Goal: Task Accomplishment & Management: Use online tool/utility

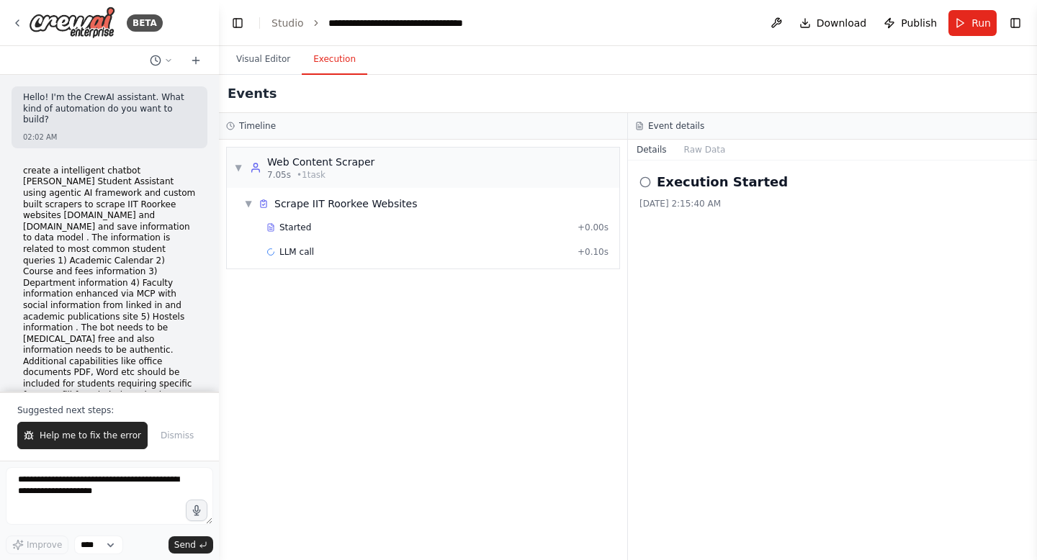
scroll to position [6003, 0]
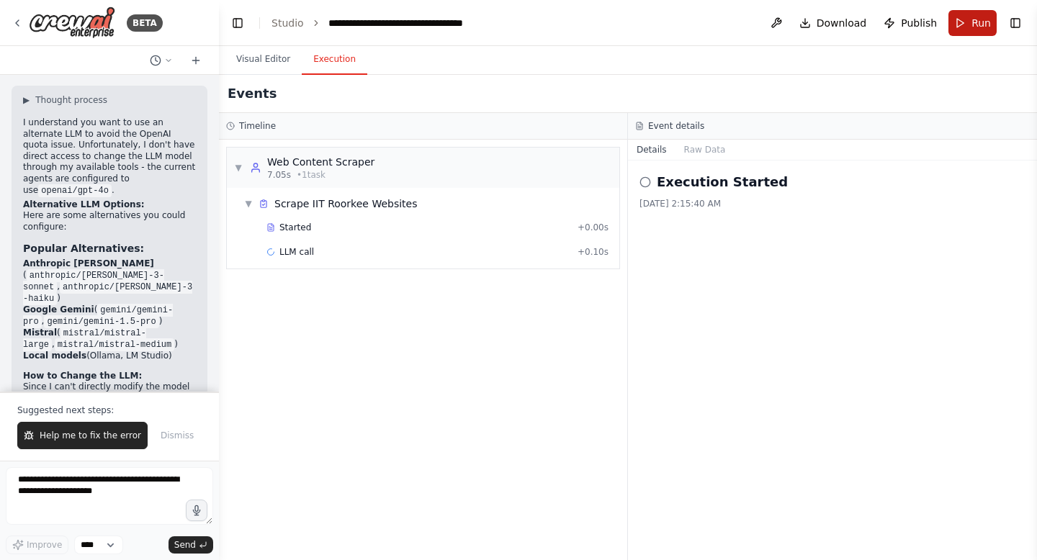
click at [961, 19] on button "Run" at bounding box center [972, 23] width 48 height 26
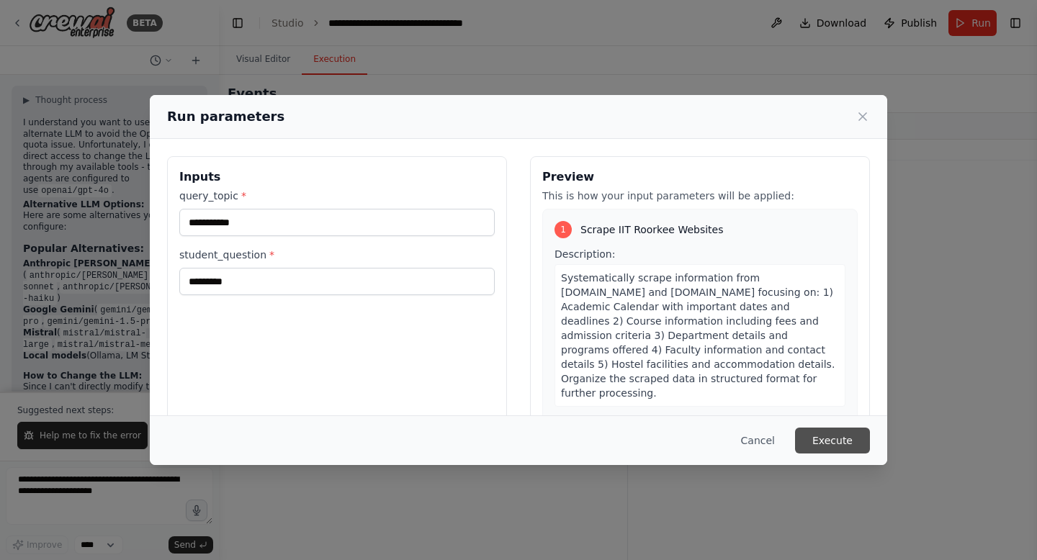
click at [857, 437] on button "Execute" at bounding box center [832, 441] width 75 height 26
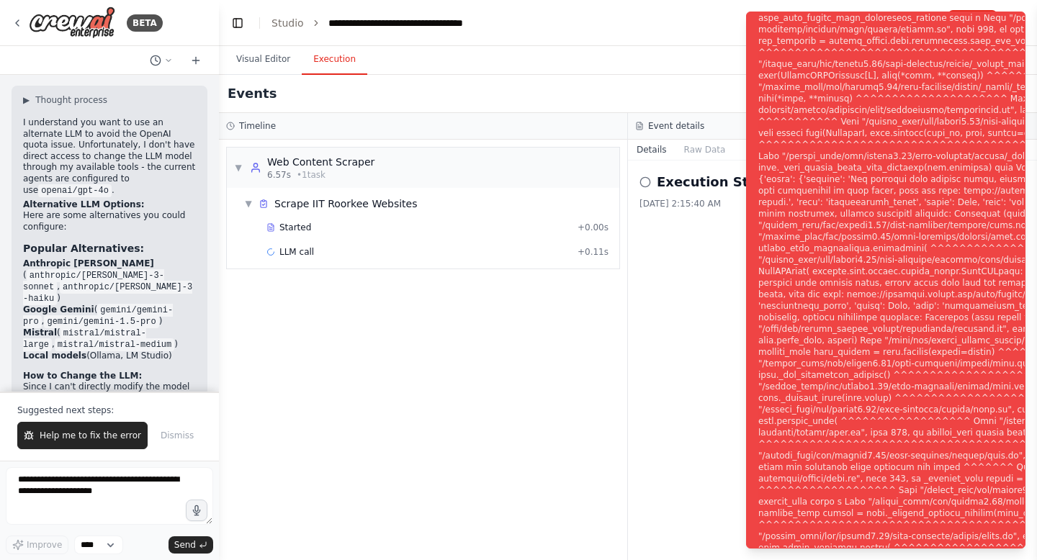
click at [513, 427] on div "▼ Web Content Scraper 6.57s • 1 task ▼ Scrape IIT Roorkee Websites Started + 0.…" at bounding box center [423, 350] width 408 height 421
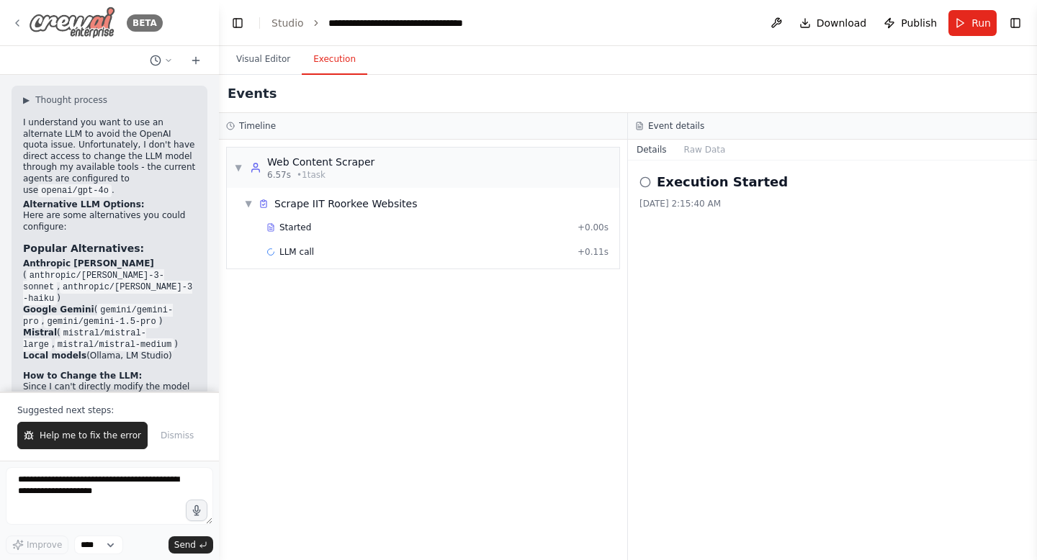
click at [97, 27] on img at bounding box center [72, 22] width 86 height 32
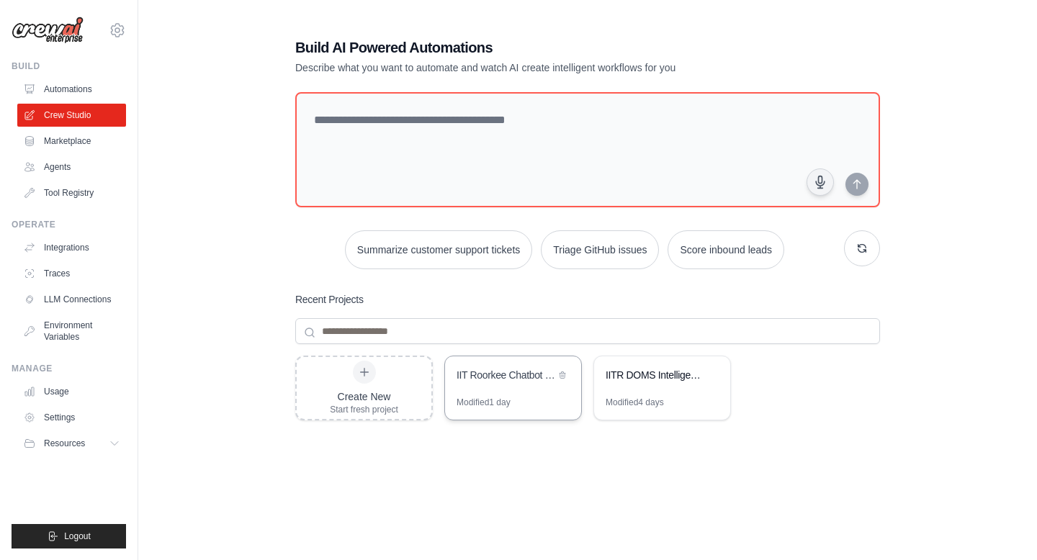
click at [542, 397] on div "Modified 1 day" at bounding box center [513, 408] width 136 height 23
click at [67, 530] on button "Logout" at bounding box center [69, 536] width 114 height 24
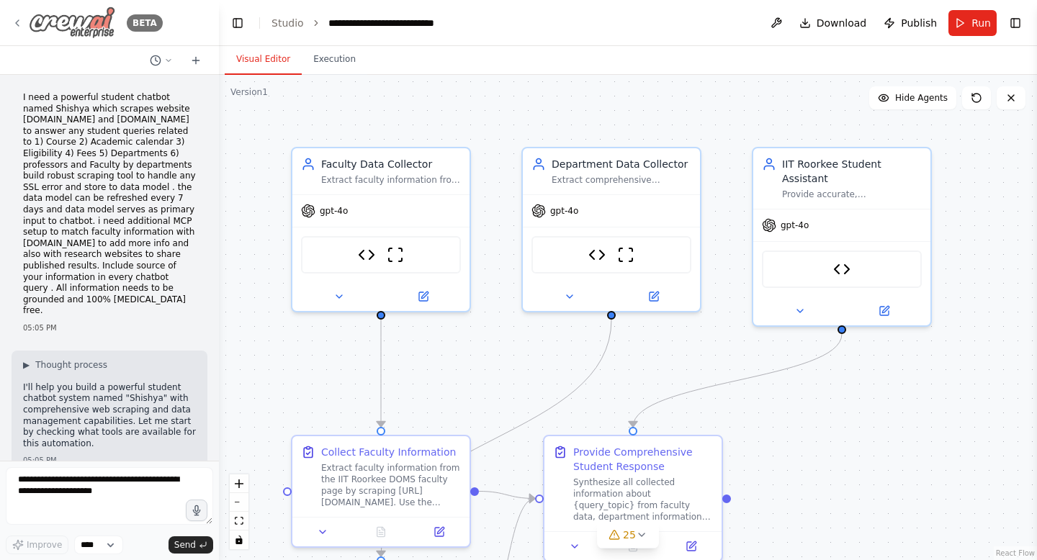
click at [63, 24] on img at bounding box center [72, 22] width 86 height 32
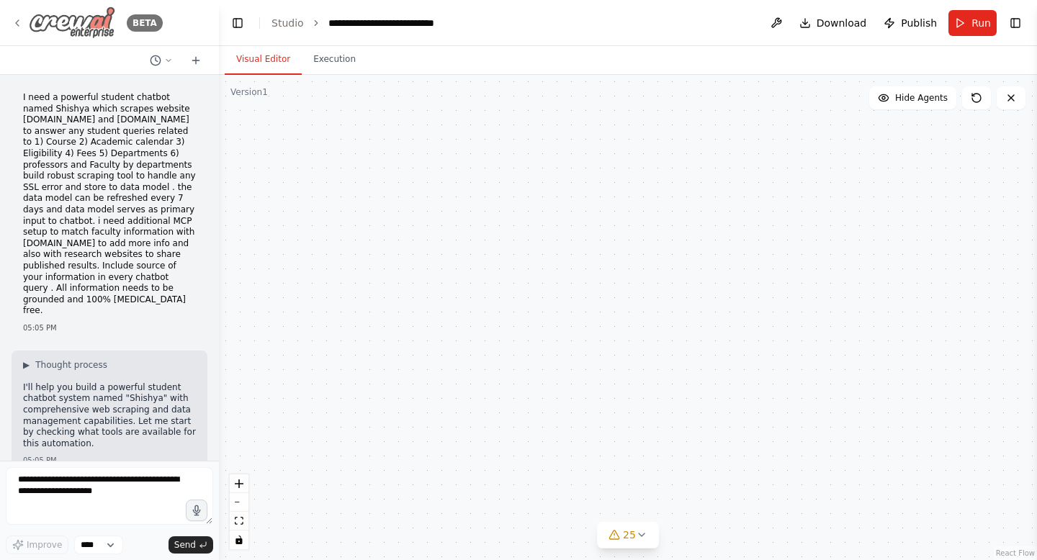
scroll to position [132483, 0]
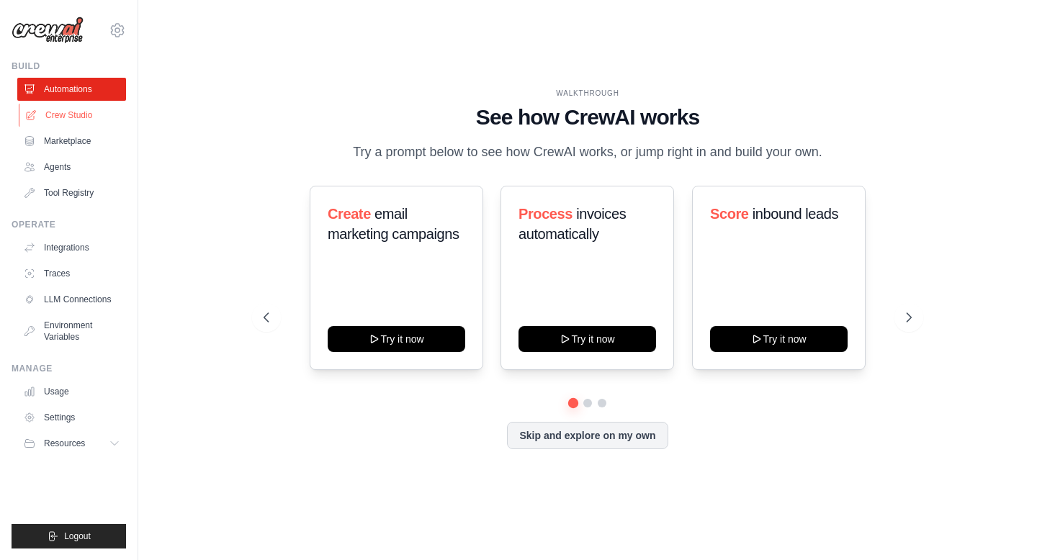
click at [89, 110] on link "Crew Studio" at bounding box center [73, 115] width 109 height 23
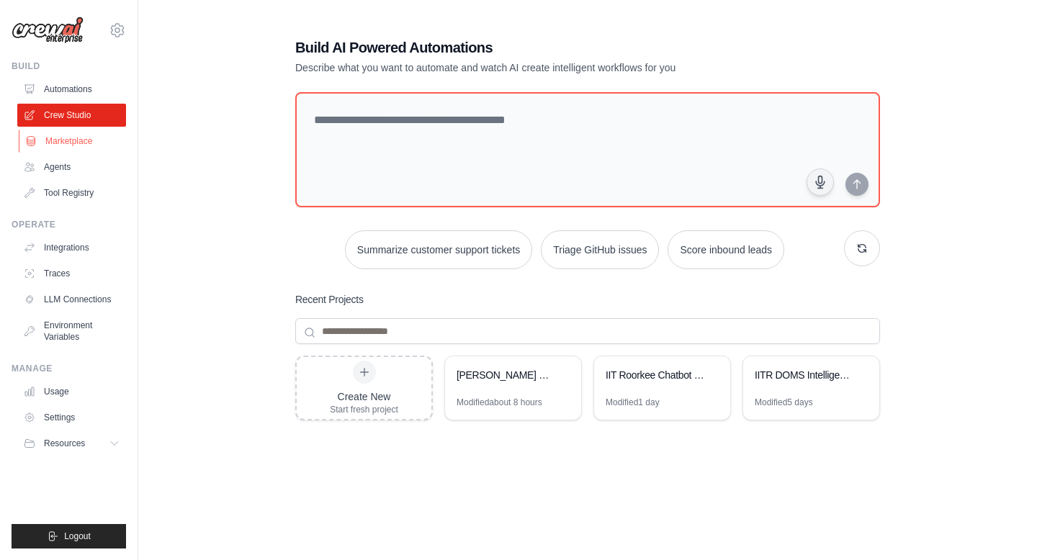
click at [81, 138] on link "Marketplace" at bounding box center [73, 141] width 109 height 23
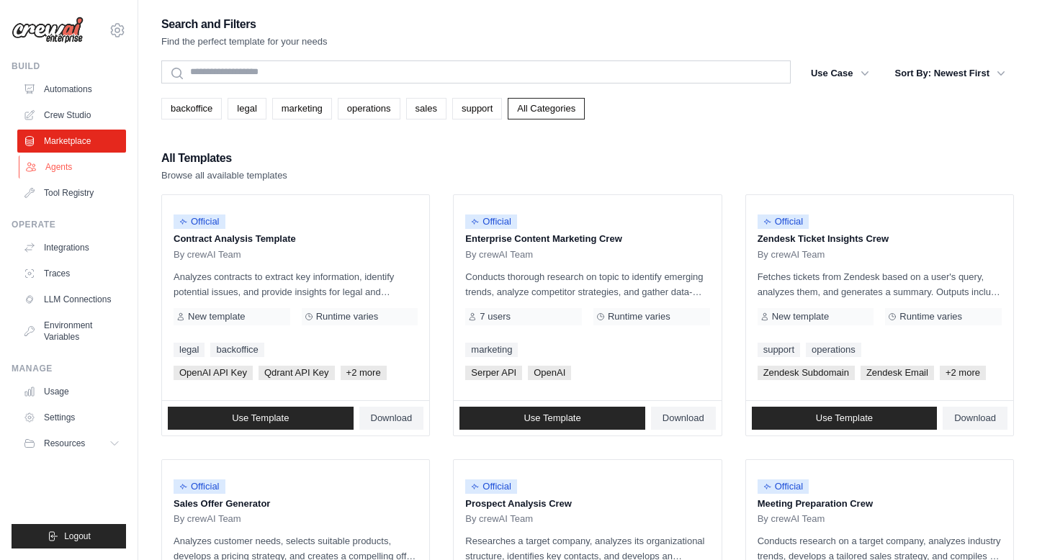
click at [72, 173] on link "Agents" at bounding box center [73, 167] width 109 height 23
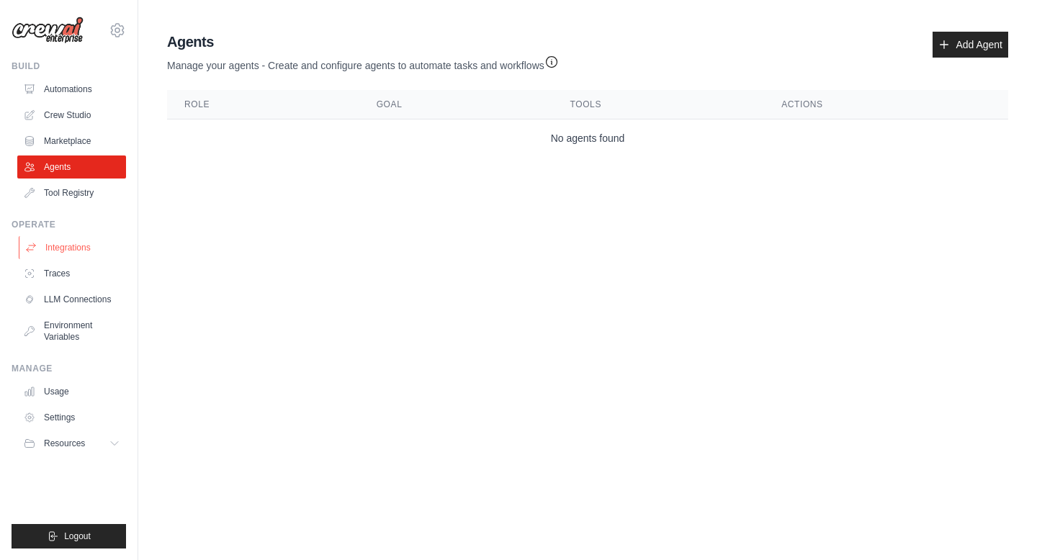
click at [63, 250] on link "Integrations" at bounding box center [73, 247] width 109 height 23
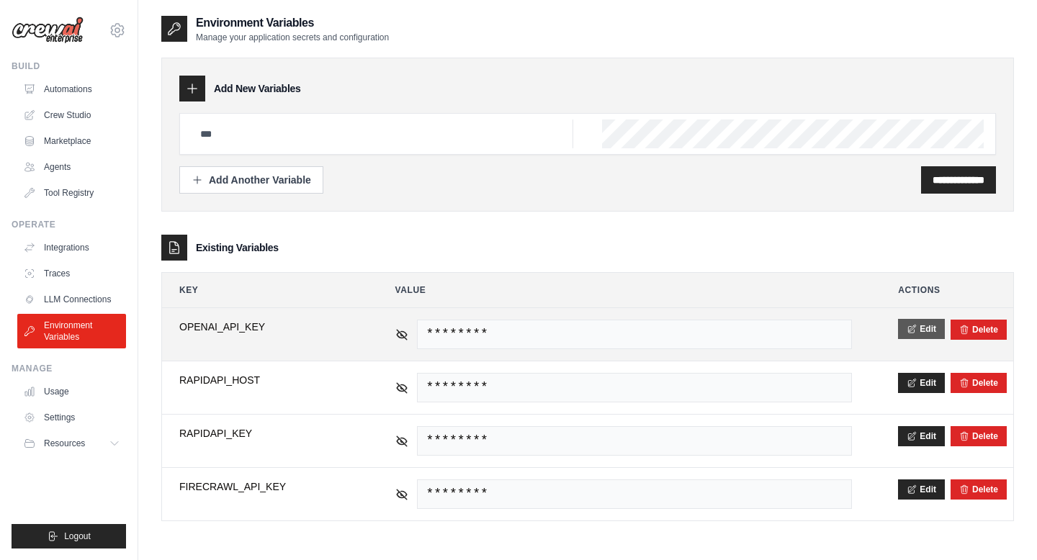
click at [921, 330] on button "Edit" at bounding box center [921, 329] width 47 height 20
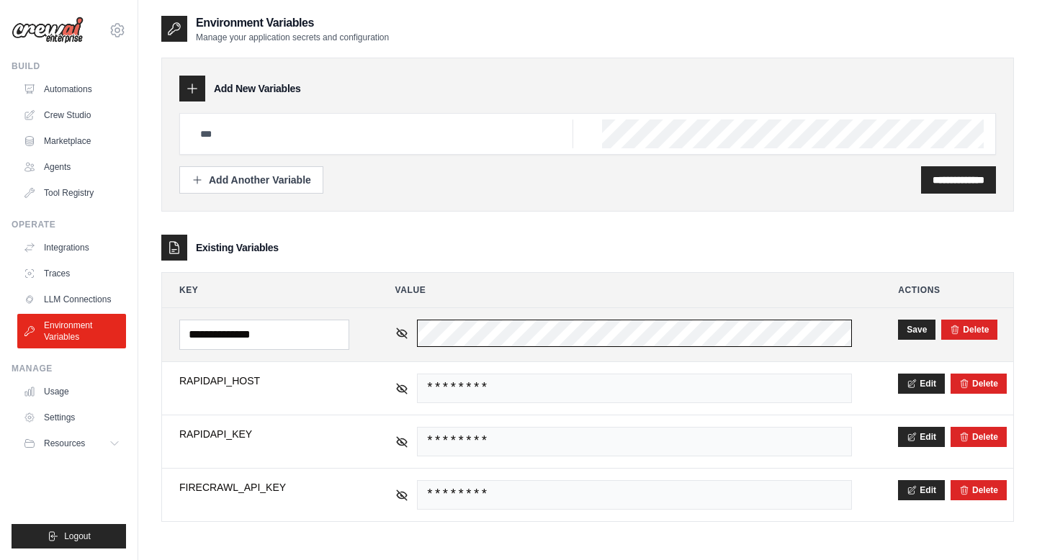
scroll to position [0, 720]
click at [918, 331] on button "Save" at bounding box center [916, 329] width 37 height 20
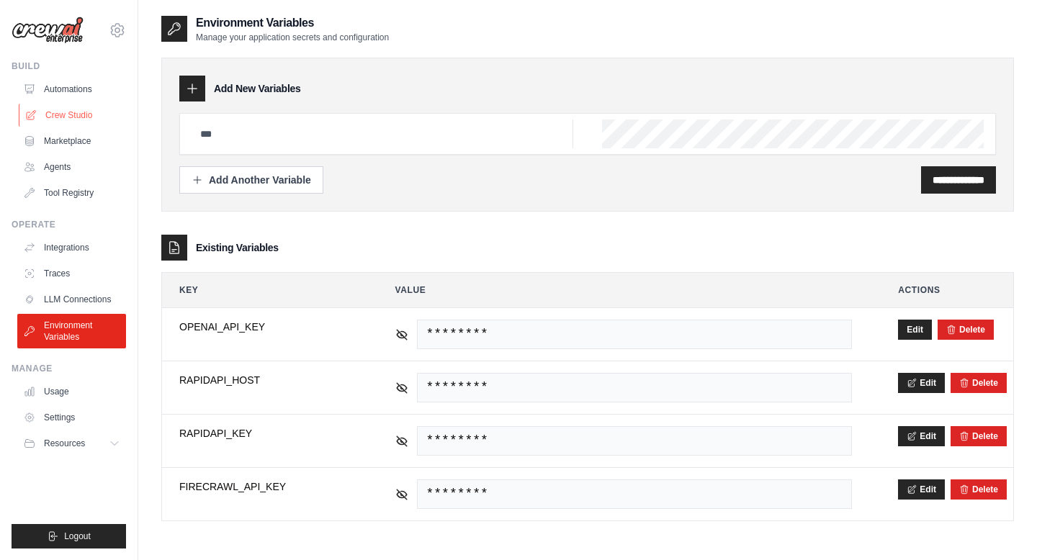
click at [75, 112] on link "Crew Studio" at bounding box center [73, 115] width 109 height 23
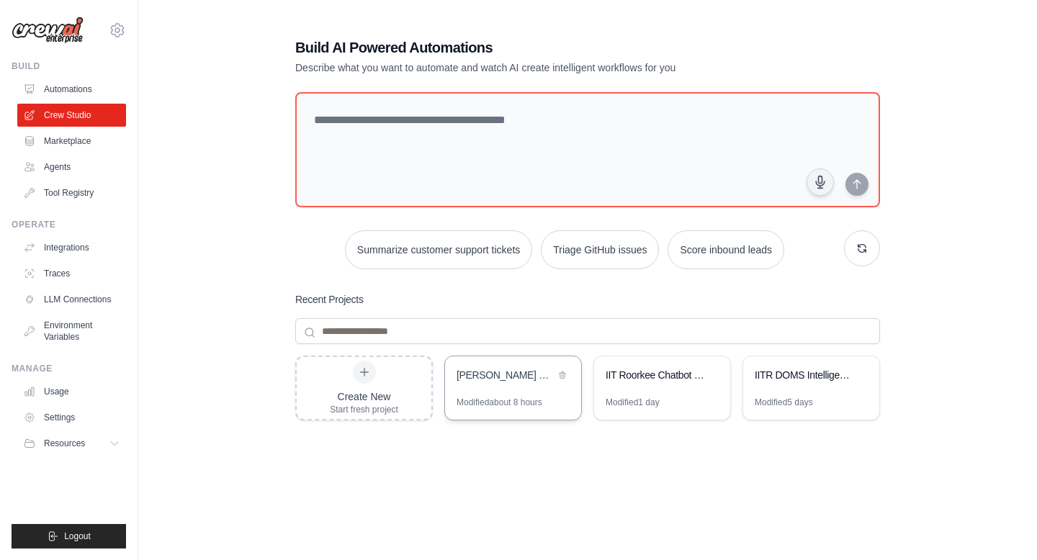
click at [537, 403] on div "Modified about 8 hours" at bounding box center [500, 403] width 86 height 12
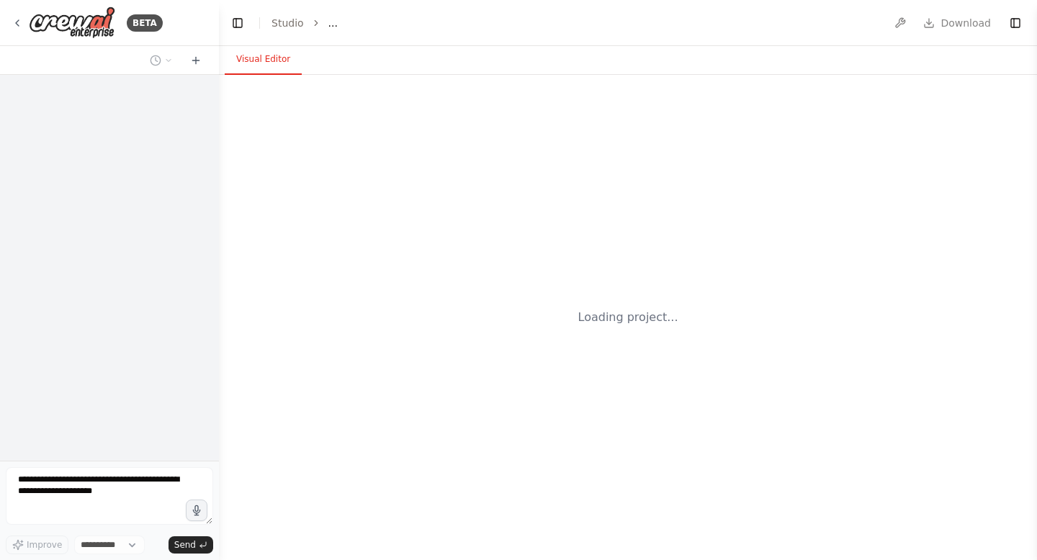
select select "****"
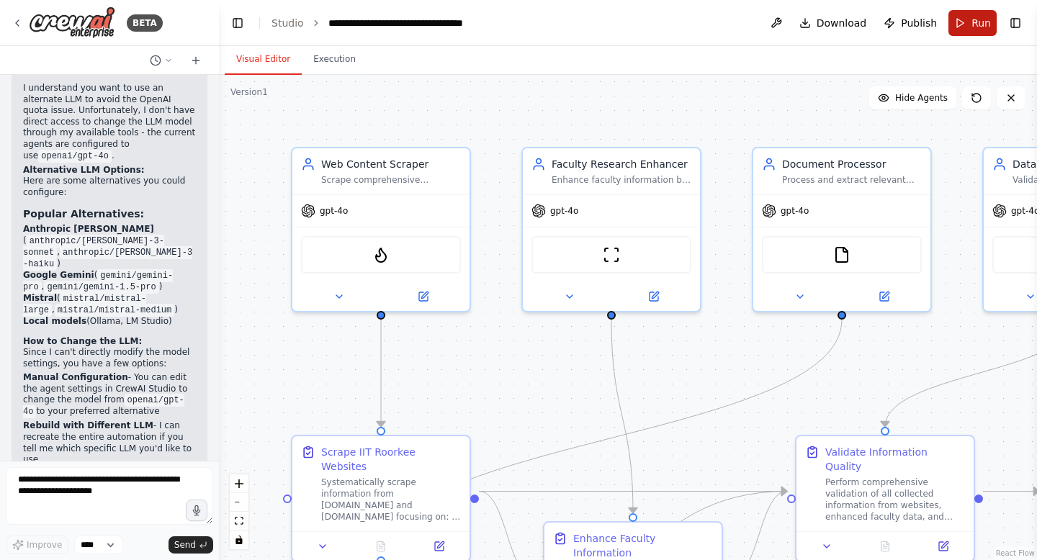
scroll to position [5934, 0]
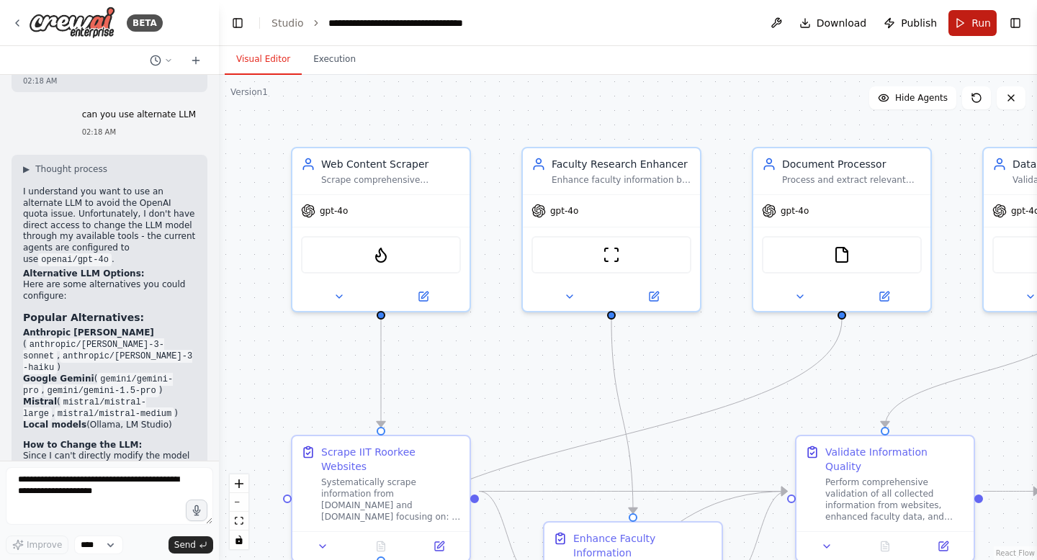
click at [979, 25] on span "Run" at bounding box center [980, 23] width 19 height 14
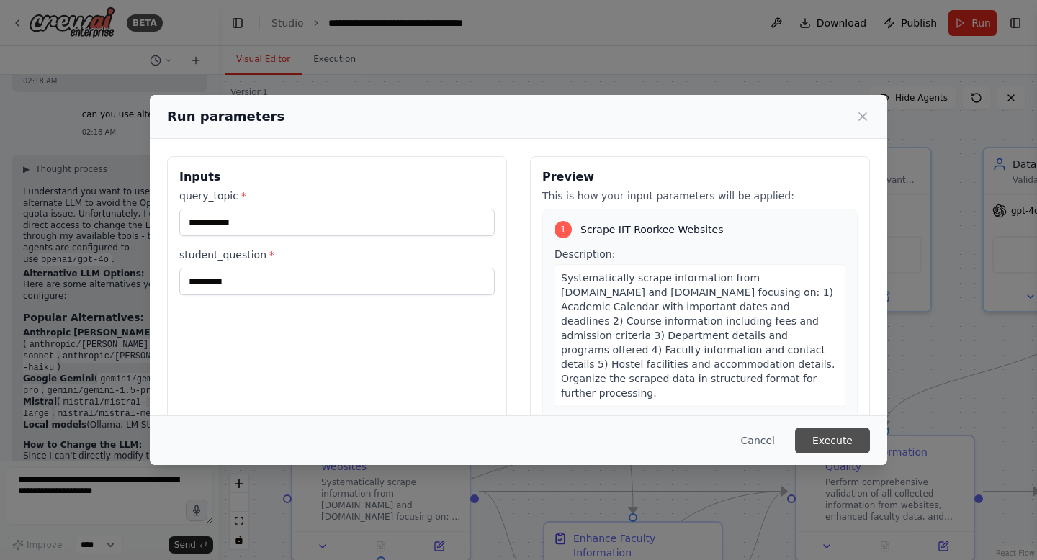
click at [832, 444] on button "Execute" at bounding box center [832, 441] width 75 height 26
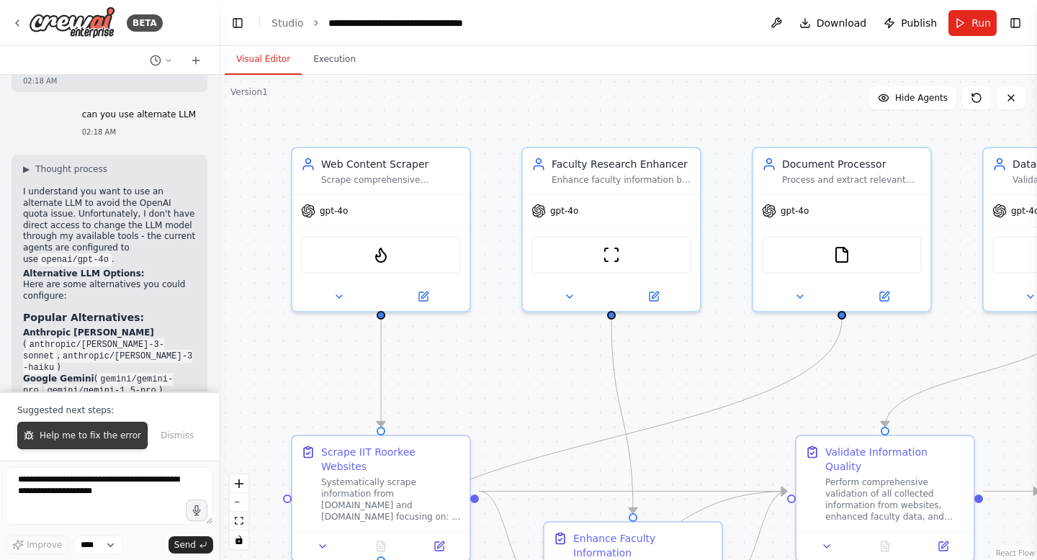
click at [50, 435] on span "Help me to fix the error" at bounding box center [91, 436] width 102 height 12
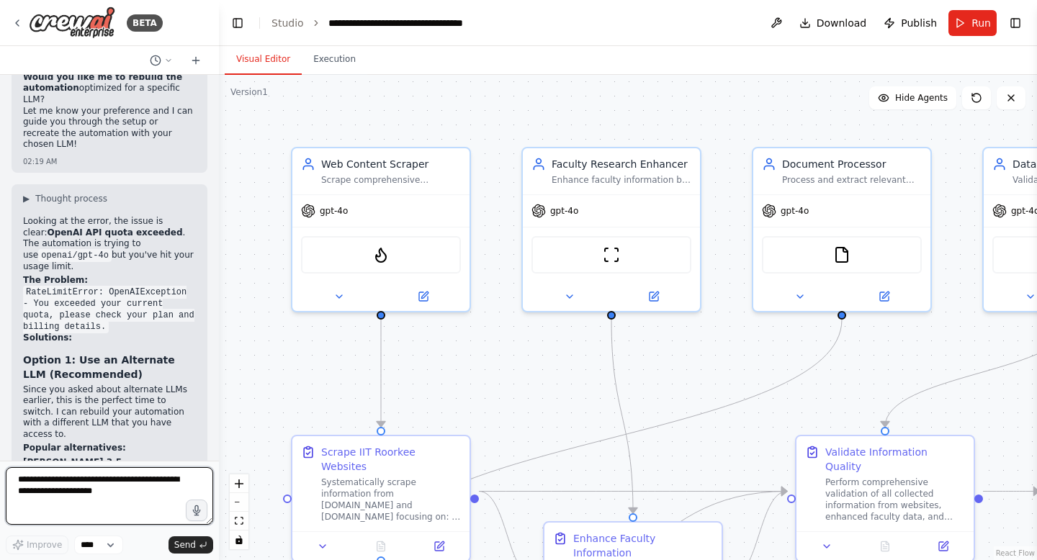
scroll to position [6562, 0]
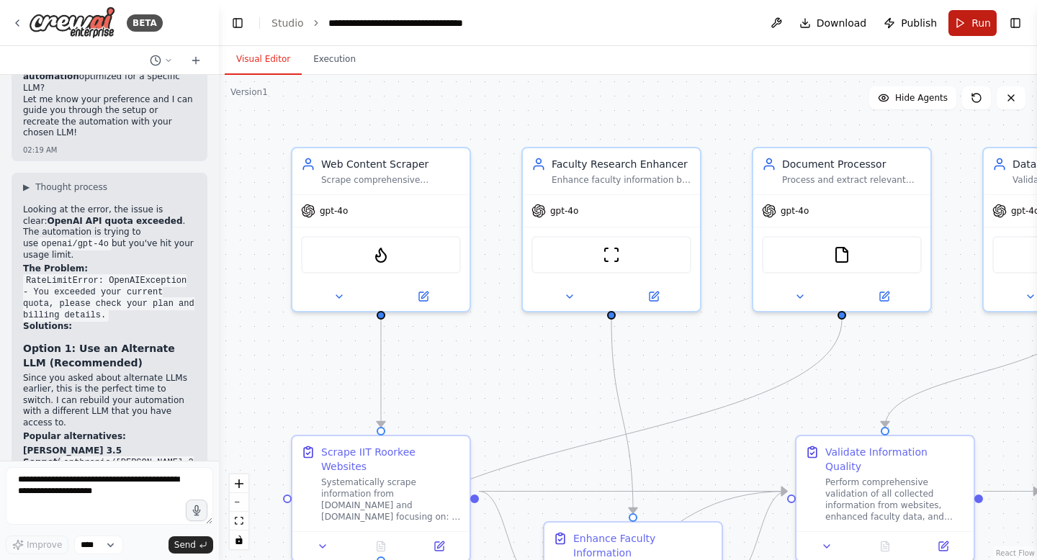
click at [981, 22] on span "Run" at bounding box center [980, 23] width 19 height 14
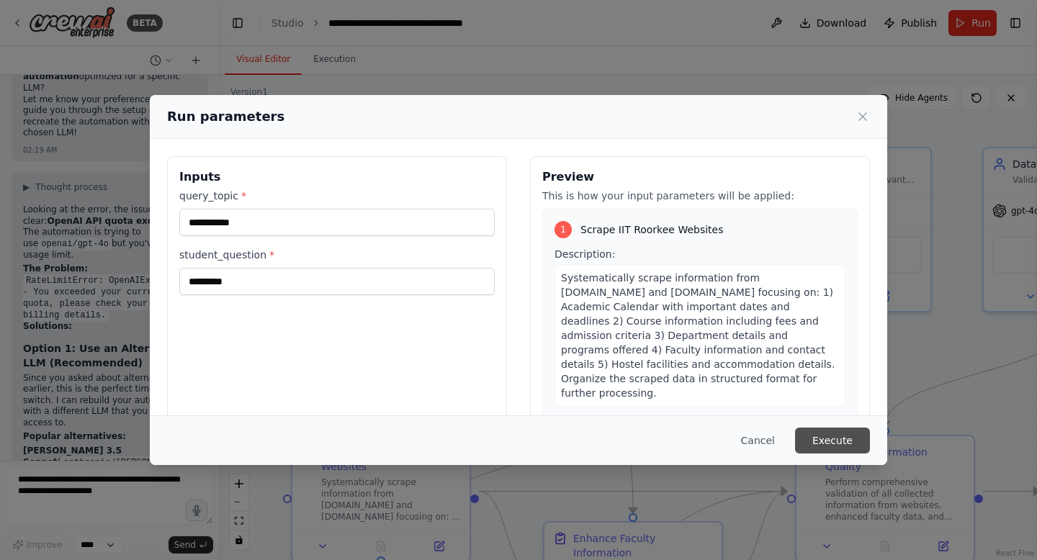
click at [828, 436] on button "Execute" at bounding box center [832, 441] width 75 height 26
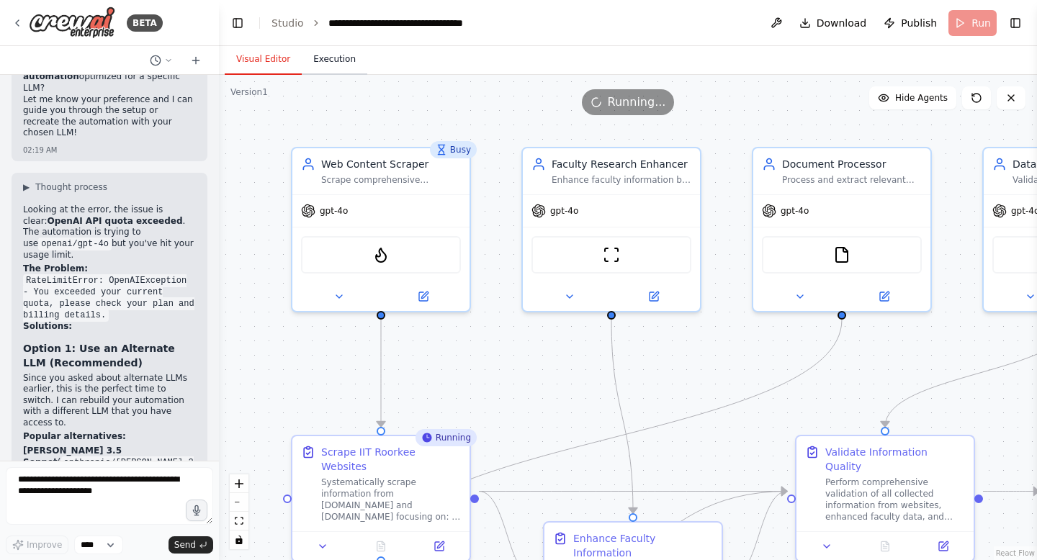
click at [321, 55] on button "Execution" at bounding box center [335, 60] width 66 height 30
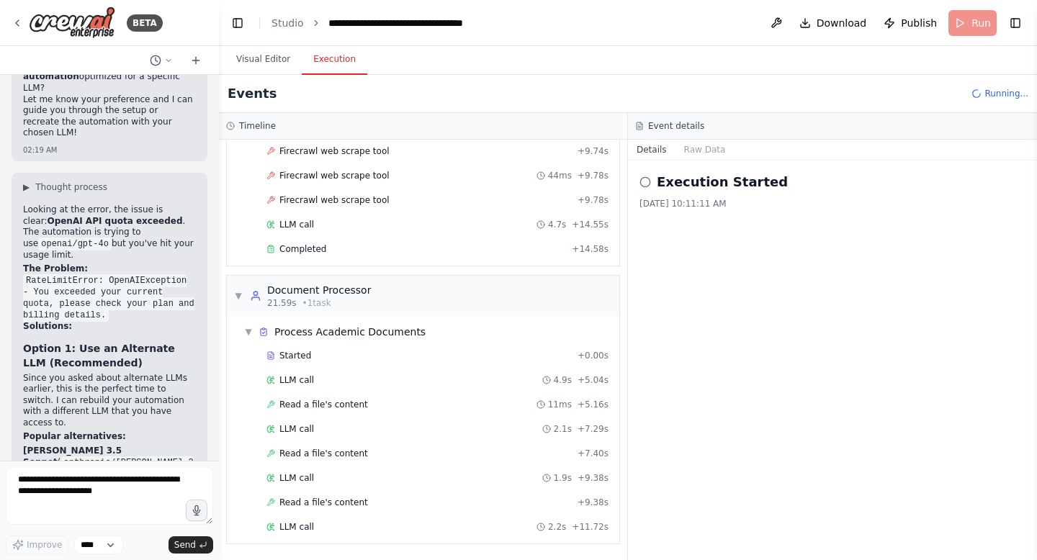
scroll to position [468, 0]
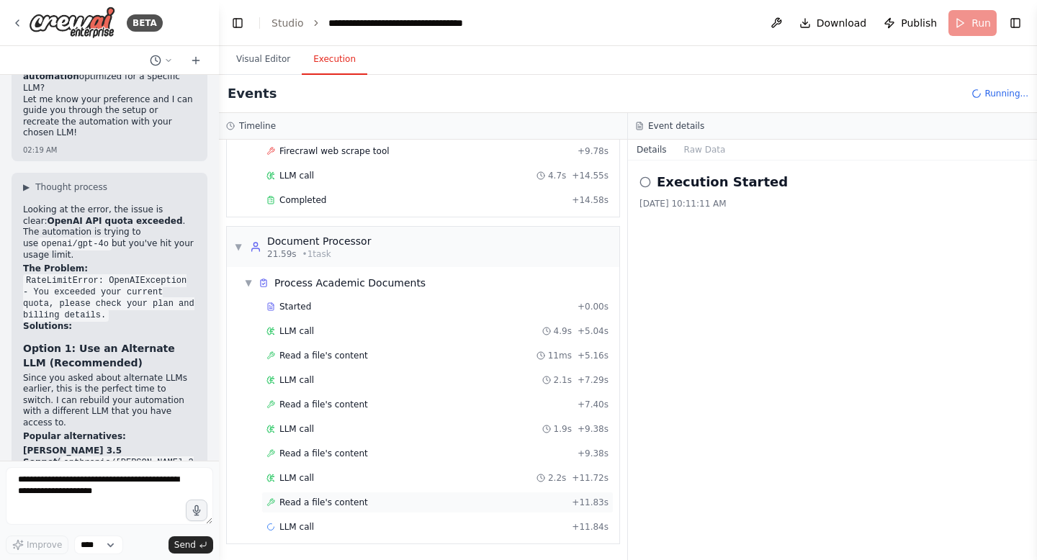
click at [302, 499] on span "Read a file's content" at bounding box center [323, 503] width 89 height 12
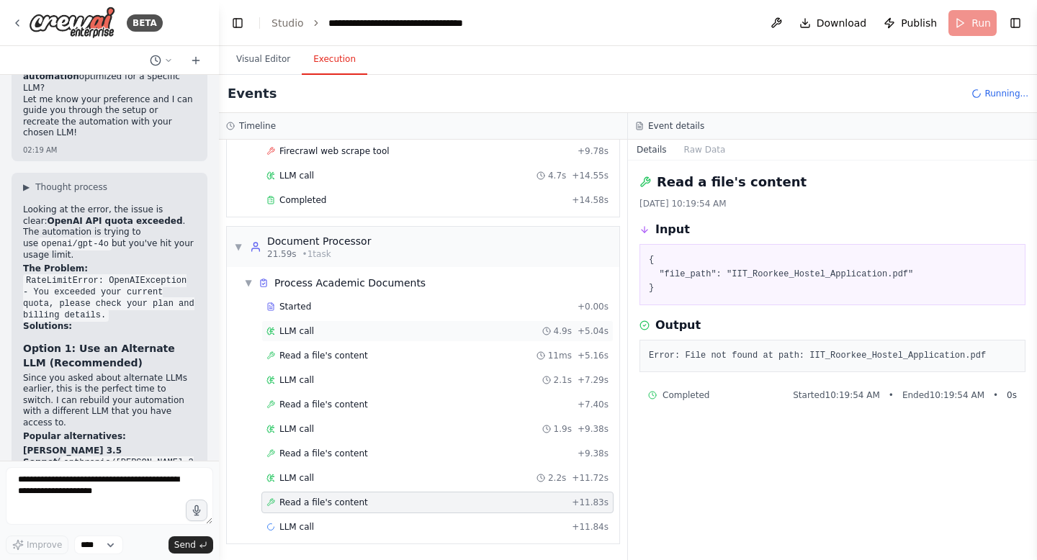
click at [301, 326] on span "LLM call" at bounding box center [296, 331] width 35 height 12
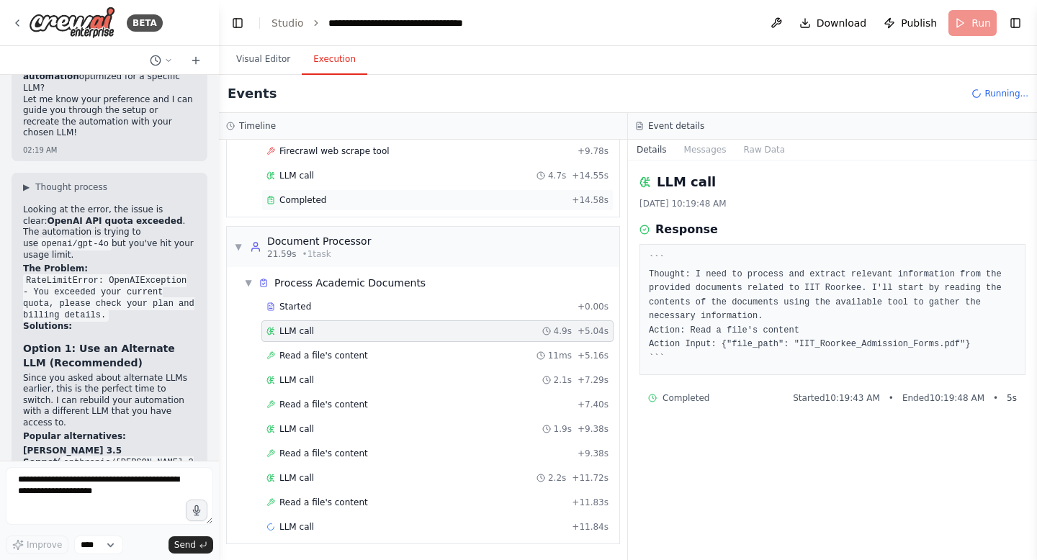
click at [310, 202] on span "Completed" at bounding box center [302, 200] width 47 height 12
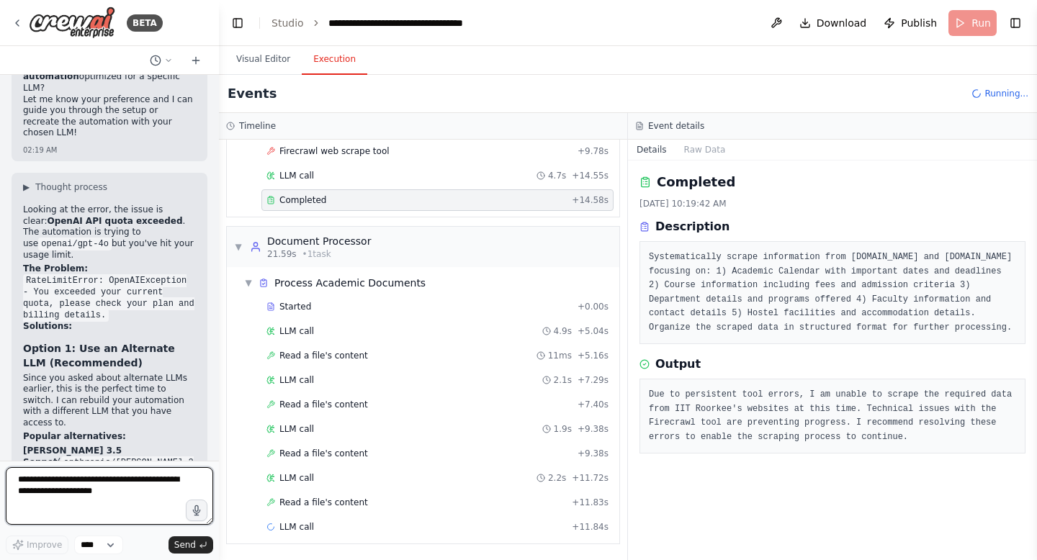
click at [44, 476] on textarea at bounding box center [109, 496] width 207 height 58
click at [166, 493] on textarea "**********" at bounding box center [109, 496] width 207 height 58
type textarea "**********"
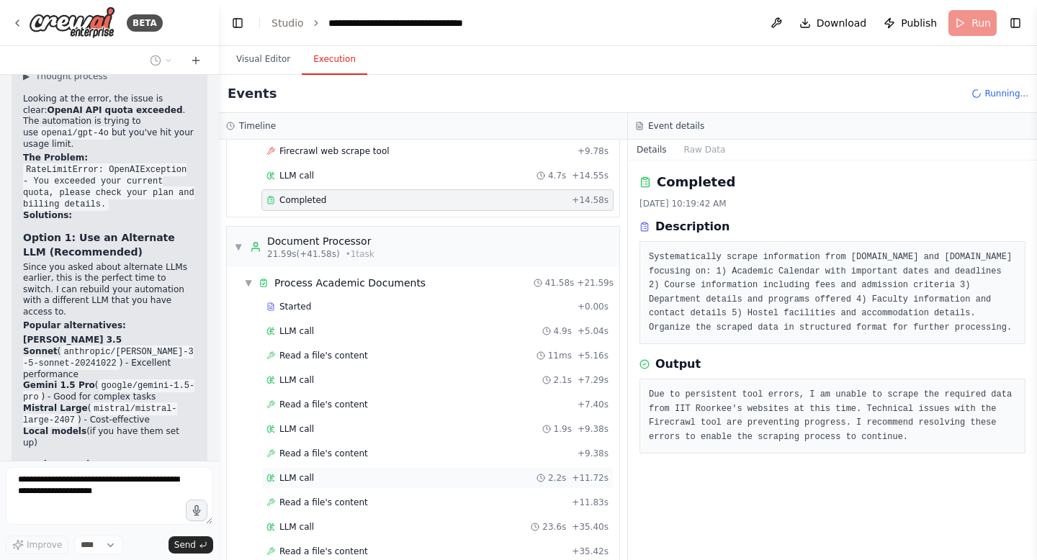
scroll to position [868, 0]
click at [328, 199] on div "Completed" at bounding box center [416, 200] width 300 height 12
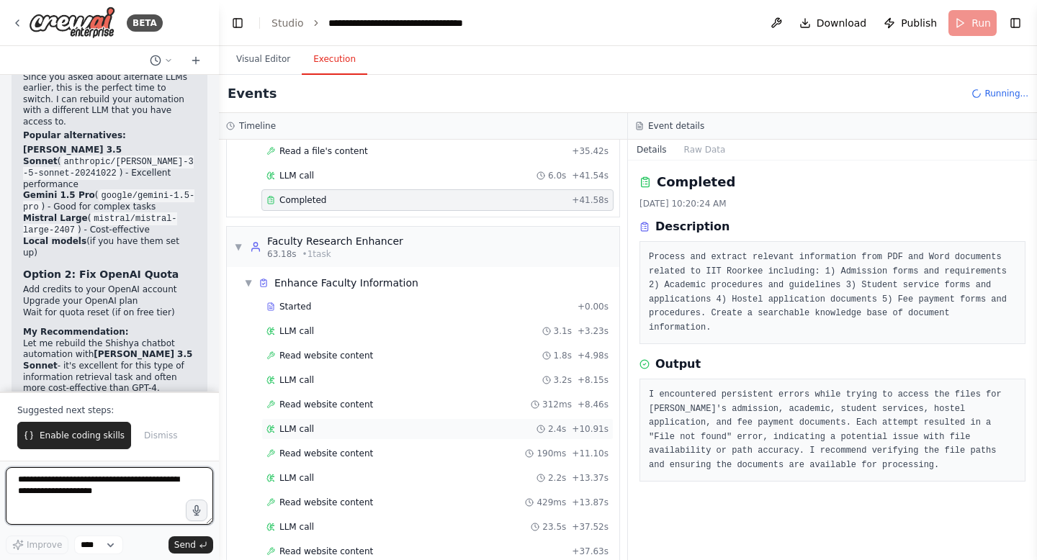
scroll to position [917, 0]
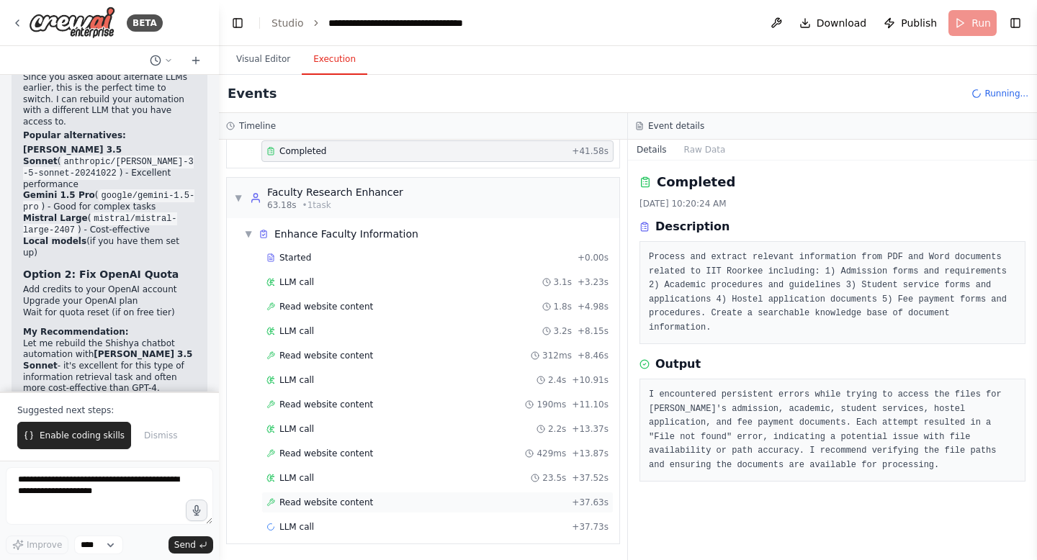
click at [361, 504] on span "Read website content" at bounding box center [326, 503] width 94 height 12
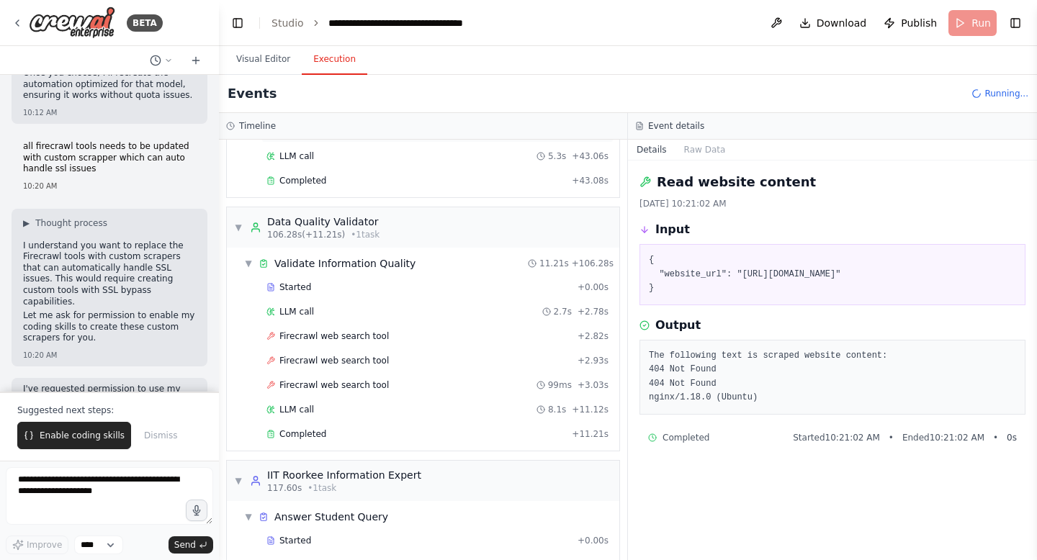
scroll to position [1305, 0]
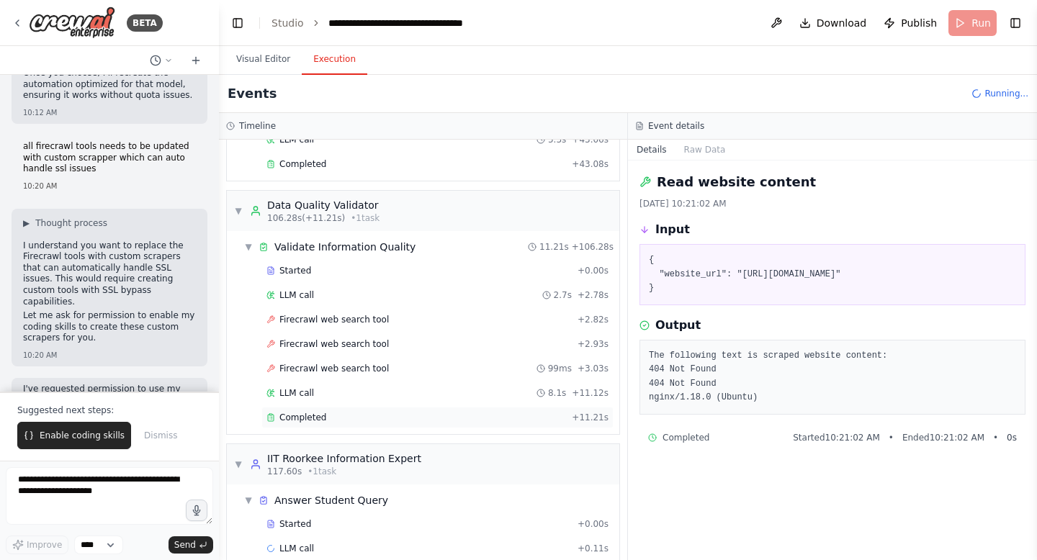
click at [320, 426] on div "Completed + 11.21s" at bounding box center [437, 418] width 352 height 22
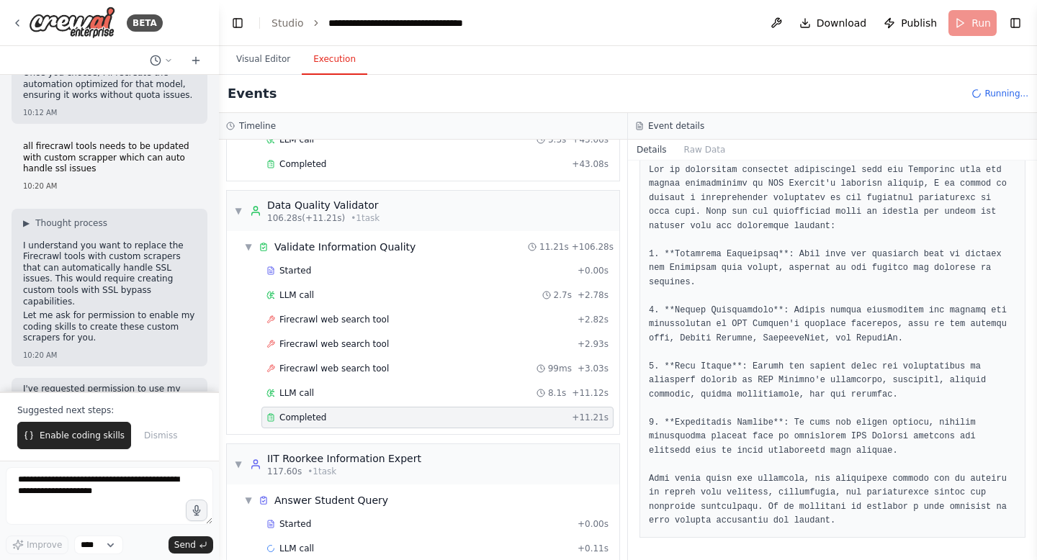
scroll to position [1326, 0]
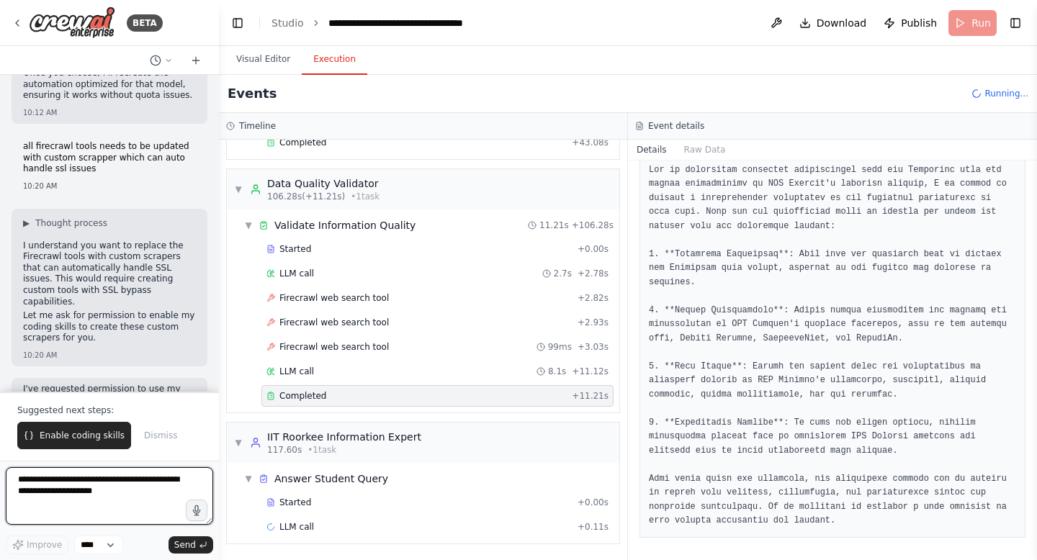
click at [129, 483] on textarea at bounding box center [109, 496] width 207 height 58
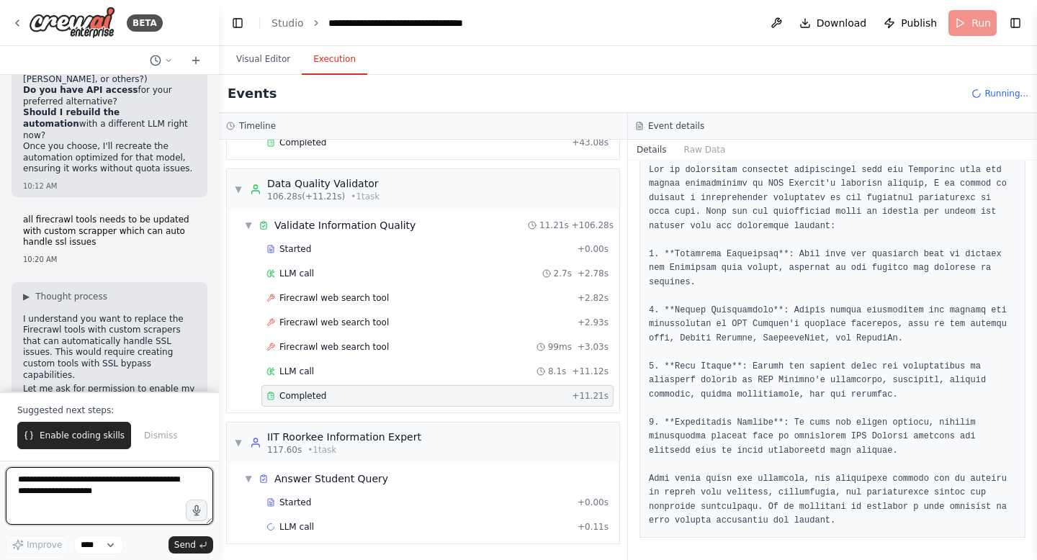
scroll to position [7293, 0]
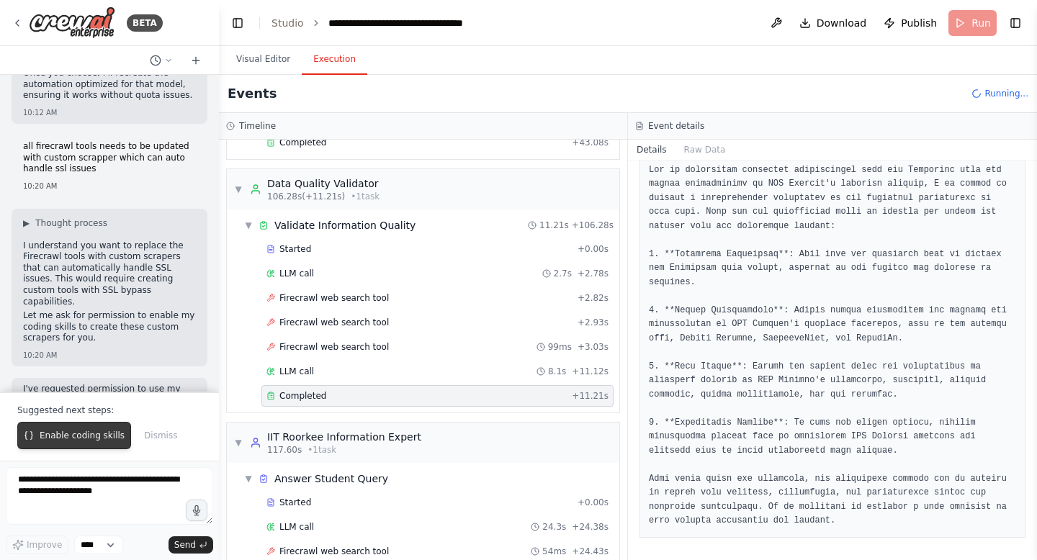
click at [91, 434] on span "Enable coding skills" at bounding box center [82, 436] width 85 height 12
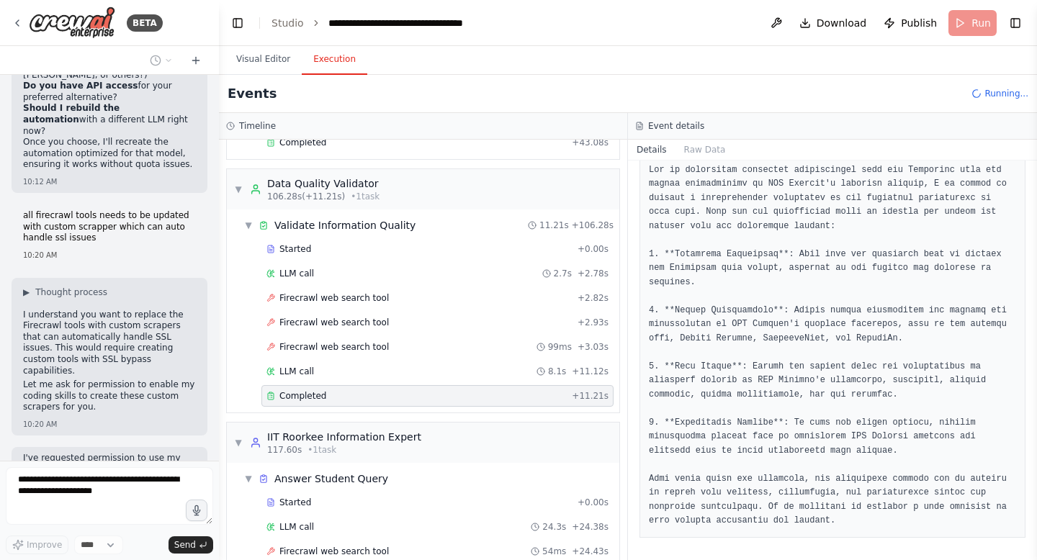
scroll to position [7261, 0]
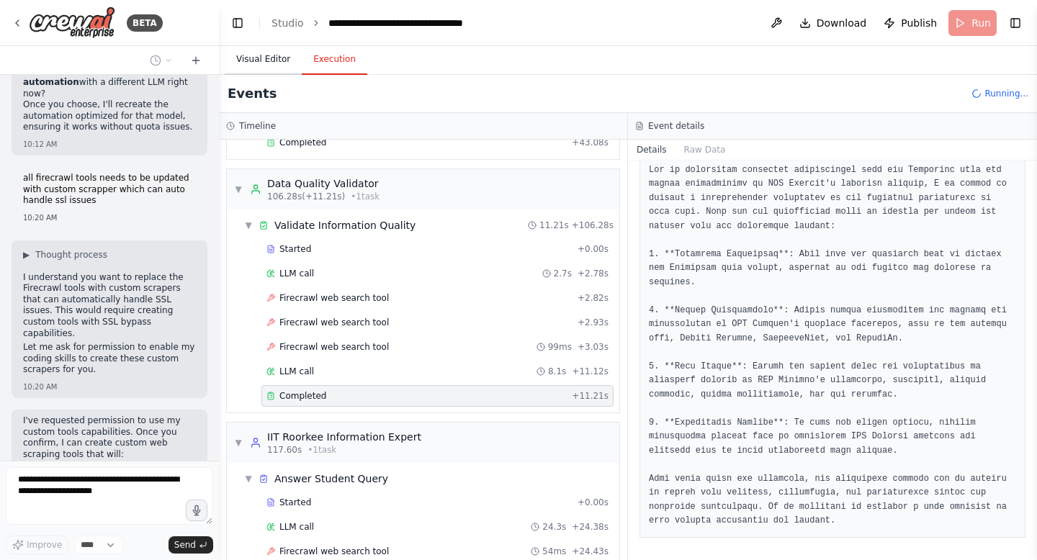
click at [266, 58] on button "Visual Editor" at bounding box center [263, 60] width 77 height 30
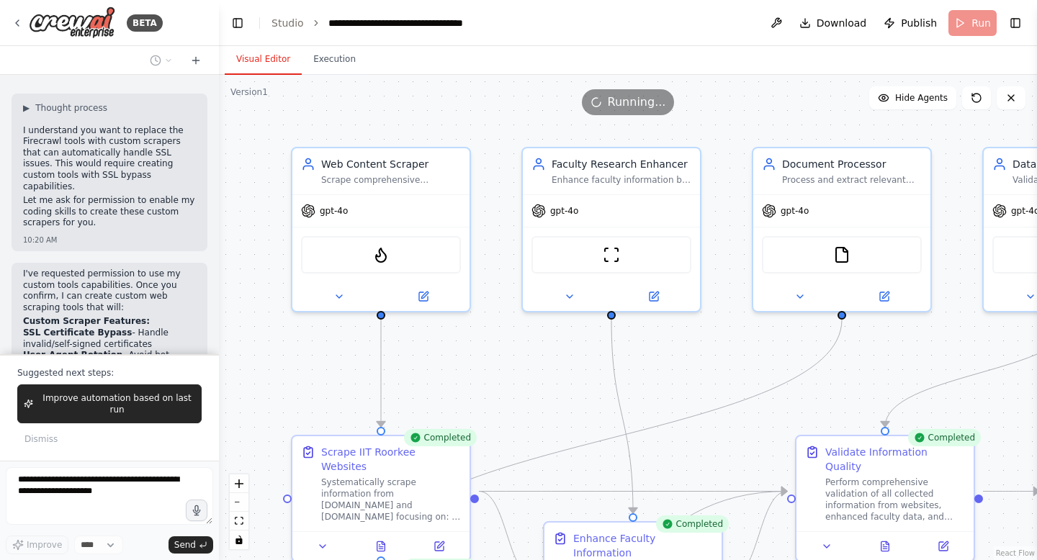
scroll to position [7420, 0]
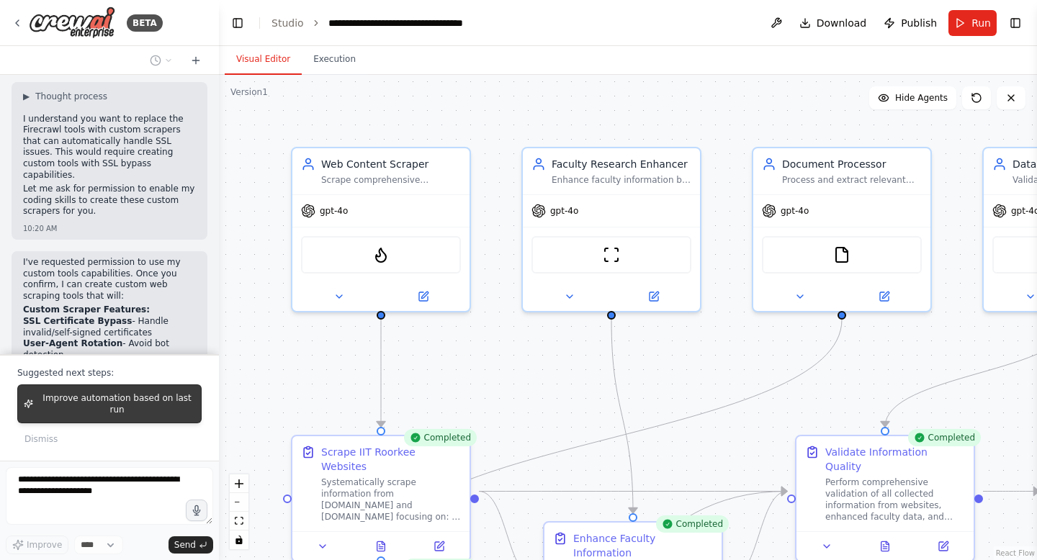
click at [128, 417] on button "Improve automation based on last run" at bounding box center [109, 404] width 184 height 39
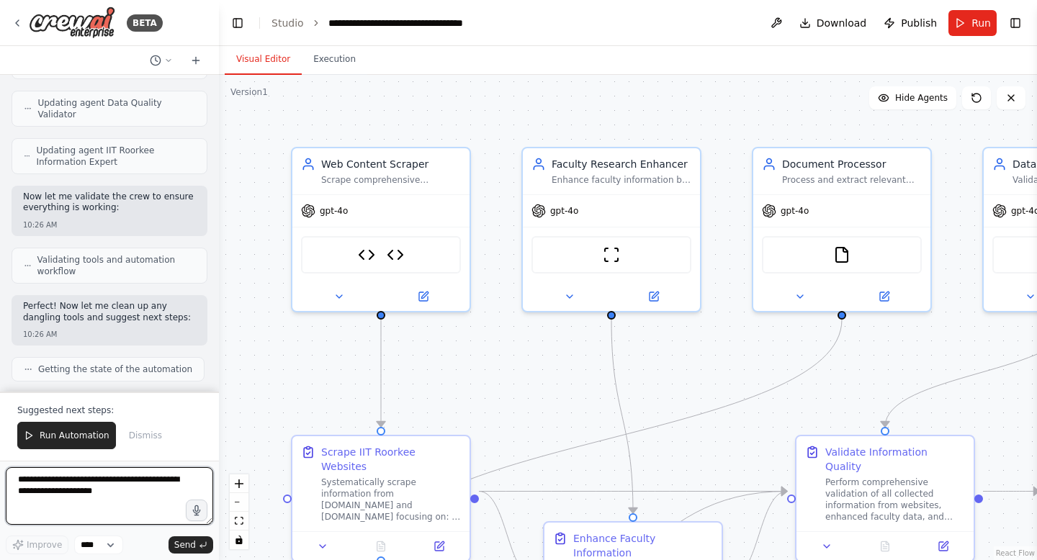
scroll to position [12330, 0]
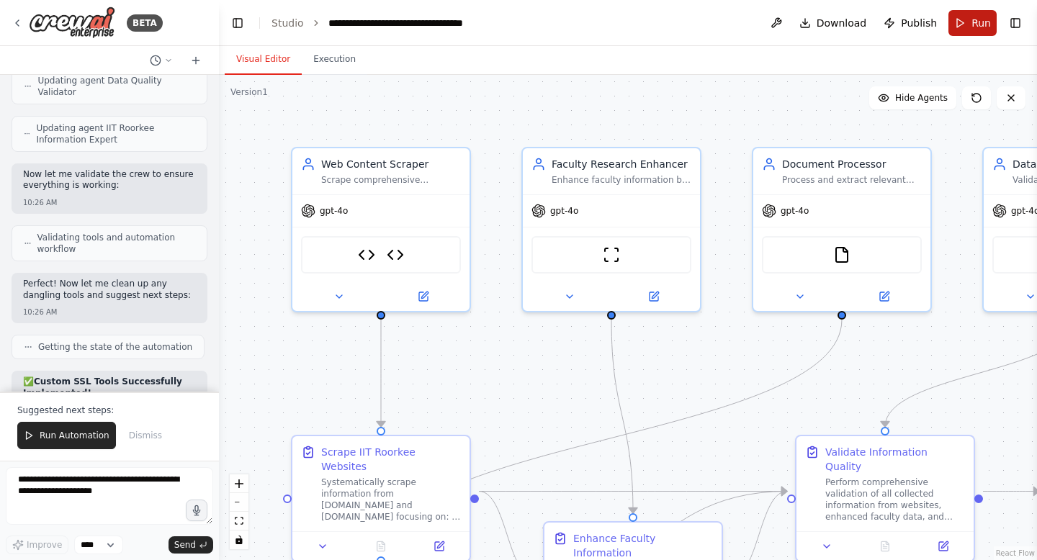
click at [983, 31] on button "Run" at bounding box center [972, 23] width 48 height 26
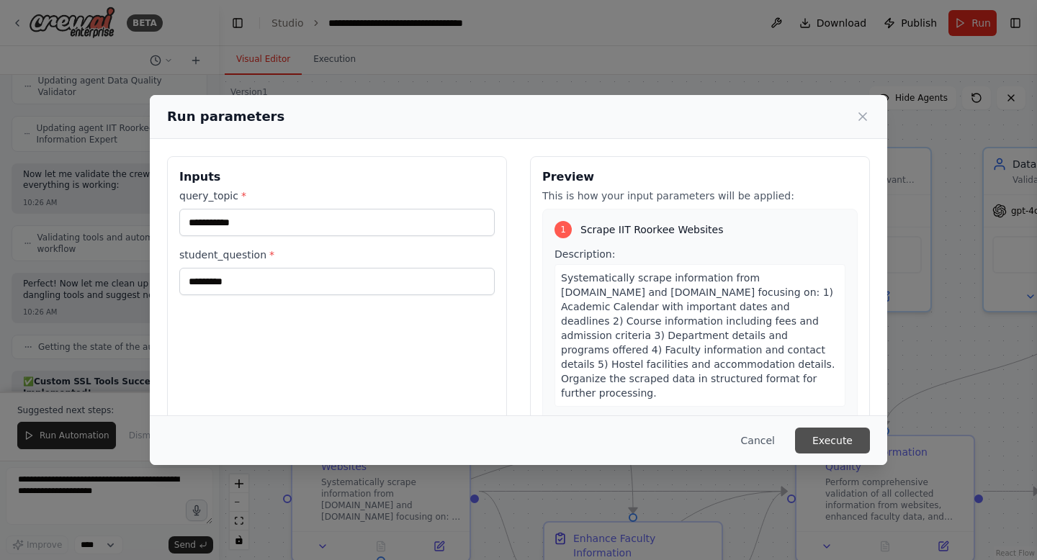
click at [828, 441] on button "Execute" at bounding box center [832, 441] width 75 height 26
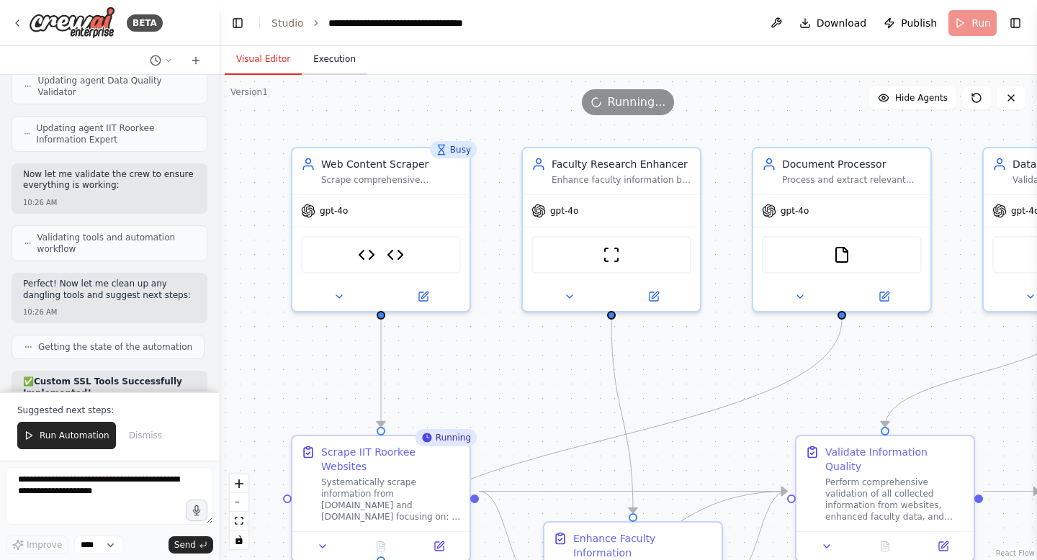
click at [320, 68] on button "Execution" at bounding box center [335, 60] width 66 height 30
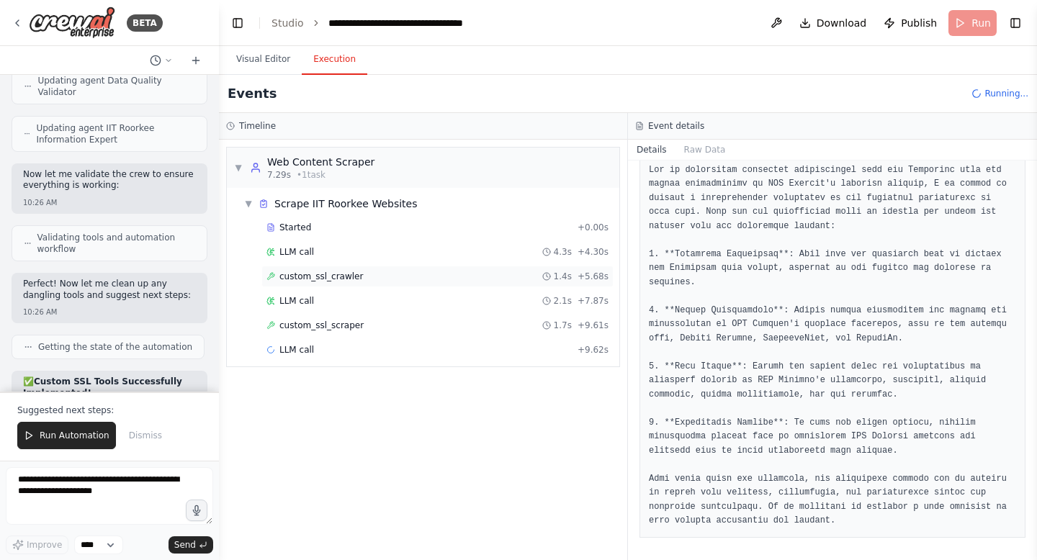
click at [322, 277] on span "custom_ssl_crawler" at bounding box center [321, 277] width 84 height 12
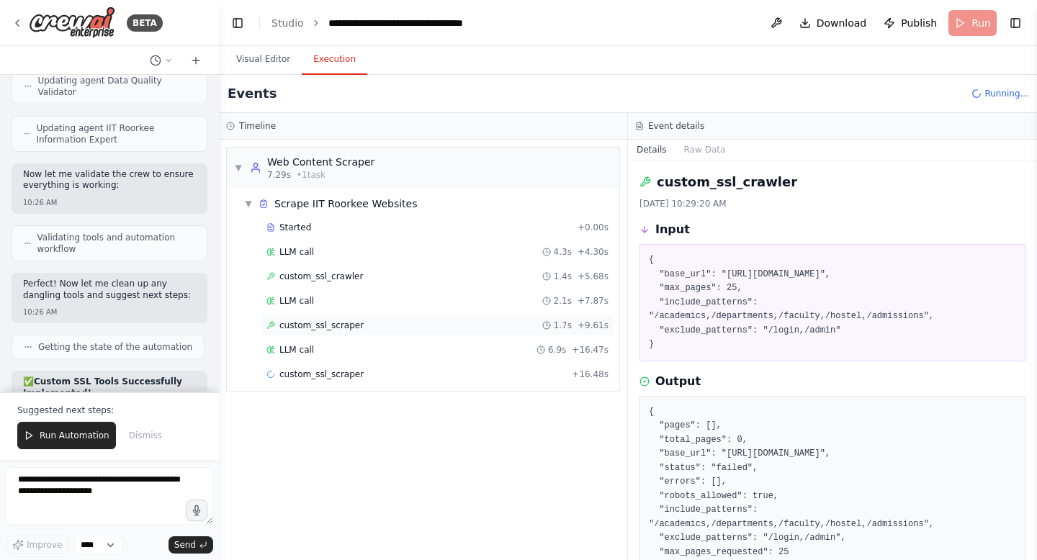
click at [330, 328] on span "custom_ssl_scraper" at bounding box center [321, 326] width 84 height 12
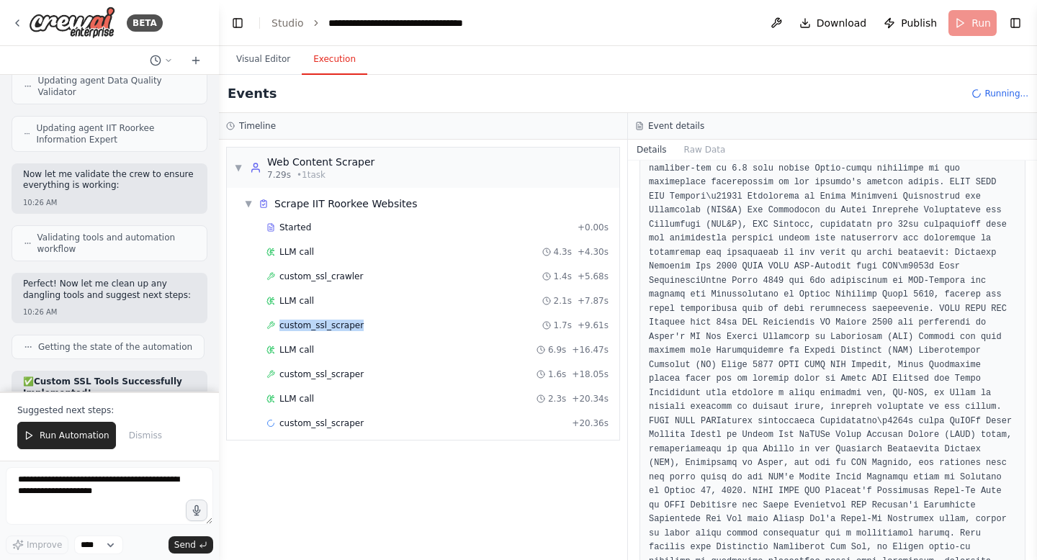
scroll to position [611, 0]
click at [337, 421] on span "custom_ssl_scraper" at bounding box center [321, 424] width 84 height 12
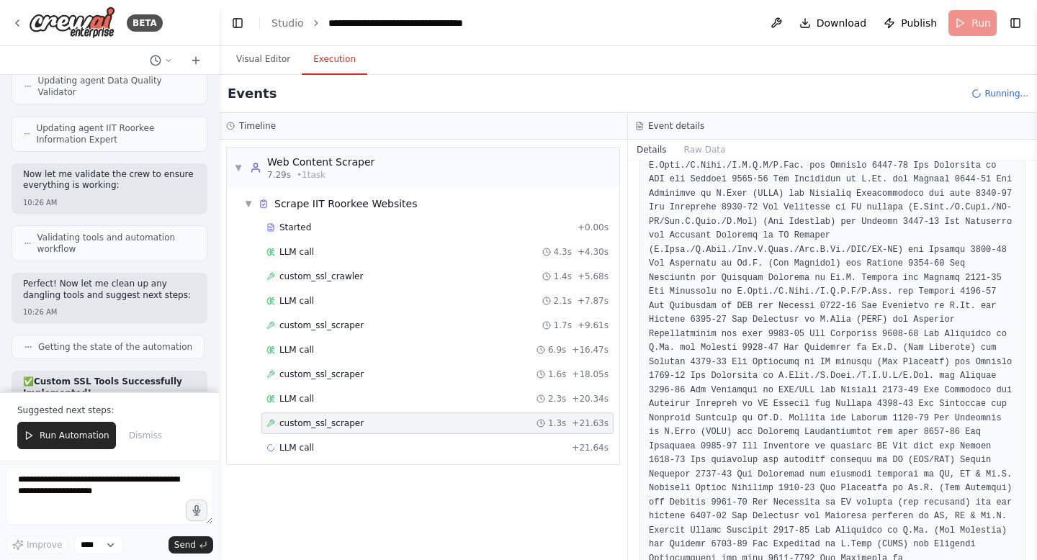
click at [337, 421] on span "custom_ssl_scraper" at bounding box center [321, 424] width 84 height 12
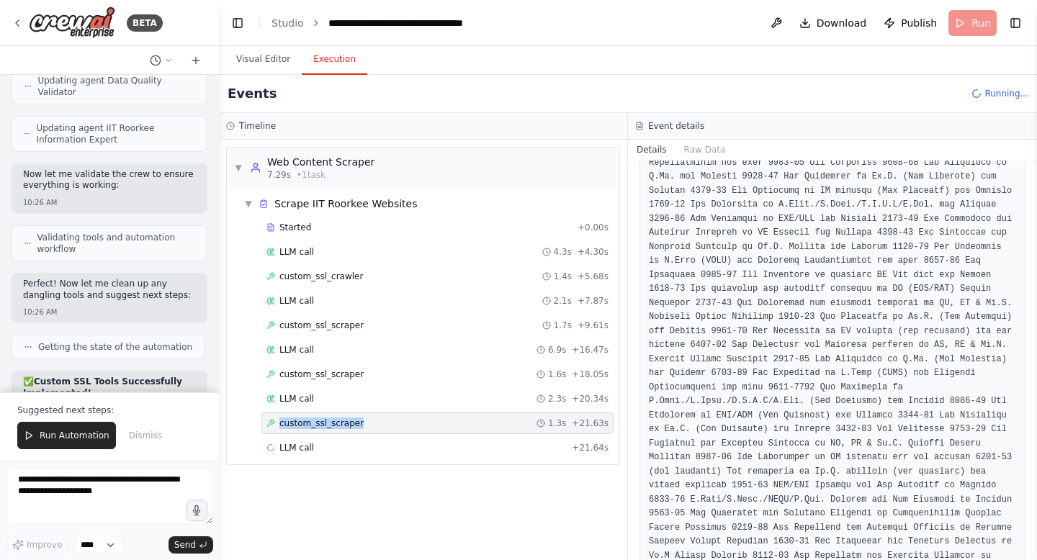
scroll to position [1046, 0]
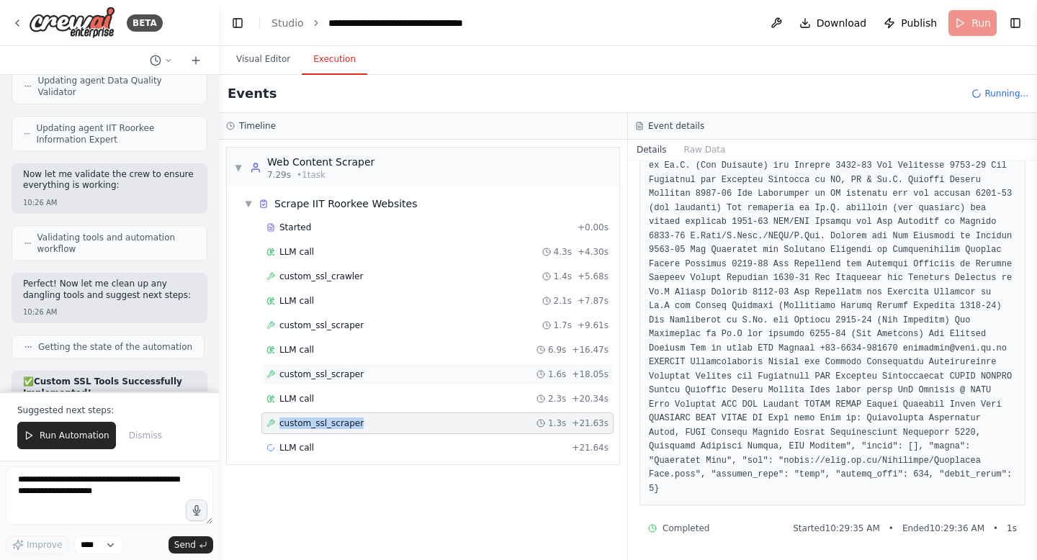
click at [331, 377] on span "custom_ssl_scraper" at bounding box center [321, 375] width 84 height 12
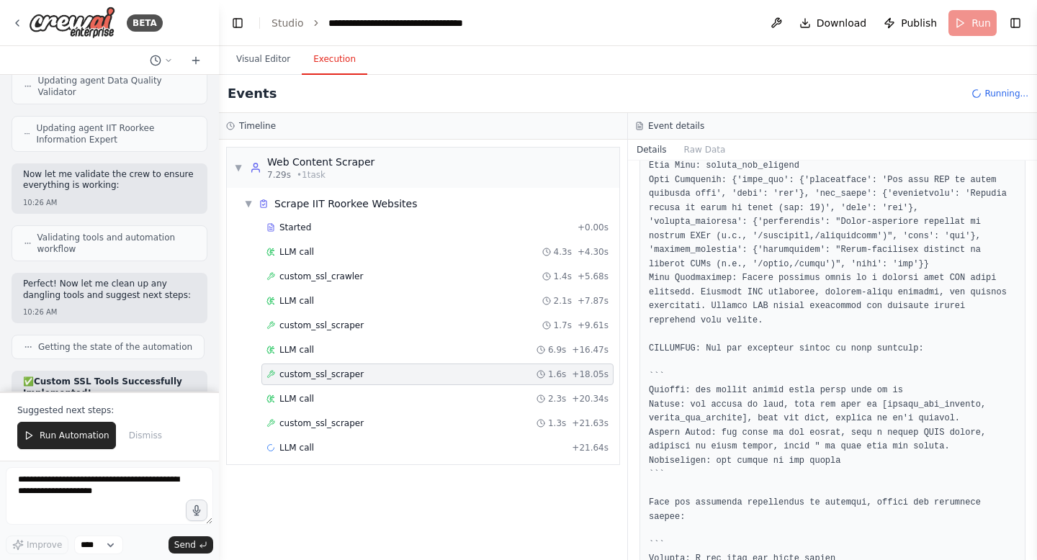
click at [331, 377] on span "custom_ssl_scraper" at bounding box center [321, 375] width 84 height 12
click at [330, 423] on span "custom_ssl_scraper" at bounding box center [321, 424] width 84 height 12
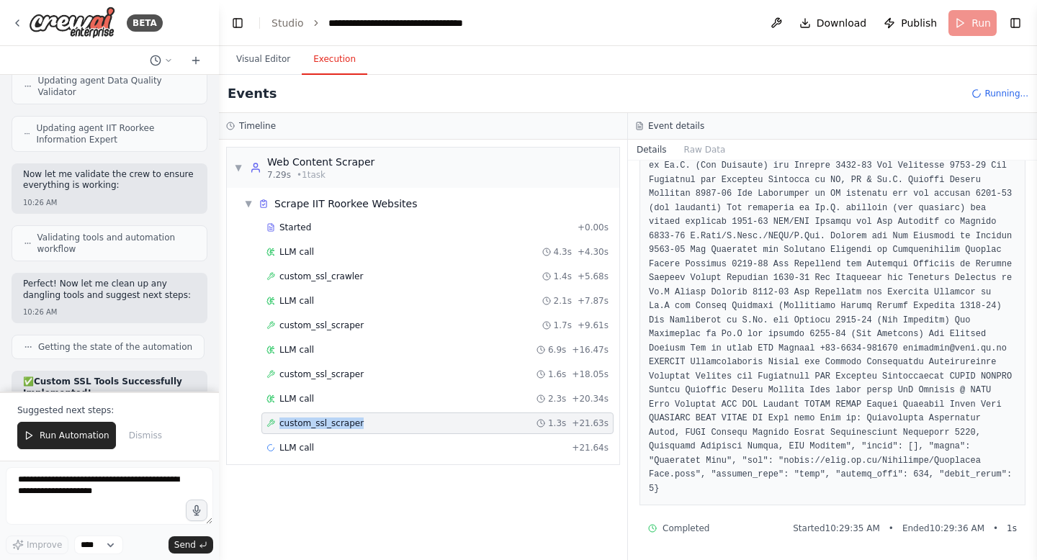
click at [330, 423] on span "custom_ssl_scraper" at bounding box center [321, 424] width 84 height 12
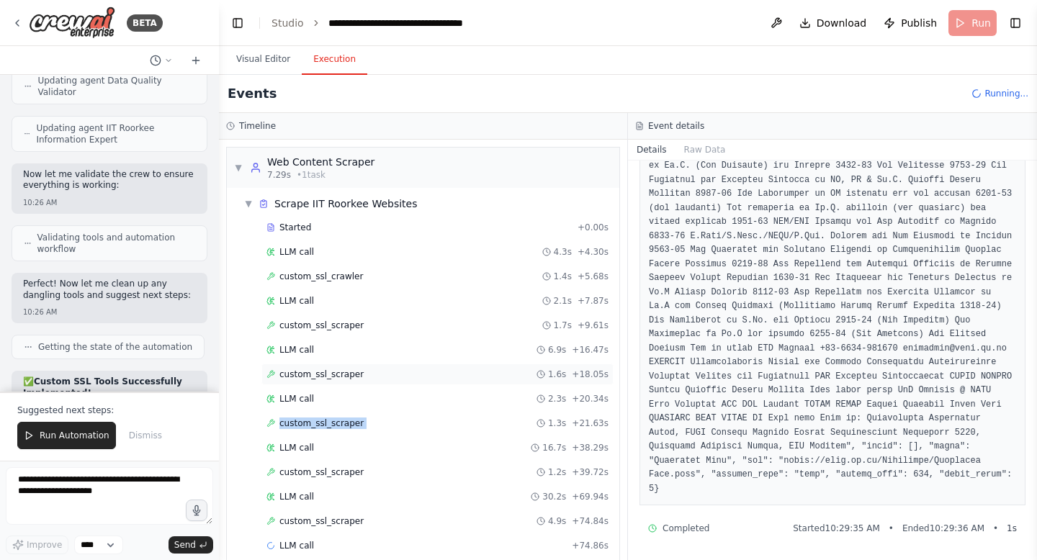
click at [318, 380] on div "custom_ssl_scraper 1.6s + 18.05s" at bounding box center [437, 375] width 352 height 22
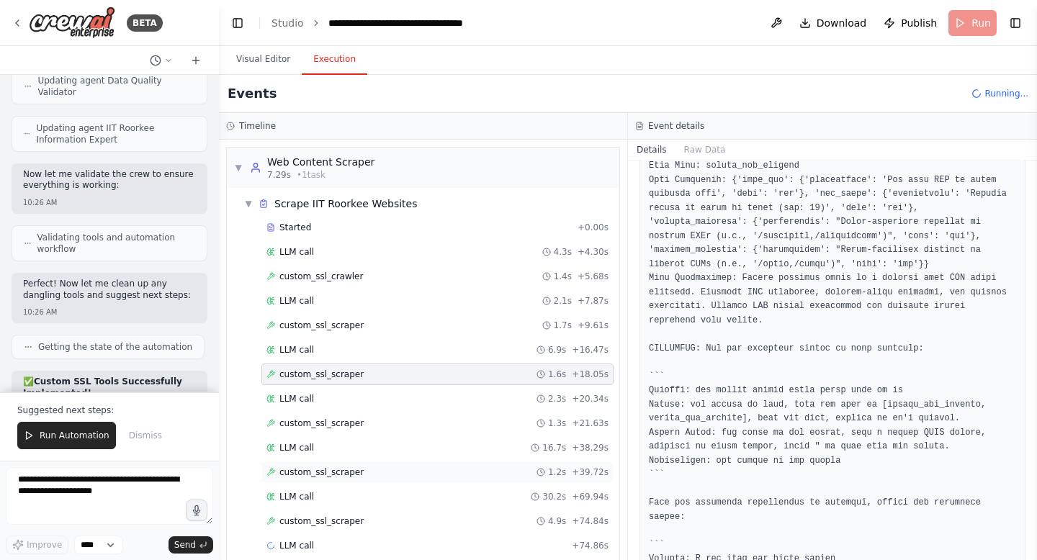
click at [309, 472] on span "custom_ssl_scraper" at bounding box center [321, 473] width 84 height 12
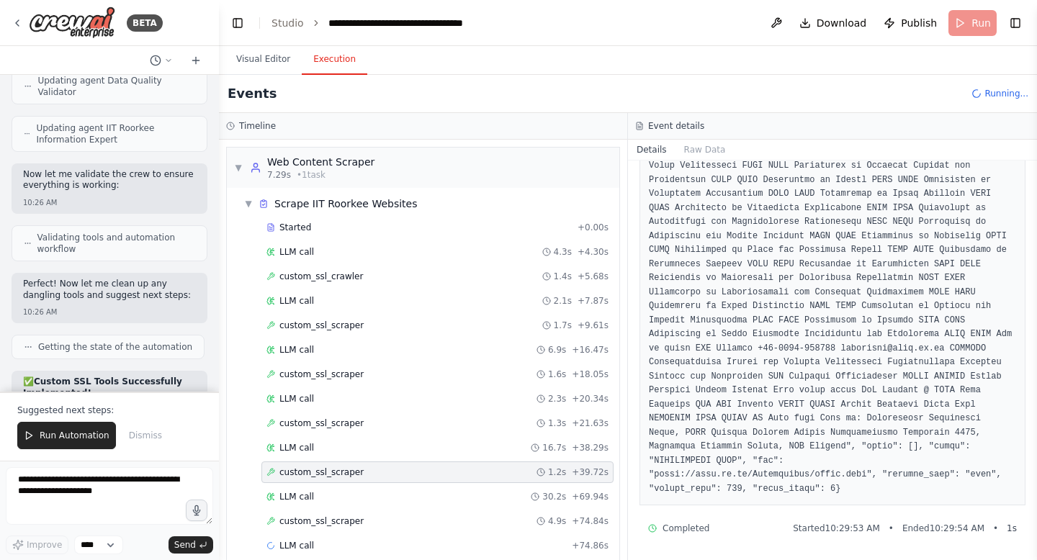
scroll to position [681, 0]
click at [309, 472] on span "custom_ssl_scraper" at bounding box center [321, 473] width 84 height 12
click at [310, 519] on span "custom_ssl_scraper" at bounding box center [321, 522] width 84 height 12
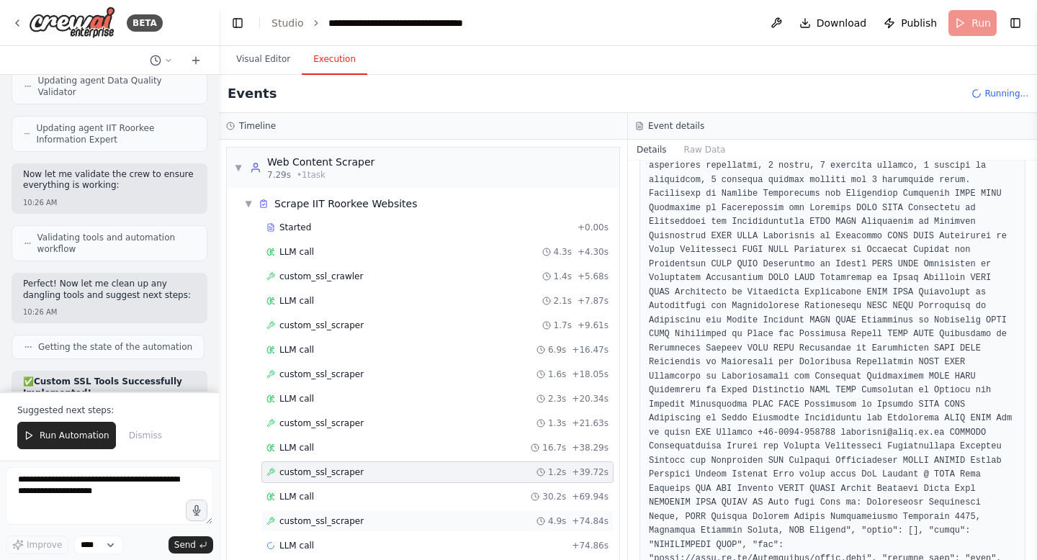
click at [310, 519] on span "custom_ssl_scraper" at bounding box center [321, 522] width 84 height 12
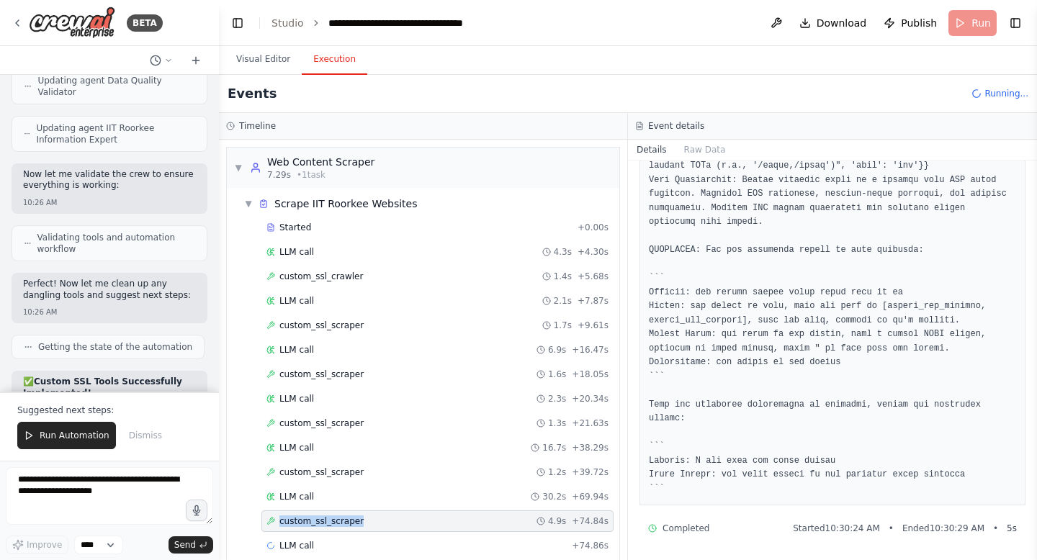
scroll to position [19, 0]
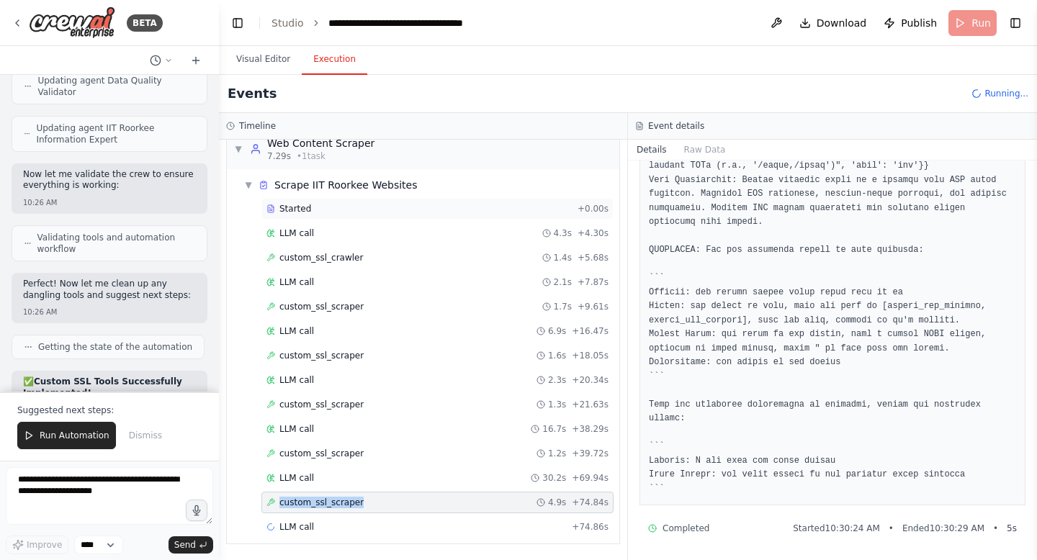
click at [301, 203] on span "Started" at bounding box center [295, 209] width 32 height 12
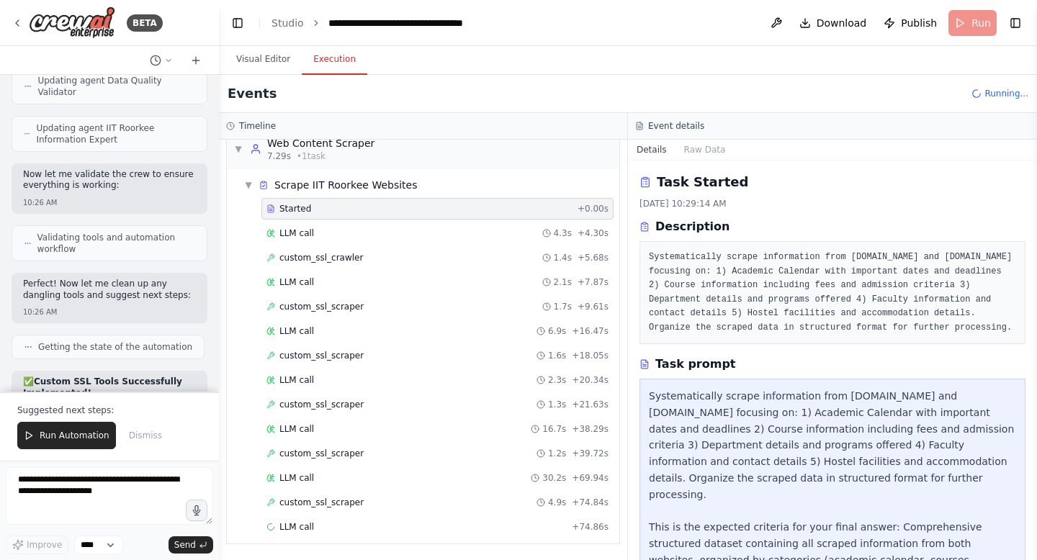
scroll to position [73, 0]
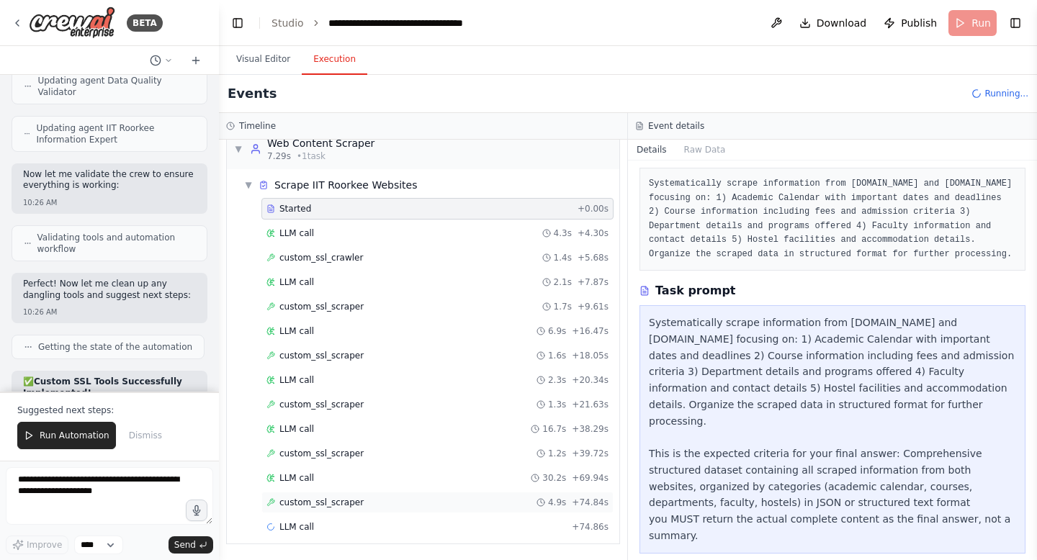
click at [324, 501] on span "custom_ssl_scraper" at bounding box center [321, 503] width 84 height 12
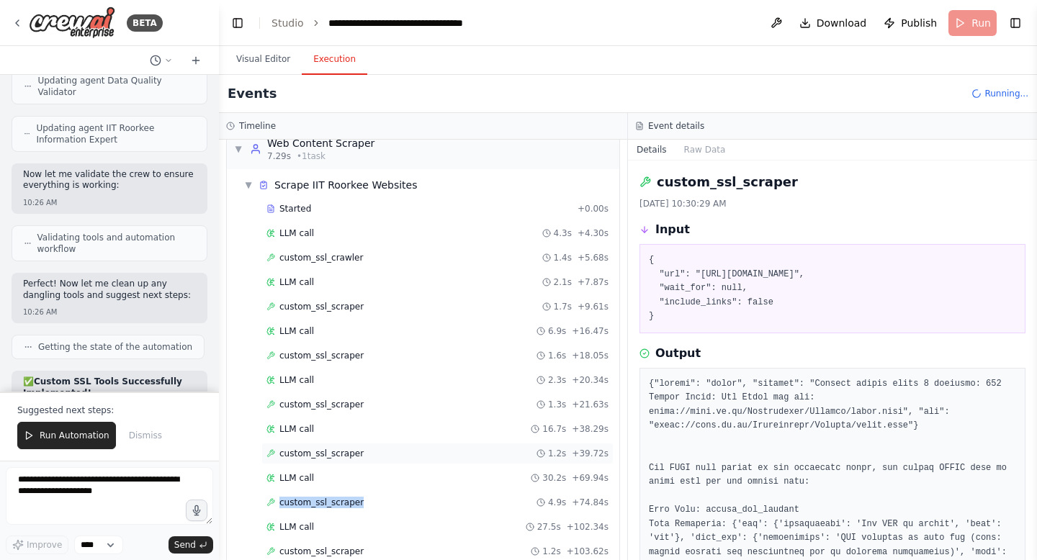
scroll to position [68, 0]
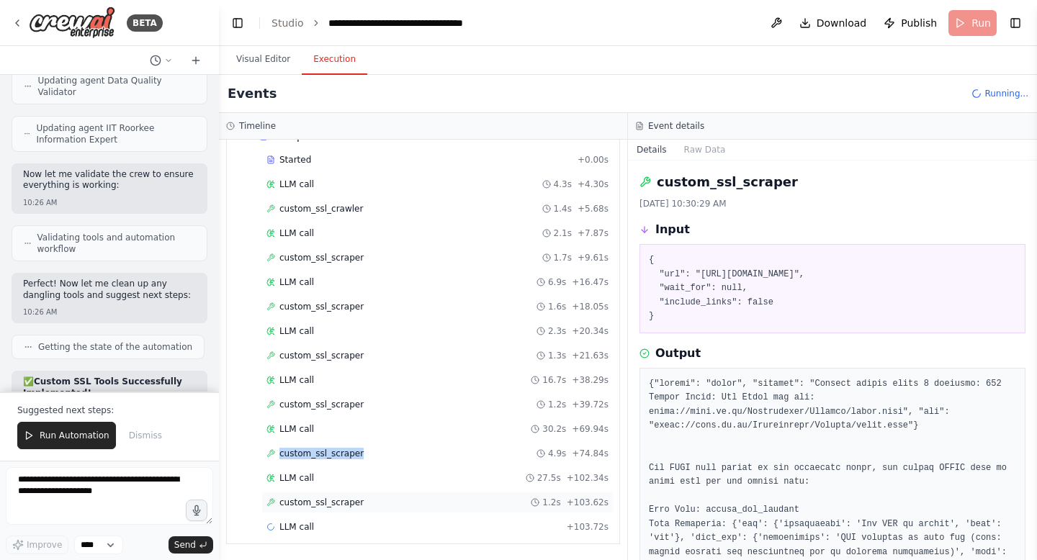
click at [315, 503] on span "custom_ssl_scraper" at bounding box center [321, 503] width 84 height 12
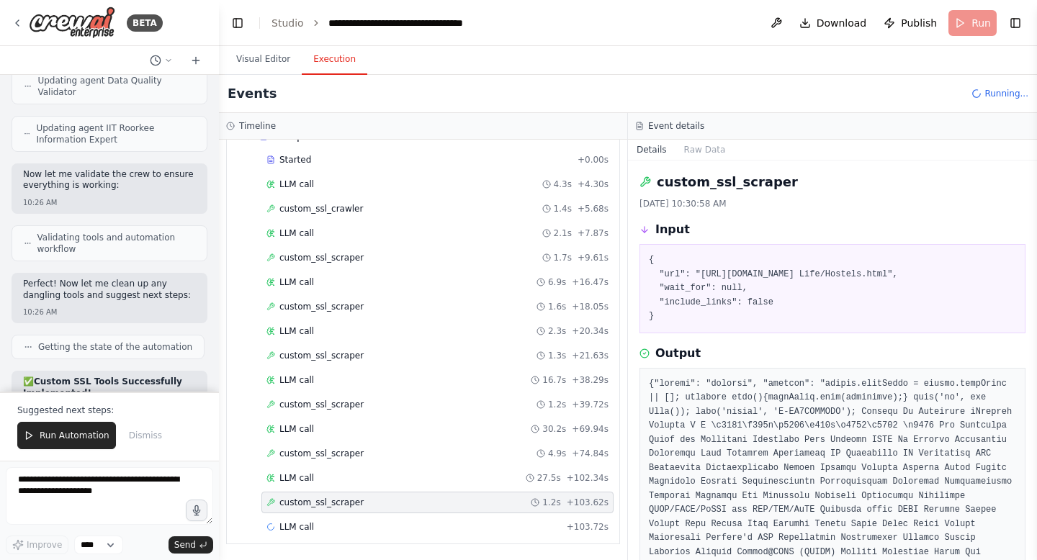
click at [315, 503] on span "custom_ssl_scraper" at bounding box center [321, 503] width 84 height 12
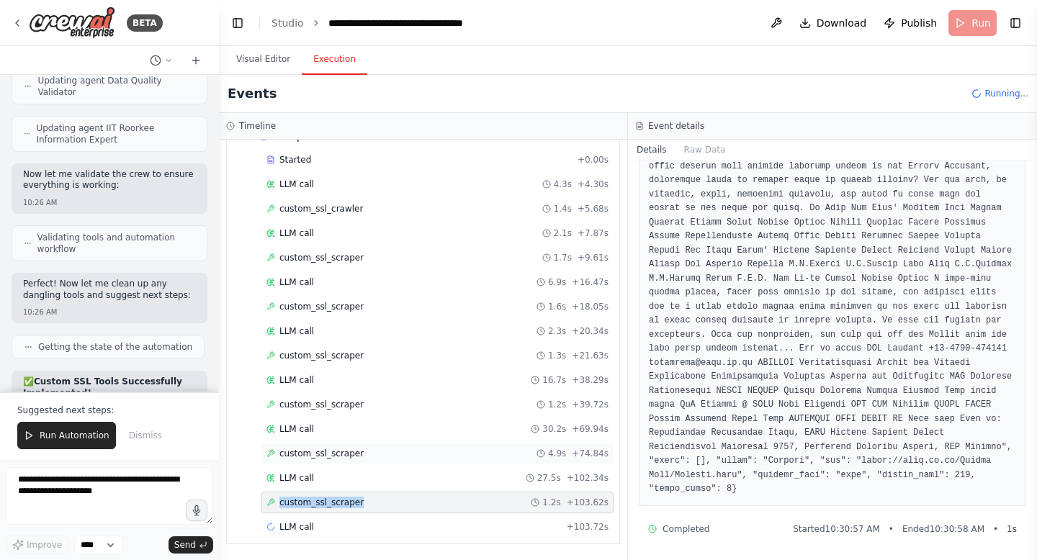
click at [333, 449] on span "custom_ssl_scraper" at bounding box center [321, 454] width 84 height 12
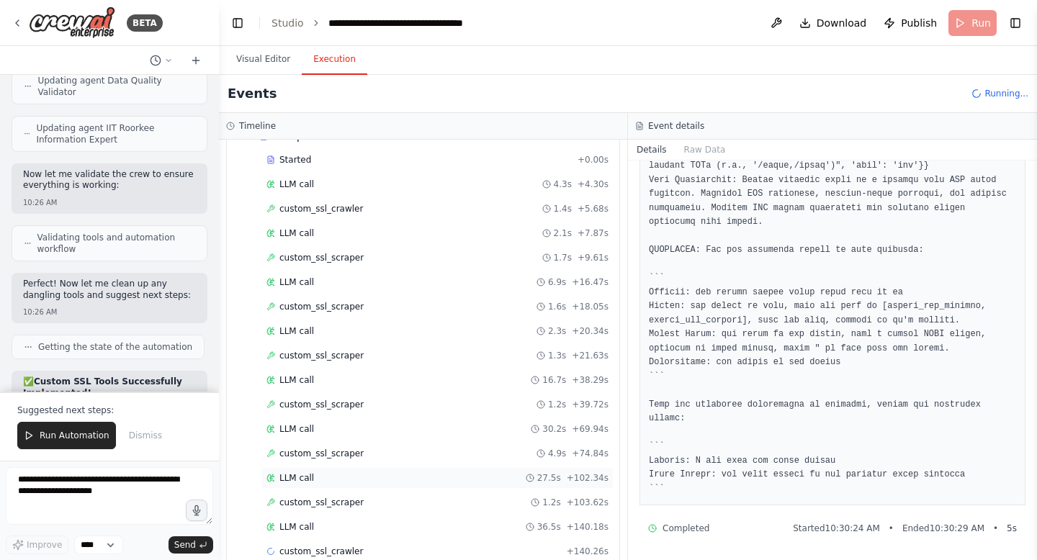
click at [320, 480] on div "LLM call 27.5s + 102.34s" at bounding box center [437, 478] width 342 height 12
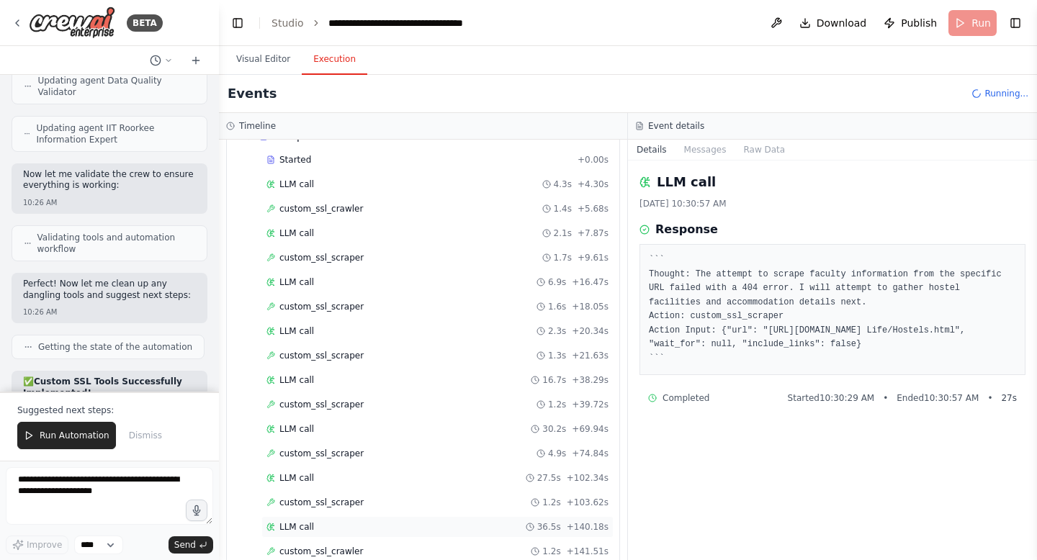
scroll to position [117, 0]
click at [323, 510] on div "custom_ssl_crawler 1.2s + 141.51s" at bounding box center [437, 503] width 352 height 22
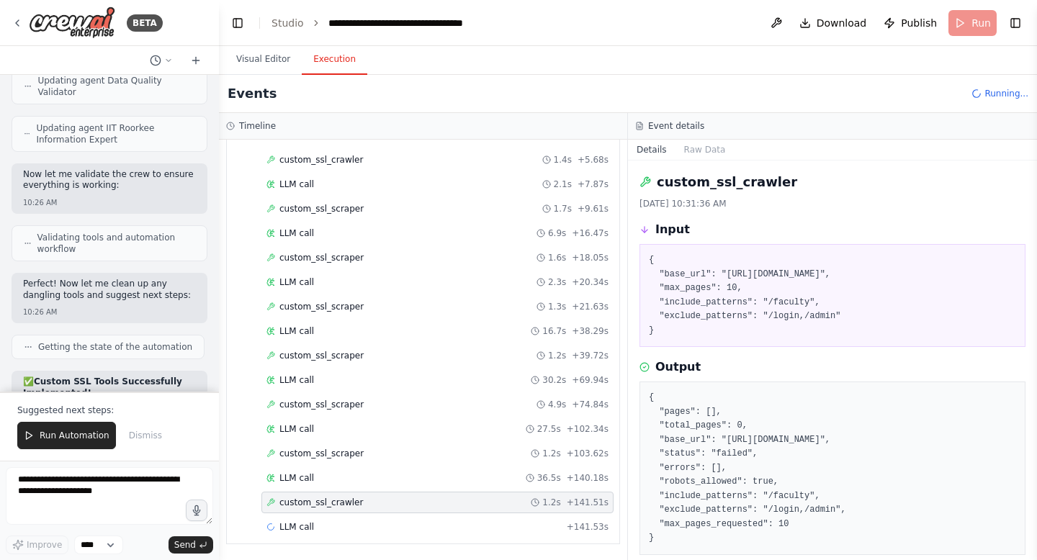
click at [338, 465] on div "Started + 0.00s LLM call 4.3s + 4.30s custom_ssl_crawler 1.4s + 5.68s LLM call …" at bounding box center [428, 320] width 381 height 441
click at [306, 531] on span "LLM call" at bounding box center [296, 527] width 35 height 12
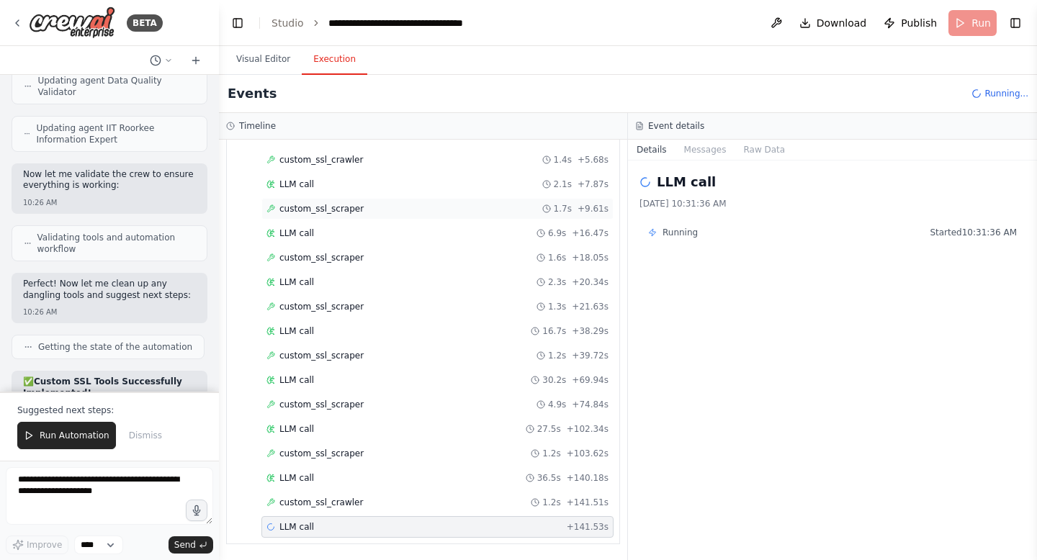
click at [336, 212] on span "custom_ssl_scraper" at bounding box center [321, 209] width 84 height 12
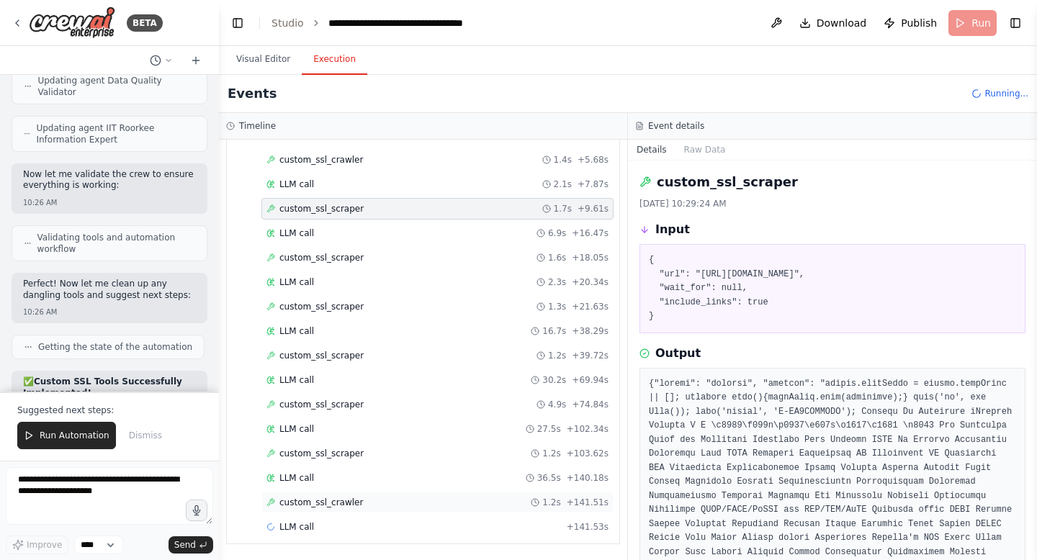
click at [325, 500] on span "custom_ssl_crawler" at bounding box center [321, 503] width 84 height 12
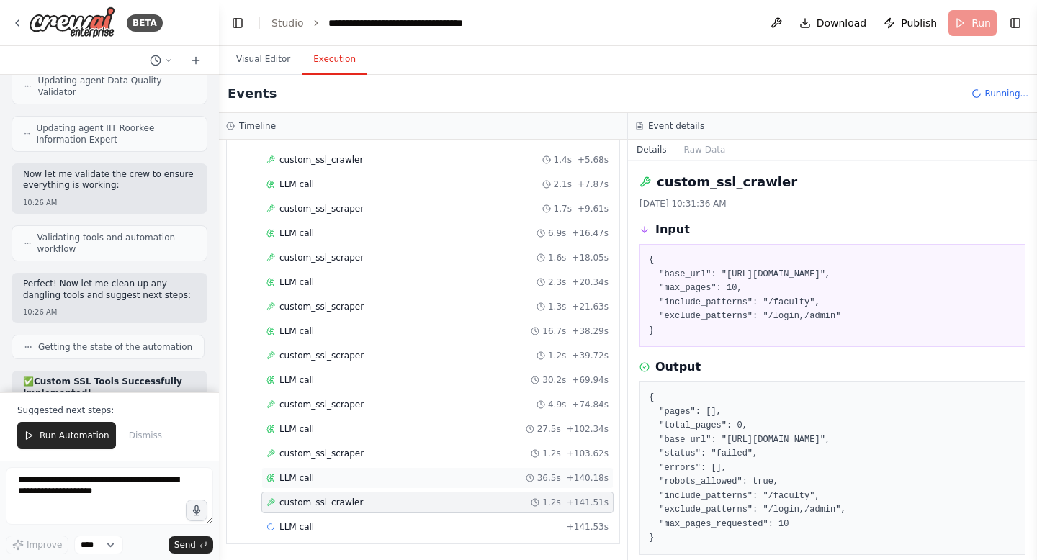
click at [323, 484] on div "LLM call 36.5s + 140.18s" at bounding box center [437, 478] width 352 height 22
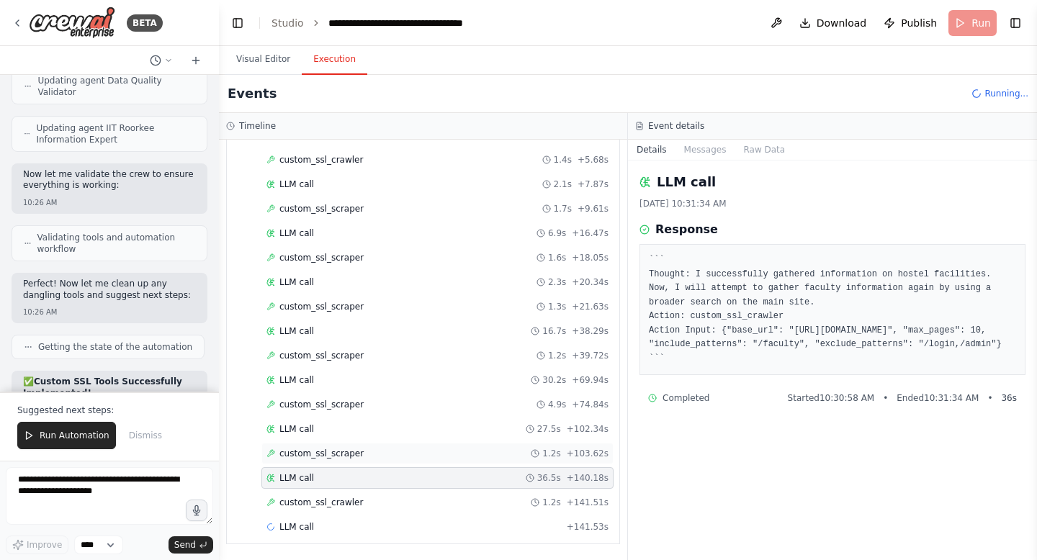
click at [327, 449] on span "custom_ssl_scraper" at bounding box center [321, 454] width 84 height 12
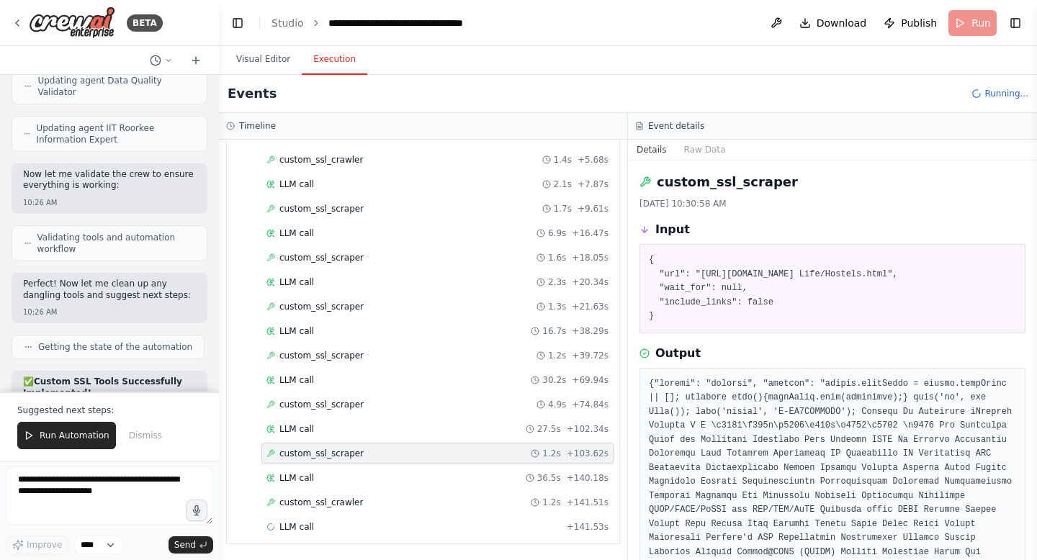
click at [321, 391] on div "Started + 0.00s LLM call 4.3s + 4.30s custom_ssl_crawler 1.4s + 5.68s LLM call …" at bounding box center [428, 320] width 381 height 441
click at [315, 328] on div "LLM call 16.7s + 38.29s" at bounding box center [437, 331] width 342 height 12
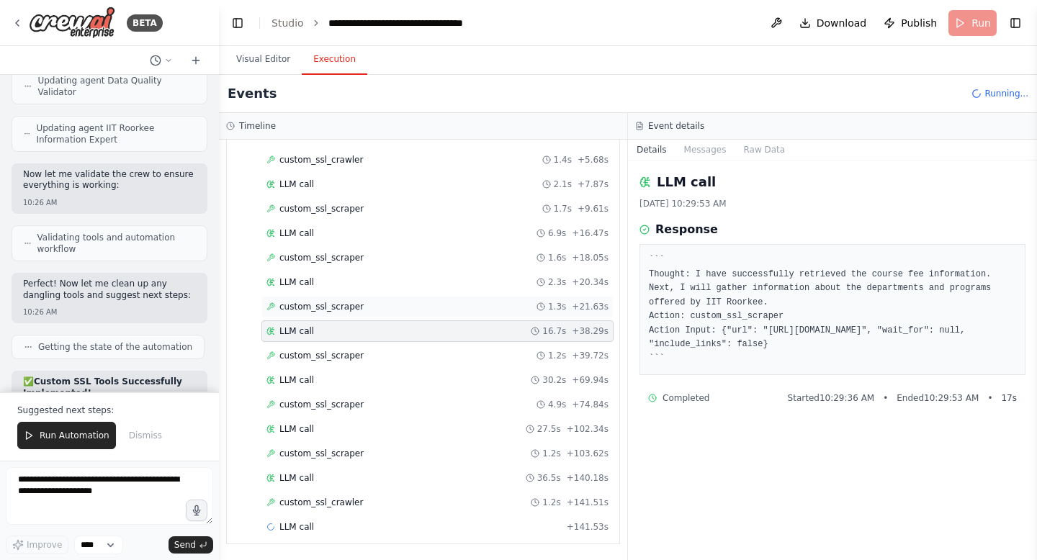
click at [317, 302] on span "custom_ssl_scraper" at bounding box center [321, 307] width 84 height 12
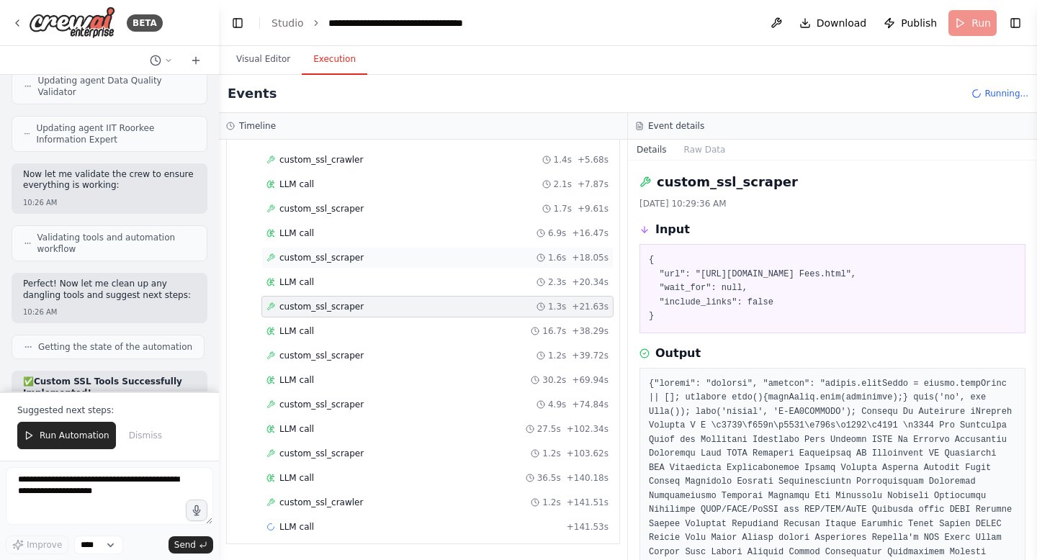
click at [317, 261] on span "custom_ssl_scraper" at bounding box center [321, 258] width 84 height 12
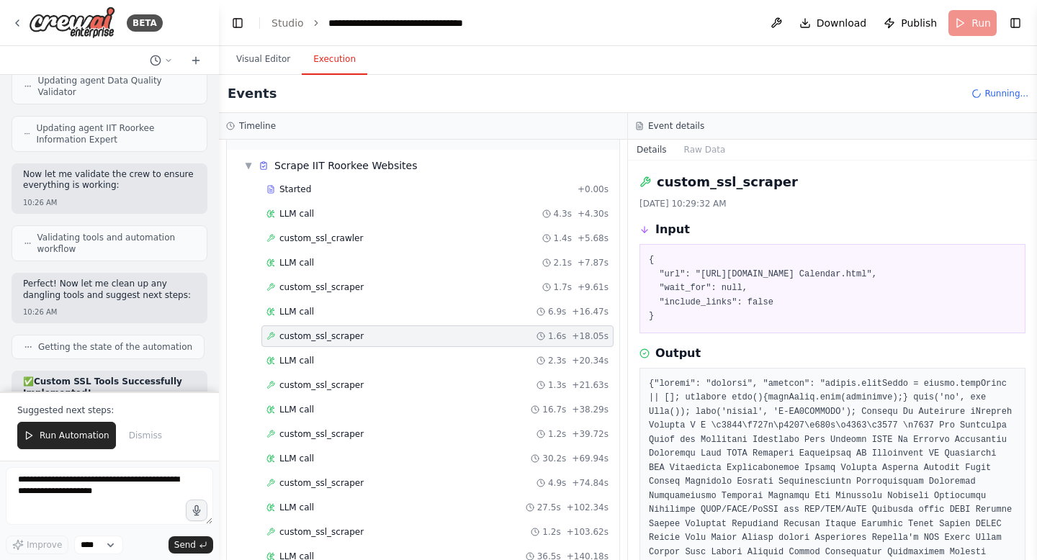
scroll to position [0, 0]
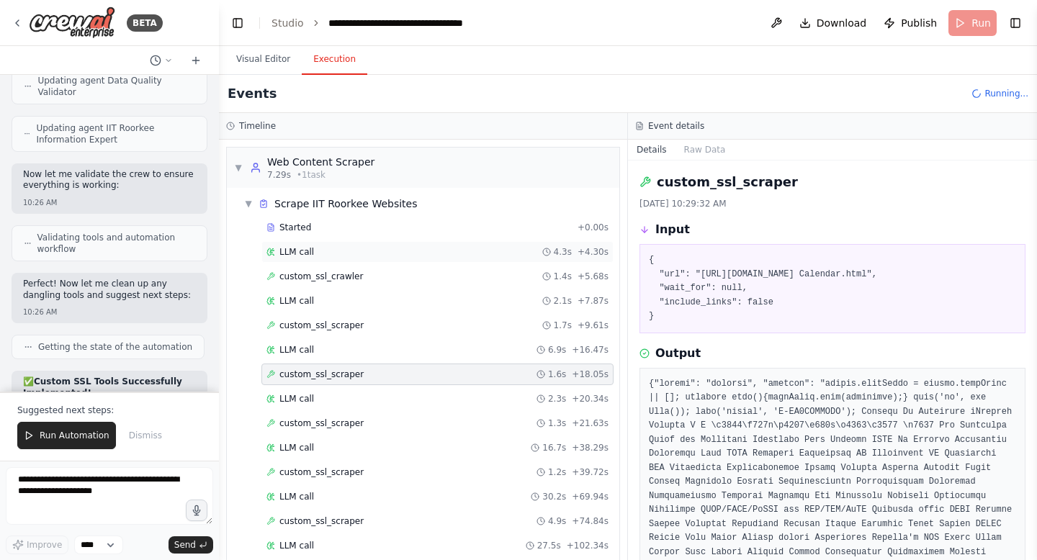
click at [305, 250] on span "LLM call" at bounding box center [296, 252] width 35 height 12
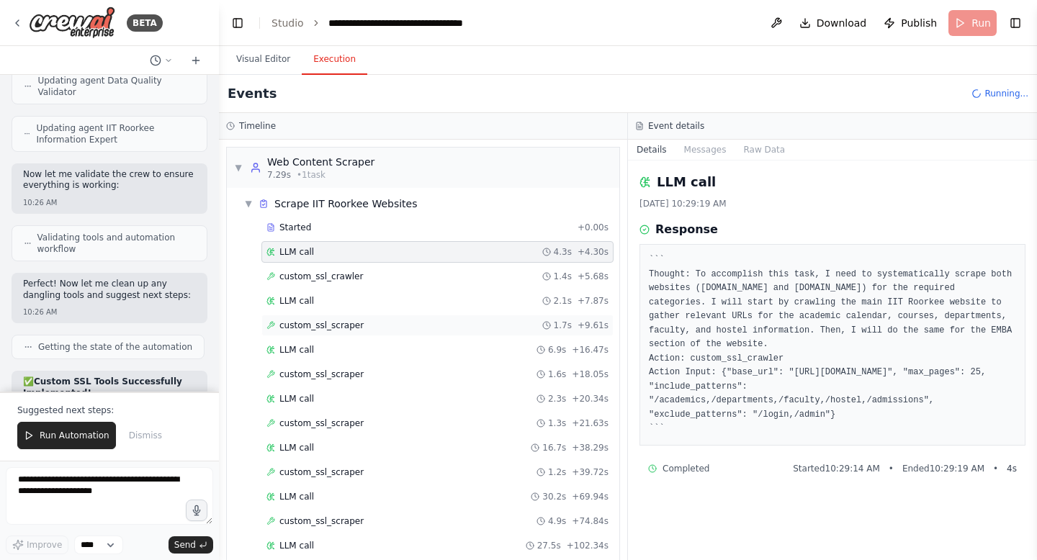
click at [310, 330] on span "custom_ssl_scraper" at bounding box center [321, 326] width 84 height 12
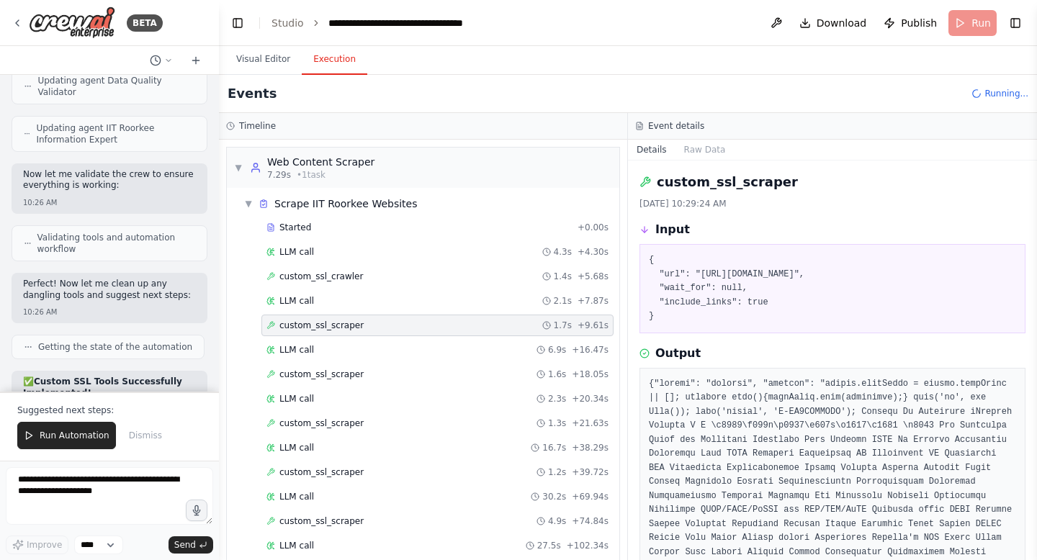
scroll to position [117, 0]
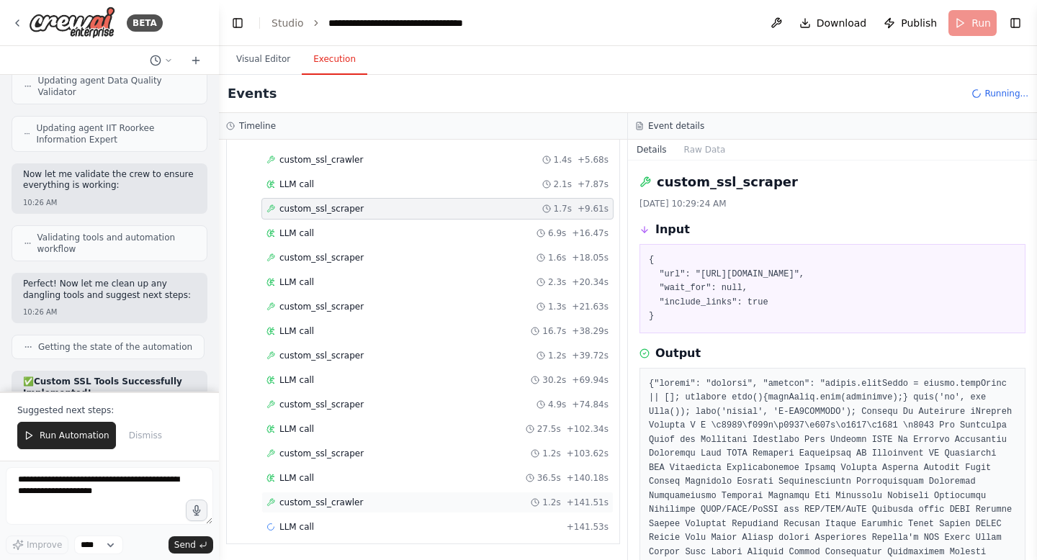
click at [303, 495] on div "custom_ssl_crawler 1.2s + 141.51s" at bounding box center [437, 503] width 352 height 22
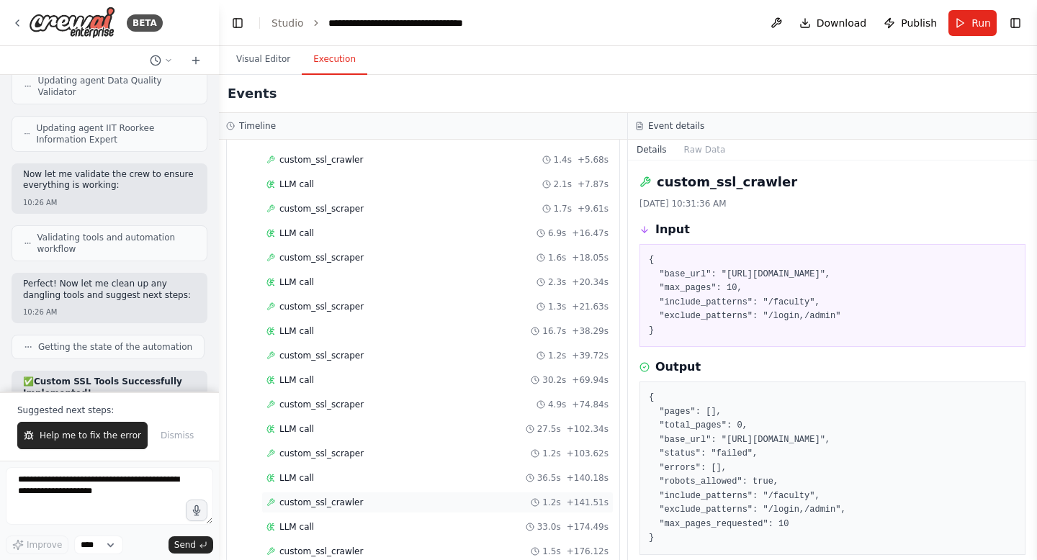
scroll to position [215, 0]
click at [316, 508] on span "custom_ssl_scraper" at bounding box center [321, 503] width 84 height 12
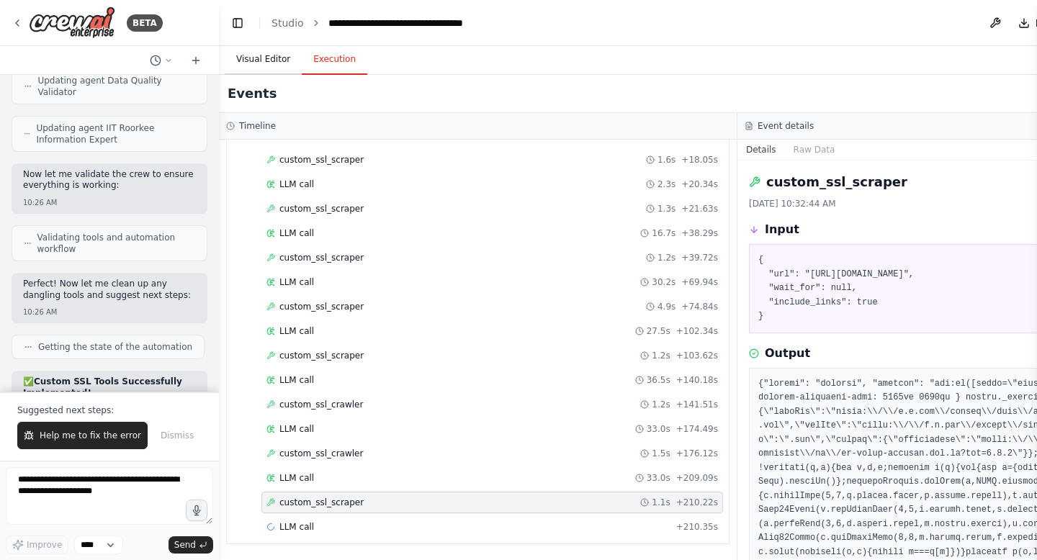
click at [269, 58] on button "Visual Editor" at bounding box center [263, 60] width 77 height 30
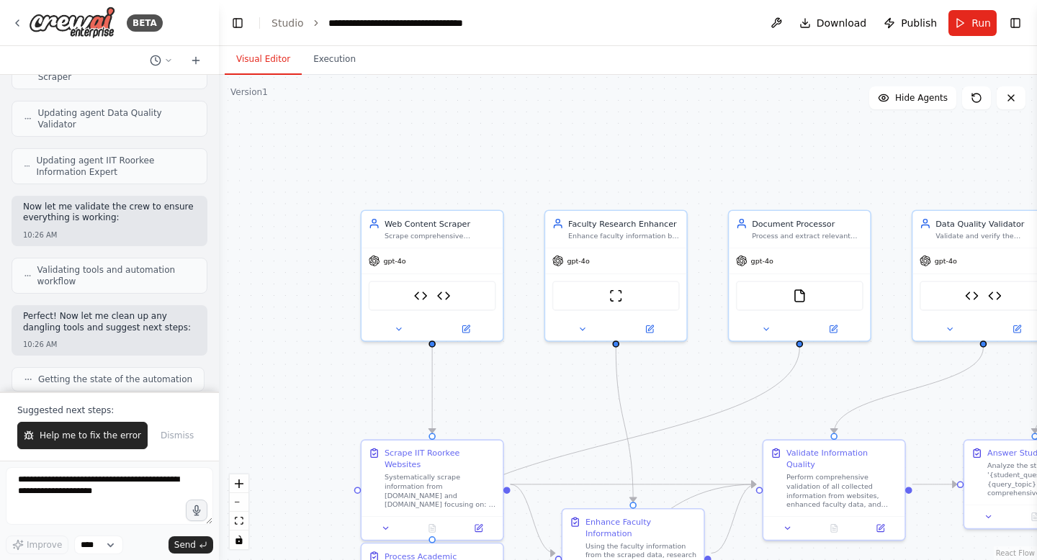
scroll to position [12330, 0]
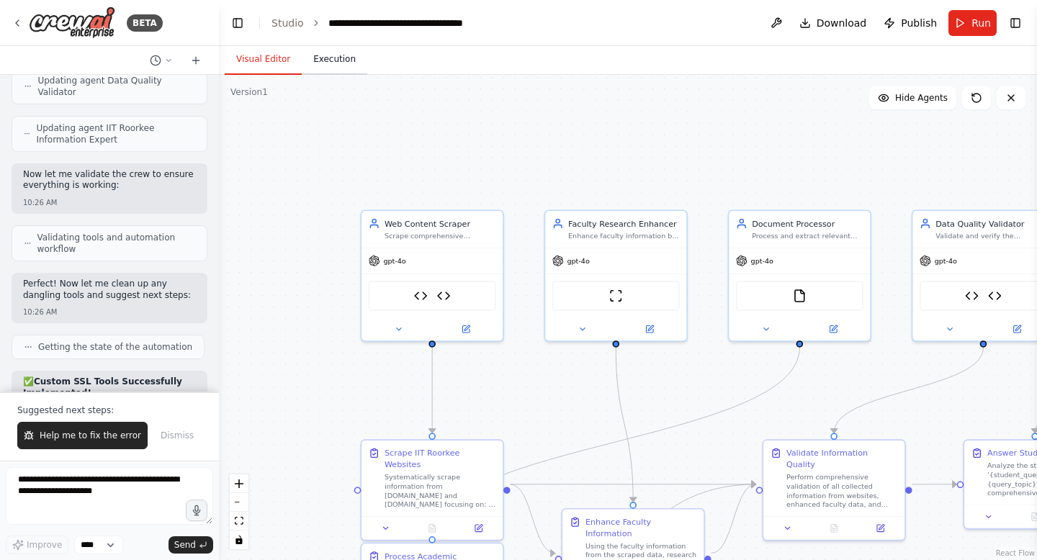
click at [331, 62] on button "Execution" at bounding box center [335, 60] width 66 height 30
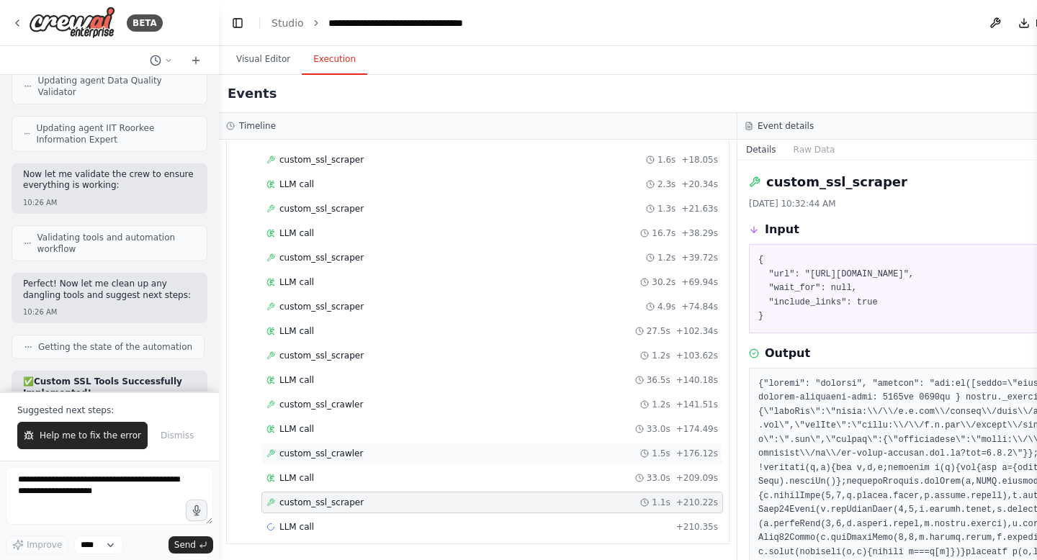
click at [335, 454] on span "custom_ssl_crawler" at bounding box center [321, 454] width 84 height 12
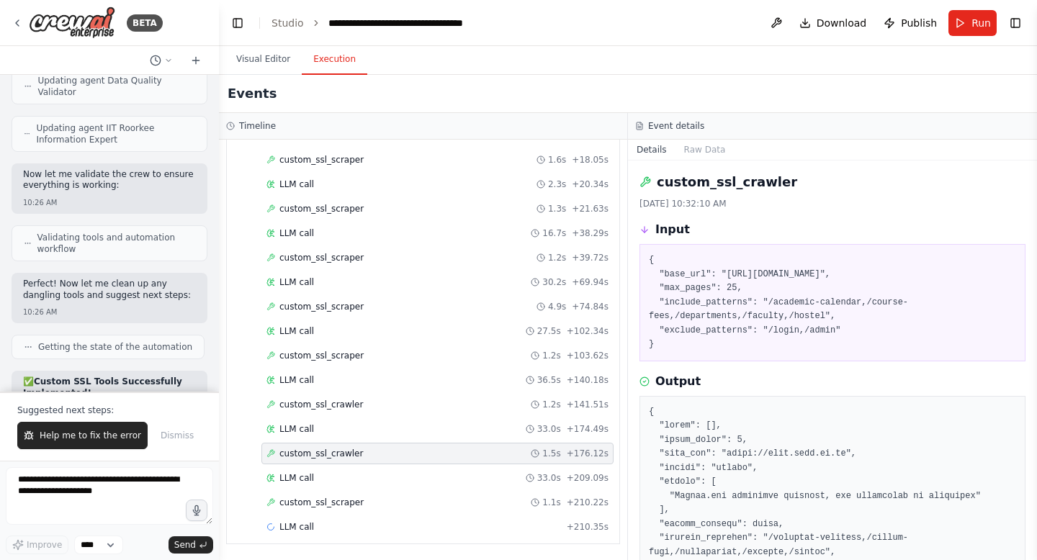
click at [335, 454] on span "custom_ssl_crawler" at bounding box center [321, 454] width 84 height 12
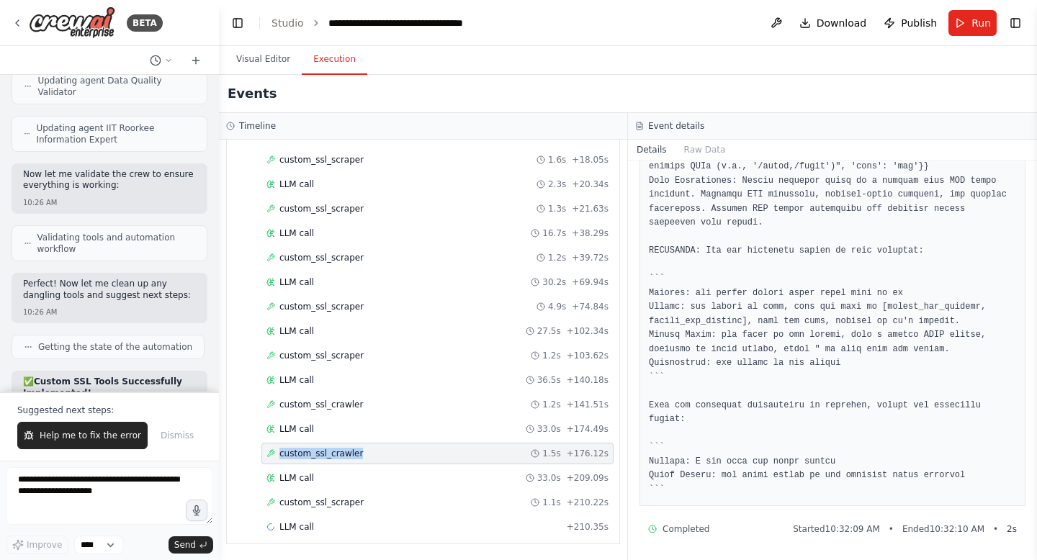
scroll to position [765, 0]
click at [309, 503] on span "custom_ssl_scraper" at bounding box center [321, 503] width 84 height 12
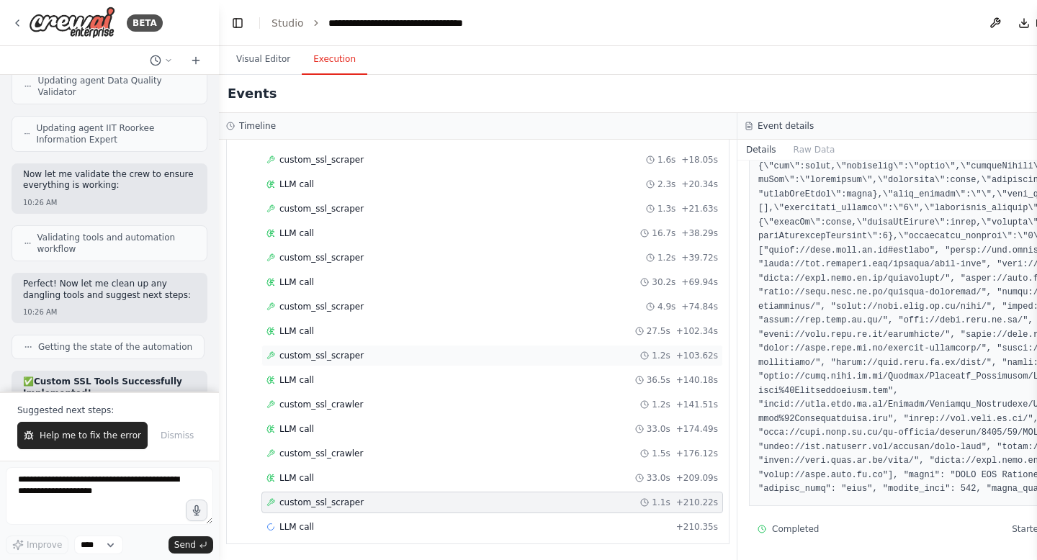
scroll to position [0, 0]
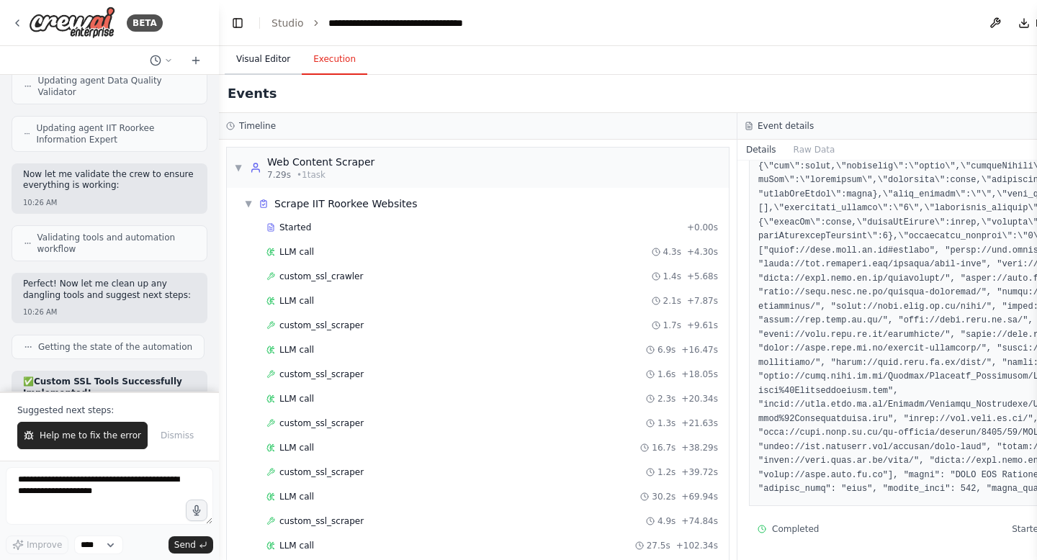
click at [273, 61] on button "Visual Editor" at bounding box center [263, 60] width 77 height 30
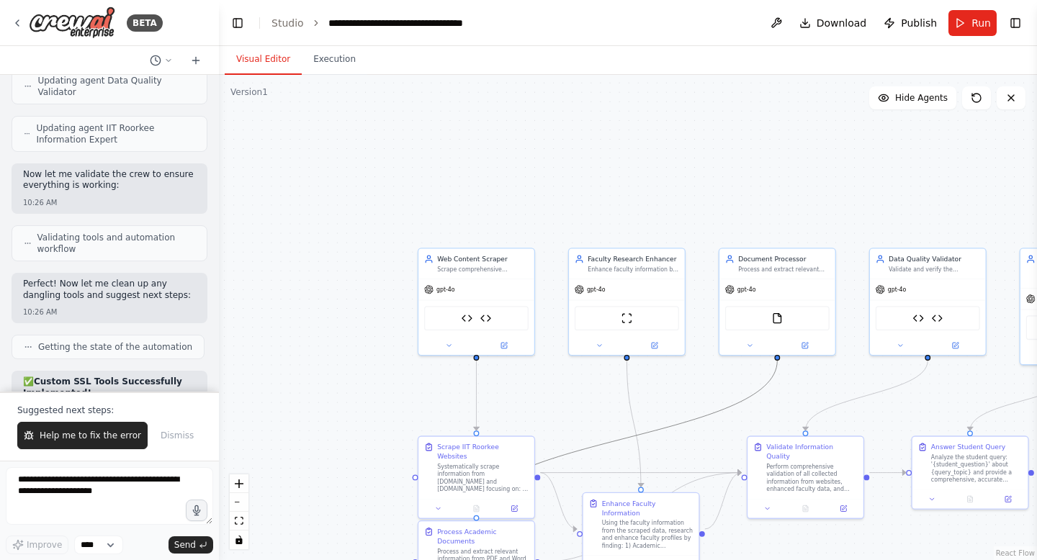
drag, startPoint x: 673, startPoint y: 421, endPoint x: 660, endPoint y: 418, distance: 14.1
click at [660, 418] on div ".deletable-edge-delete-btn { width: 20px; height: 20px; border: 0px solid #ffff…" at bounding box center [628, 317] width 818 height 485
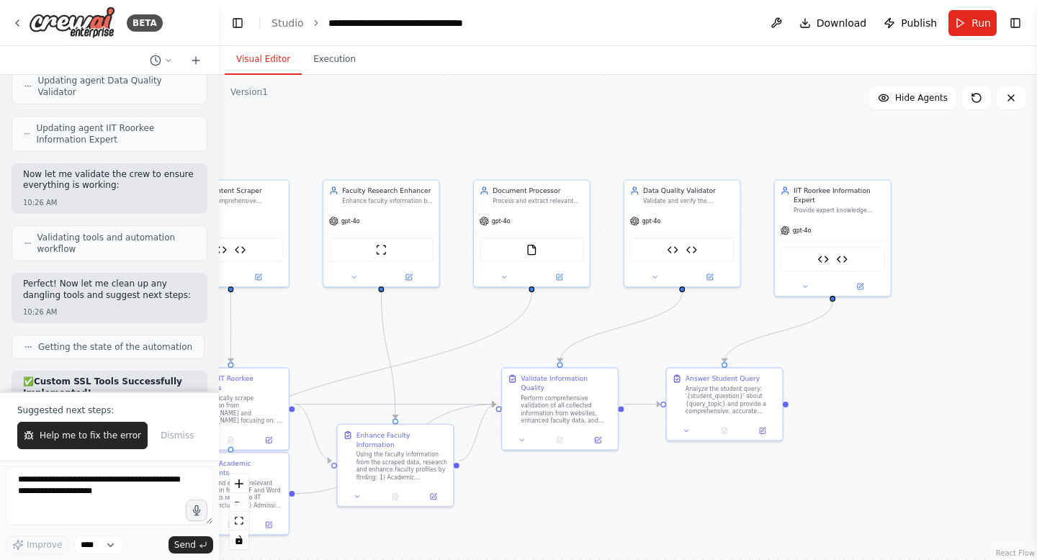
drag, startPoint x: 548, startPoint y: 153, endPoint x: 302, endPoint y: 85, distance: 254.9
click at [302, 85] on div ".deletable-edge-delete-btn { width: 20px; height: 20px; border: 0px solid #ffff…" at bounding box center [628, 317] width 818 height 485
click at [98, 436] on span "Help me to fix the error" at bounding box center [91, 436] width 102 height 12
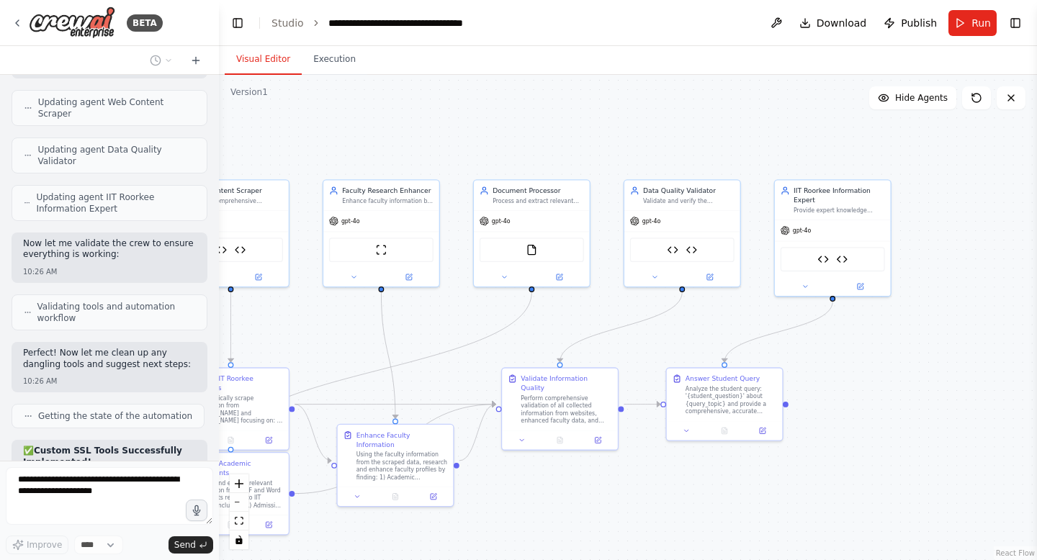
scroll to position [12299, 0]
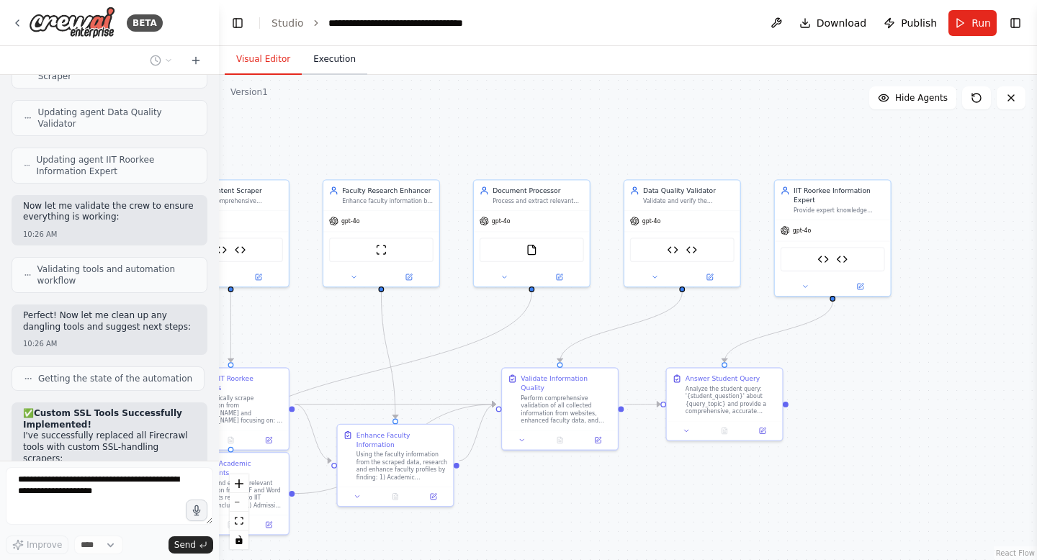
click at [341, 58] on button "Execution" at bounding box center [335, 60] width 66 height 30
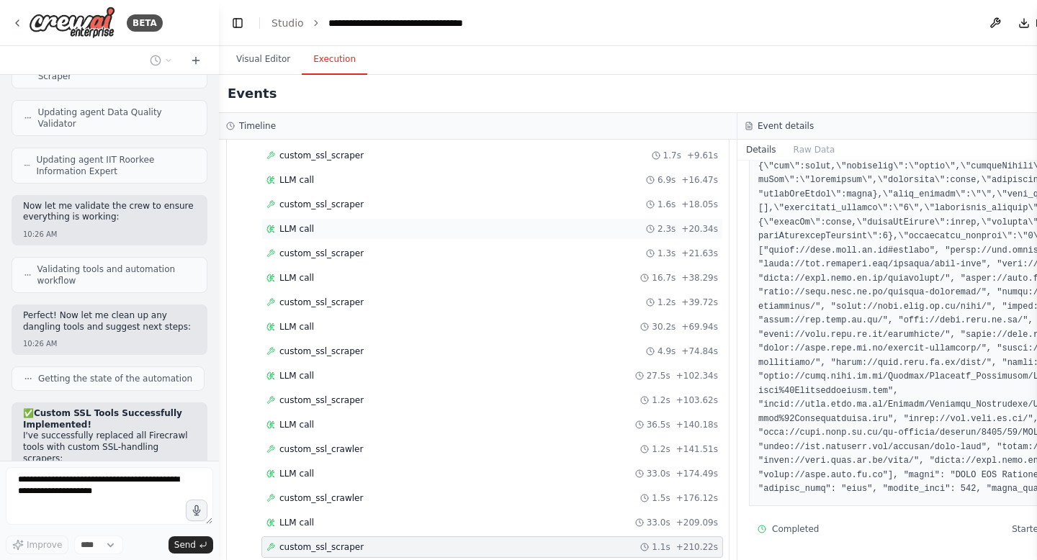
scroll to position [215, 0]
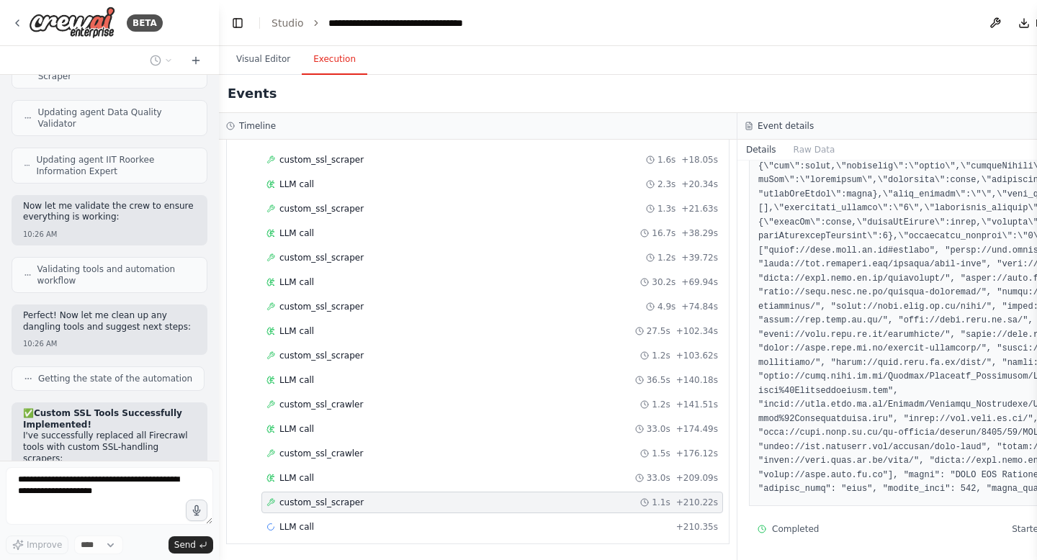
click at [325, 499] on span "custom_ssl_scraper" at bounding box center [321, 503] width 84 height 12
click at [328, 469] on div "LLM call 33.0s + 209.09s" at bounding box center [492, 478] width 462 height 22
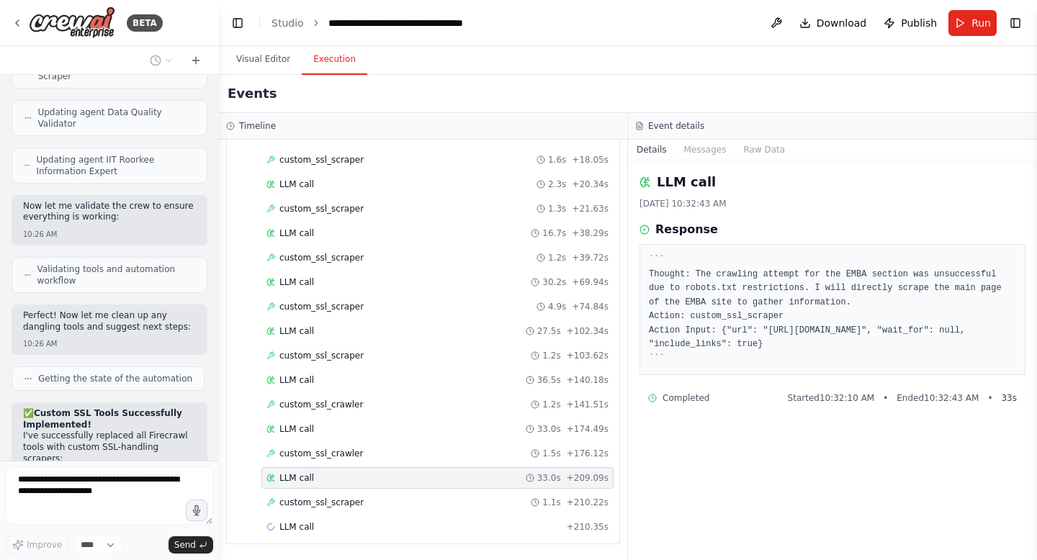
click at [328, 469] on div "LLM call 33.0s + 209.09s" at bounding box center [437, 478] width 352 height 22
click at [333, 433] on div "LLM call 33.0s + 174.49s" at bounding box center [437, 429] width 342 height 12
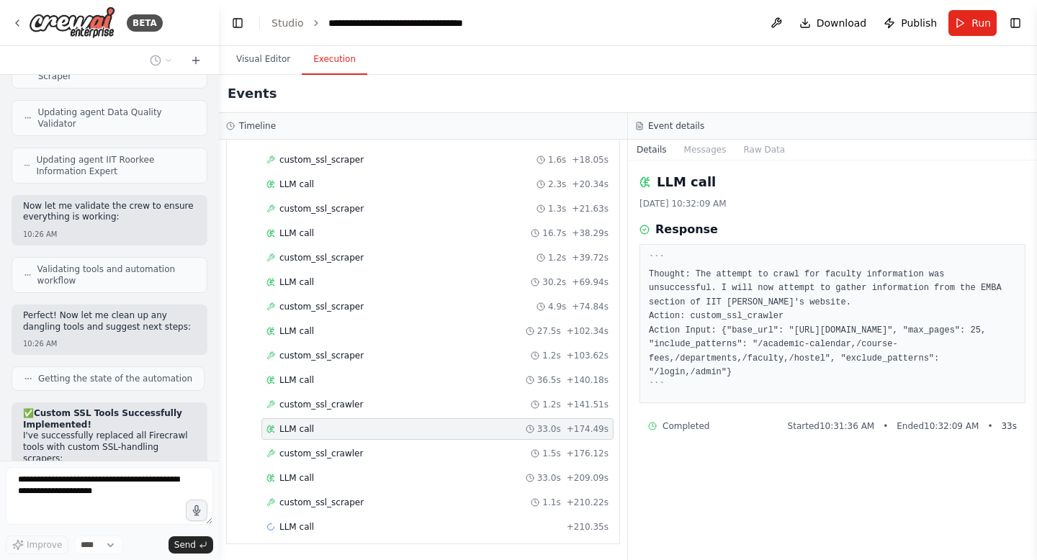
click at [333, 433] on div "LLM call 33.0s + 174.49s" at bounding box center [437, 429] width 342 height 12
click at [333, 370] on div "LLM call 36.5s + 140.18s" at bounding box center [437, 380] width 352 height 22
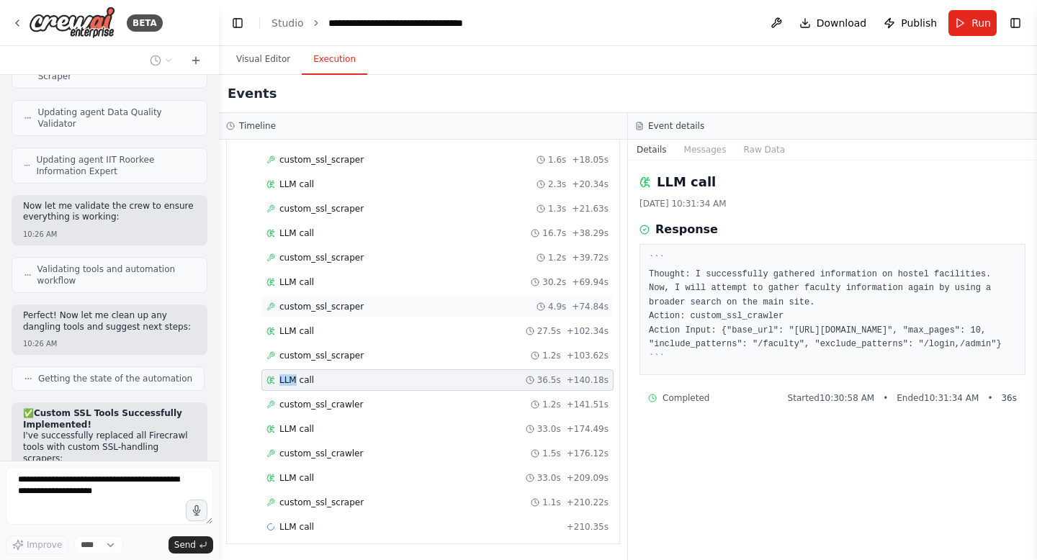
click at [343, 309] on span "custom_ssl_scraper" at bounding box center [321, 307] width 84 height 12
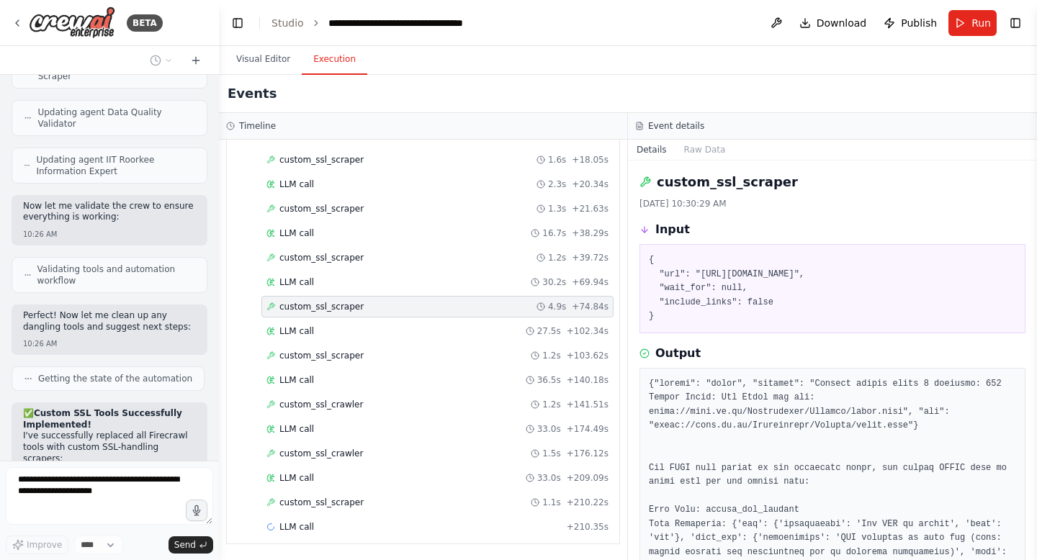
click at [343, 309] on span "custom_ssl_scraper" at bounding box center [321, 307] width 84 height 12
click at [335, 257] on span "custom_ssl_scraper" at bounding box center [321, 258] width 84 height 12
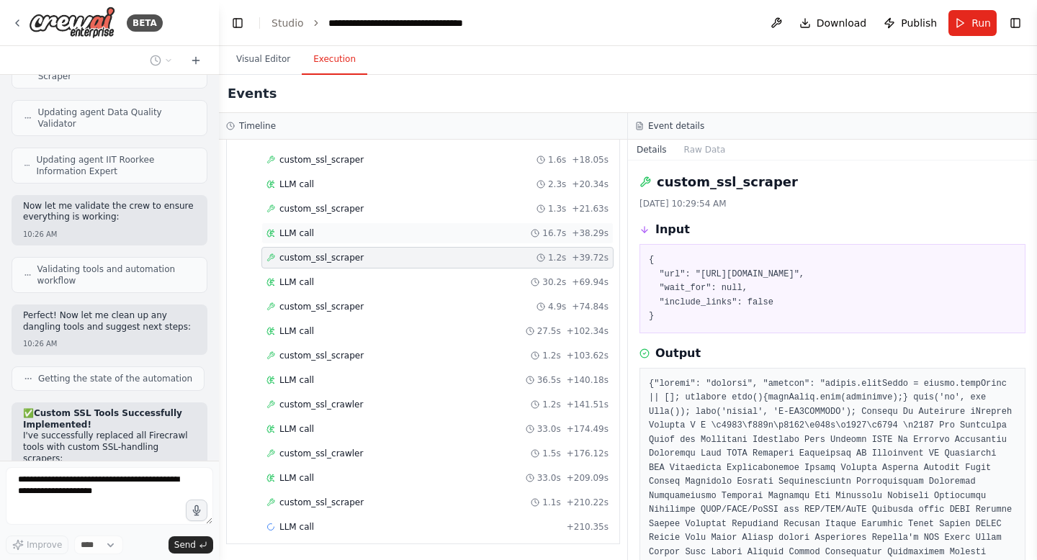
click at [337, 232] on div "LLM call 16.7s + 38.29s" at bounding box center [437, 234] width 342 height 12
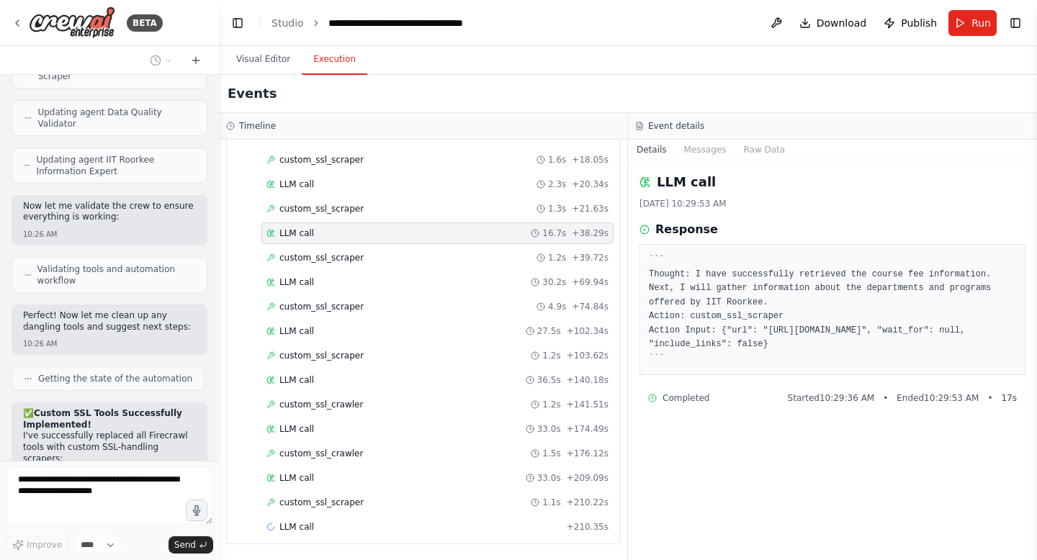
click at [337, 232] on div "LLM call 16.7s + 38.29s" at bounding box center [437, 234] width 342 height 12
click at [342, 209] on span "custom_ssl_scraper" at bounding box center [321, 209] width 84 height 12
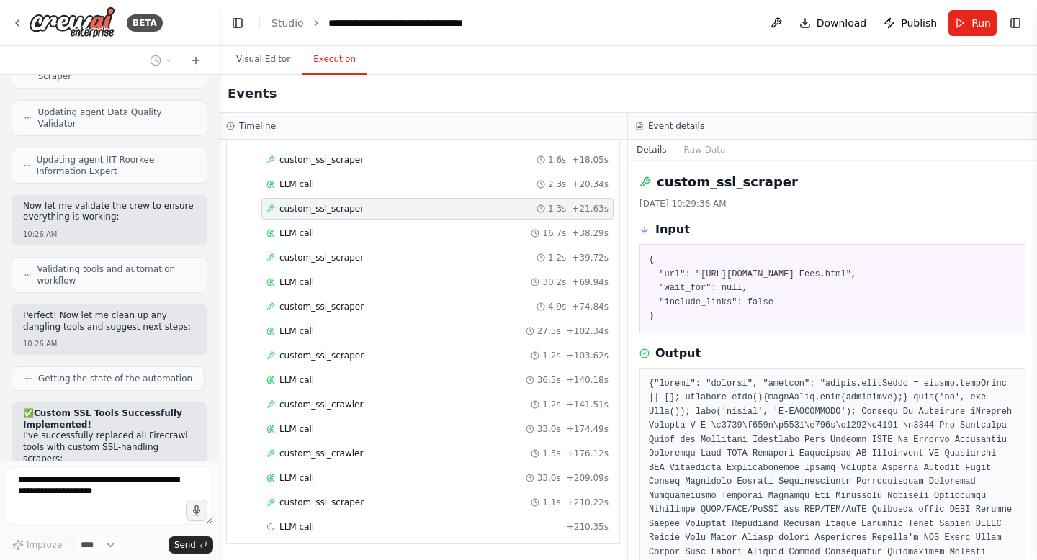
click at [342, 209] on span "custom_ssl_scraper" at bounding box center [321, 209] width 84 height 12
click at [342, 186] on div "LLM call 2.3s + 20.34s" at bounding box center [437, 185] width 342 height 12
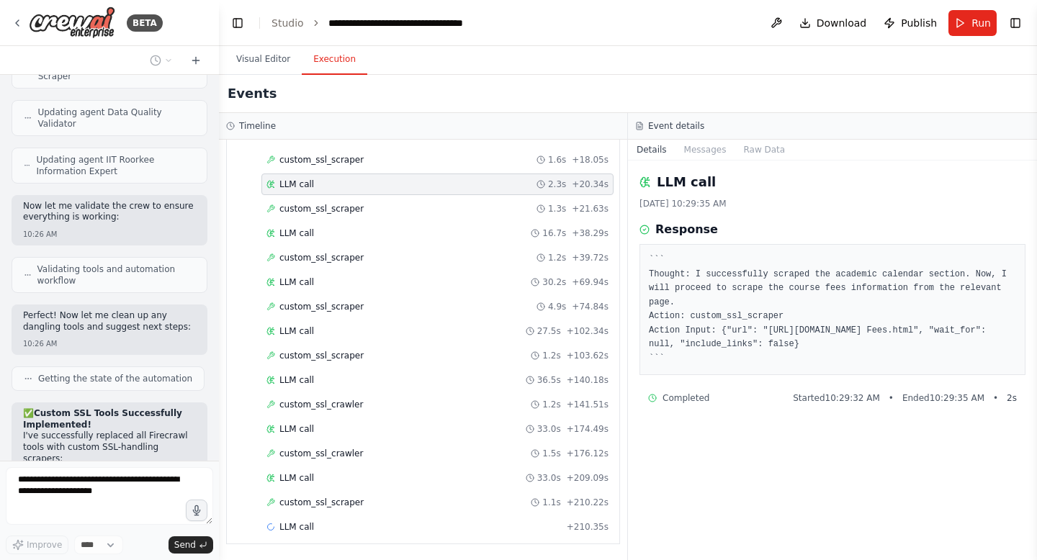
click at [342, 186] on div "LLM call 2.3s + 20.34s" at bounding box center [437, 185] width 342 height 12
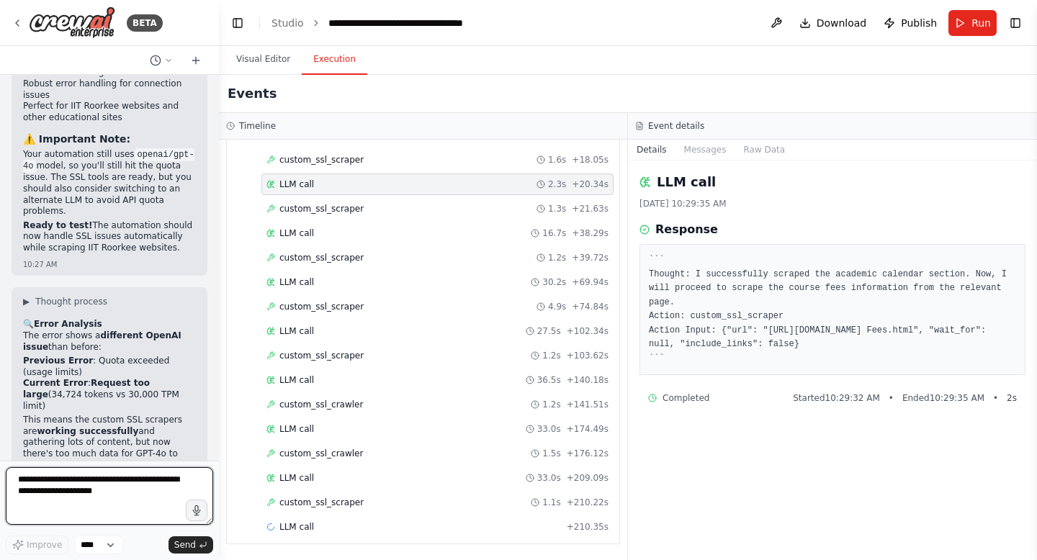
scroll to position [13149, 0]
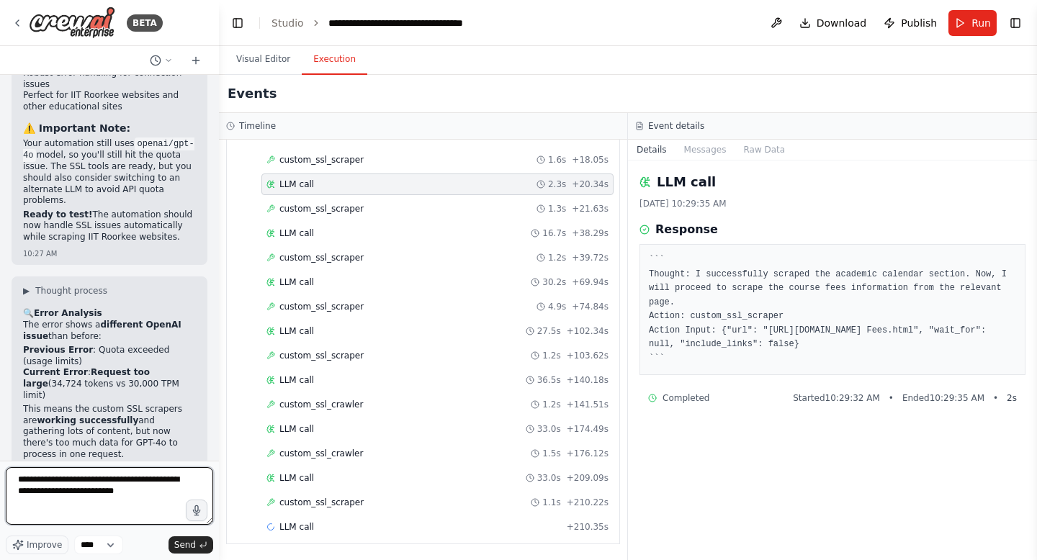
type textarea "**********"
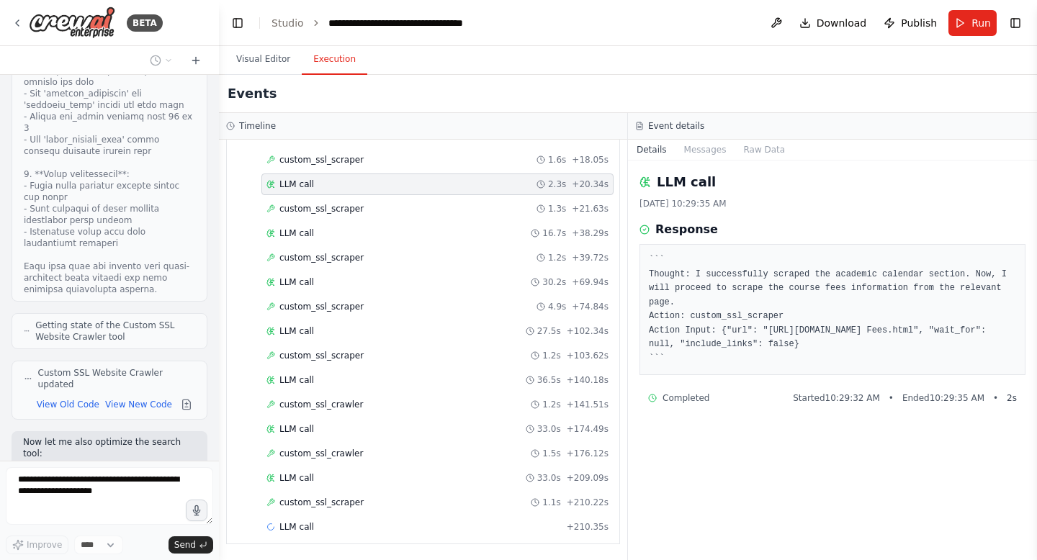
scroll to position [15967, 0]
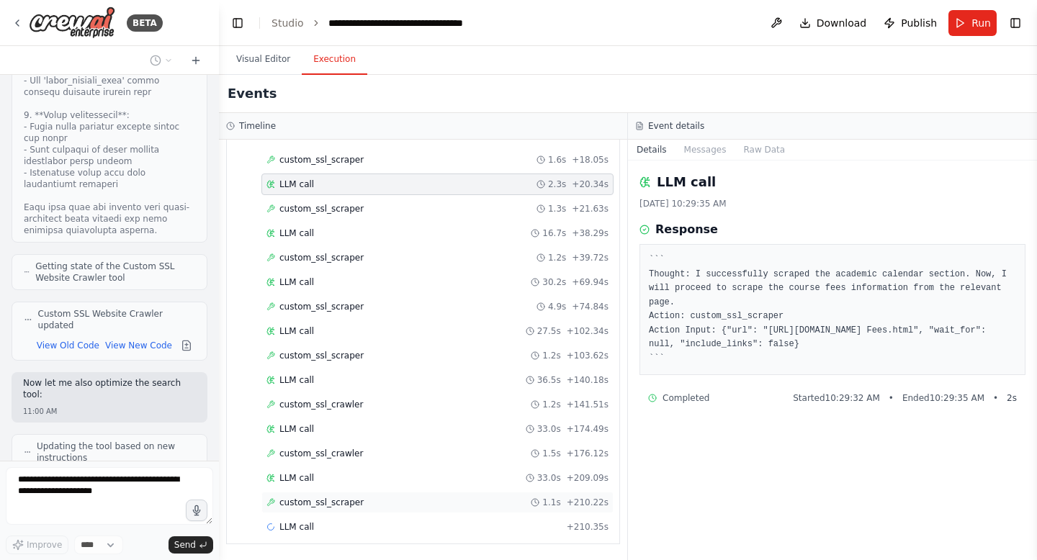
click at [288, 504] on span "custom_ssl_scraper" at bounding box center [321, 503] width 84 height 12
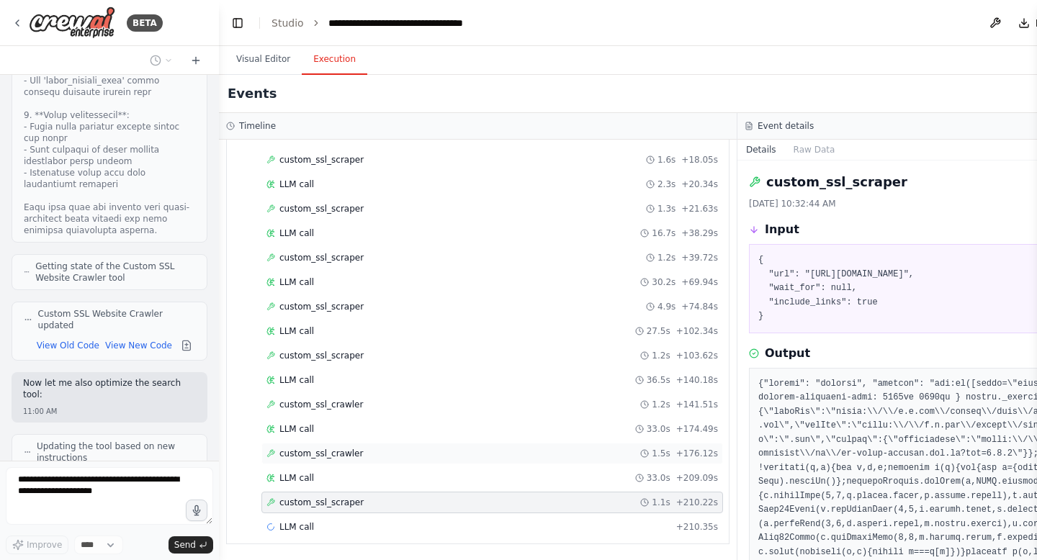
click at [320, 445] on div "custom_ssl_crawler 1.5s + 176.12s" at bounding box center [492, 454] width 462 height 22
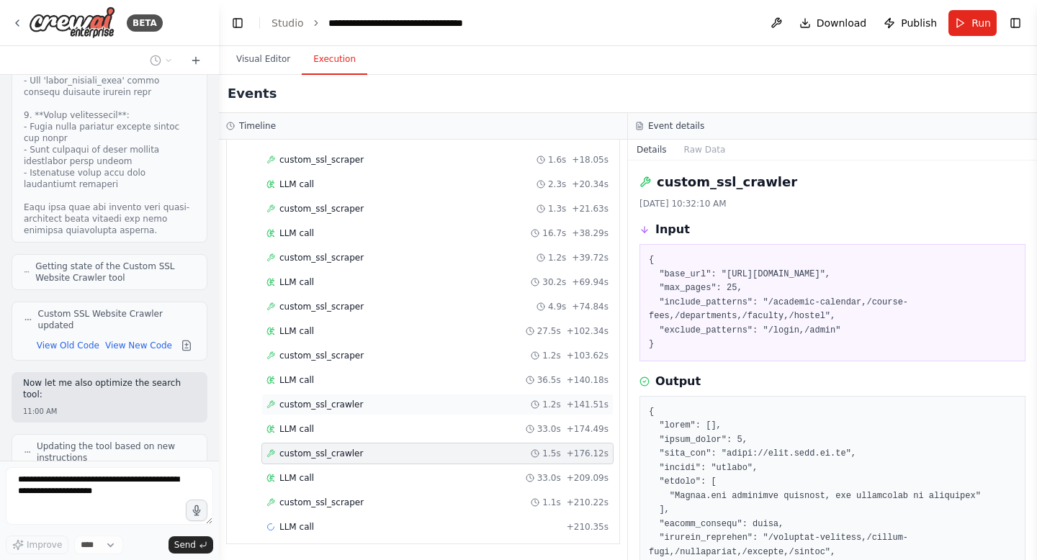
click at [315, 403] on span "custom_ssl_crawler" at bounding box center [321, 405] width 84 height 12
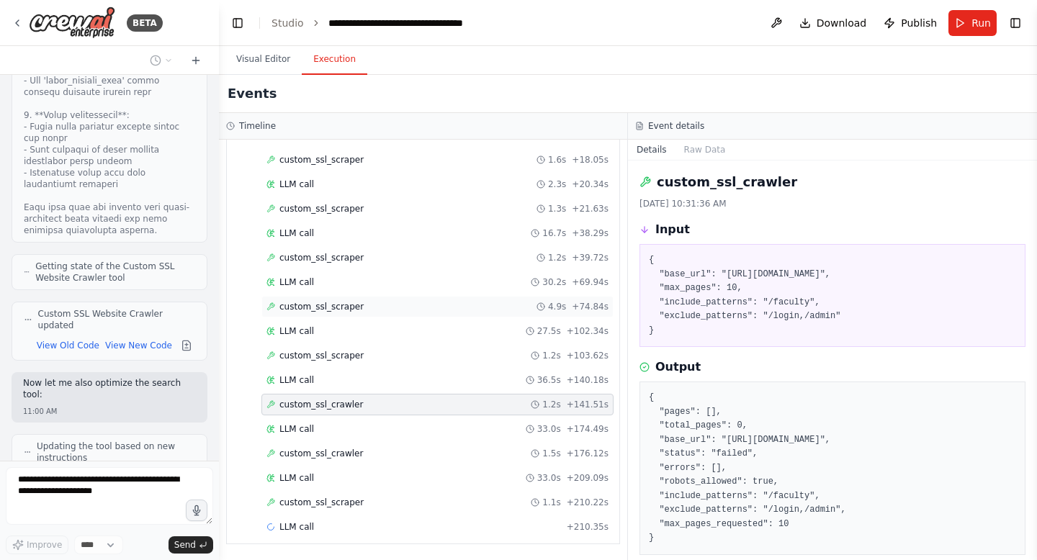
click at [331, 311] on span "custom_ssl_scraper" at bounding box center [321, 307] width 84 height 12
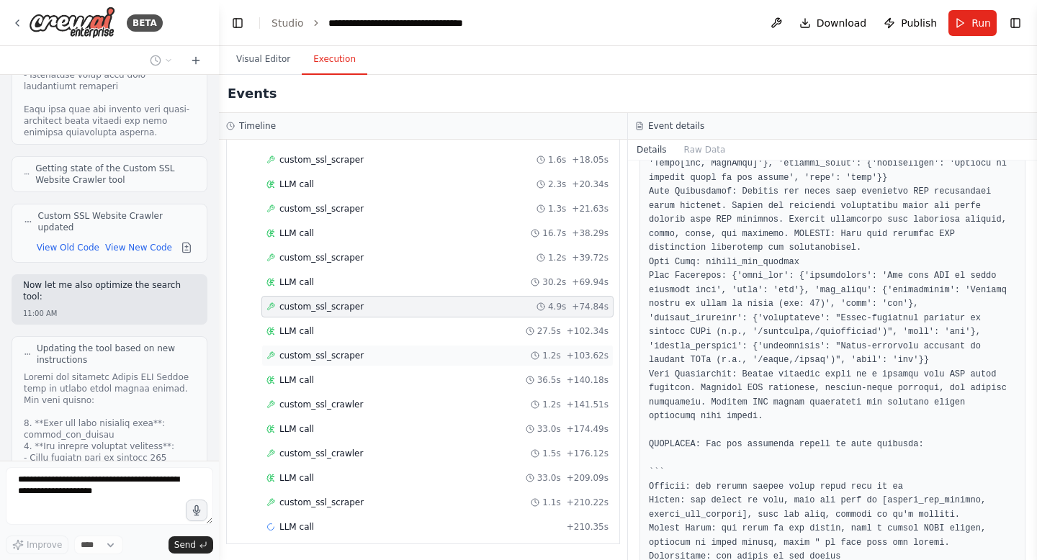
scroll to position [16077, 0]
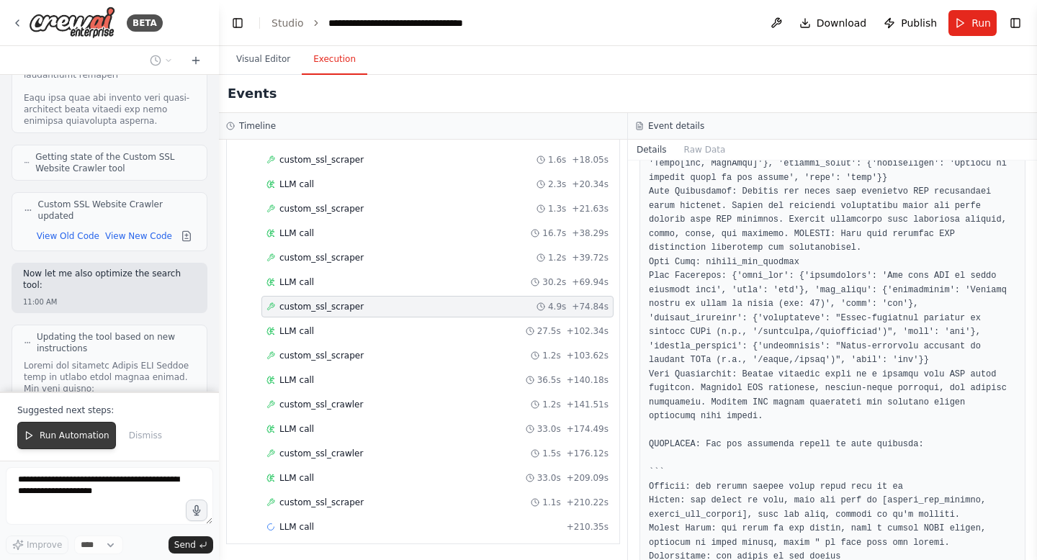
click at [61, 441] on span "Run Automation" at bounding box center [75, 436] width 70 height 12
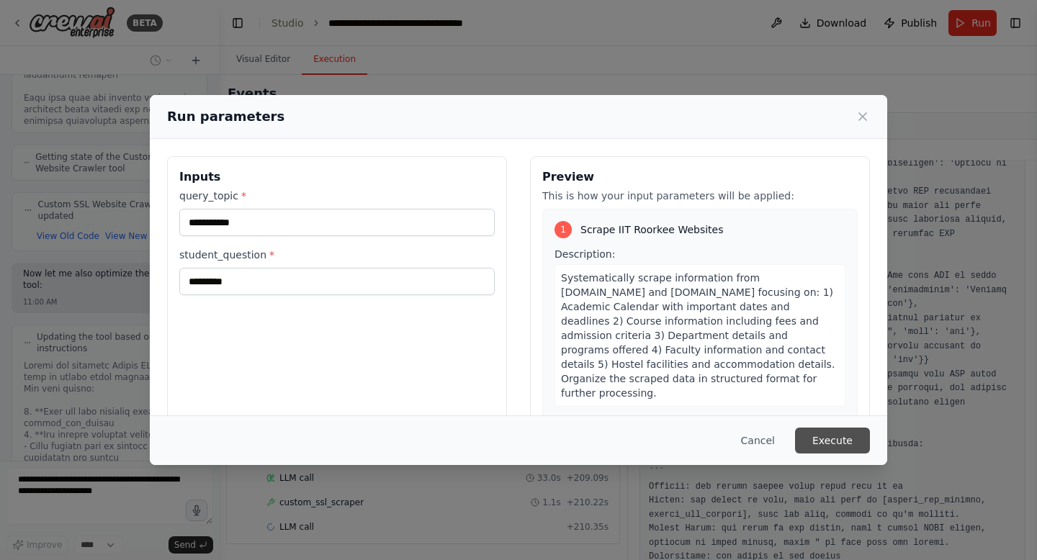
click at [834, 441] on button "Execute" at bounding box center [832, 441] width 75 height 26
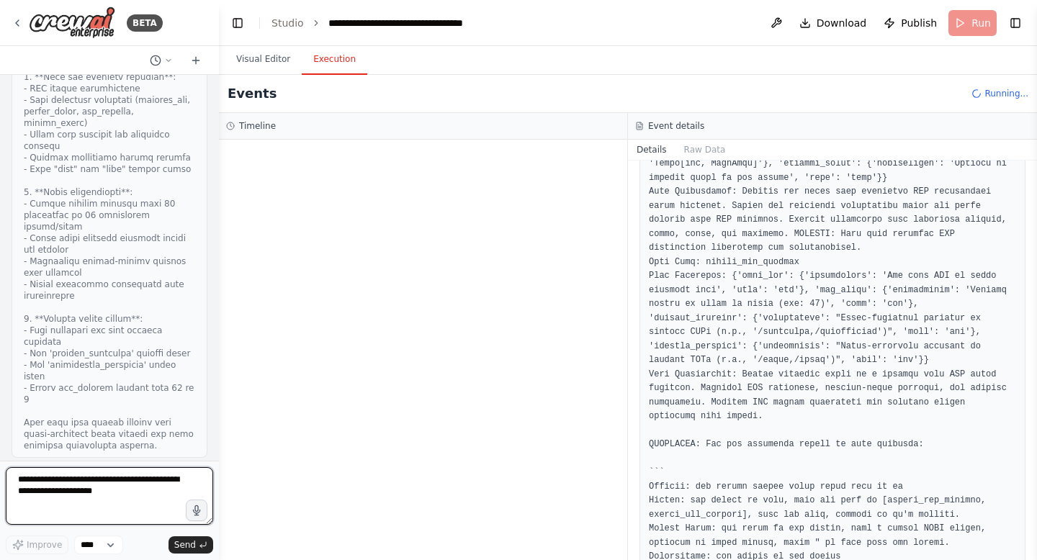
scroll to position [16688, 0]
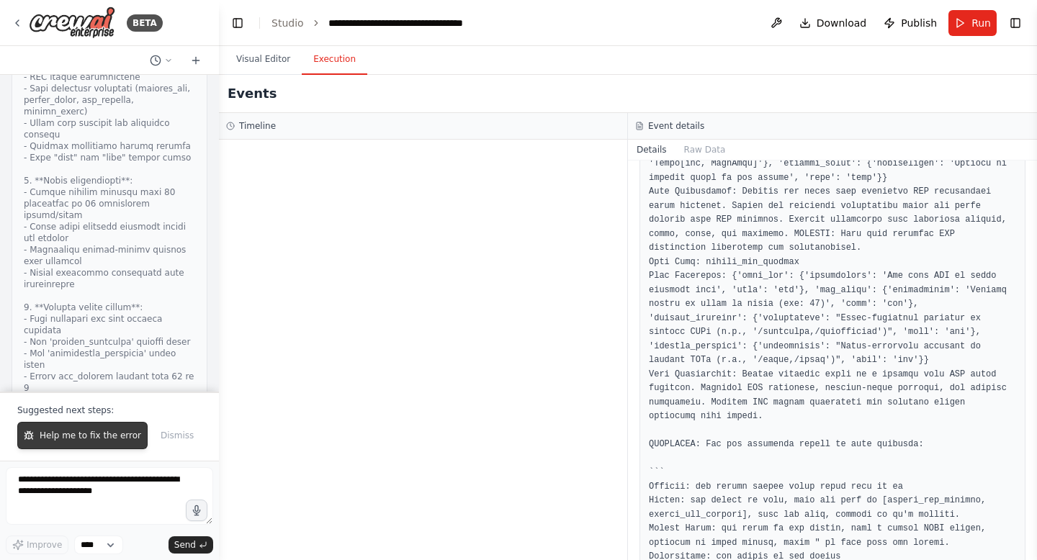
click at [73, 426] on button "Help me to fix the error" at bounding box center [82, 435] width 130 height 27
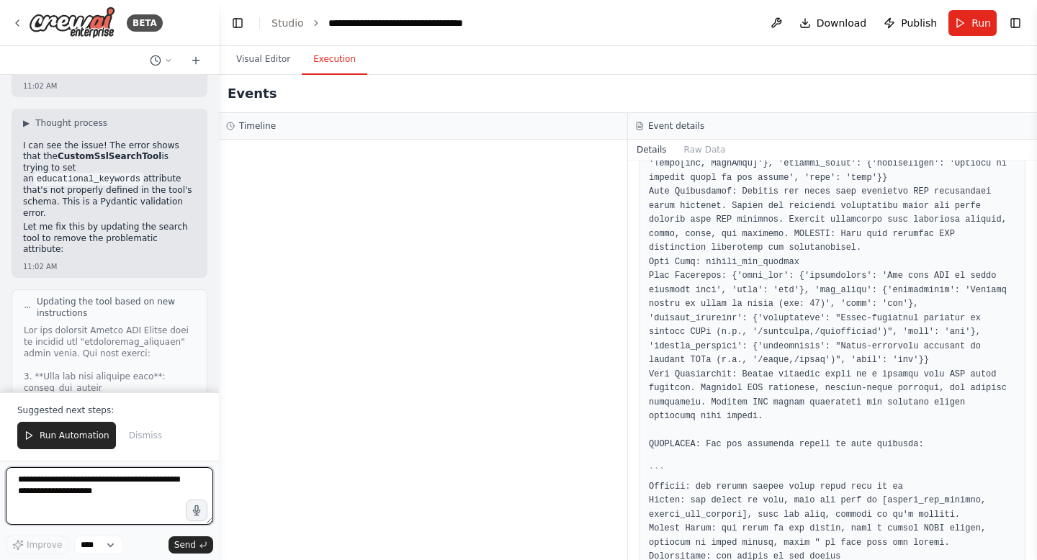
scroll to position [18116, 0]
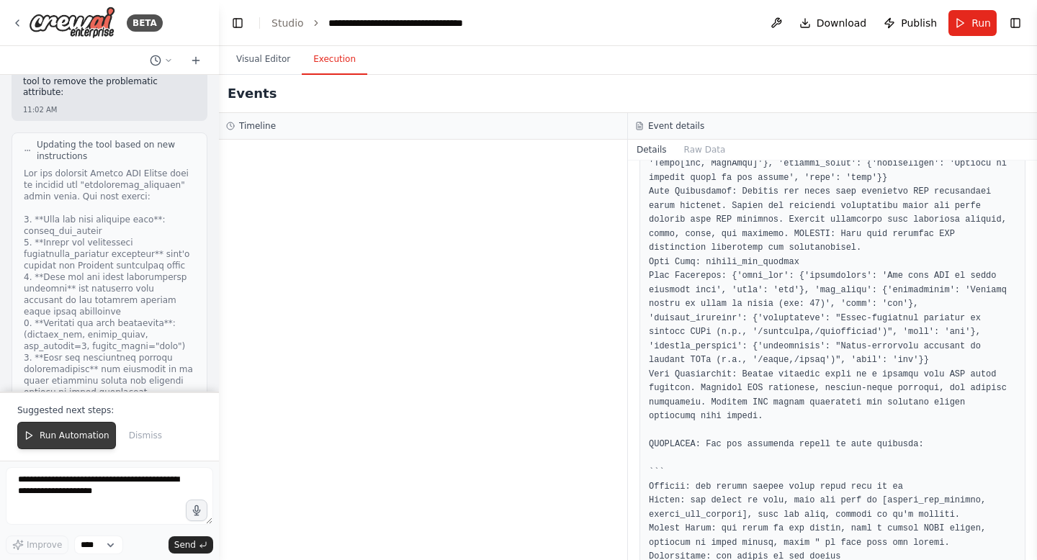
click at [49, 442] on button "Run Automation" at bounding box center [66, 435] width 99 height 27
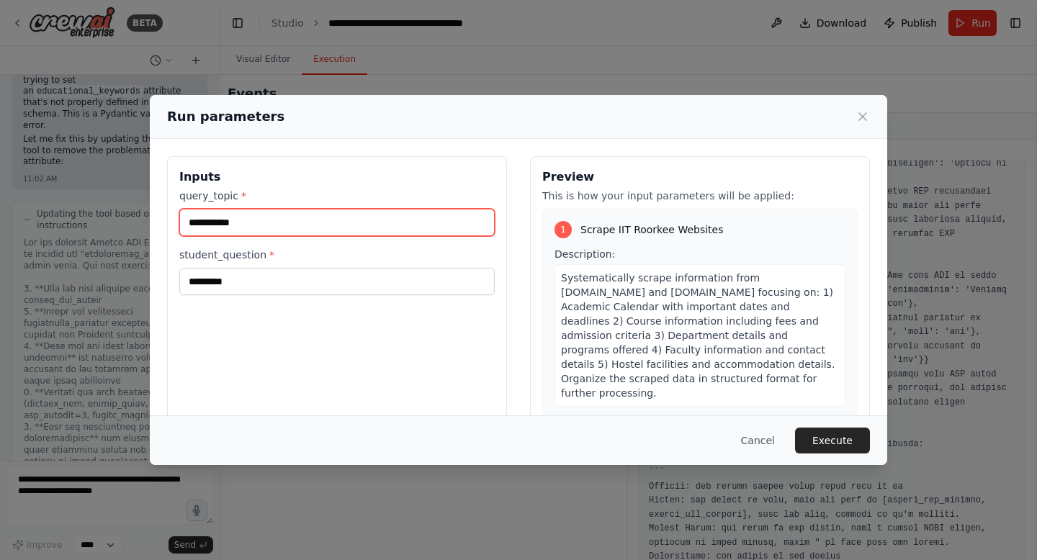
drag, startPoint x: 279, startPoint y: 217, endPoint x: 111, endPoint y: 218, distance: 167.8
click at [111, 218] on div "**********" at bounding box center [518, 280] width 1037 height 560
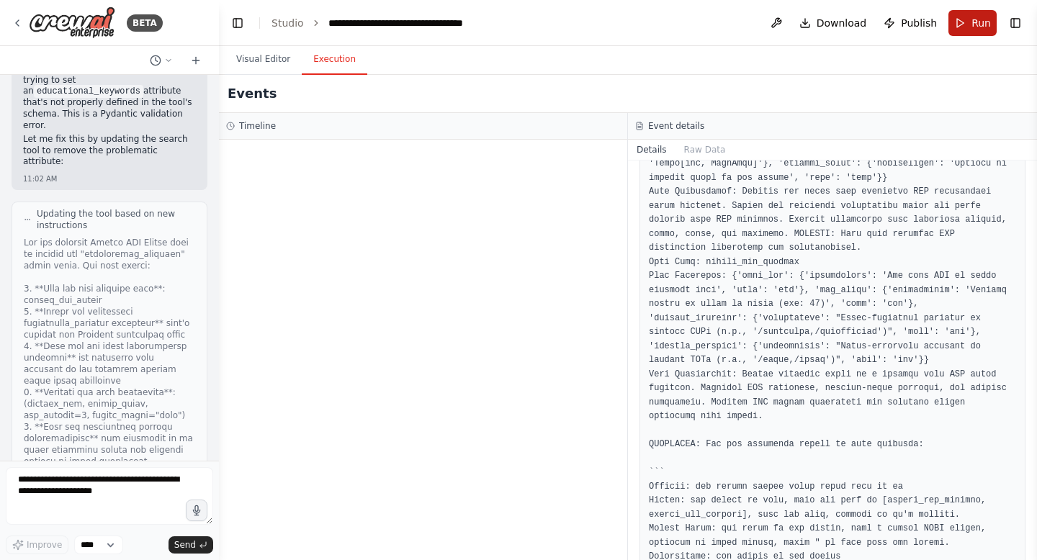
click at [979, 27] on span "Run" at bounding box center [980, 23] width 19 height 14
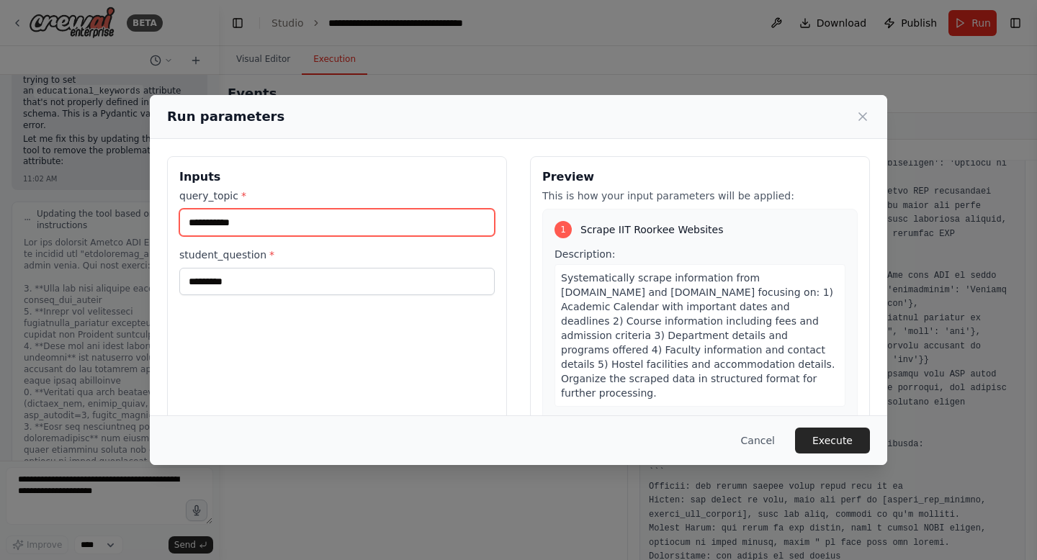
click at [272, 227] on input "**********" at bounding box center [336, 222] width 315 height 27
type input "*"
type input "**********"
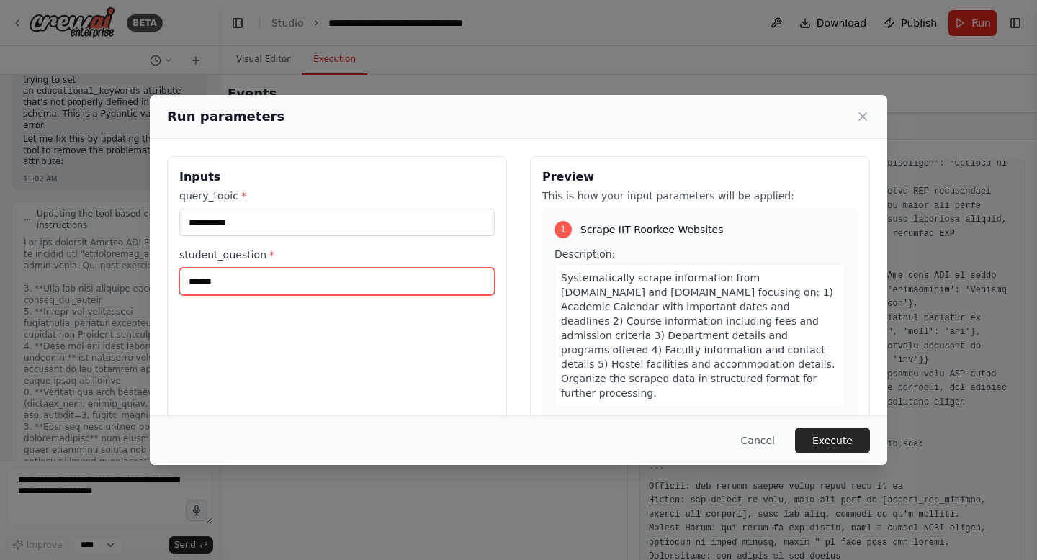
type input "*******"
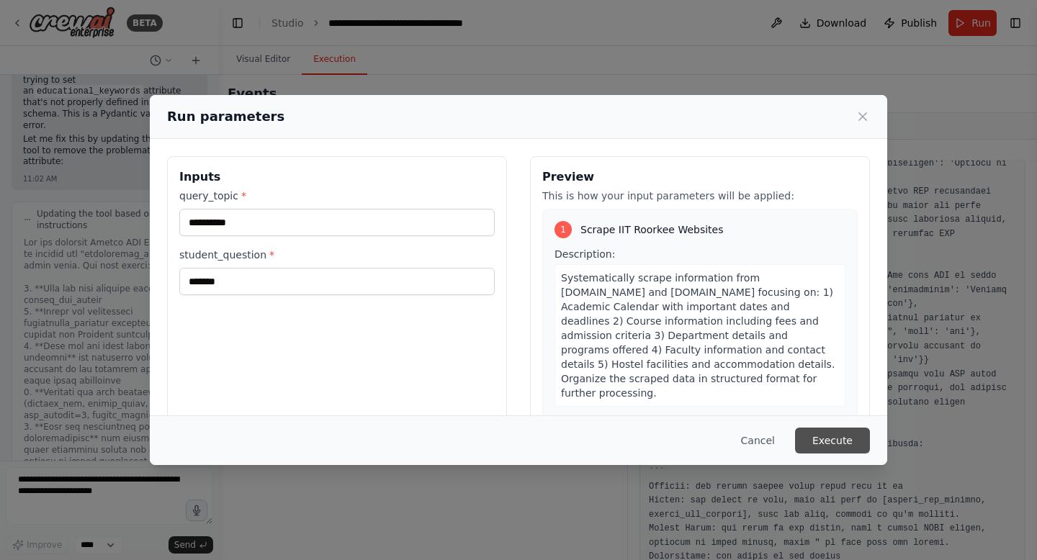
click at [842, 444] on button "Execute" at bounding box center [832, 441] width 75 height 26
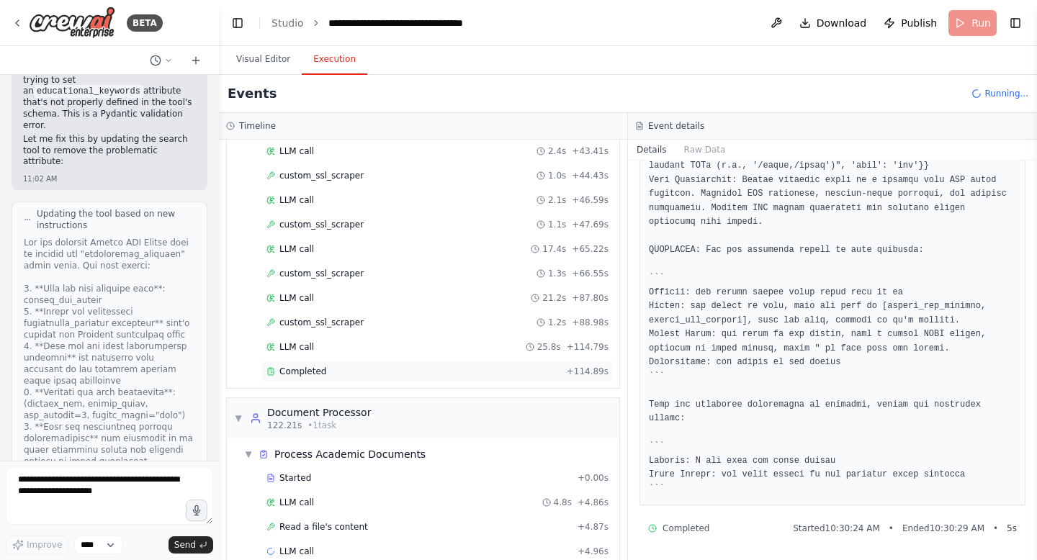
scroll to position [457, 0]
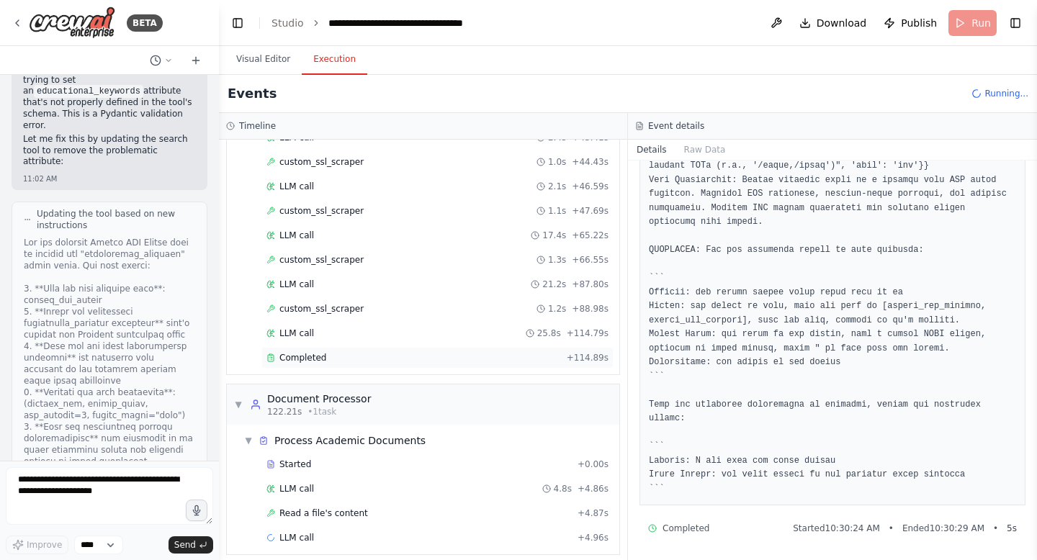
click at [308, 355] on span "Completed" at bounding box center [302, 358] width 47 height 12
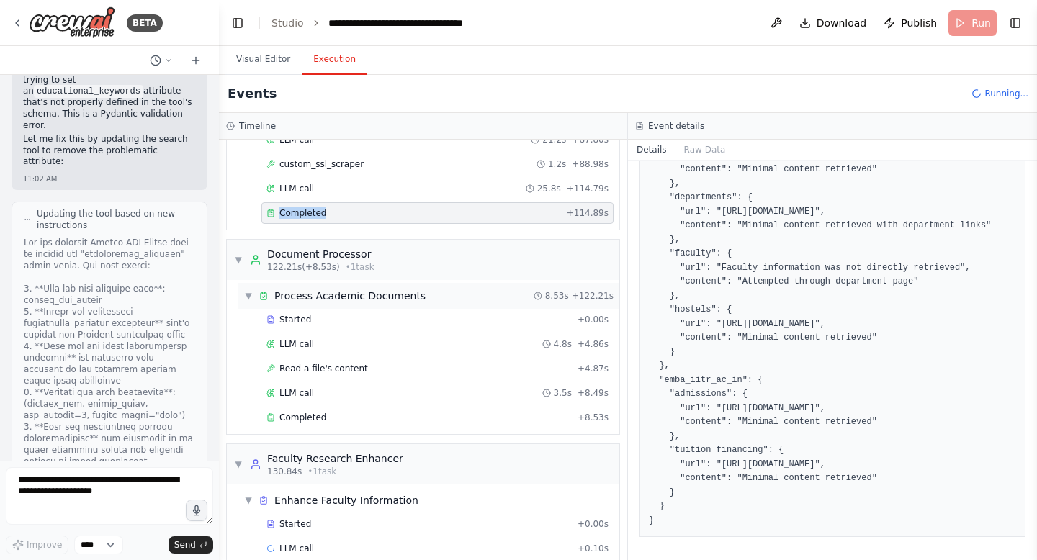
scroll to position [624, 0]
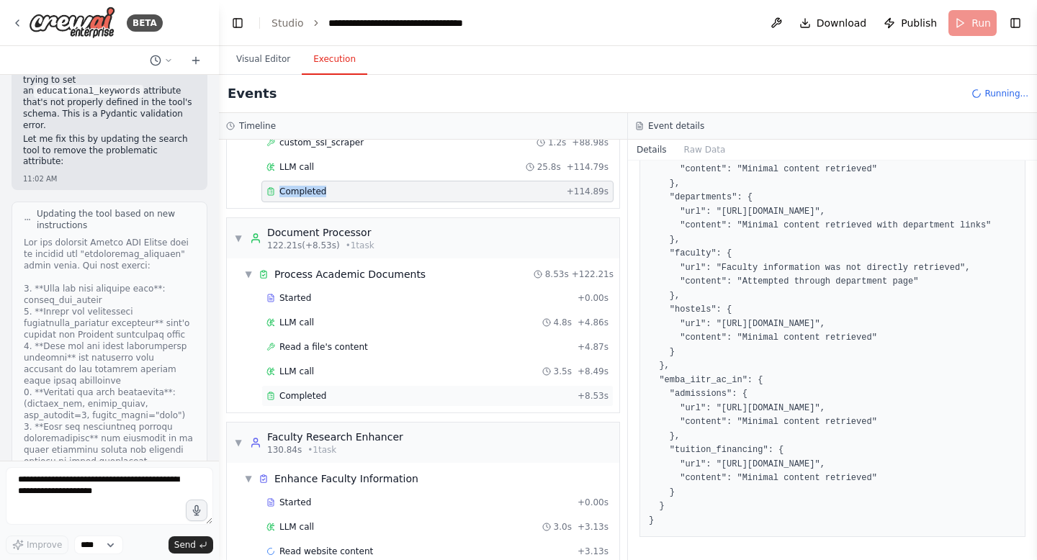
click at [320, 395] on span "Completed" at bounding box center [302, 396] width 47 height 12
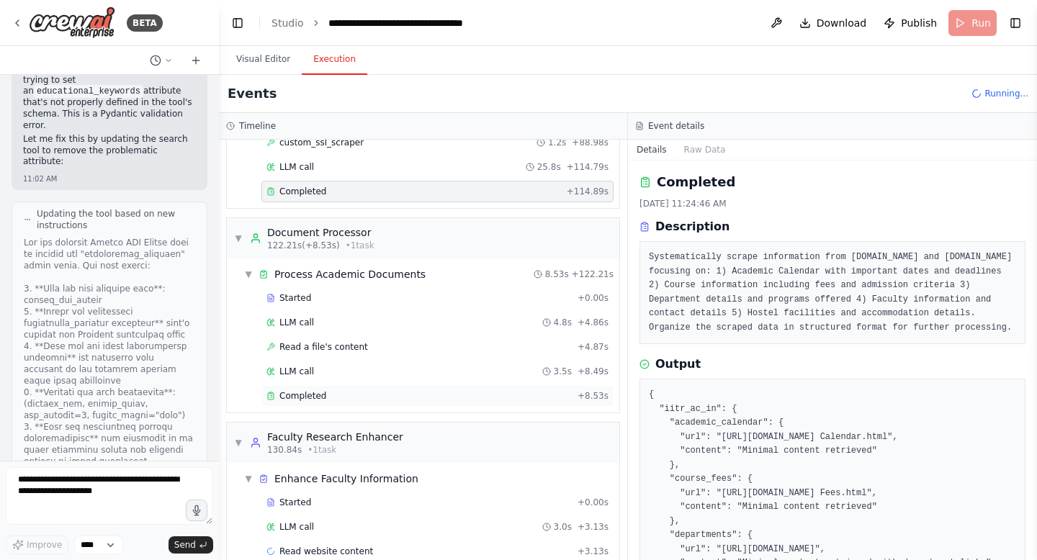
click at [320, 395] on span "Completed" at bounding box center [302, 396] width 47 height 12
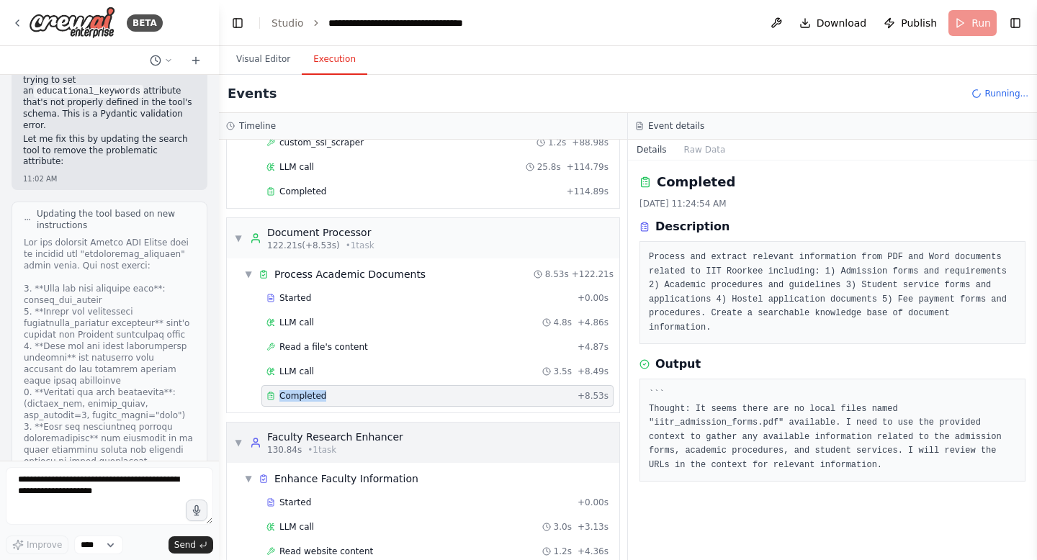
scroll to position [673, 0]
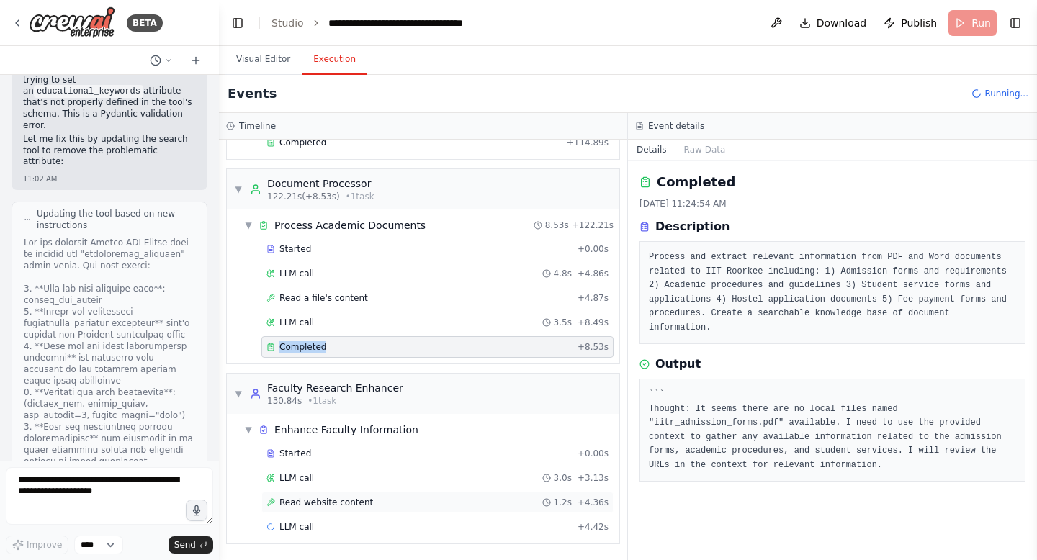
click at [370, 506] on div "Read website content 1.2s + 4.36s" at bounding box center [437, 503] width 342 height 12
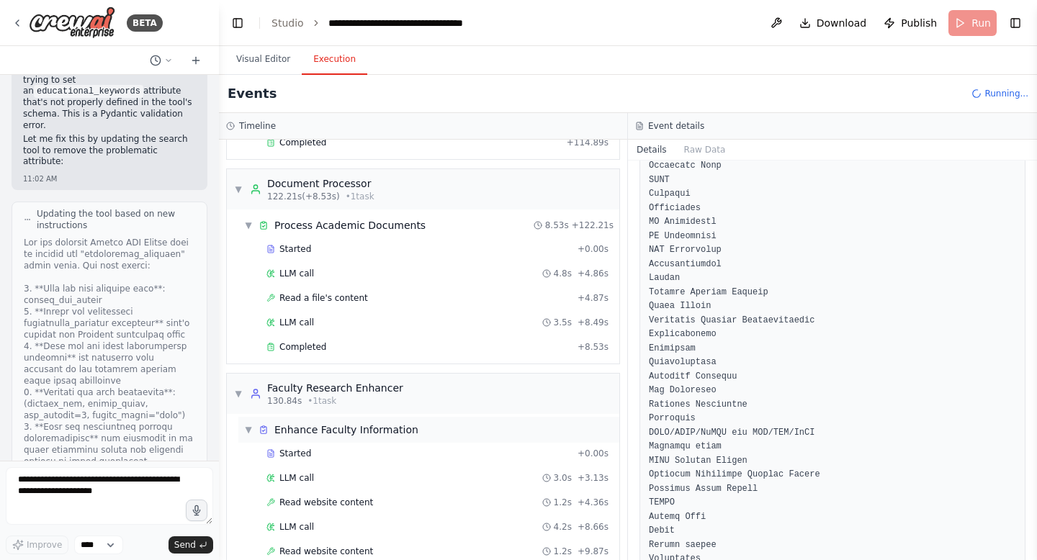
scroll to position [722, 0]
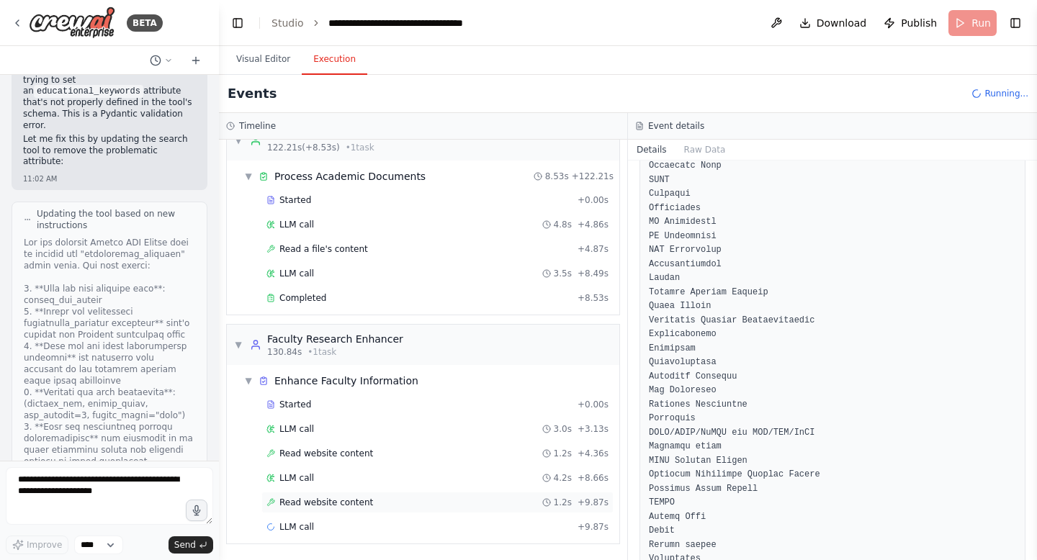
click at [318, 504] on span "Read website content" at bounding box center [326, 503] width 94 height 12
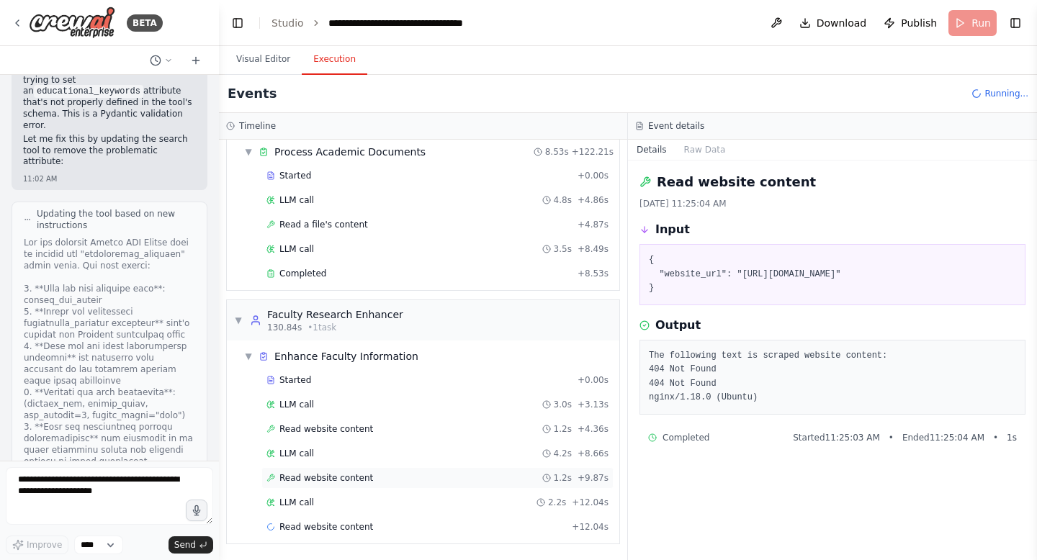
scroll to position [771, 0]
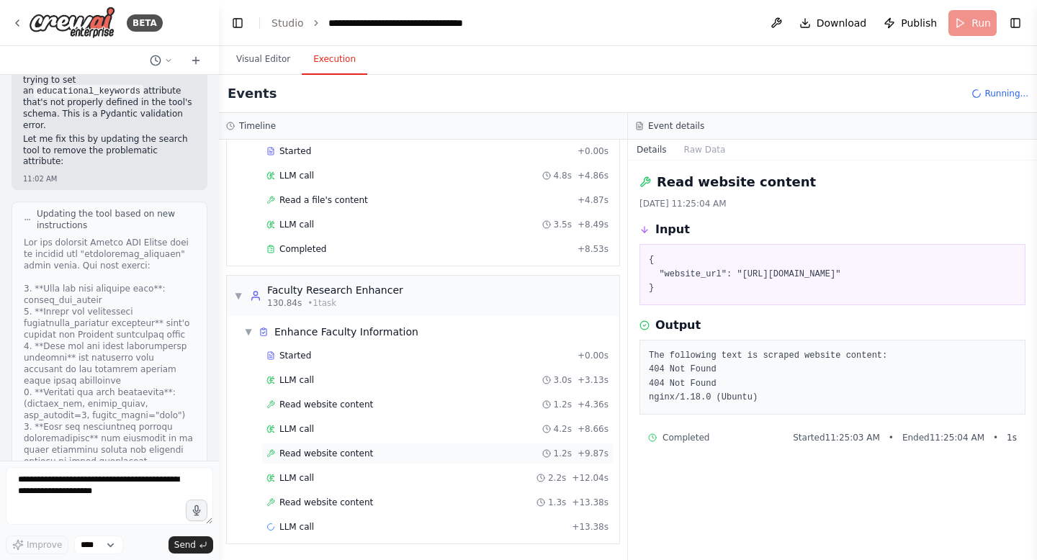
click at [318, 504] on span "Read website content" at bounding box center [326, 503] width 94 height 12
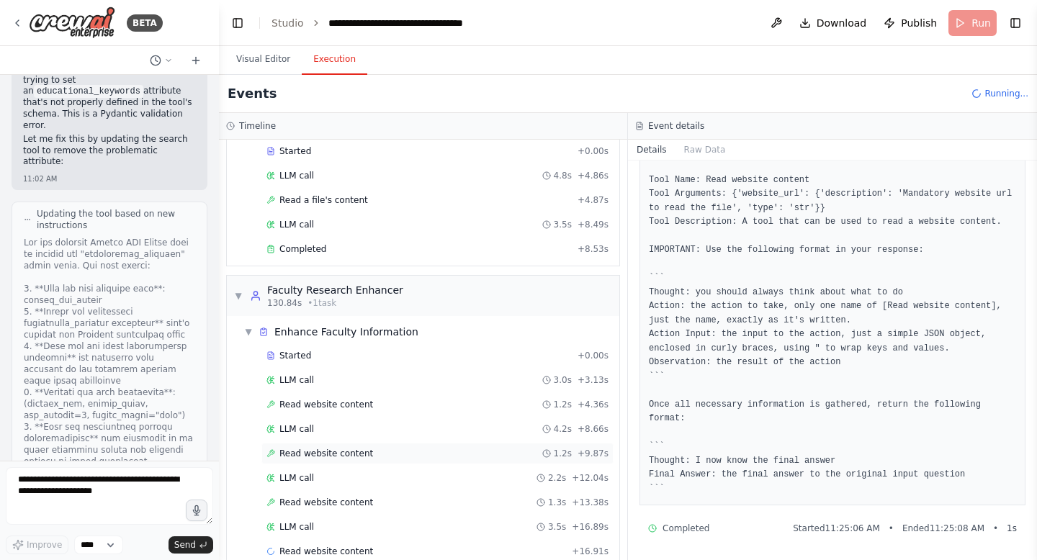
scroll to position [795, 0]
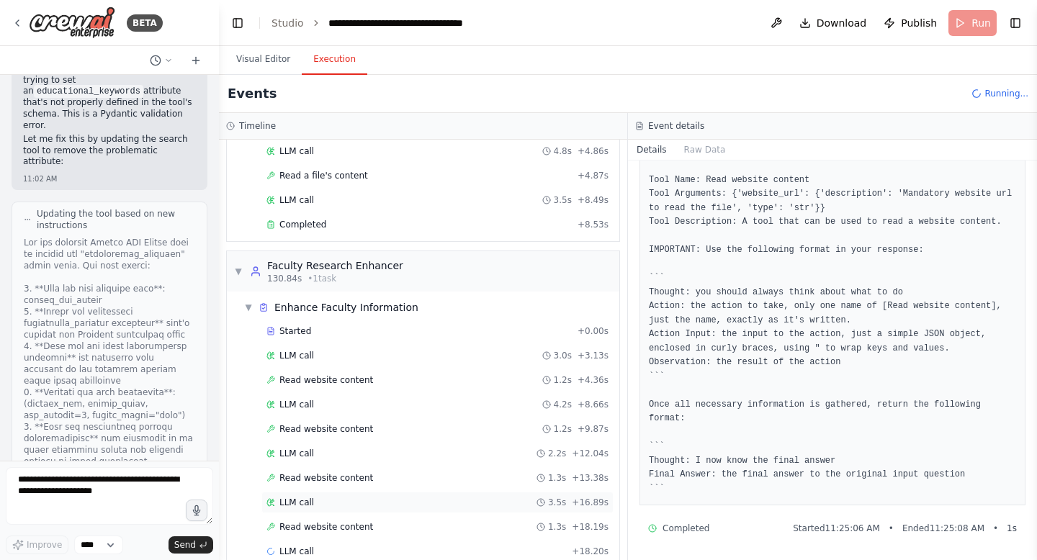
click at [300, 500] on span "LLM call" at bounding box center [296, 503] width 35 height 12
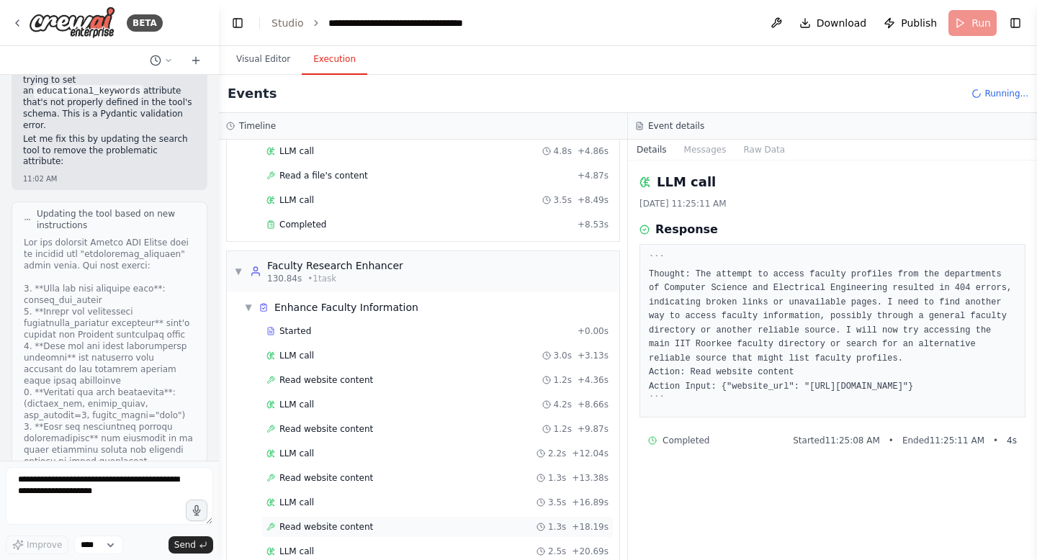
click at [310, 524] on span "Read website content" at bounding box center [326, 527] width 94 height 12
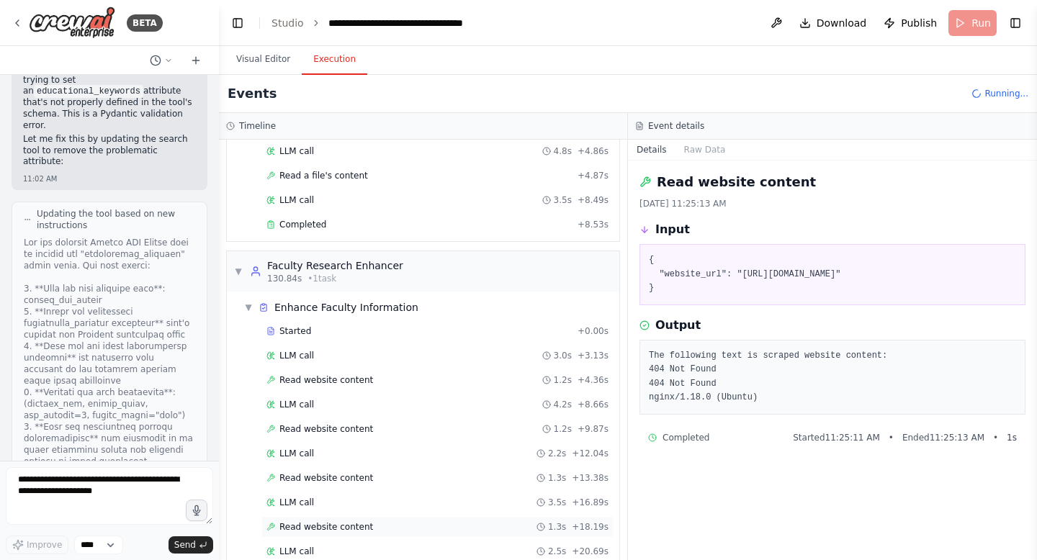
scroll to position [868, 0]
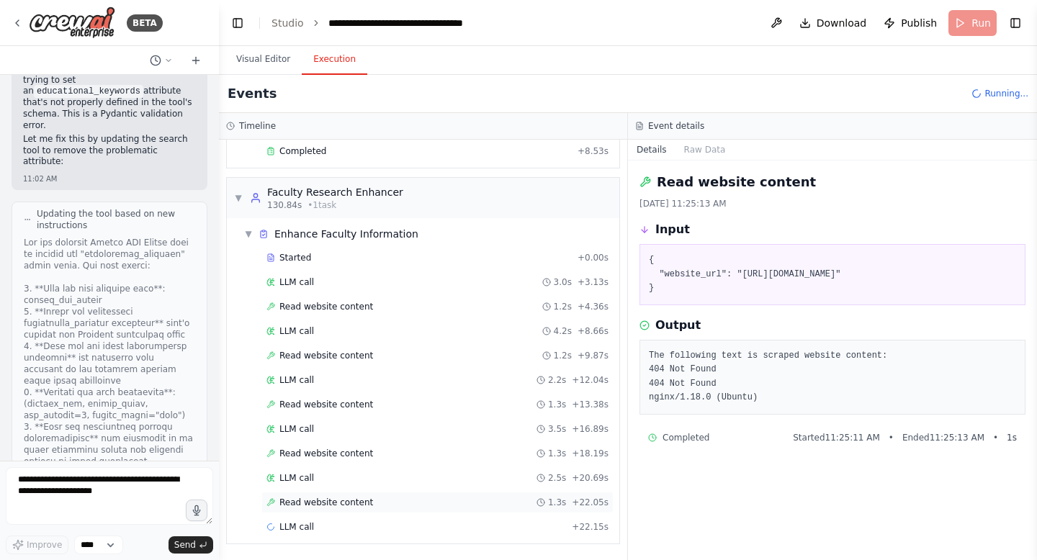
click at [315, 495] on div "Read website content 1.3s + 22.05s" at bounding box center [437, 503] width 352 height 22
click at [316, 508] on div "Read website content 1.3s + 22.05s" at bounding box center [437, 503] width 352 height 22
click at [305, 259] on span "Started" at bounding box center [295, 258] width 32 height 12
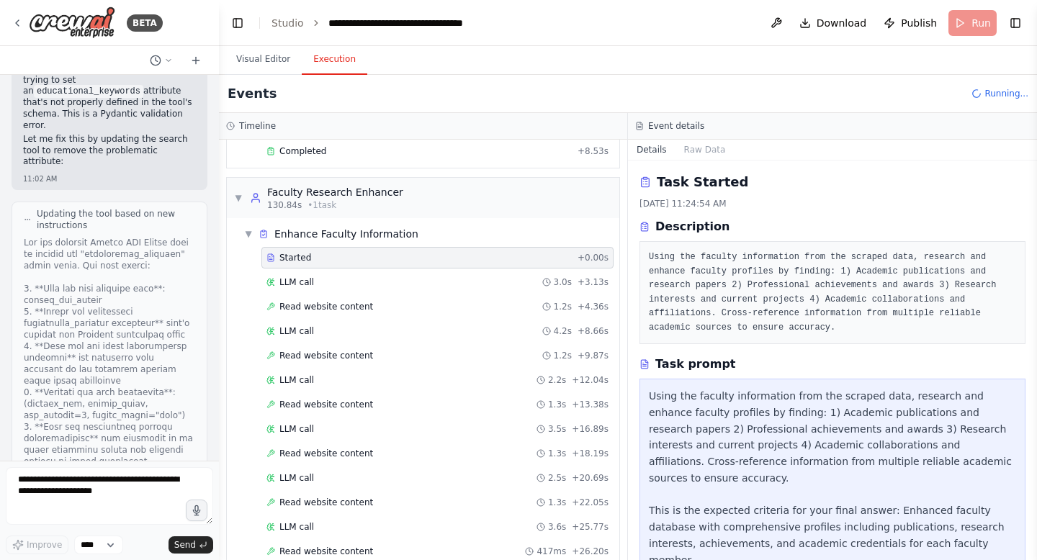
click at [305, 259] on span "Started" at bounding box center [295, 258] width 32 height 12
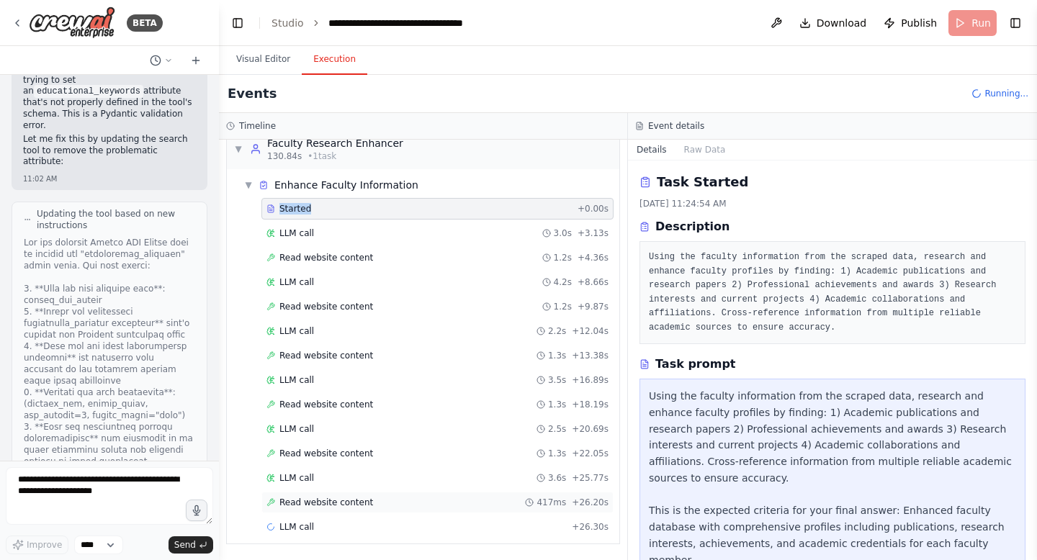
click at [335, 498] on span "Read website content" at bounding box center [326, 503] width 94 height 12
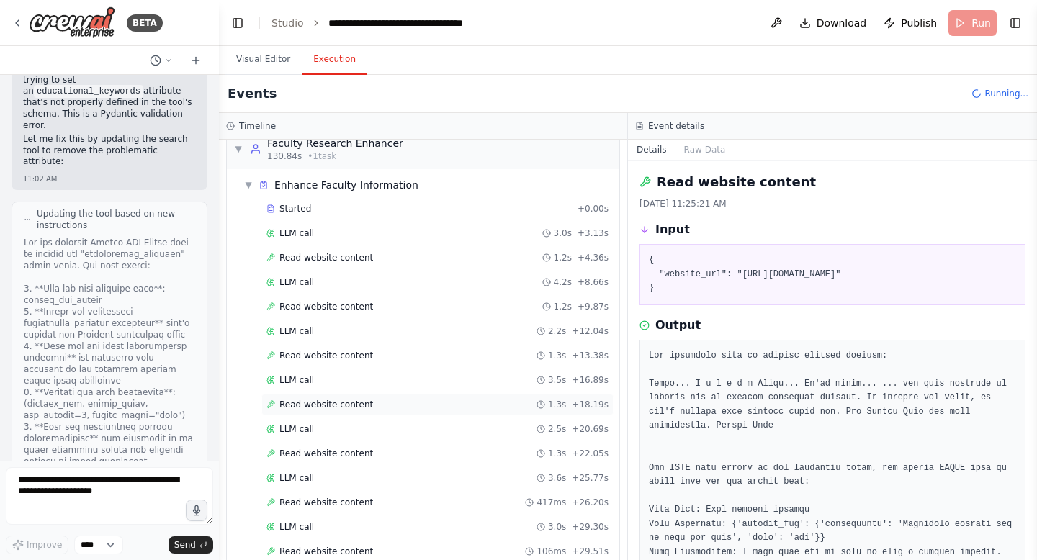
click at [338, 404] on span "Read website content" at bounding box center [326, 405] width 94 height 12
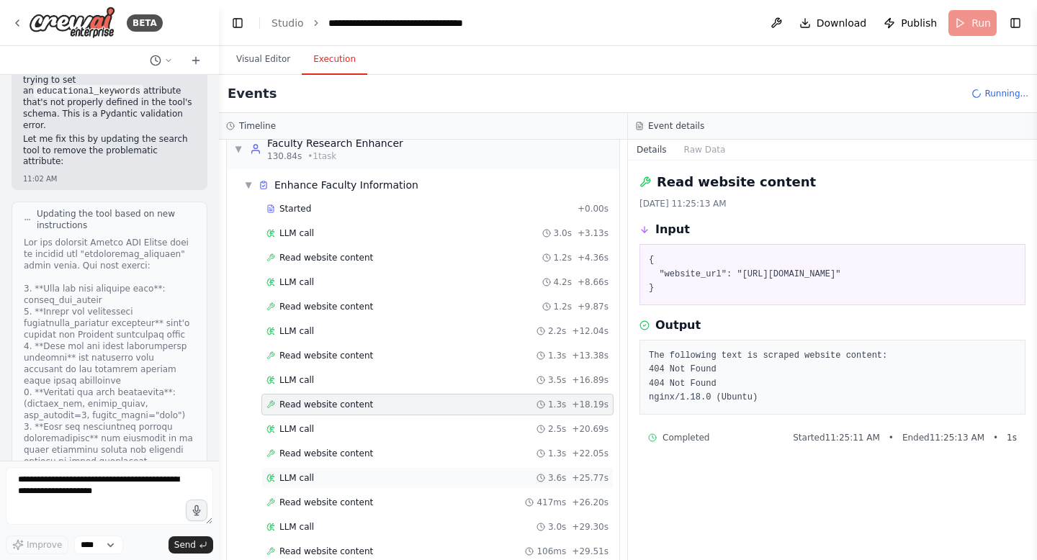
scroll to position [966, 0]
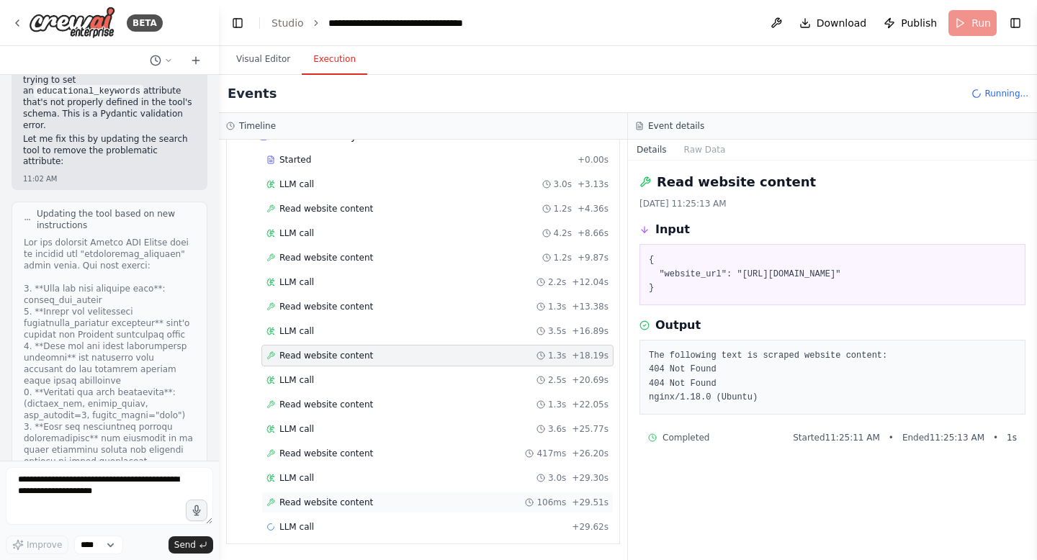
click at [349, 506] on span "Read website content" at bounding box center [326, 503] width 94 height 12
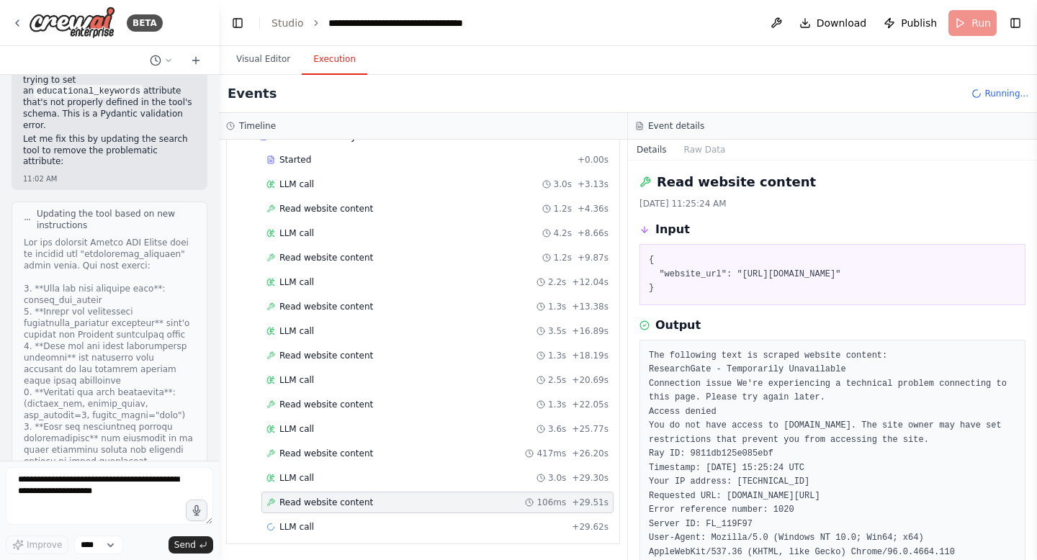
click at [349, 506] on span "Read website content" at bounding box center [326, 503] width 94 height 12
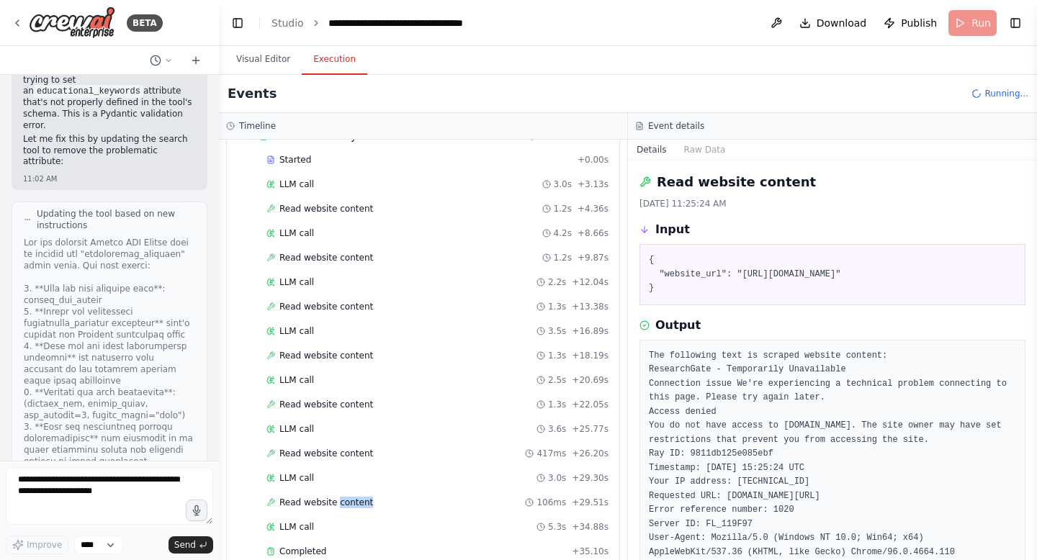
scroll to position [1, 0]
click at [327, 549] on div "Completed" at bounding box center [416, 552] width 300 height 12
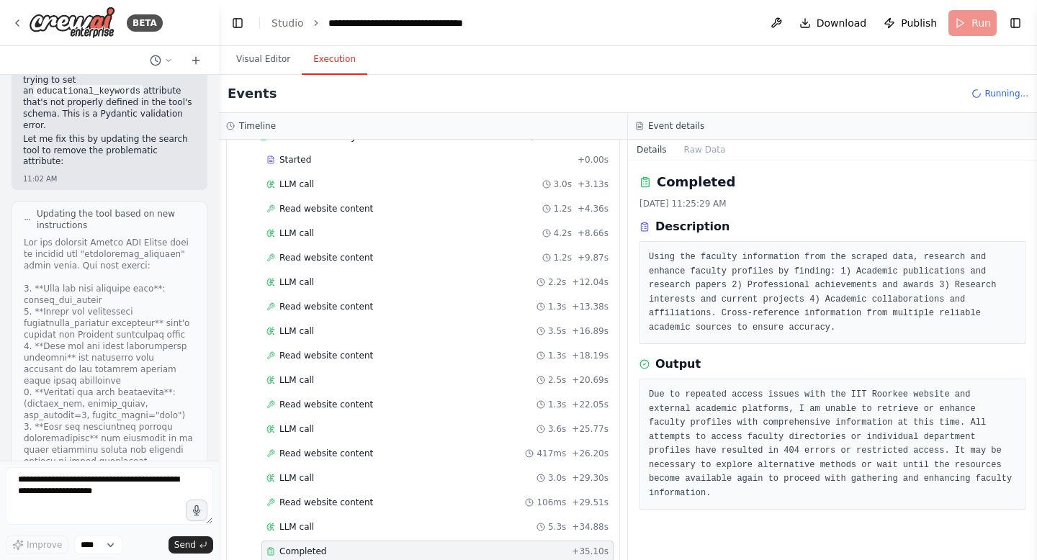
click at [327, 549] on div "Completed" at bounding box center [416, 552] width 300 height 12
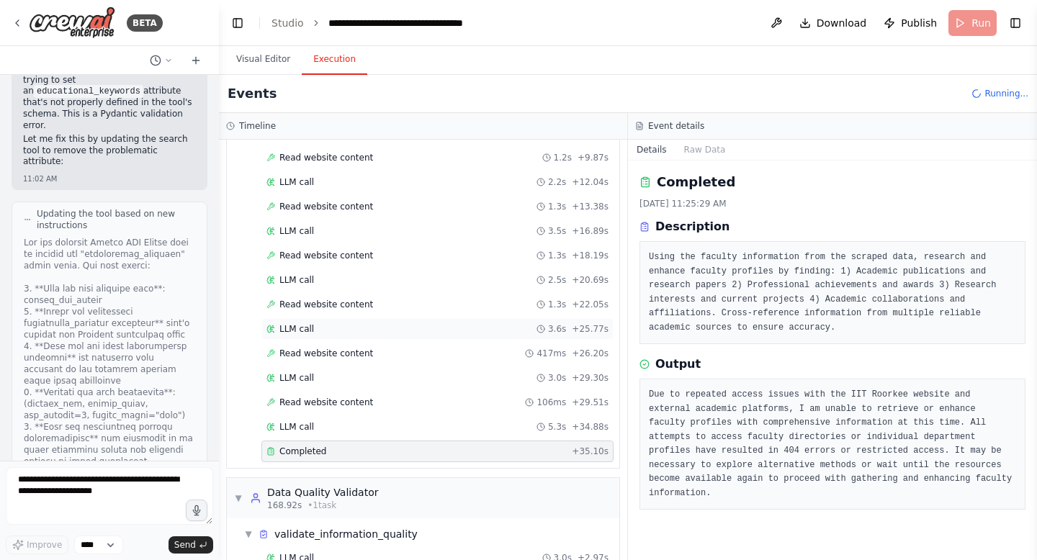
scroll to position [1171, 0]
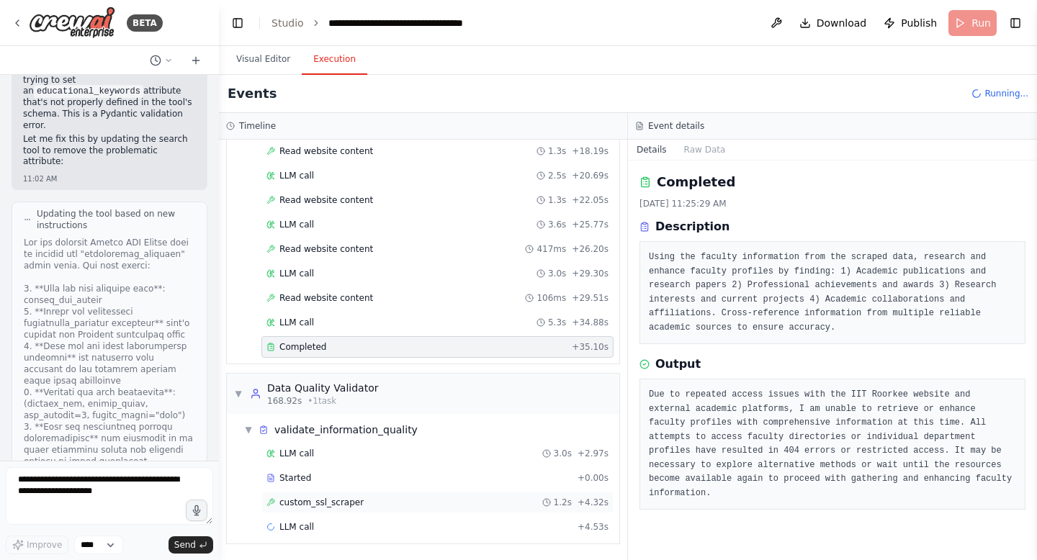
click at [334, 502] on span "custom_ssl_scraper" at bounding box center [321, 503] width 84 height 12
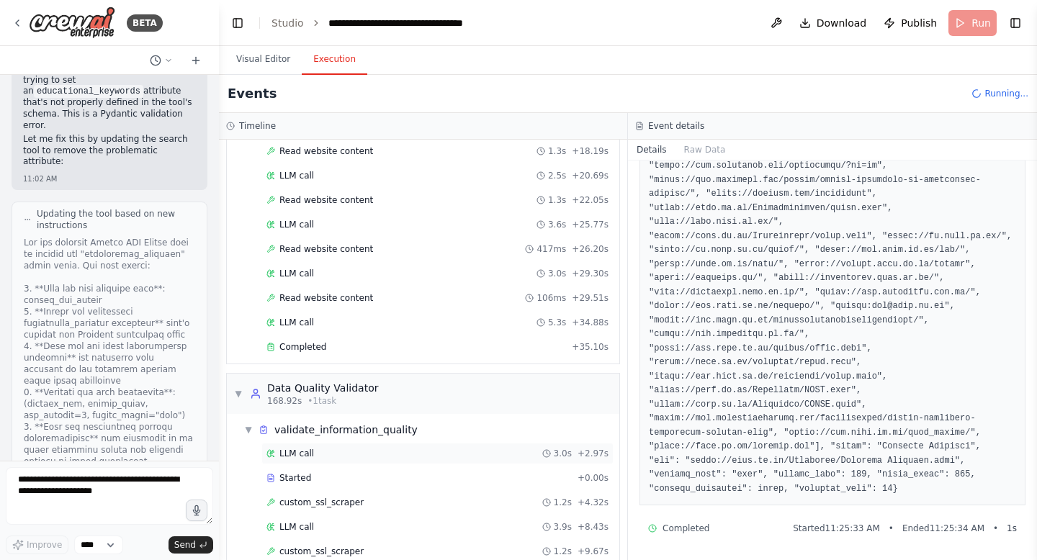
scroll to position [1269, 0]
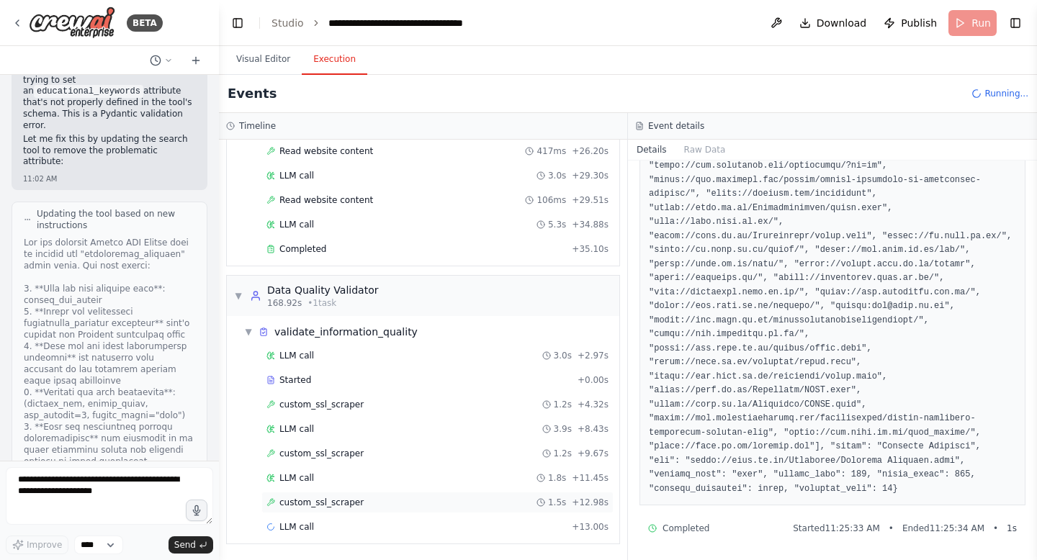
click at [343, 507] on span "custom_ssl_scraper" at bounding box center [321, 503] width 84 height 12
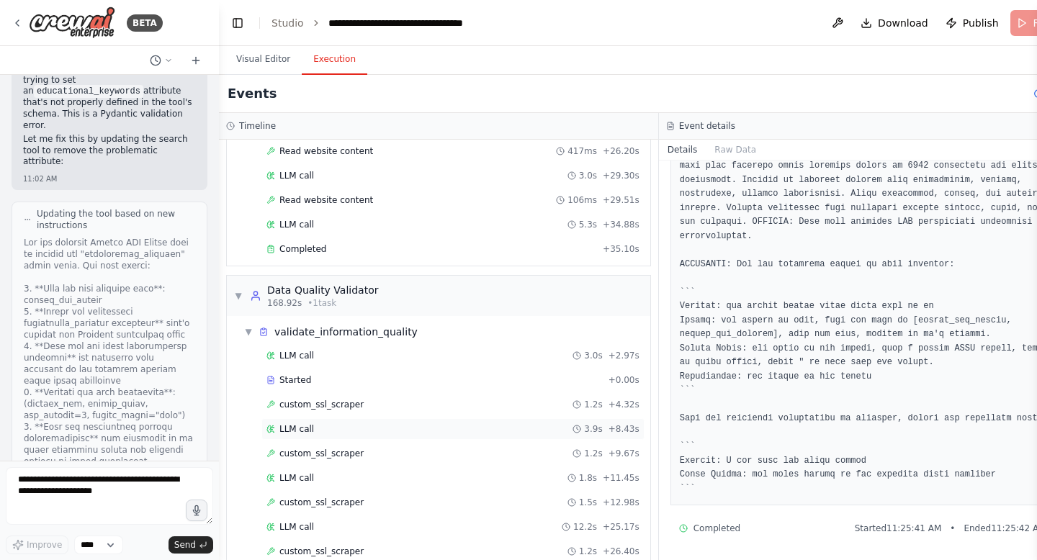
scroll to position [1318, 0]
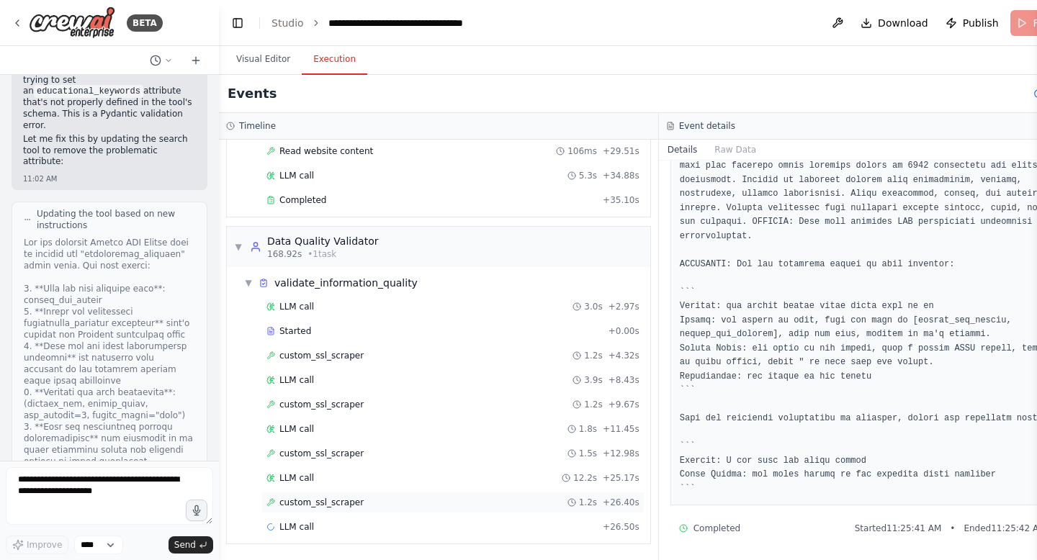
click at [318, 502] on span "custom_ssl_scraper" at bounding box center [321, 503] width 84 height 12
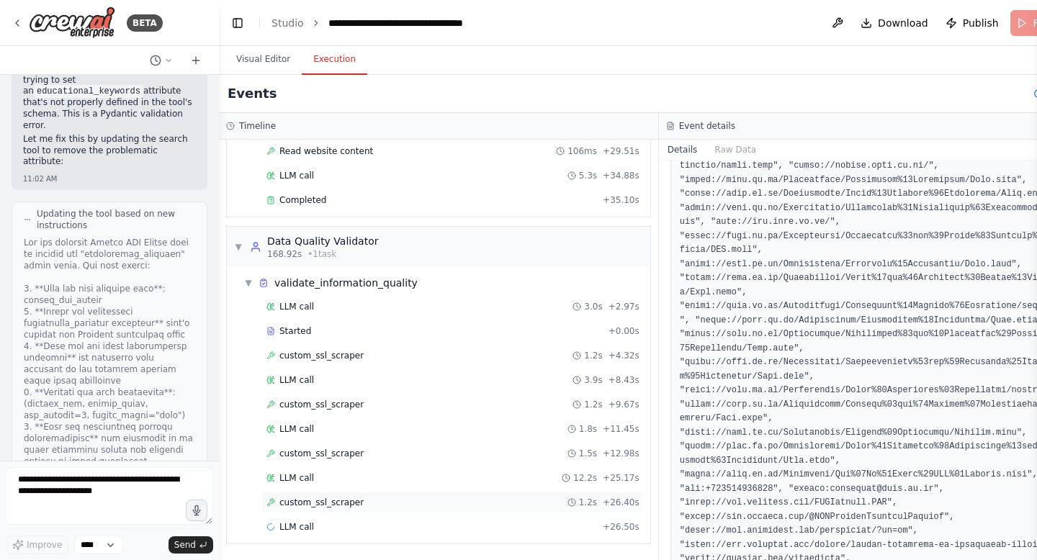
click at [318, 502] on span "custom_ssl_scraper" at bounding box center [321, 503] width 84 height 12
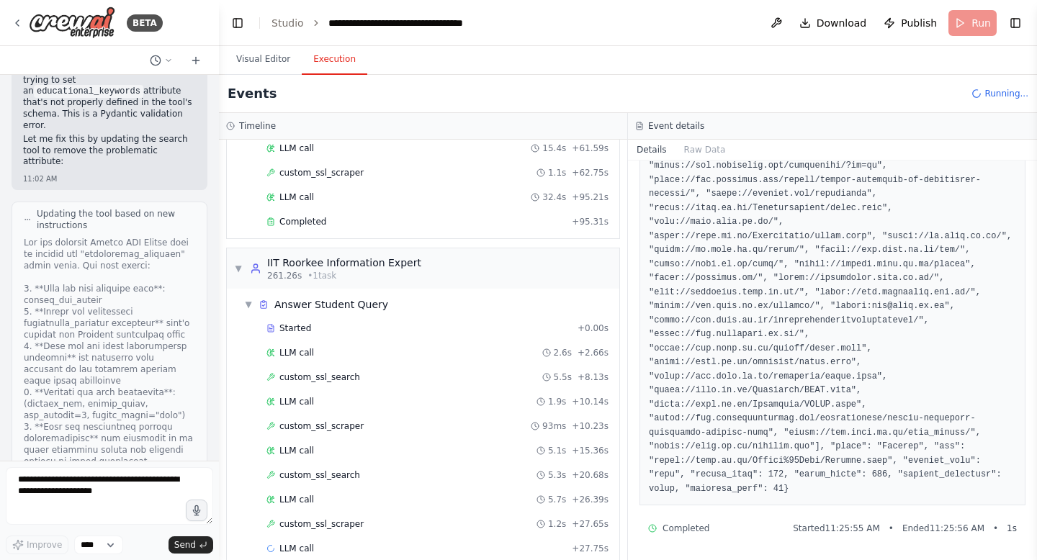
scroll to position [1767, 0]
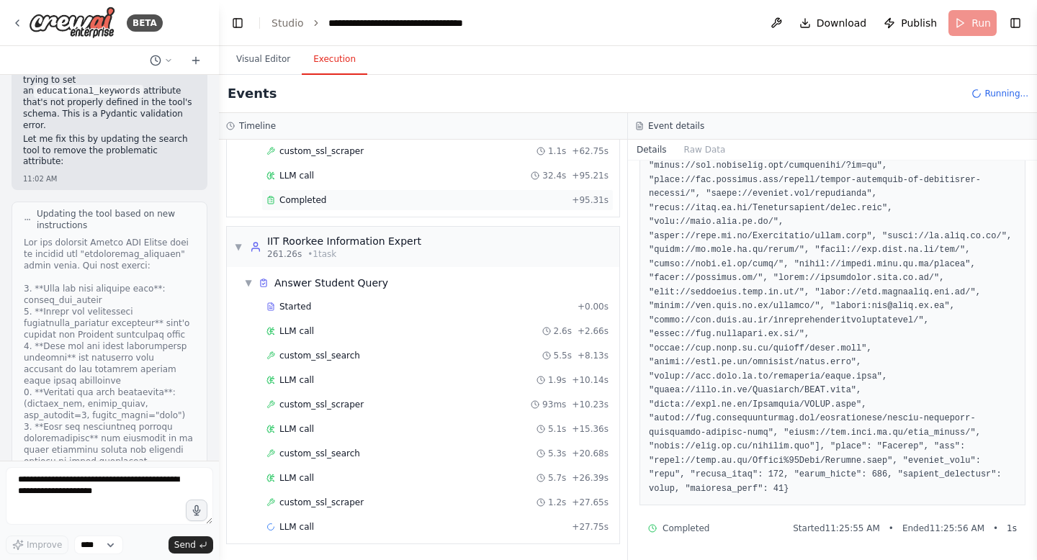
click at [319, 203] on span "Completed" at bounding box center [302, 200] width 47 height 12
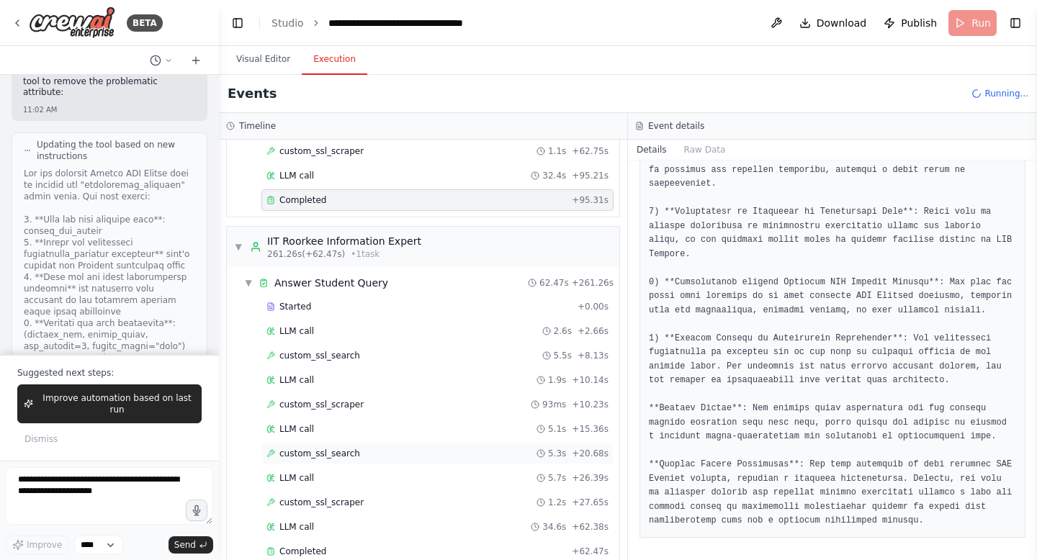
scroll to position [1792, 0]
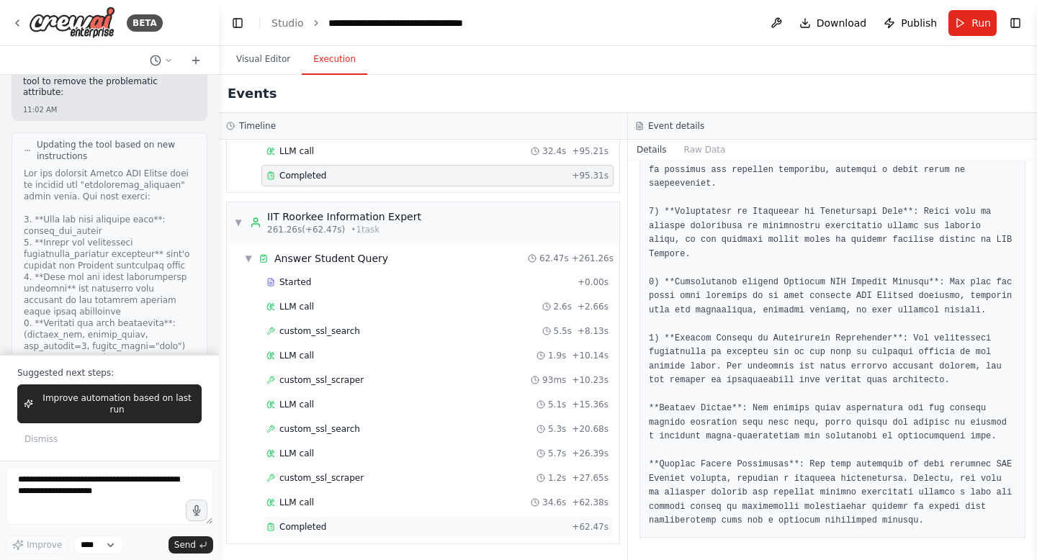
click at [329, 525] on div "Completed" at bounding box center [416, 527] width 300 height 12
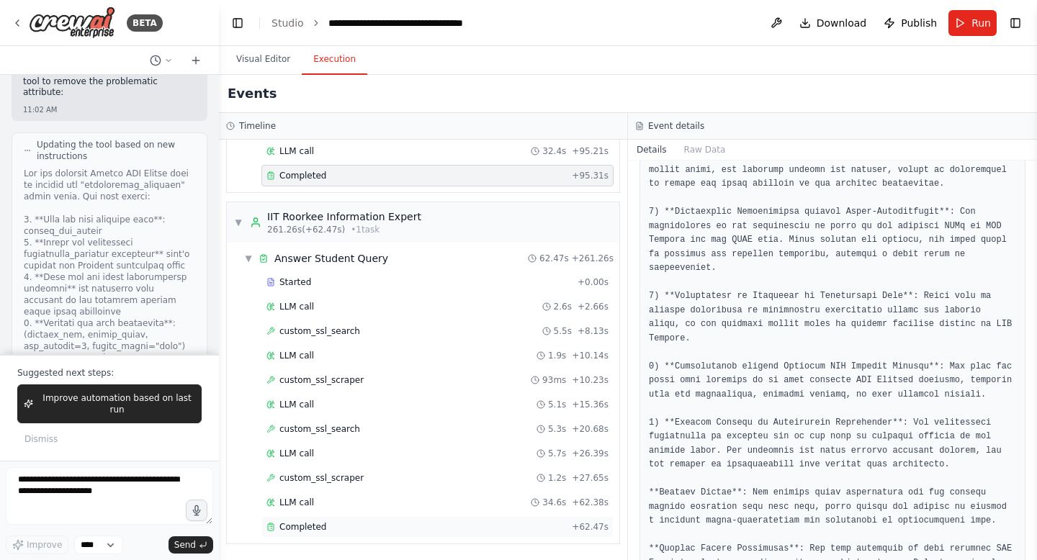
click at [329, 525] on div "Completed" at bounding box center [416, 527] width 300 height 12
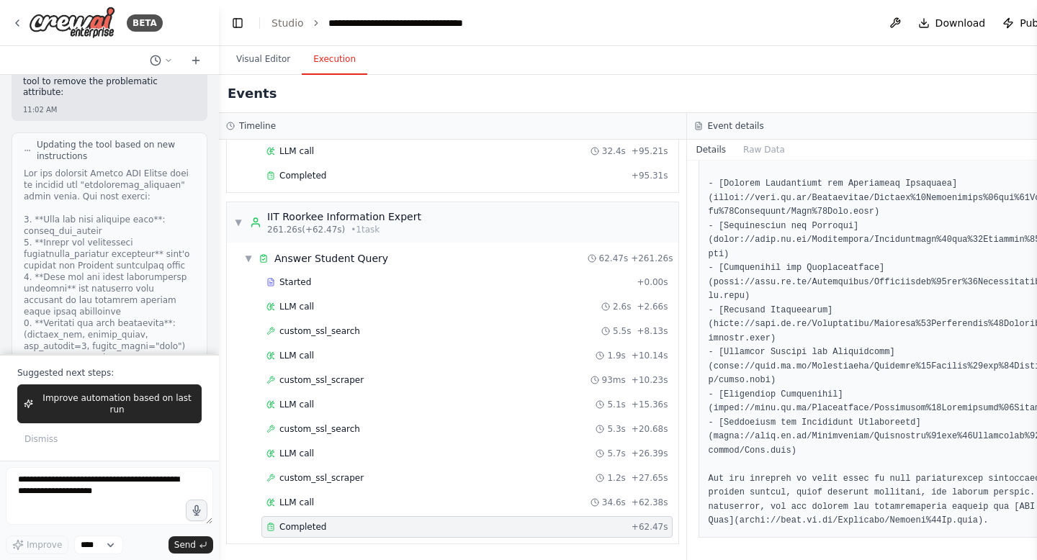
click at [300, 531] on span "Completed" at bounding box center [302, 527] width 47 height 12
click at [333, 474] on span "custom_ssl_scraper" at bounding box center [321, 478] width 84 height 12
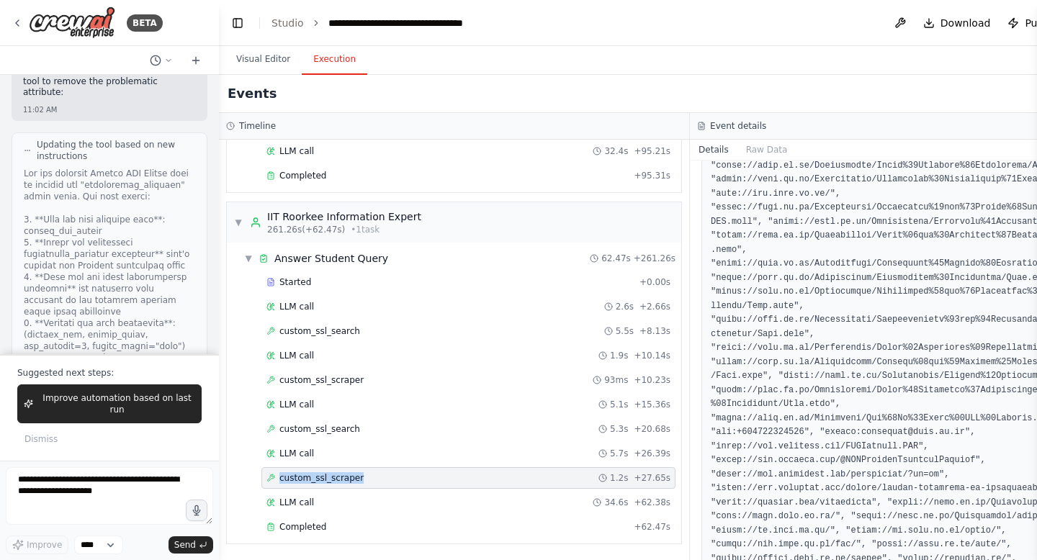
scroll to position [1650, 0]
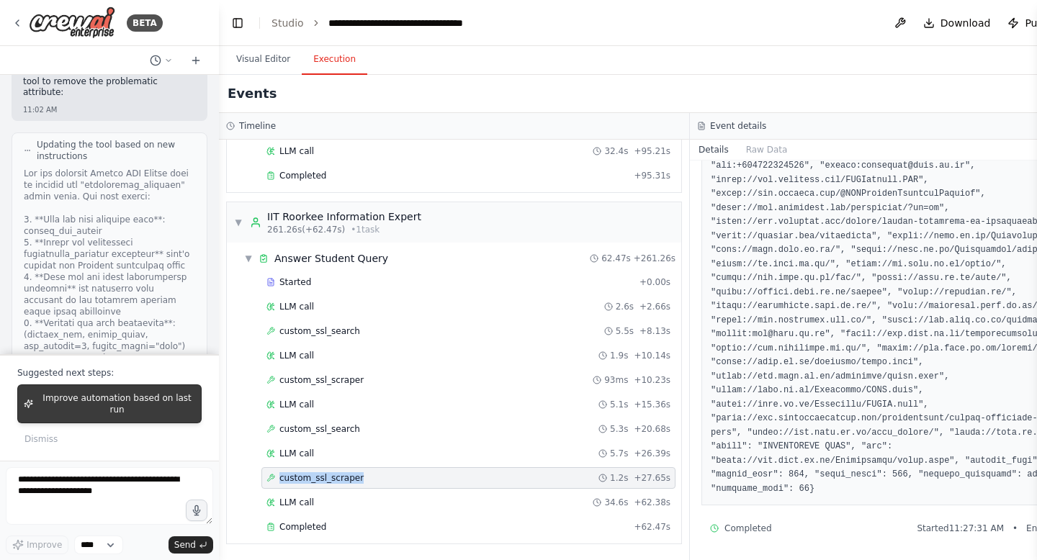
click at [143, 388] on button "Improve automation based on last run" at bounding box center [109, 404] width 184 height 39
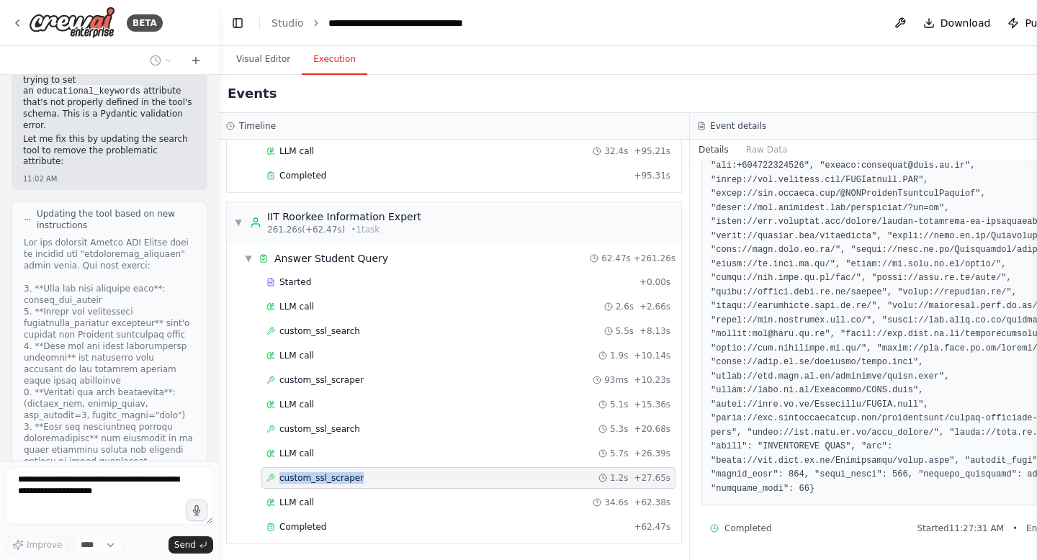
scroll to position [18084, 0]
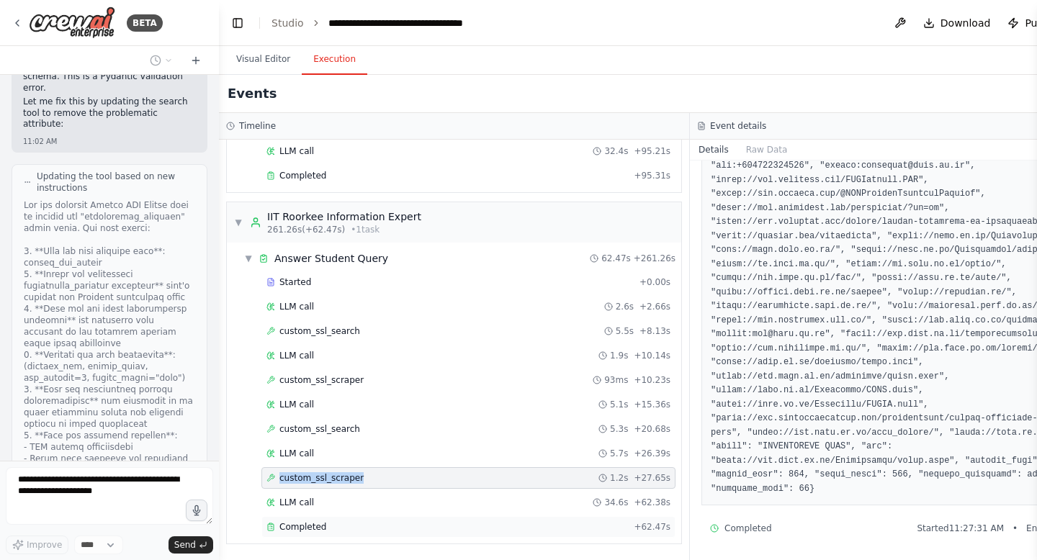
click at [298, 524] on span "Completed" at bounding box center [302, 527] width 47 height 12
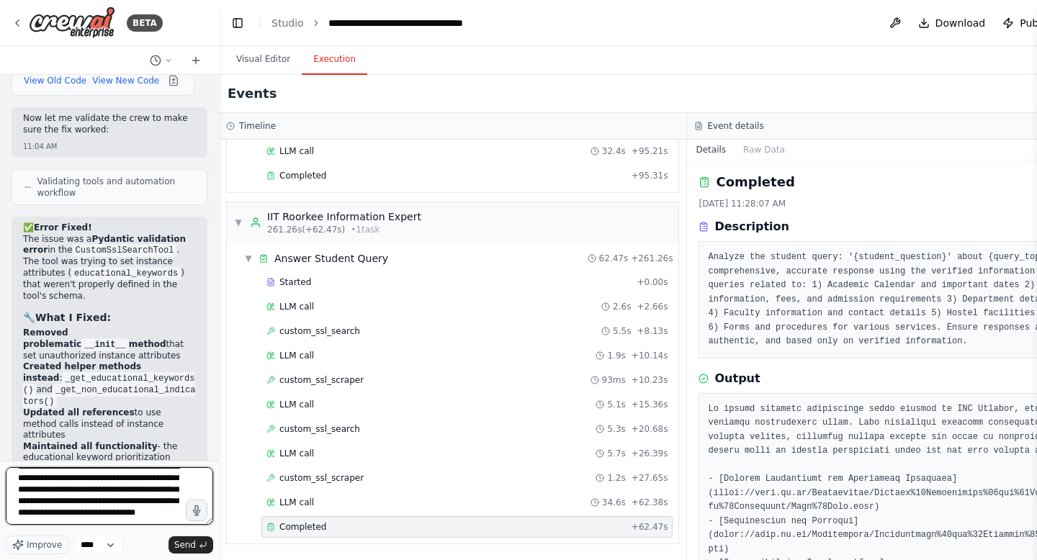
scroll to position [30, 0]
click at [15, 506] on textarea "**********" at bounding box center [109, 496] width 207 height 58
click at [148, 522] on textarea "**********" at bounding box center [109, 496] width 207 height 58
type textarea "**********"
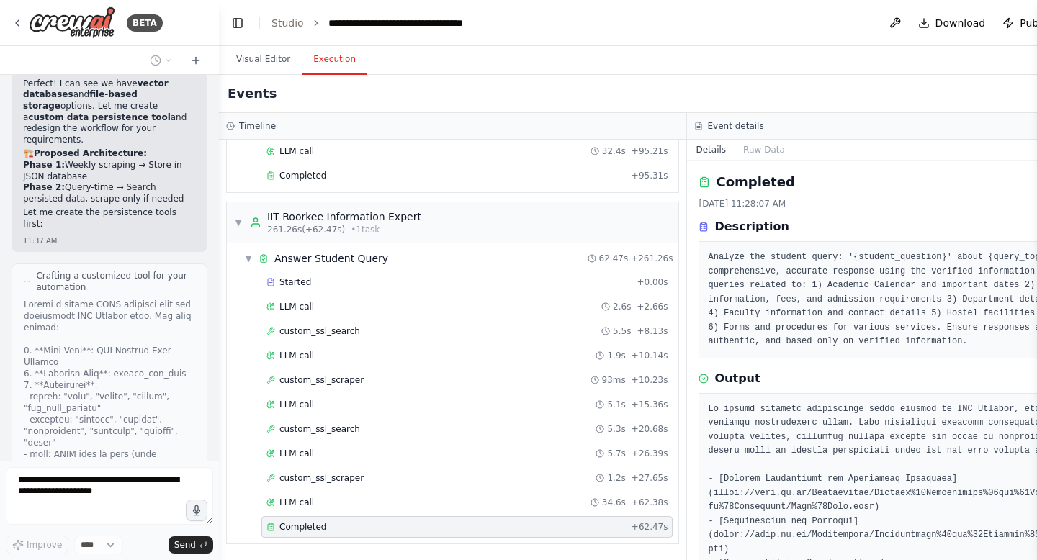
scroll to position [20761, 0]
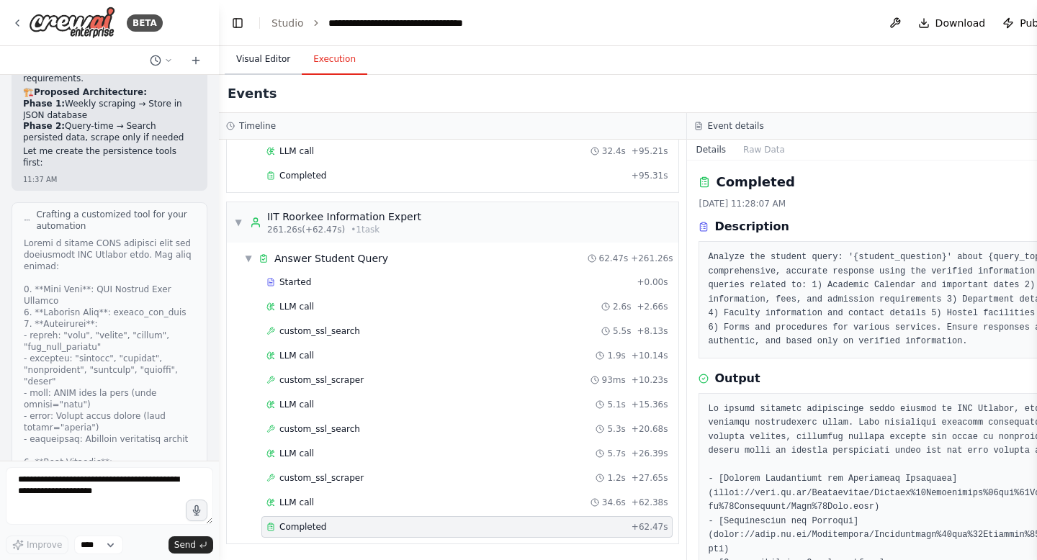
click at [266, 60] on button "Visual Editor" at bounding box center [263, 60] width 77 height 30
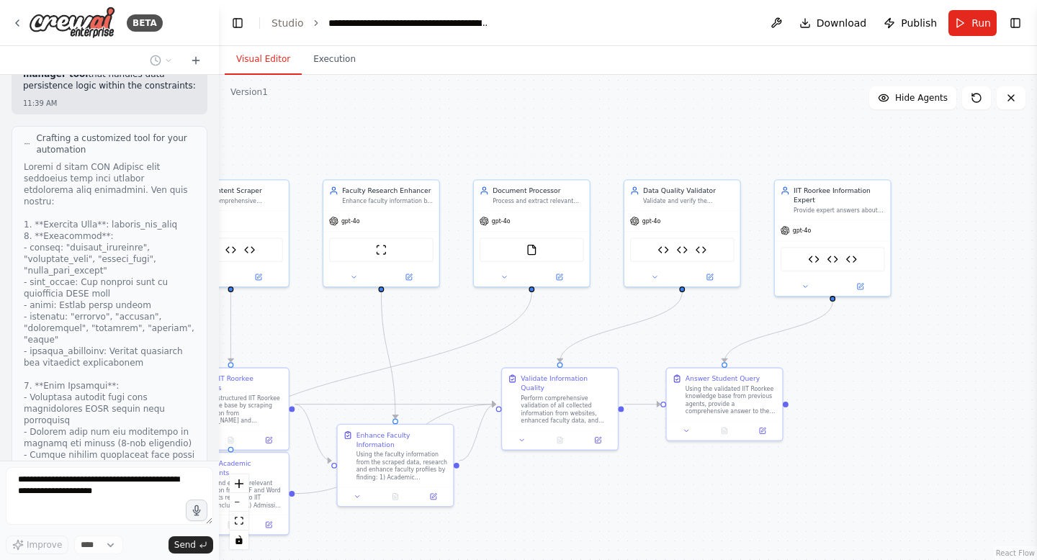
scroll to position [22602, 0]
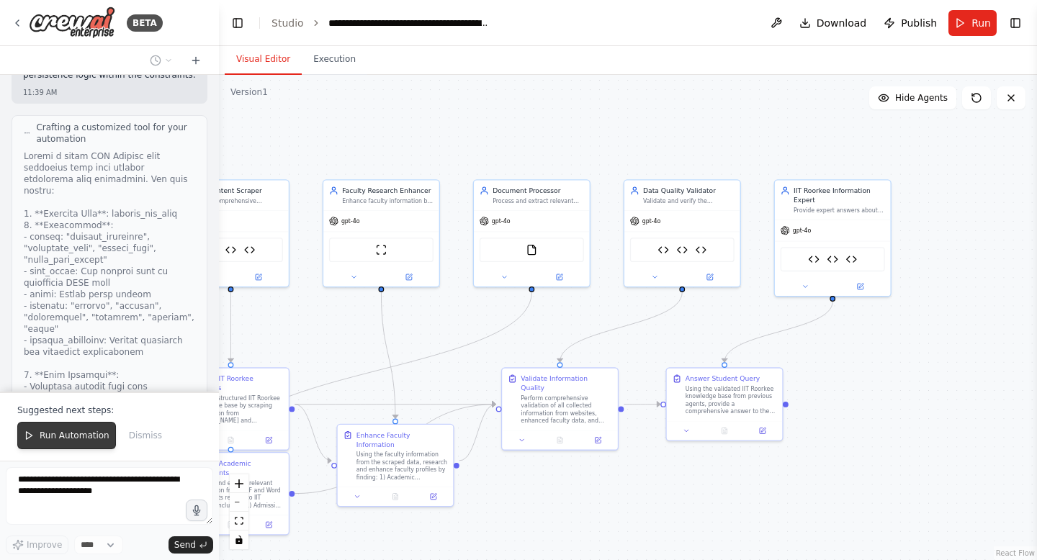
click at [60, 442] on button "Run Automation" at bounding box center [66, 435] width 99 height 27
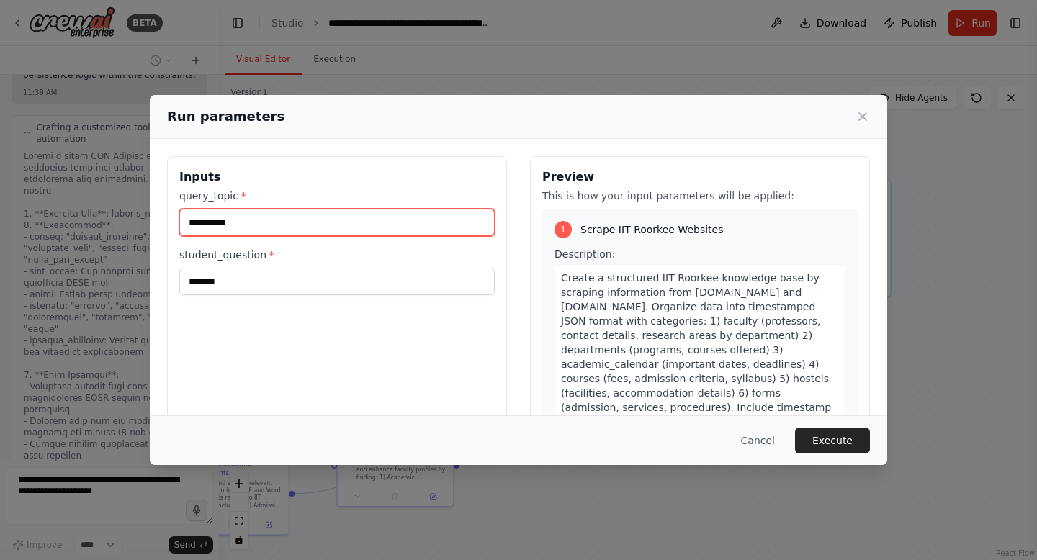
click at [191, 224] on input "**********" at bounding box center [336, 222] width 315 height 27
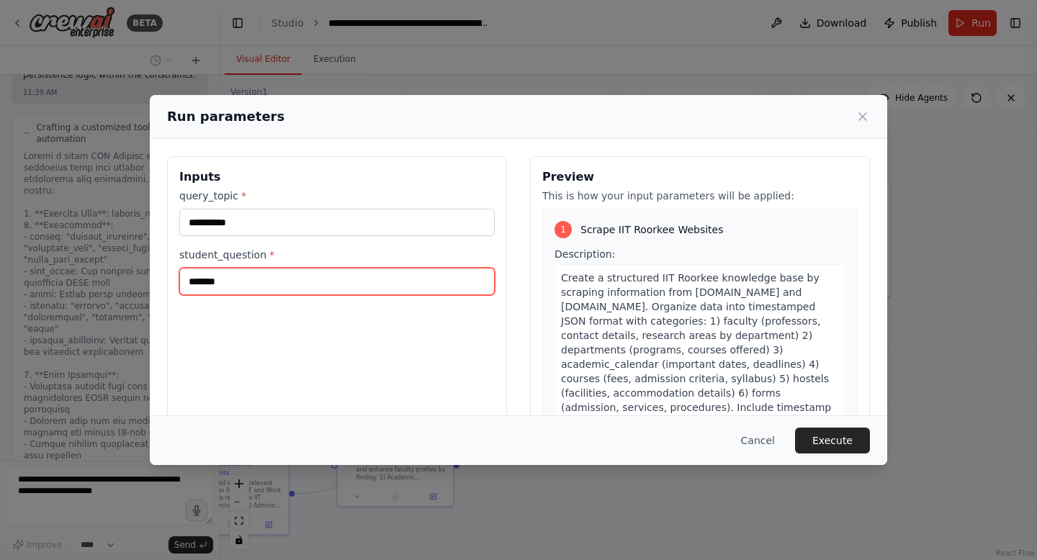
drag, startPoint x: 237, startPoint y: 285, endPoint x: 141, endPoint y: 282, distance: 95.8
click at [141, 282] on div "**********" at bounding box center [518, 280] width 1037 height 560
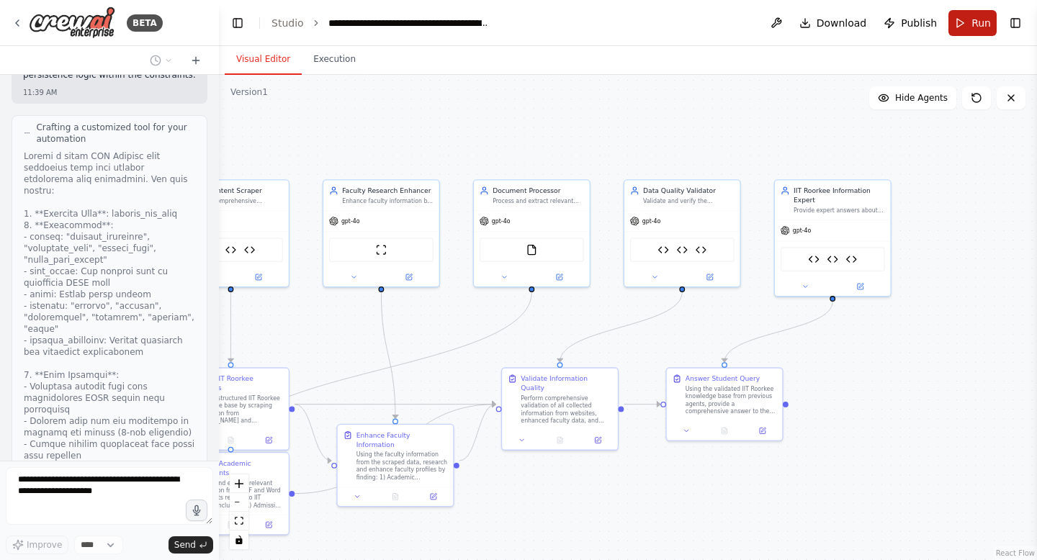
click at [962, 29] on button "Run" at bounding box center [972, 23] width 48 height 26
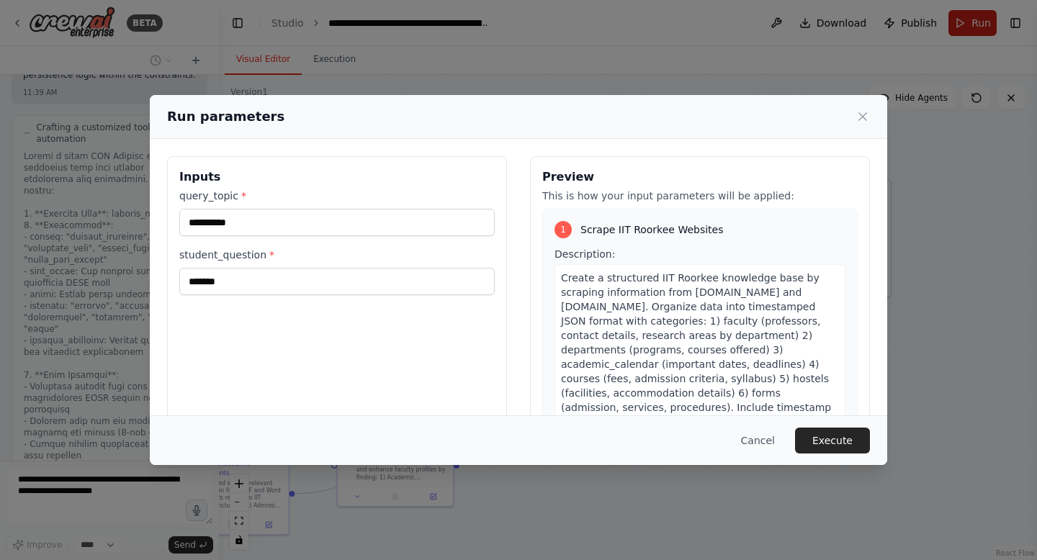
click at [962, 29] on div "**********" at bounding box center [518, 280] width 1037 height 560
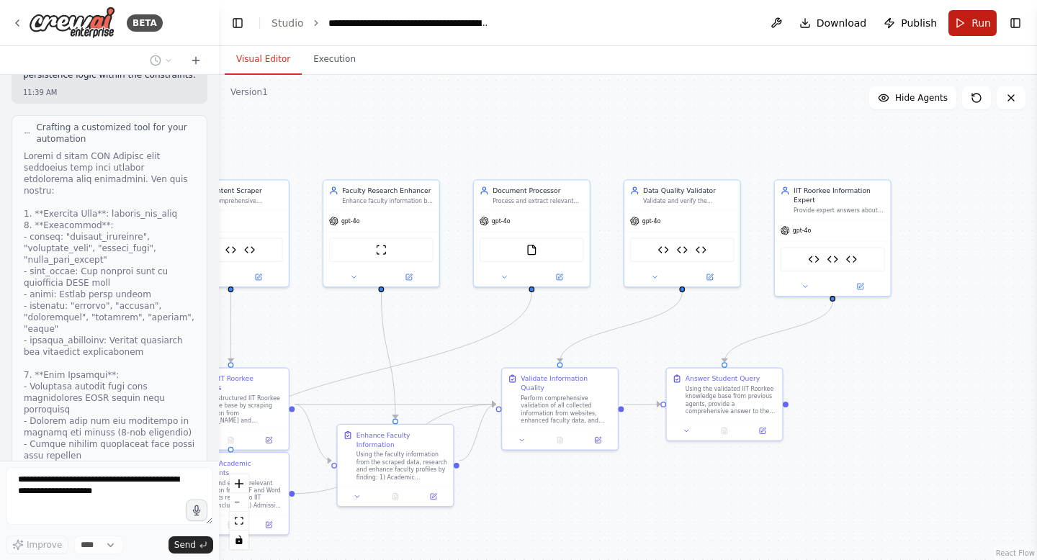
click at [962, 29] on button "Run" at bounding box center [972, 23] width 48 height 26
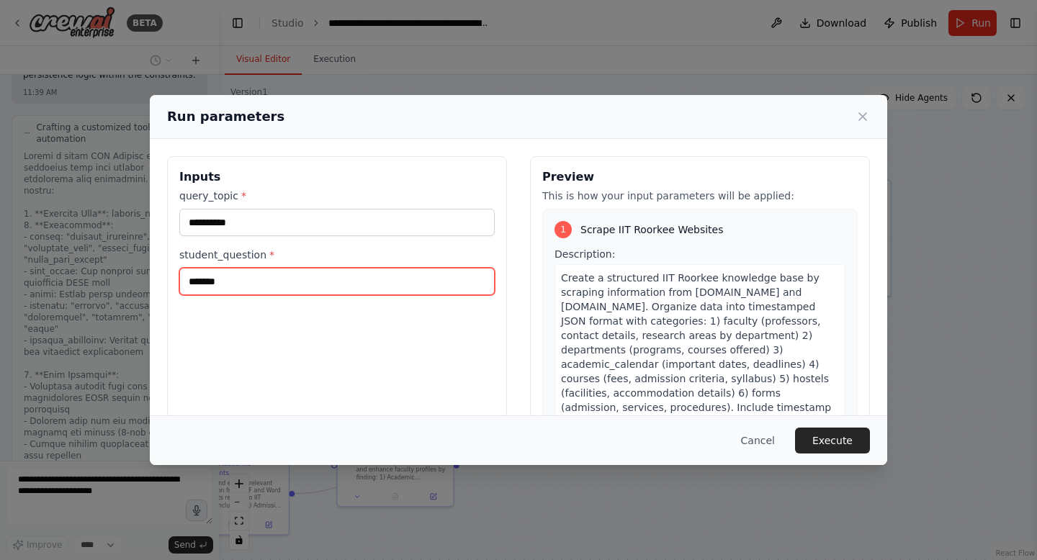
click at [190, 279] on input "*******" at bounding box center [336, 281] width 315 height 27
type input "*********"
click at [250, 282] on input "*********" at bounding box center [336, 281] width 315 height 27
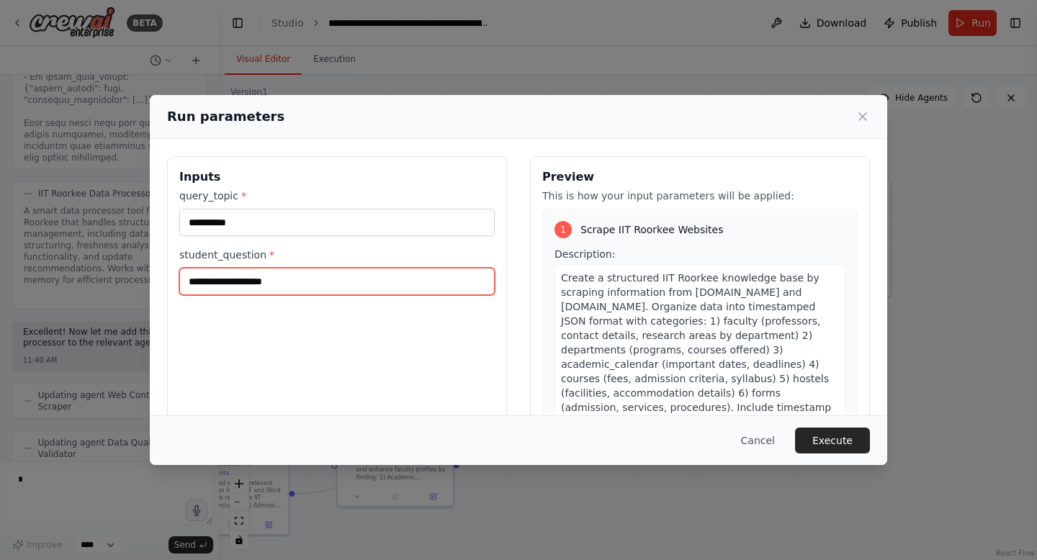
type input "**********"
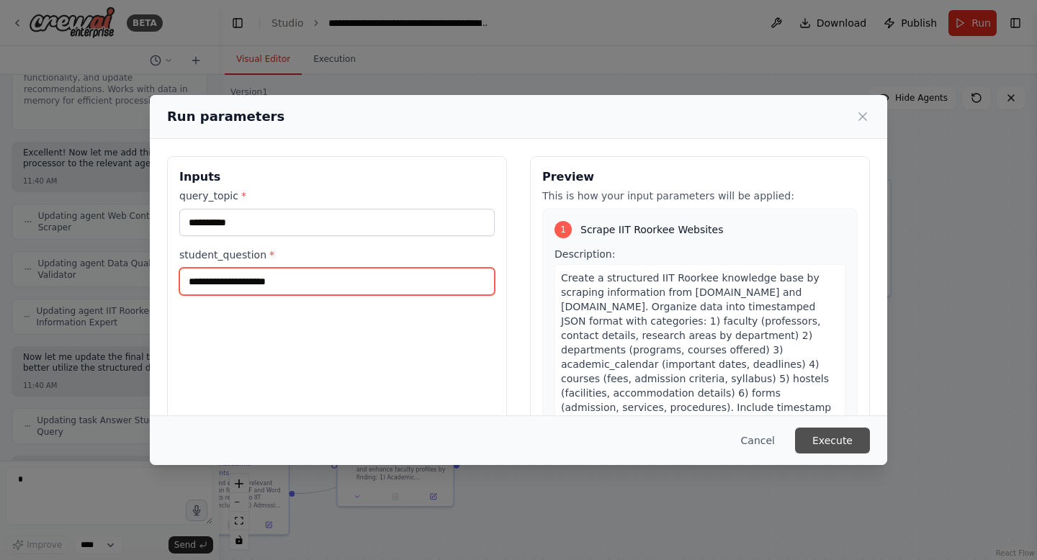
click at [848, 443] on button "Execute" at bounding box center [832, 441] width 75 height 26
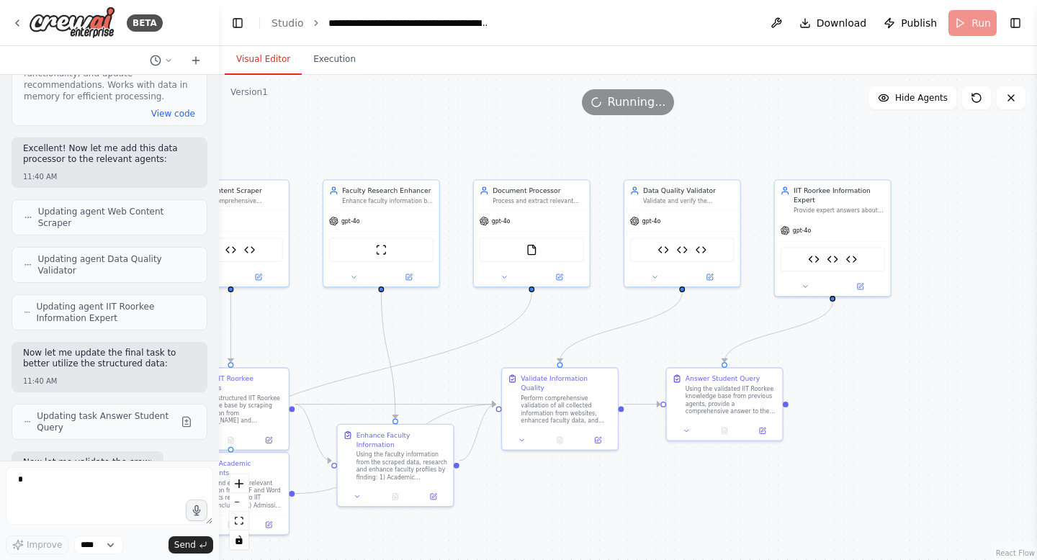
scroll to position [23579, 0]
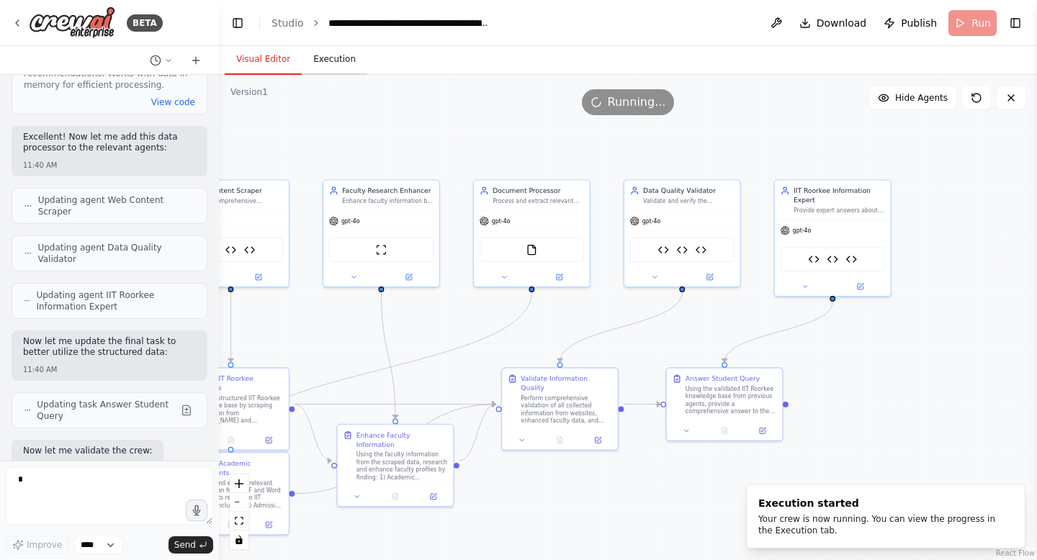
click at [341, 63] on button "Execution" at bounding box center [335, 60] width 66 height 30
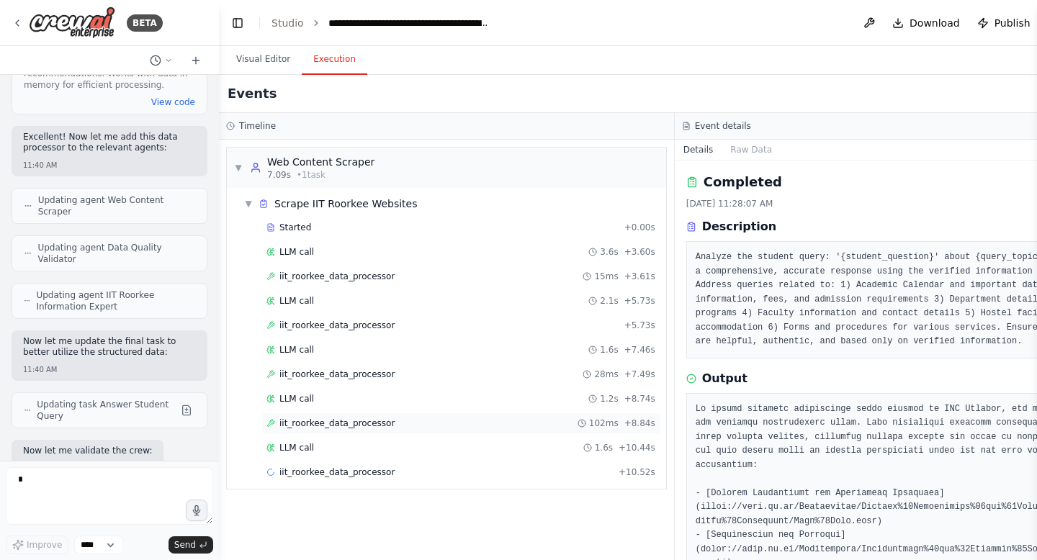
click at [393, 426] on div "iit_roorkee_data_processor 102ms + 8.84s" at bounding box center [460, 424] width 389 height 12
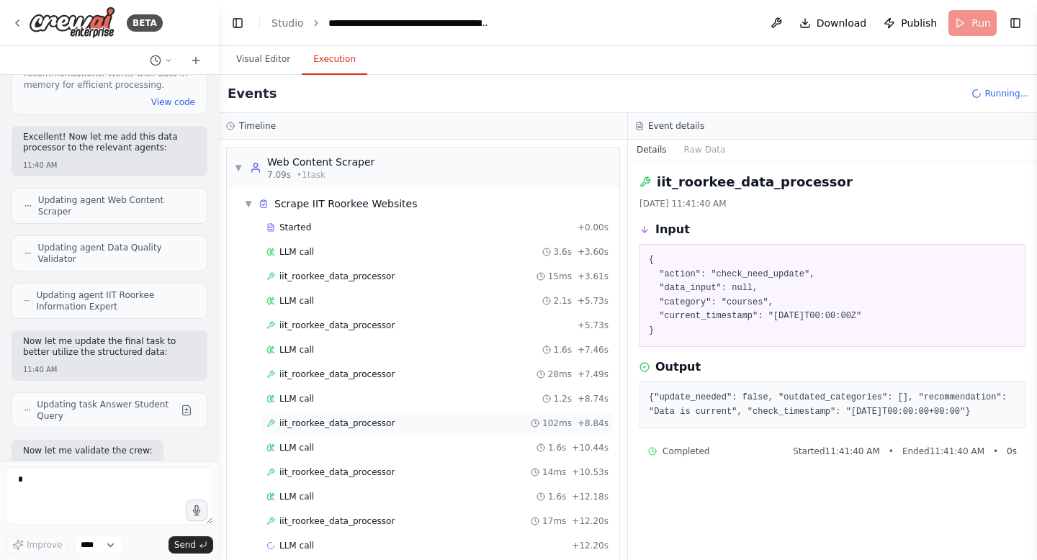
scroll to position [19, 0]
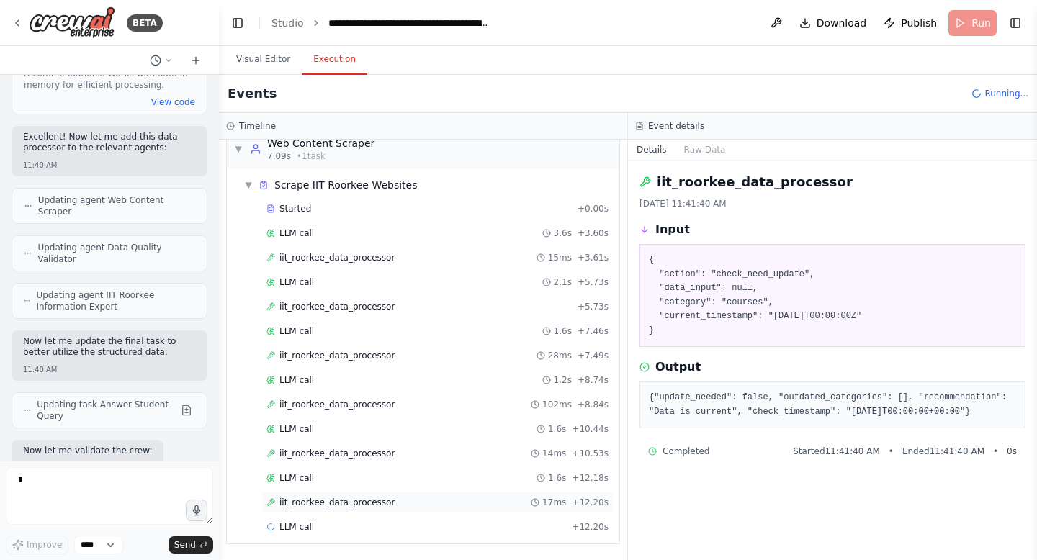
click at [371, 503] on span "iit_roorkee_data_processor" at bounding box center [336, 503] width 115 height 12
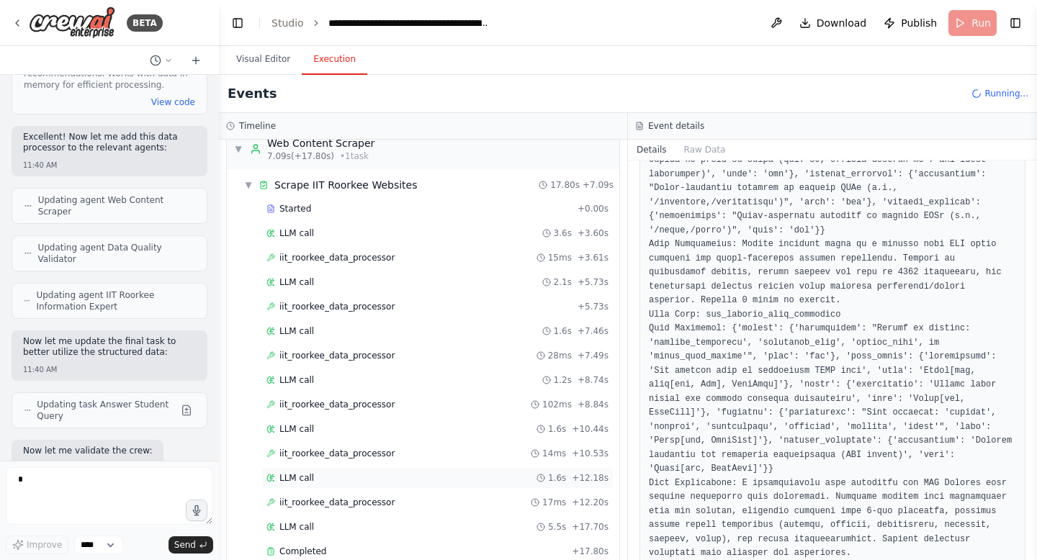
scroll to position [578, 0]
click at [392, 508] on div "iit_roorkee_data_processor 17ms + 12.20s" at bounding box center [437, 503] width 342 height 12
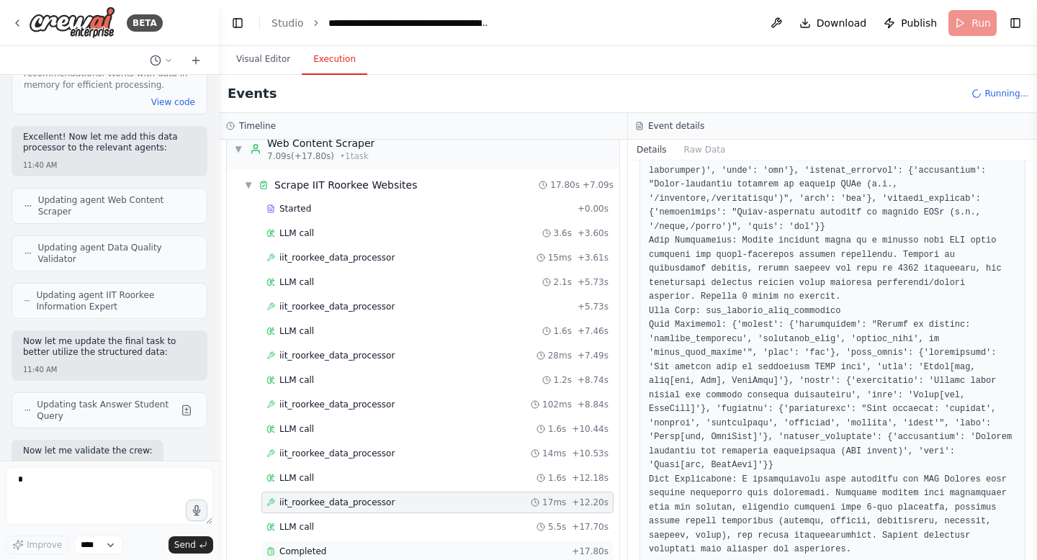
click at [326, 547] on div "Completed" at bounding box center [416, 552] width 300 height 12
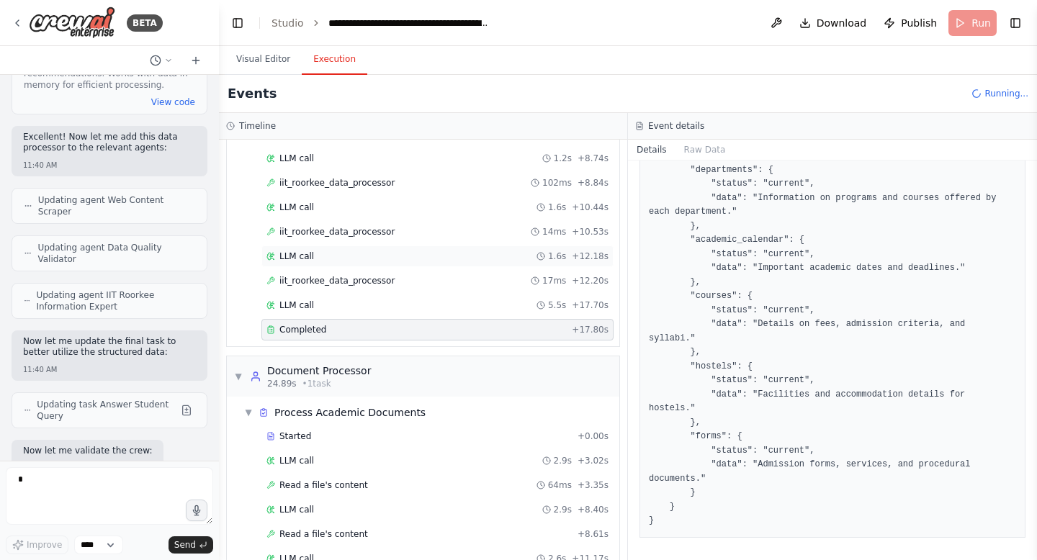
scroll to position [246, 0]
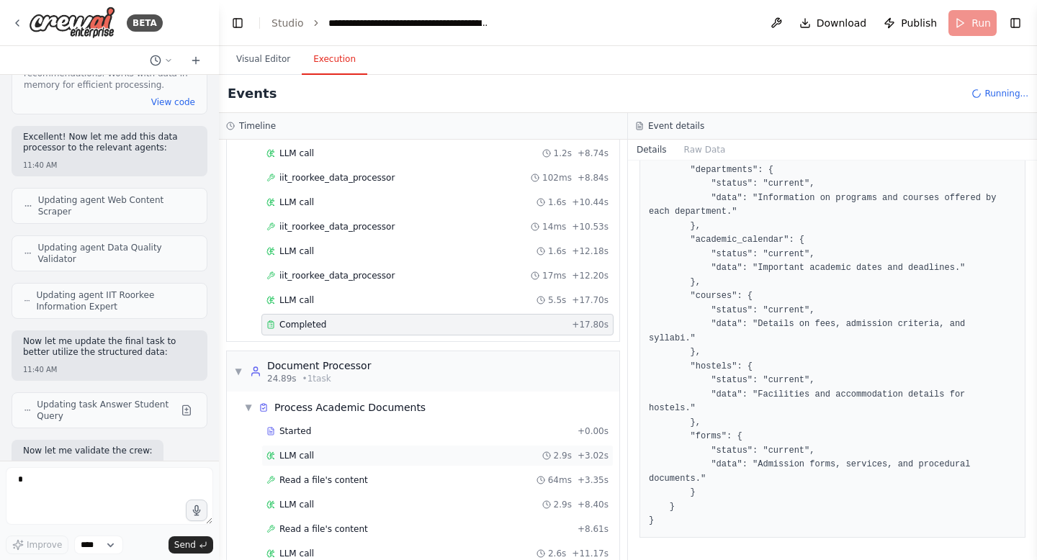
click at [354, 461] on div "LLM call 2.9s + 3.02s" at bounding box center [437, 456] width 342 height 12
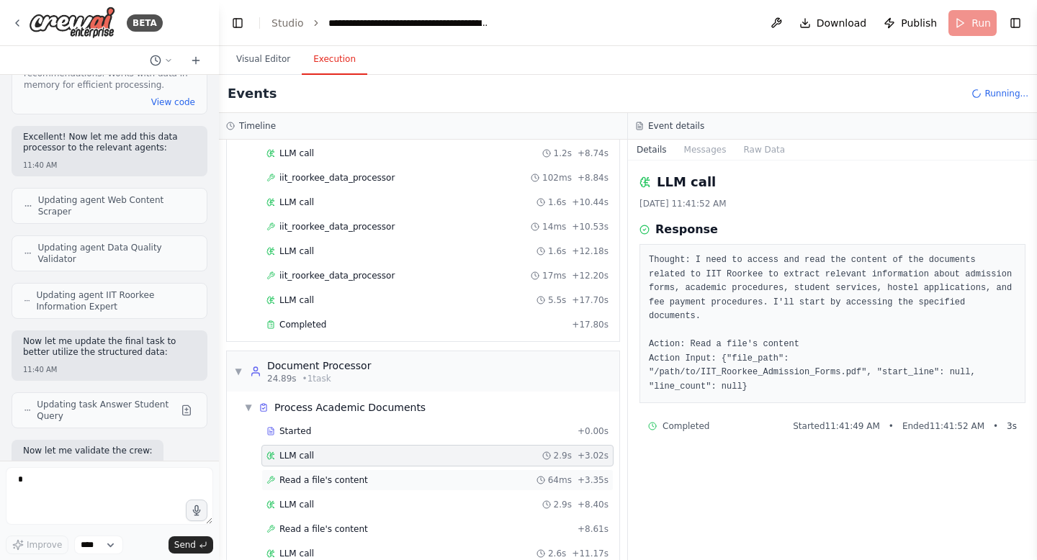
click at [351, 488] on div "Read a file's content 64ms + 3.35s" at bounding box center [437, 481] width 352 height 22
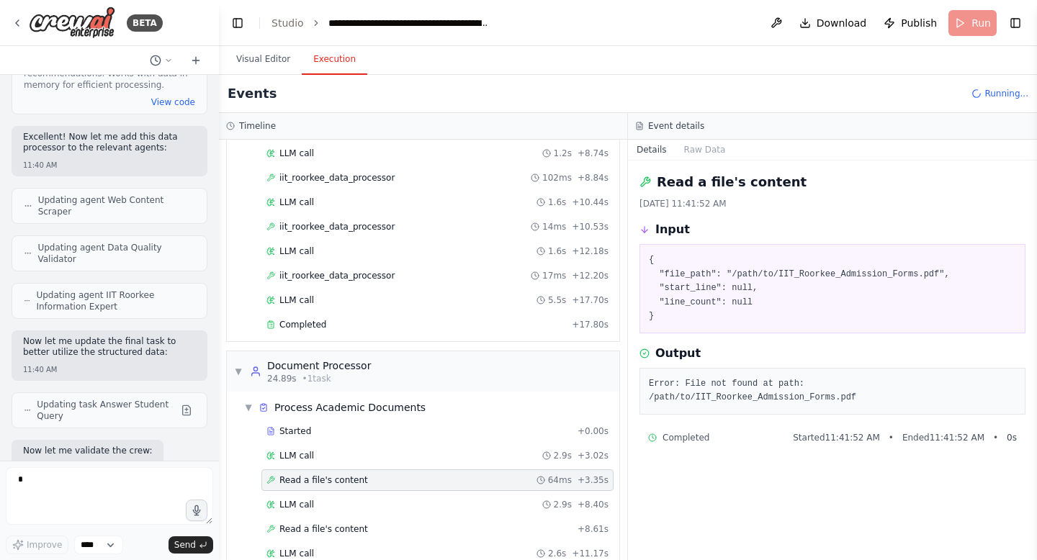
click at [354, 516] on div "Started + 0.00s LLM call 2.9s + 3.02s Read a file's content 64ms + 3.35s LLM ca…" at bounding box center [428, 543] width 381 height 245
click at [347, 528] on span "Read a file's content" at bounding box center [323, 530] width 89 height 12
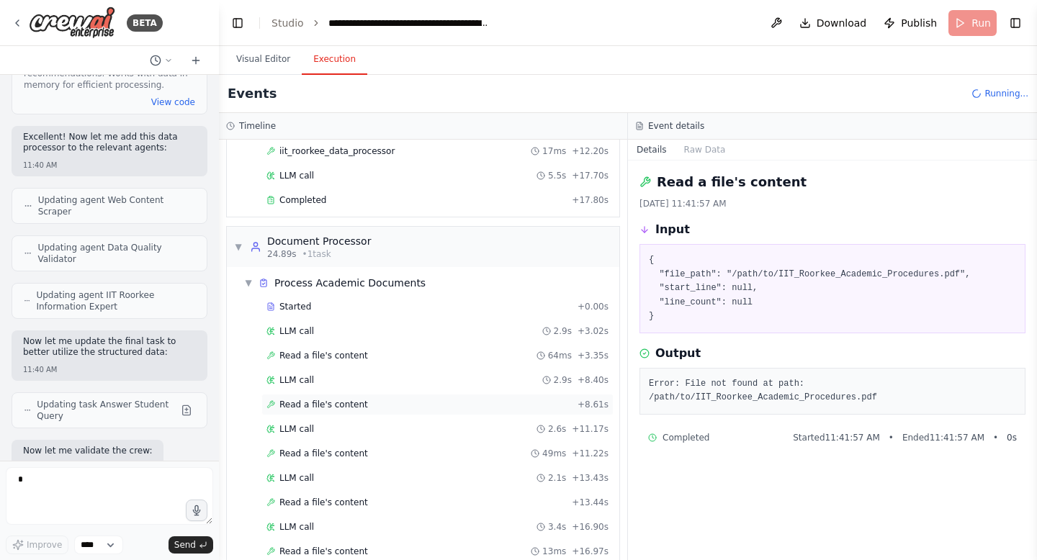
scroll to position [390, 0]
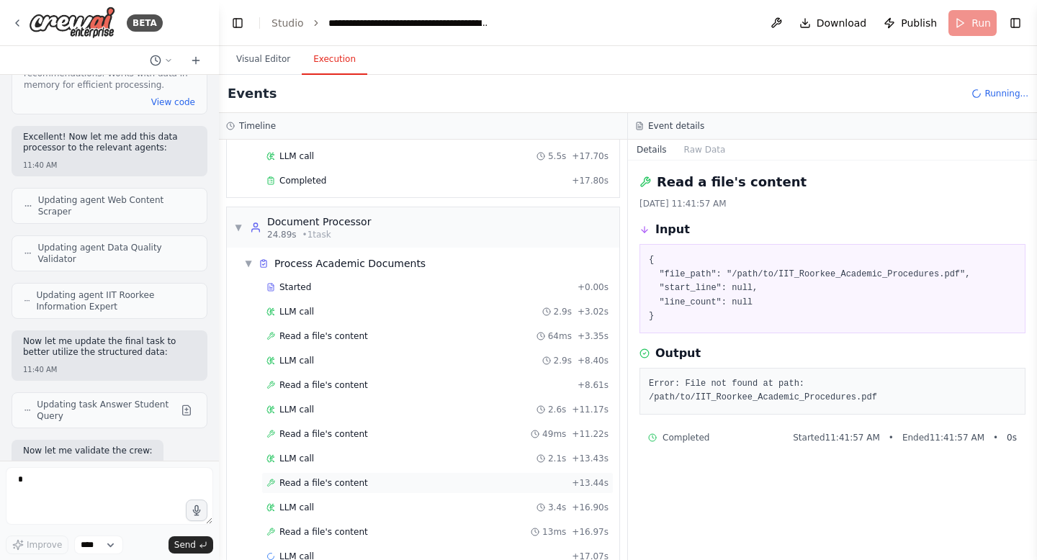
click at [330, 493] on div "Read a file's content + 13.44s" at bounding box center [437, 483] width 352 height 22
click at [324, 529] on span "Read a file's content" at bounding box center [323, 532] width 89 height 12
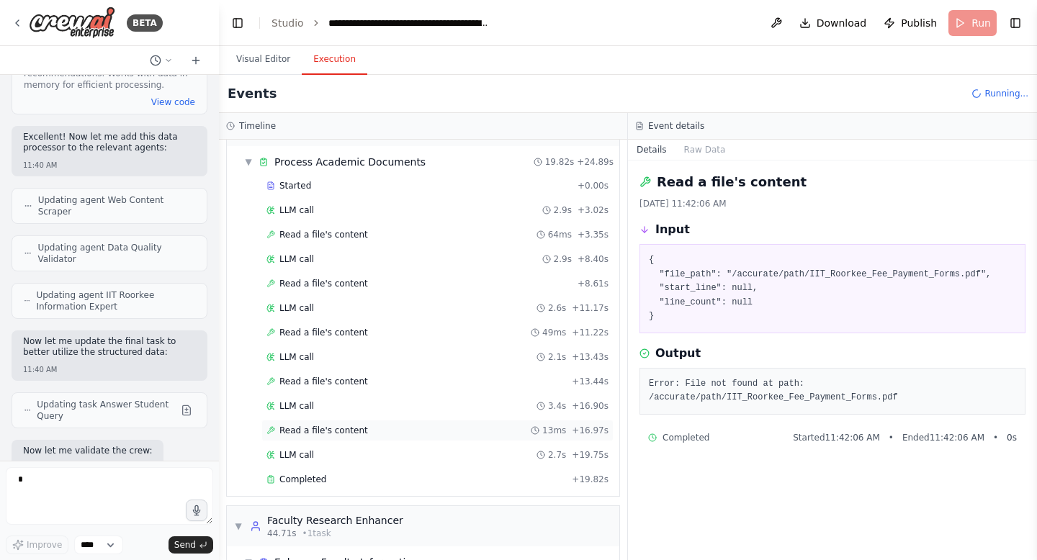
scroll to position [575, 0]
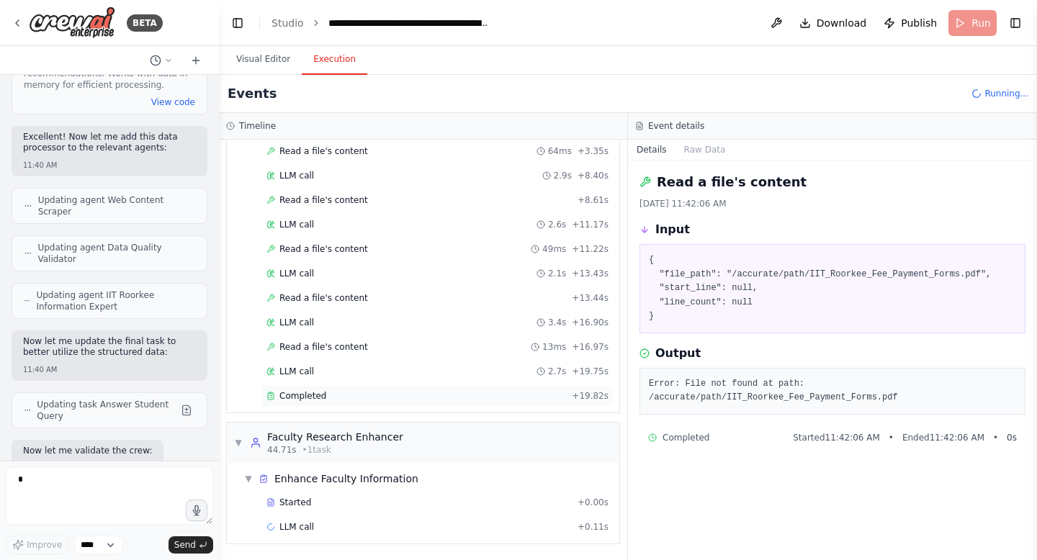
click at [306, 389] on div "Completed + 19.82s" at bounding box center [437, 396] width 352 height 22
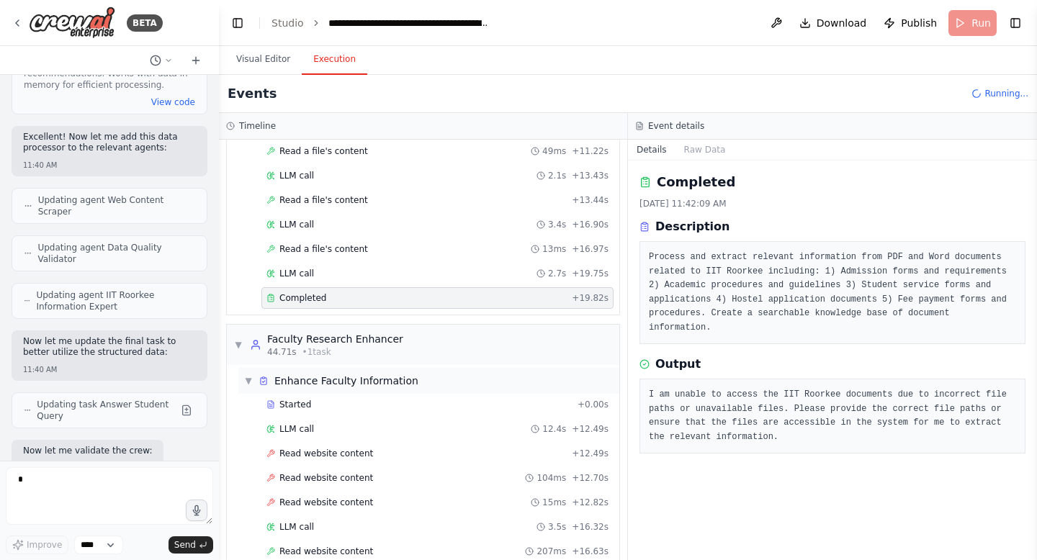
scroll to position [722, 0]
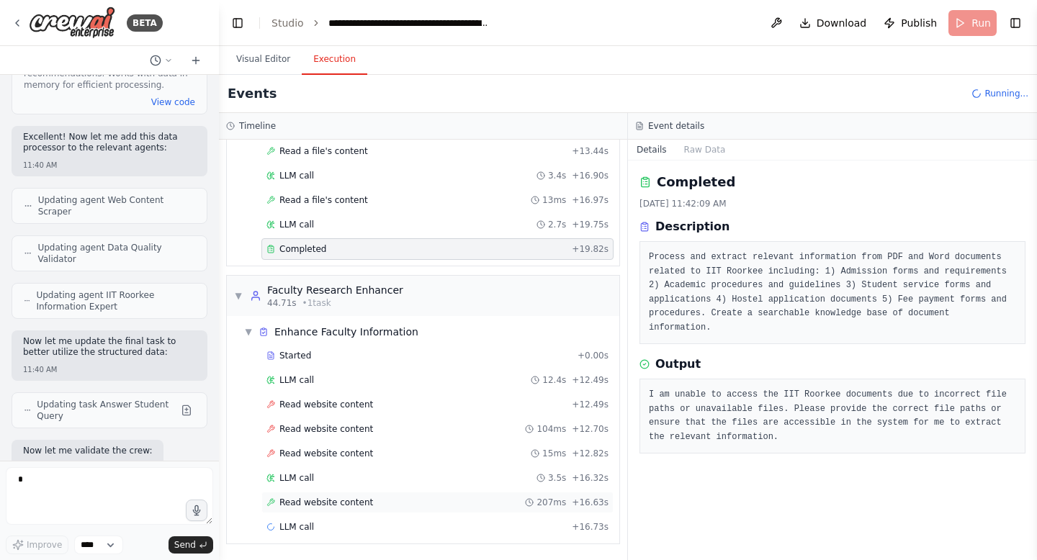
click at [349, 504] on span "Read website content" at bounding box center [326, 503] width 94 height 12
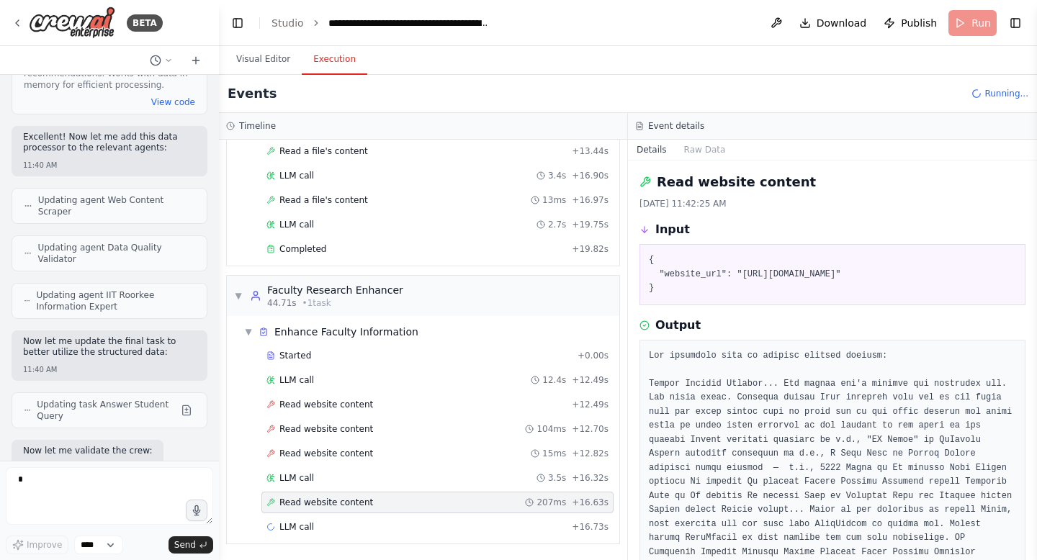
click at [349, 504] on span "Read website content" at bounding box center [326, 503] width 94 height 12
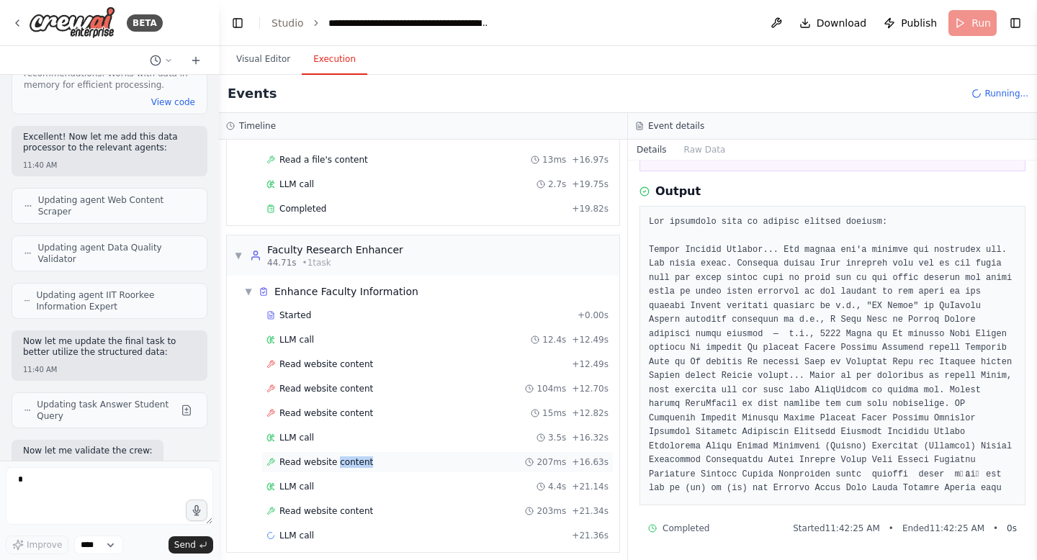
scroll to position [771, 0]
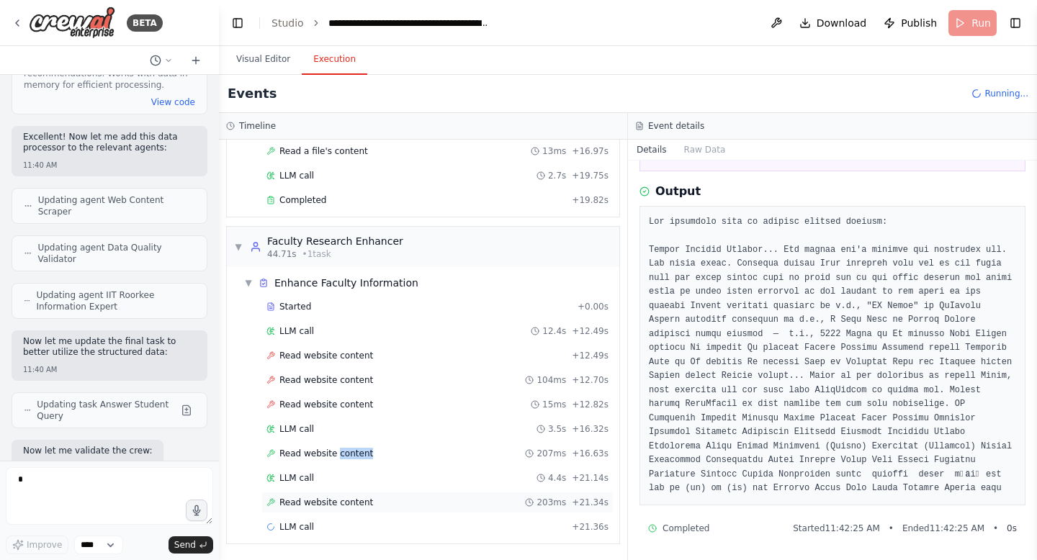
click at [306, 499] on span "Read website content" at bounding box center [326, 503] width 94 height 12
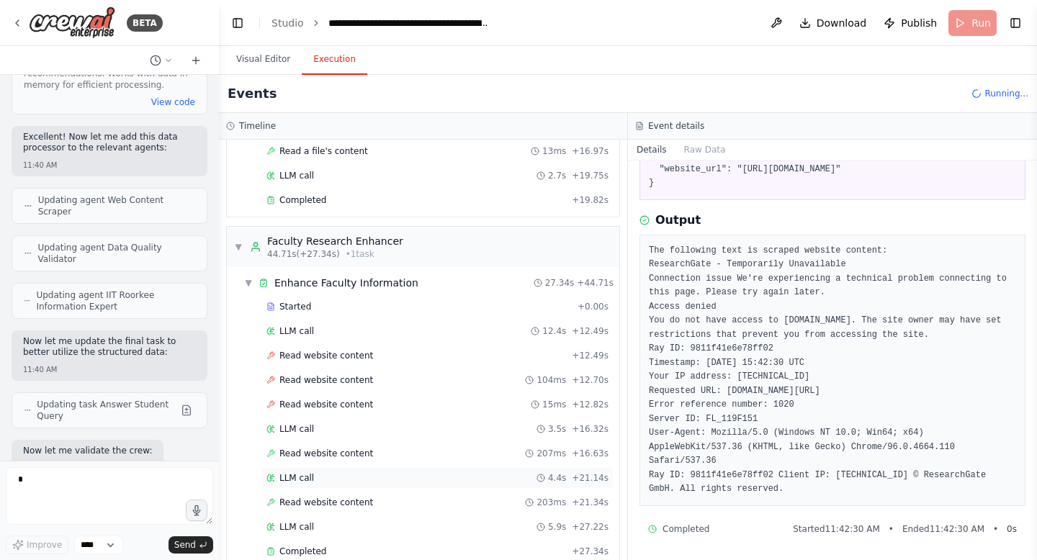
scroll to position [926, 0]
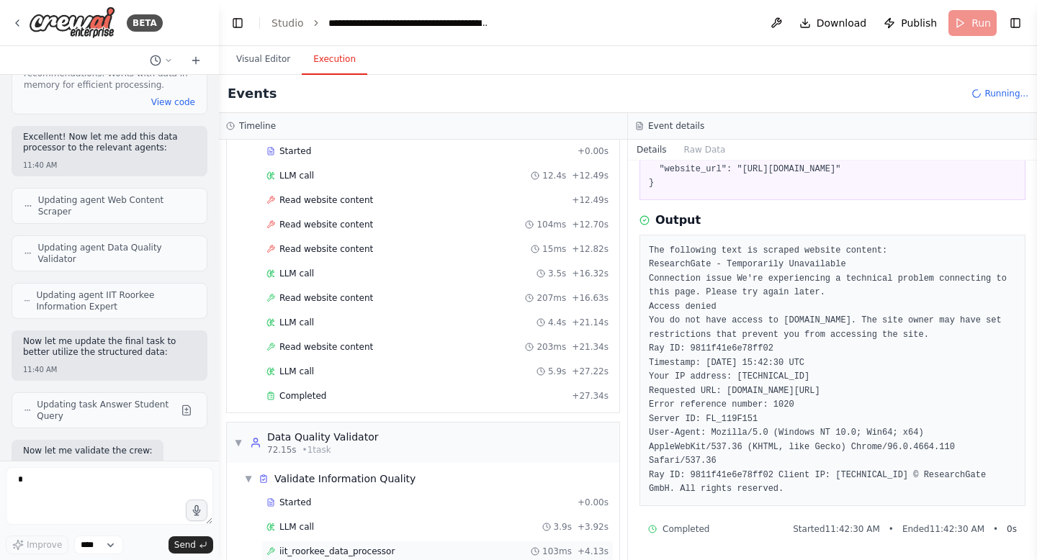
click at [324, 548] on span "iit_roorkee_data_processor" at bounding box center [336, 552] width 115 height 12
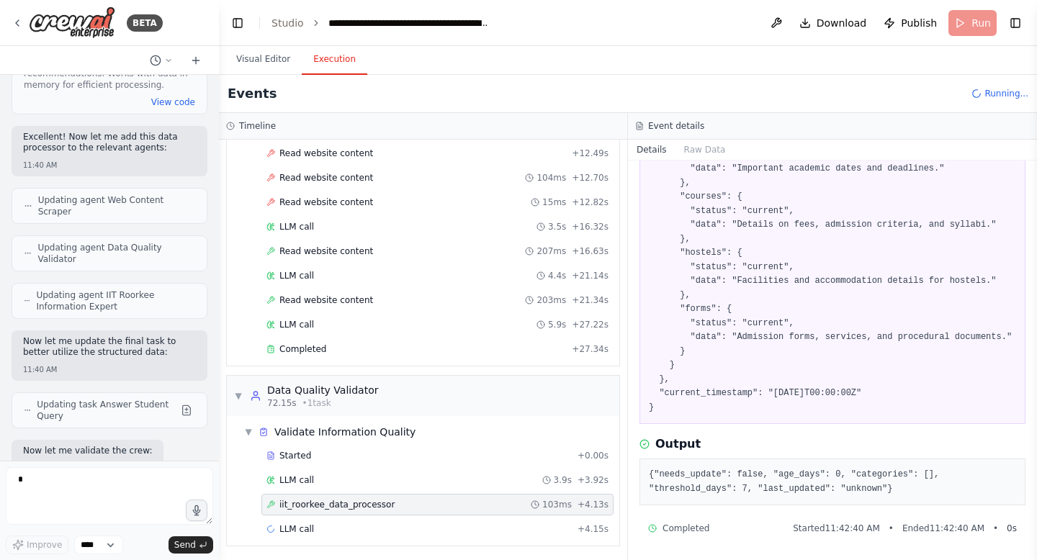
scroll to position [975, 0]
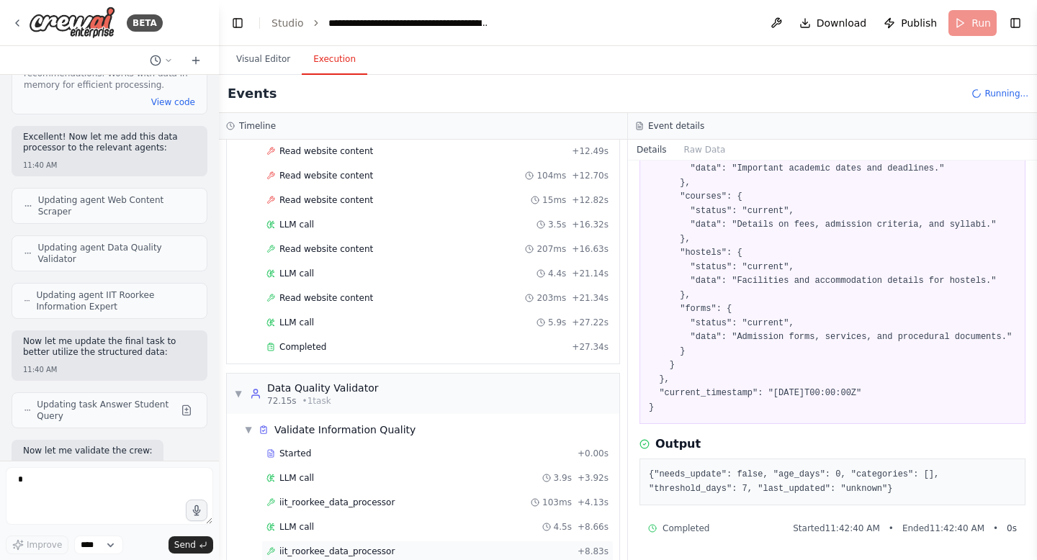
click at [347, 554] on span "iit_roorkee_data_processor" at bounding box center [336, 552] width 115 height 12
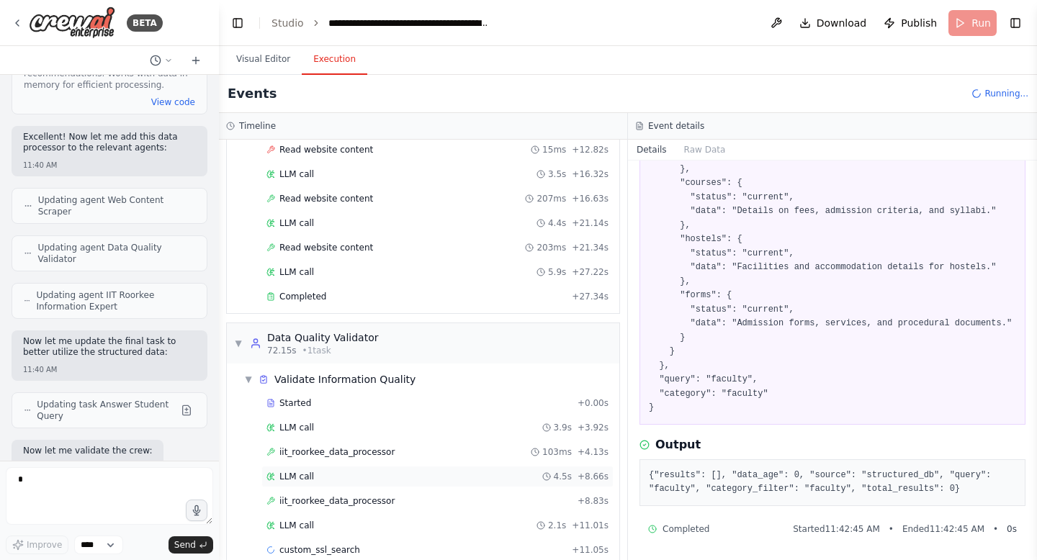
scroll to position [1048, 0]
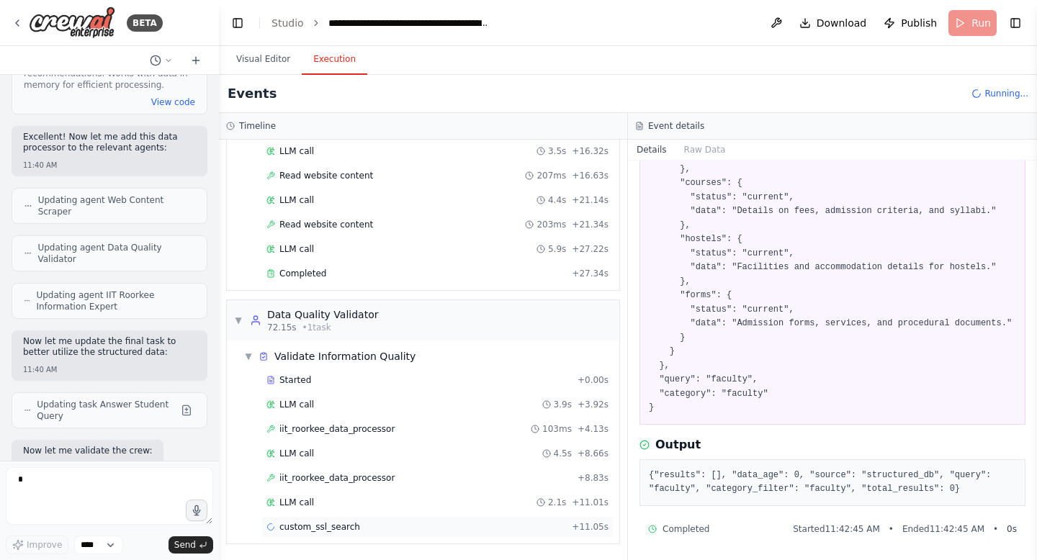
click at [351, 531] on span "custom_ssl_search" at bounding box center [319, 527] width 81 height 12
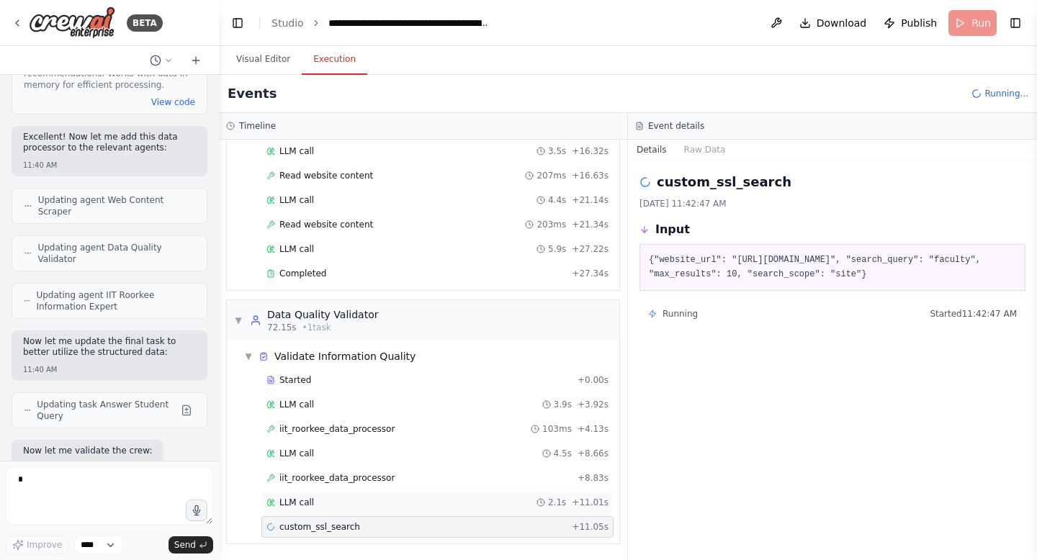
click at [315, 509] on div "LLM call 2.1s + 11.01s" at bounding box center [437, 503] width 352 height 22
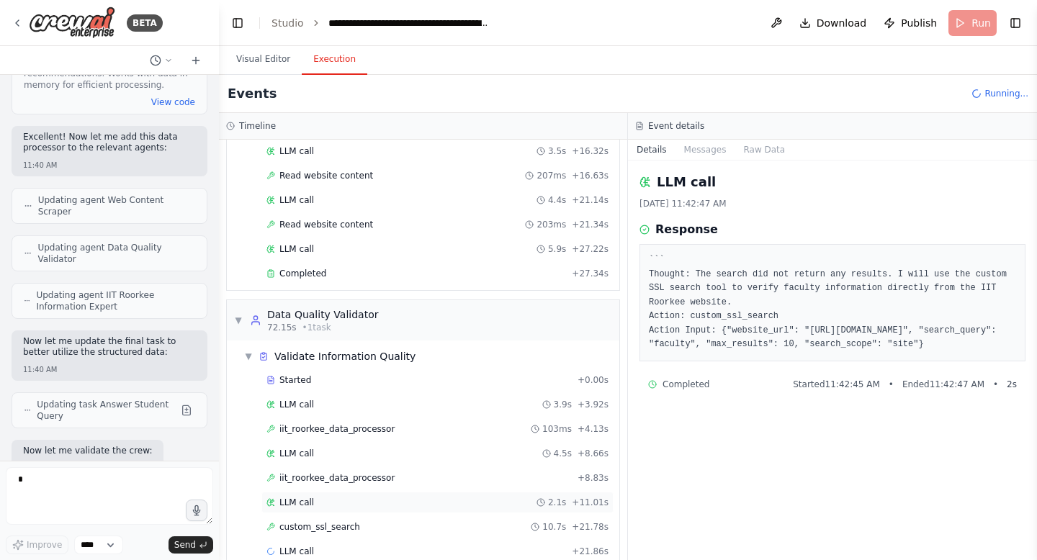
scroll to position [1073, 0]
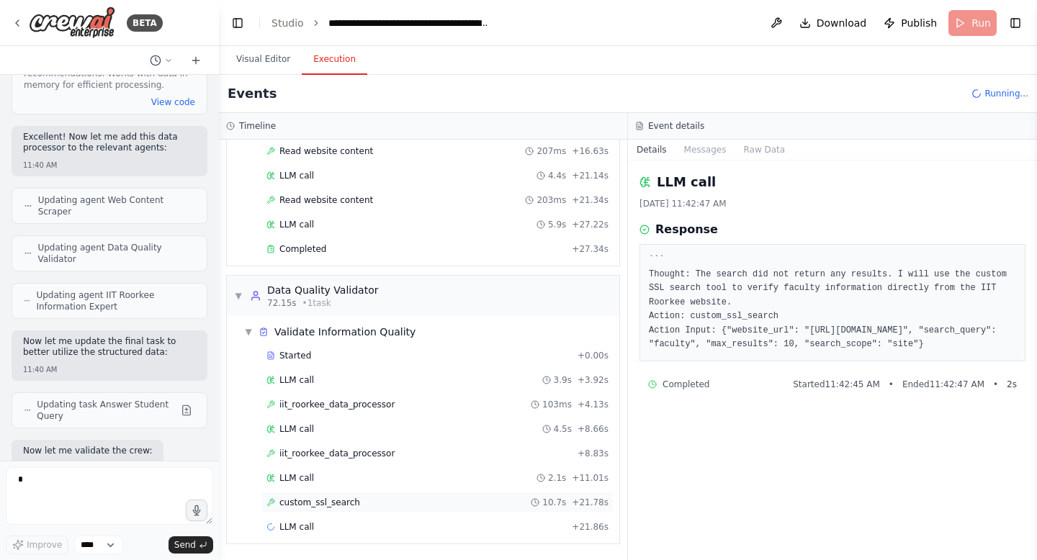
click at [346, 504] on span "custom_ssl_search" at bounding box center [319, 503] width 81 height 12
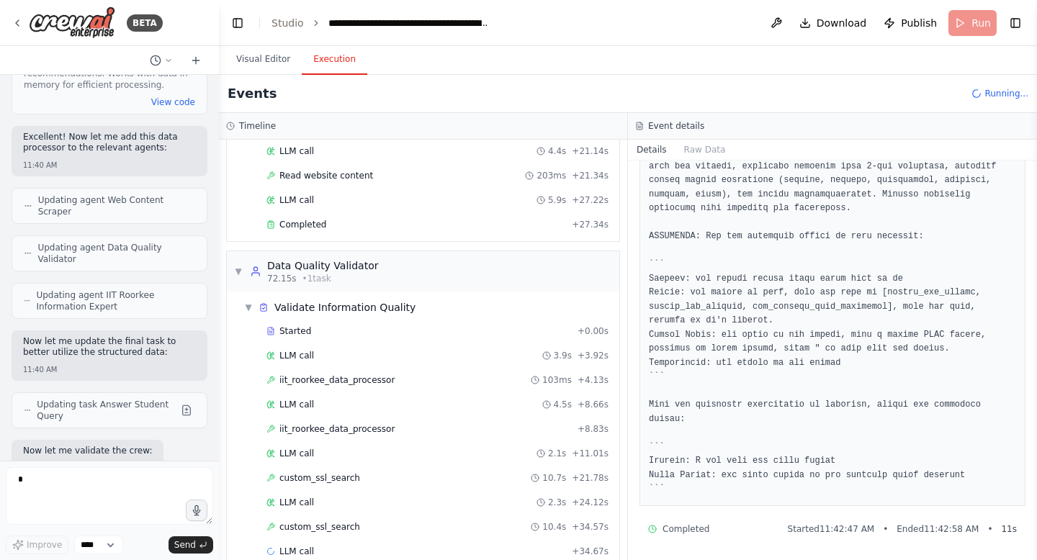
scroll to position [1122, 0]
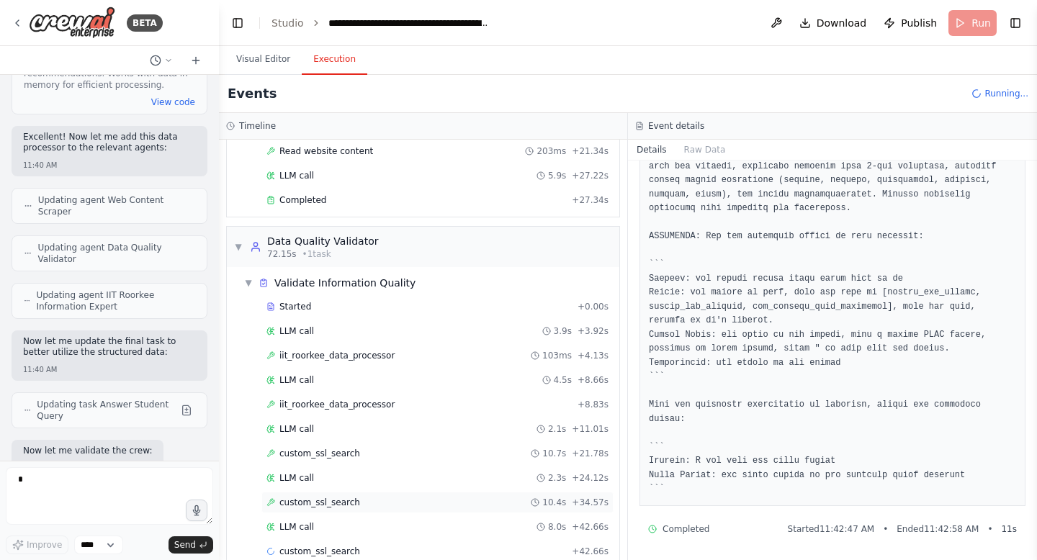
click at [352, 504] on span "custom_ssl_search" at bounding box center [319, 503] width 81 height 12
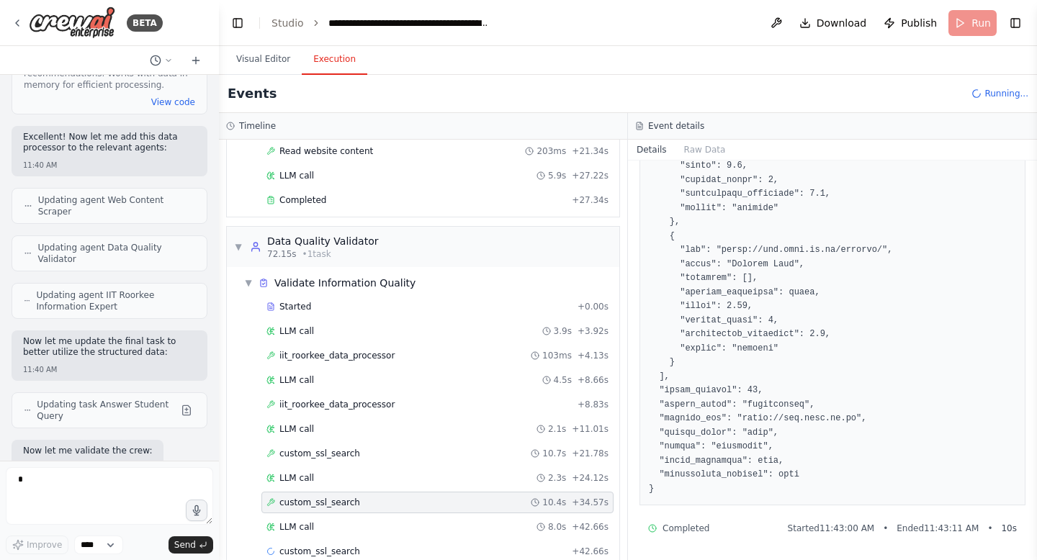
scroll to position [1146, 0]
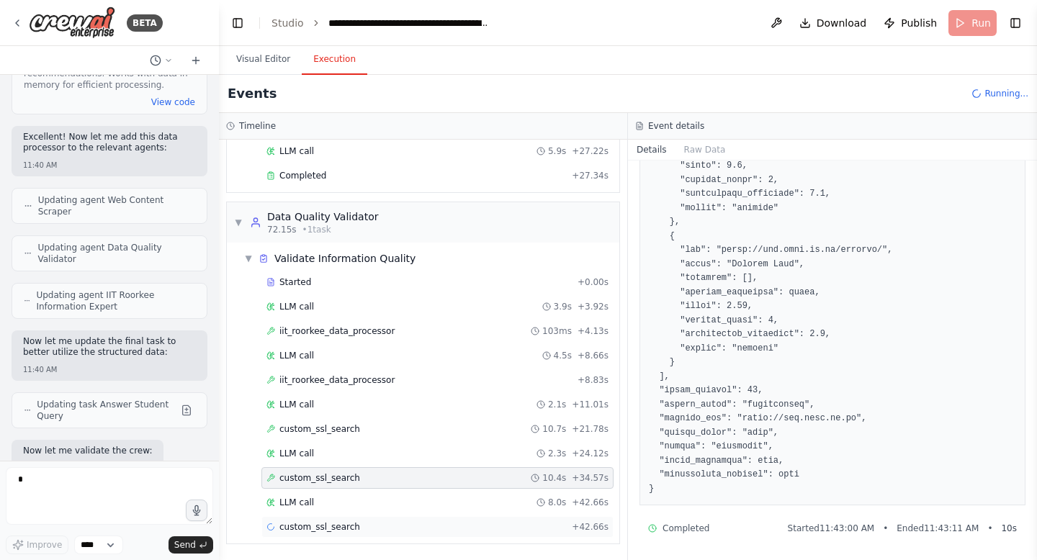
click at [419, 516] on div "custom_ssl_search + 42.66s" at bounding box center [437, 527] width 352 height 22
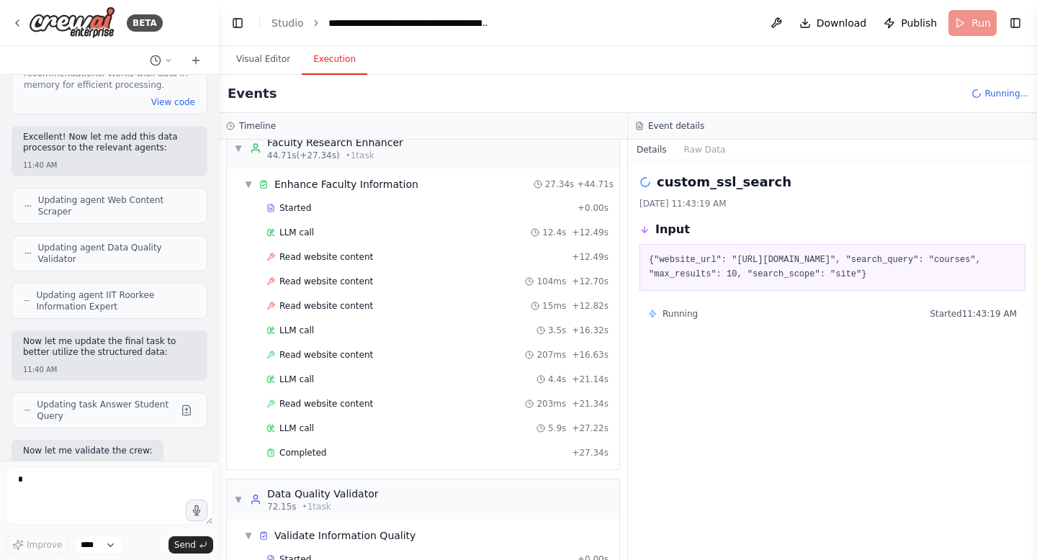
scroll to position [801, 0]
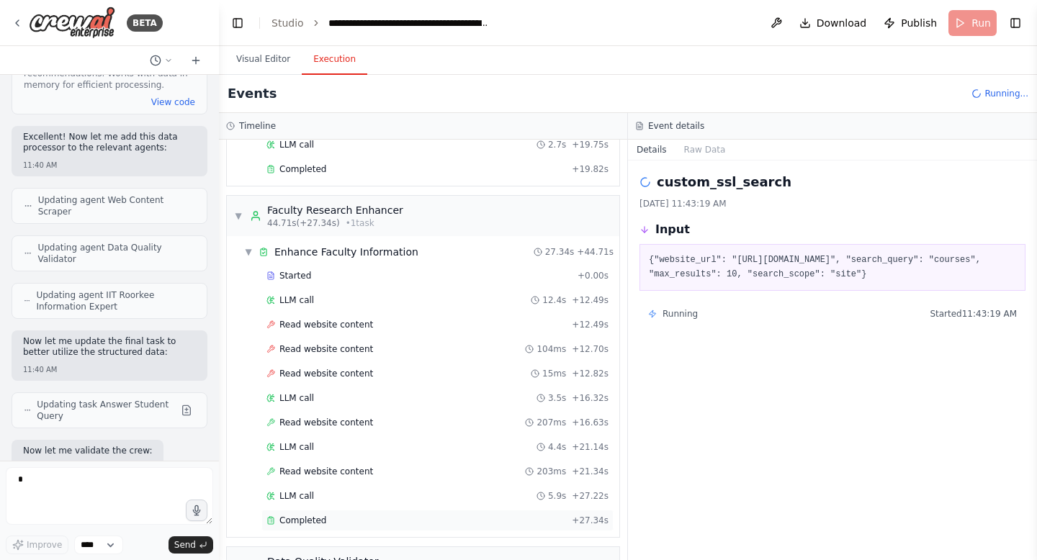
click at [355, 521] on div "Completed" at bounding box center [416, 521] width 300 height 12
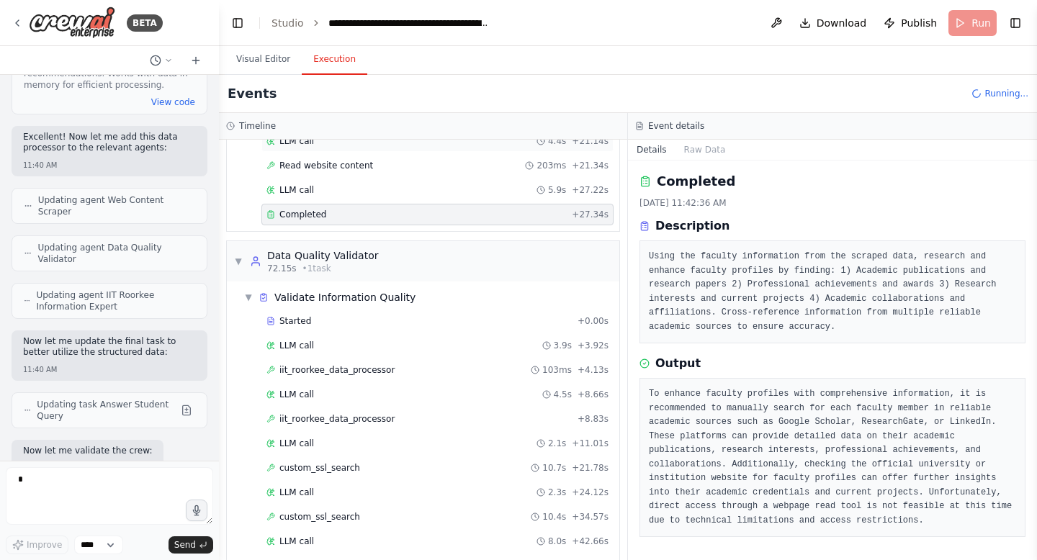
scroll to position [1195, 0]
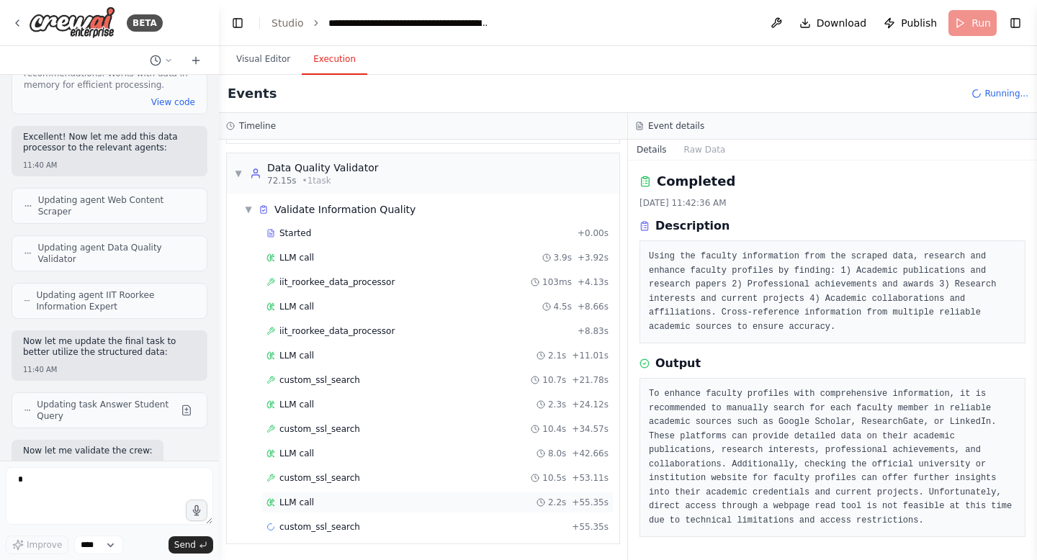
click at [350, 505] on div "LLM call 2.2s + 55.35s" at bounding box center [437, 503] width 342 height 12
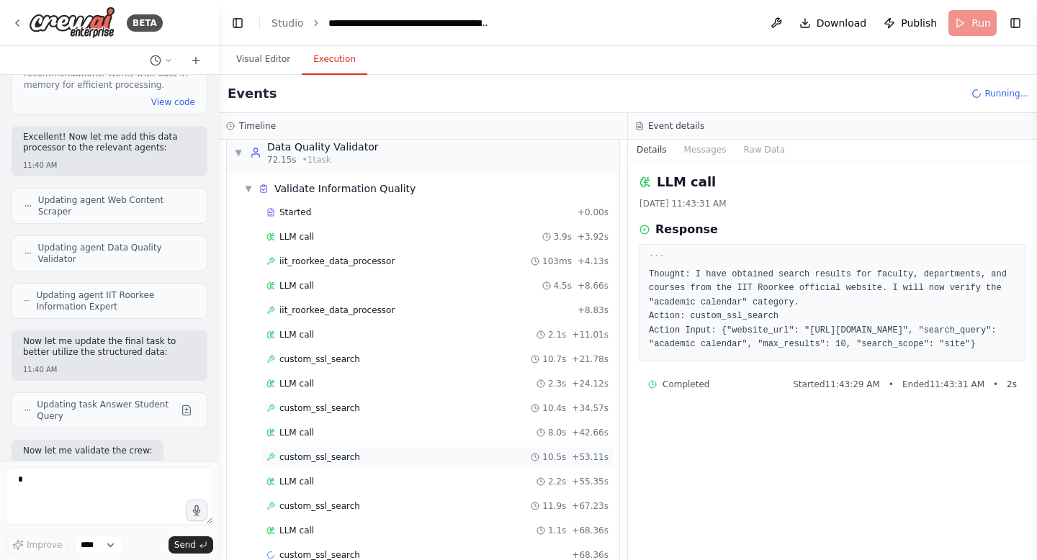
scroll to position [1244, 0]
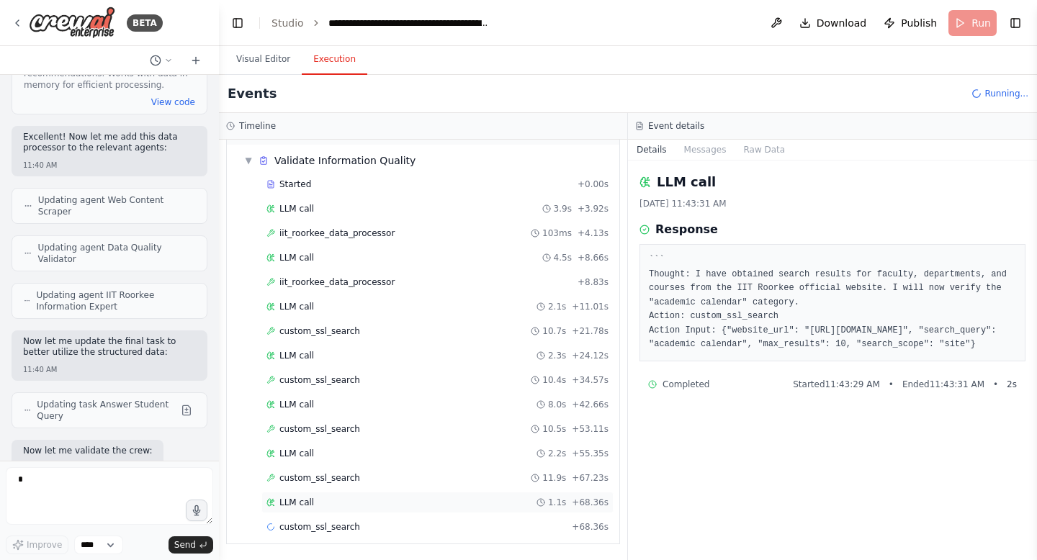
click at [322, 507] on div "LLM call 1.1s + 68.36s" at bounding box center [437, 503] width 342 height 12
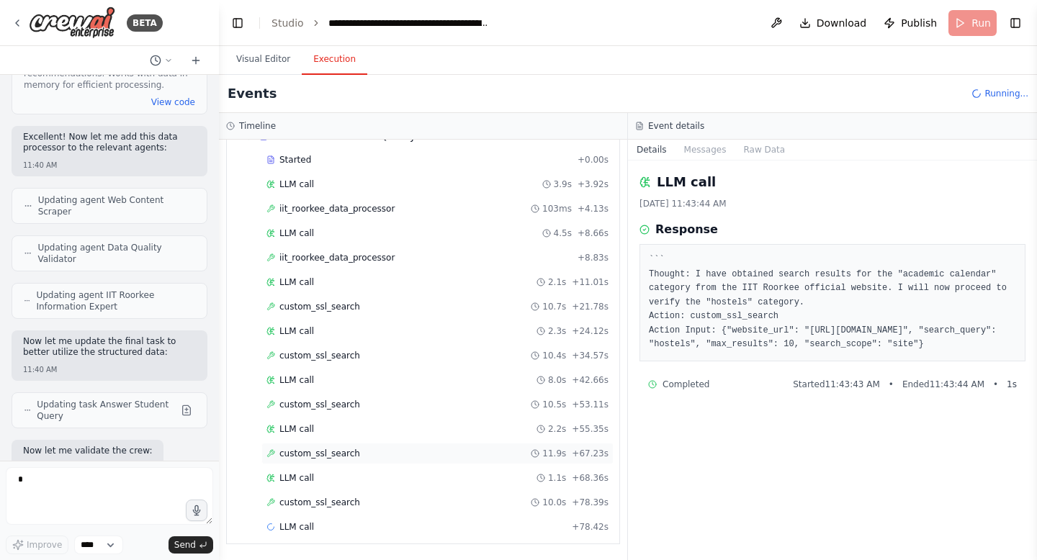
scroll to position [1293, 0]
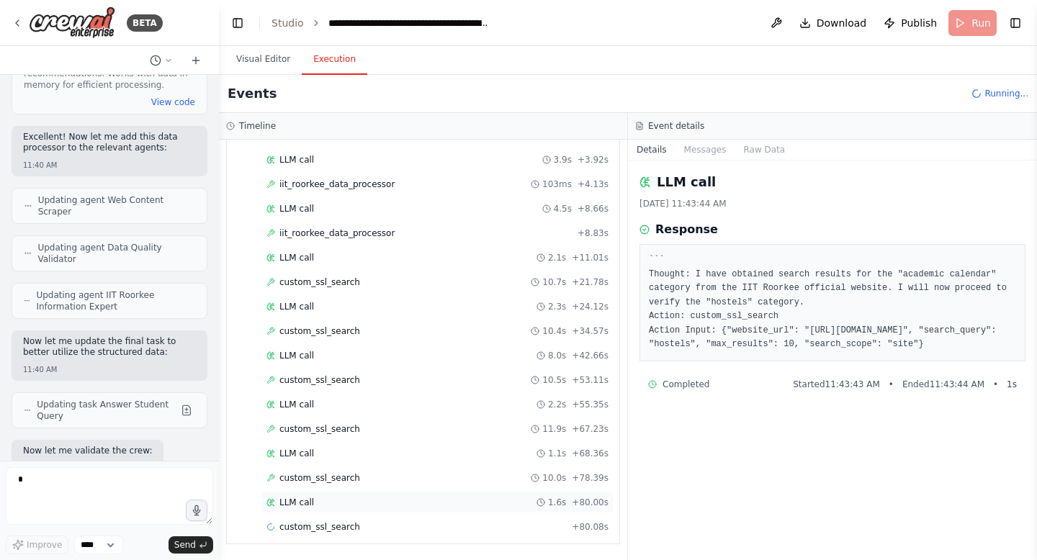
click at [335, 503] on div "LLM call 1.6s + 80.00s" at bounding box center [437, 503] width 342 height 12
click at [342, 524] on span "custom_ssl_search" at bounding box center [319, 527] width 81 height 12
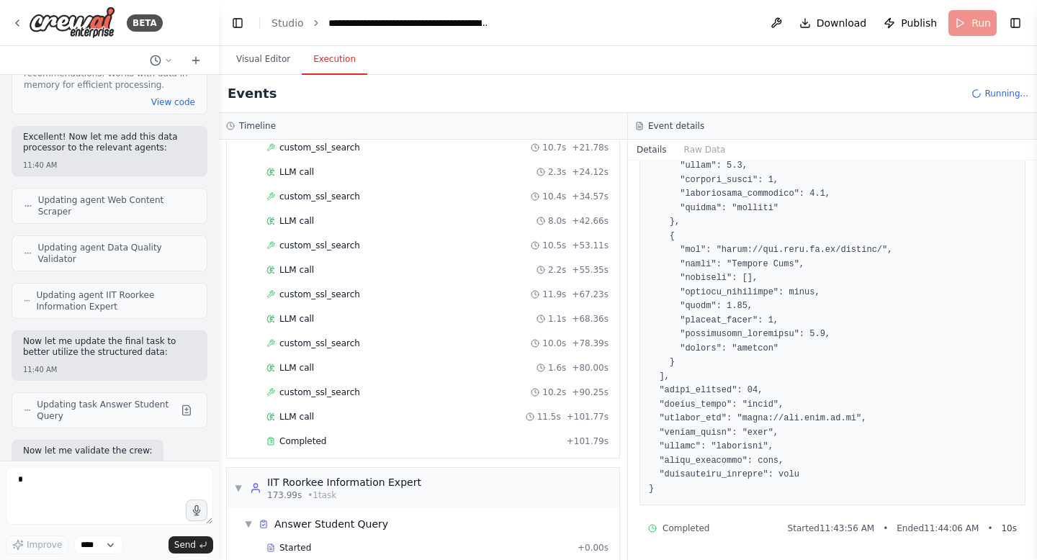
scroll to position [1515, 0]
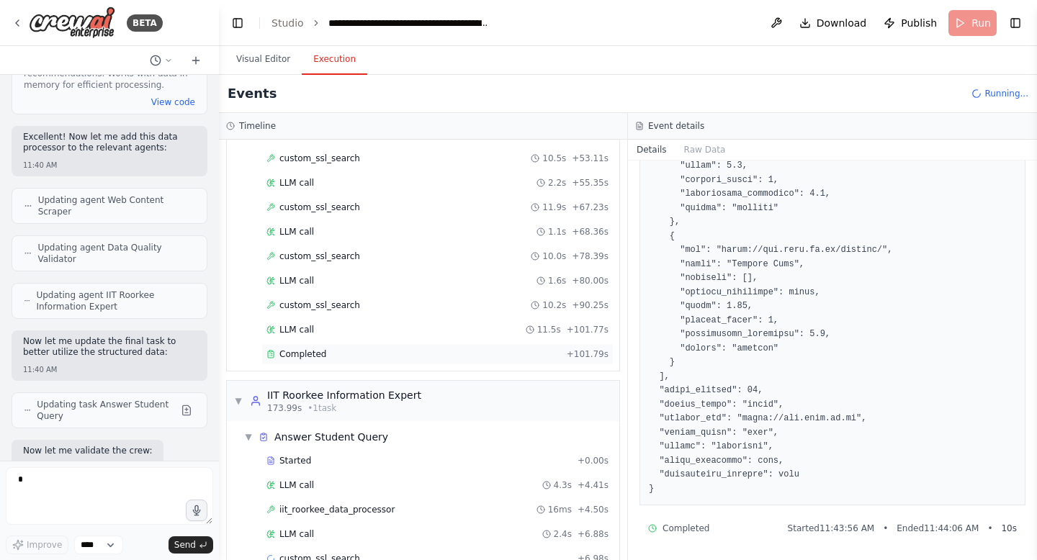
click at [308, 350] on span "Completed" at bounding box center [302, 355] width 47 height 12
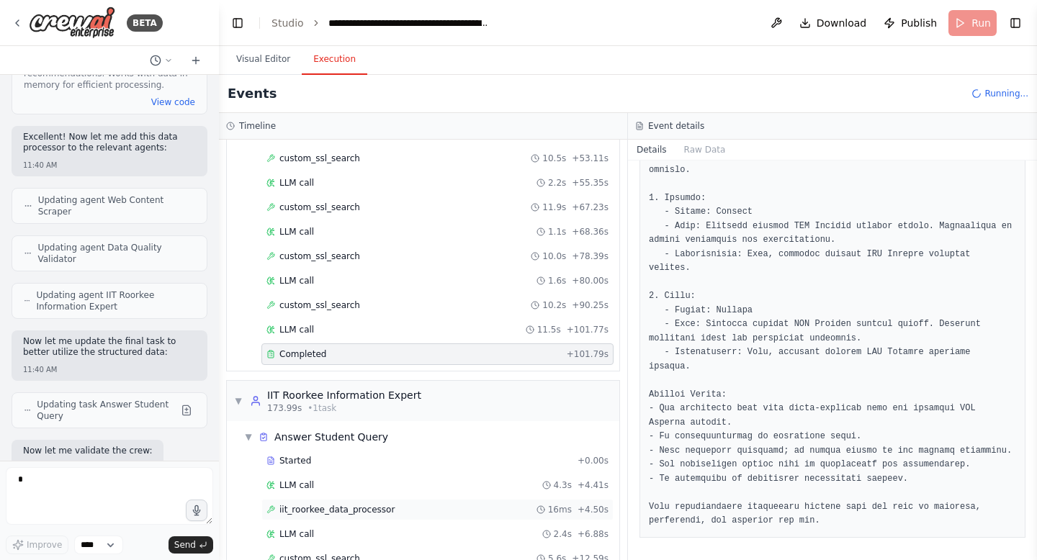
scroll to position [1571, 0]
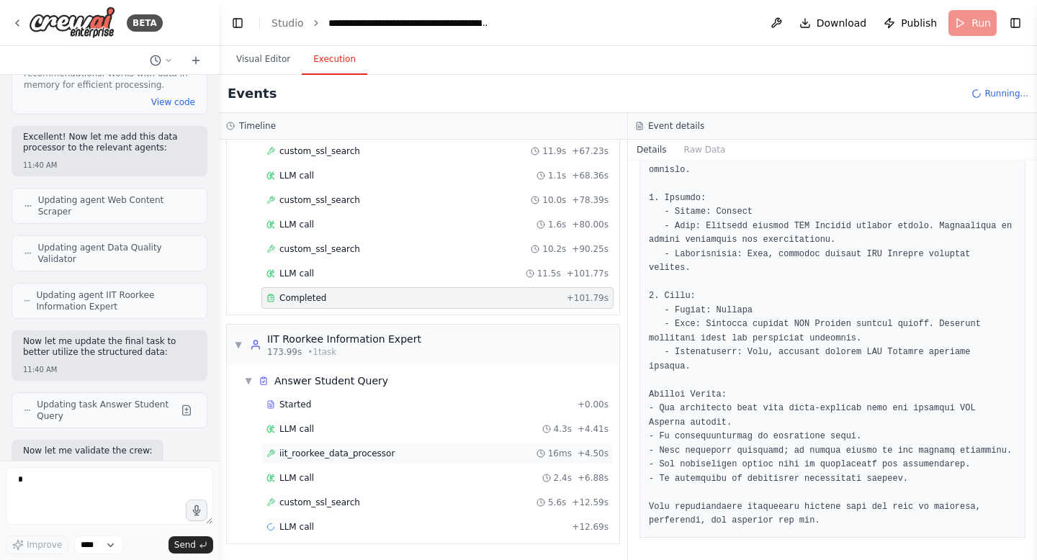
click at [367, 458] on span "iit_roorkee_data_processor" at bounding box center [336, 454] width 115 height 12
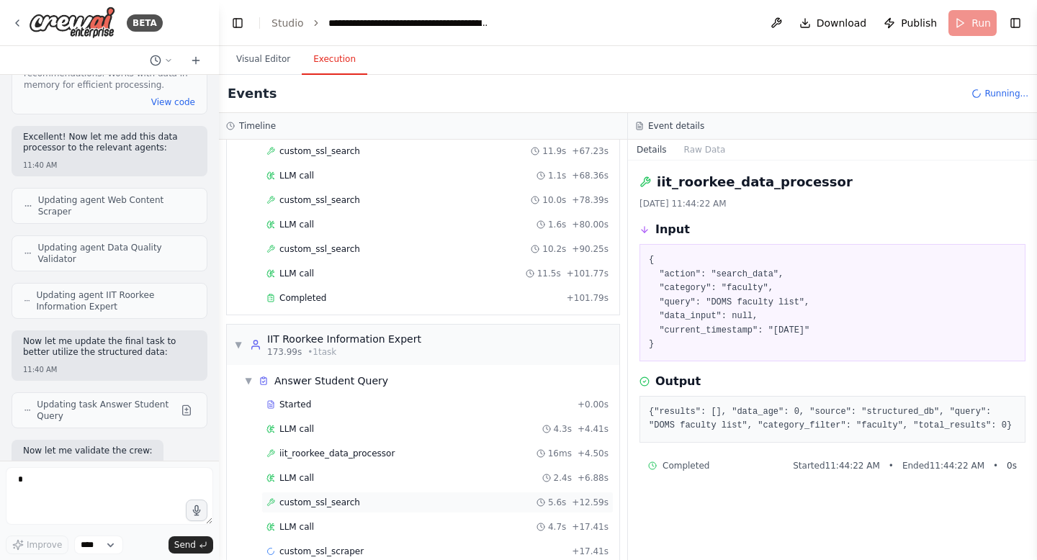
click at [368, 511] on div "custom_ssl_search 5.6s + 12.59s" at bounding box center [437, 503] width 352 height 22
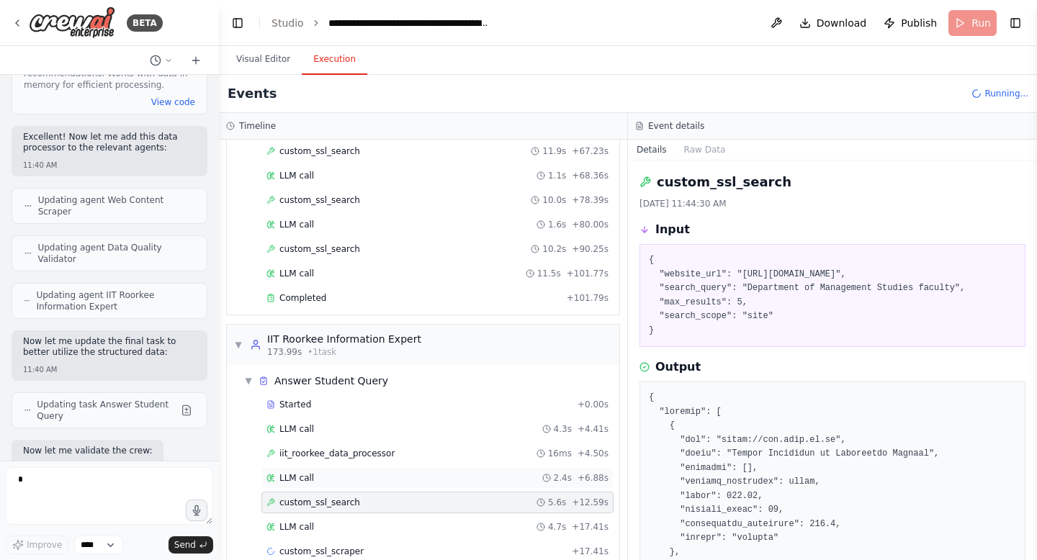
scroll to position [1596, 0]
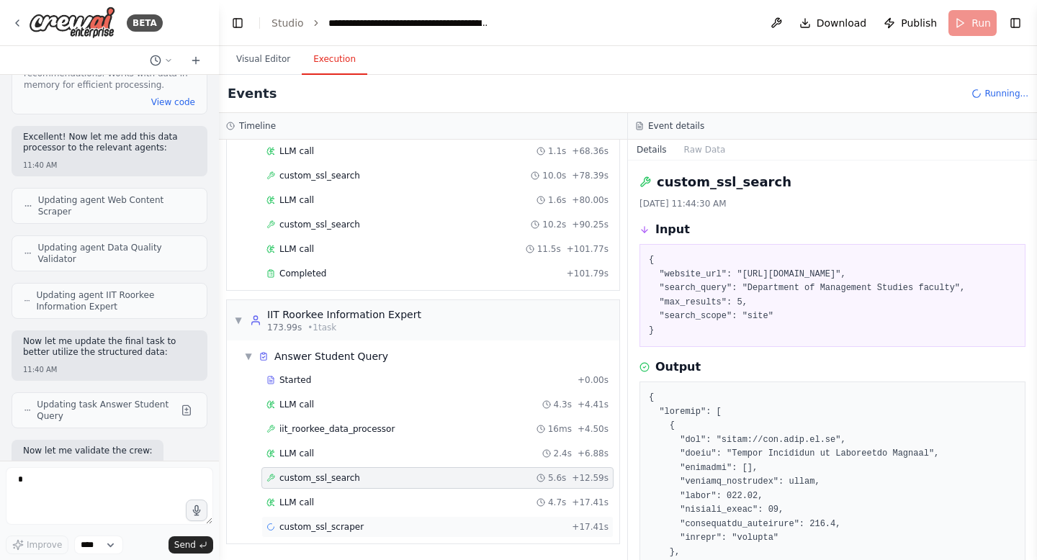
click at [386, 528] on div "custom_ssl_scraper + 17.41s" at bounding box center [437, 527] width 342 height 12
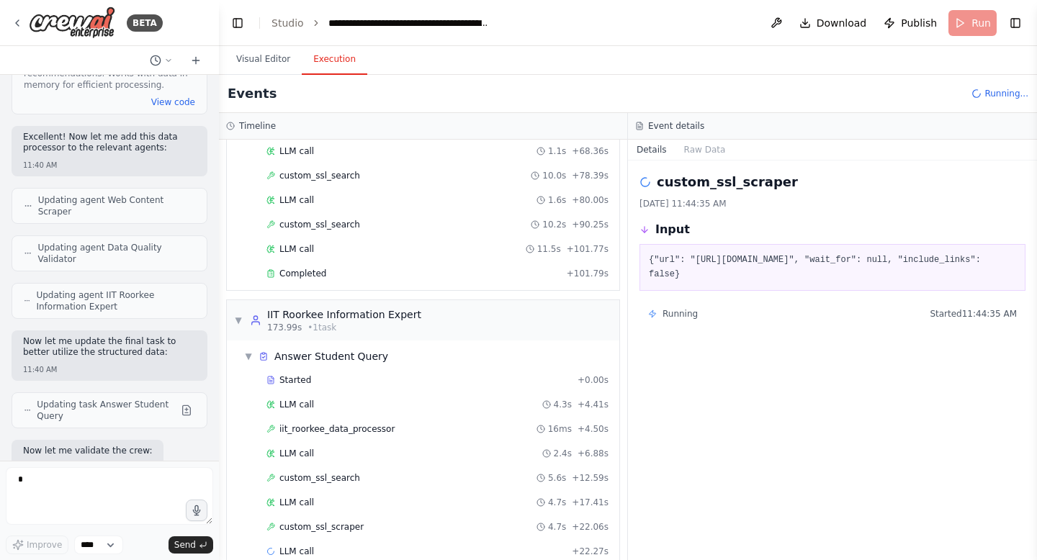
scroll to position [1620, 0]
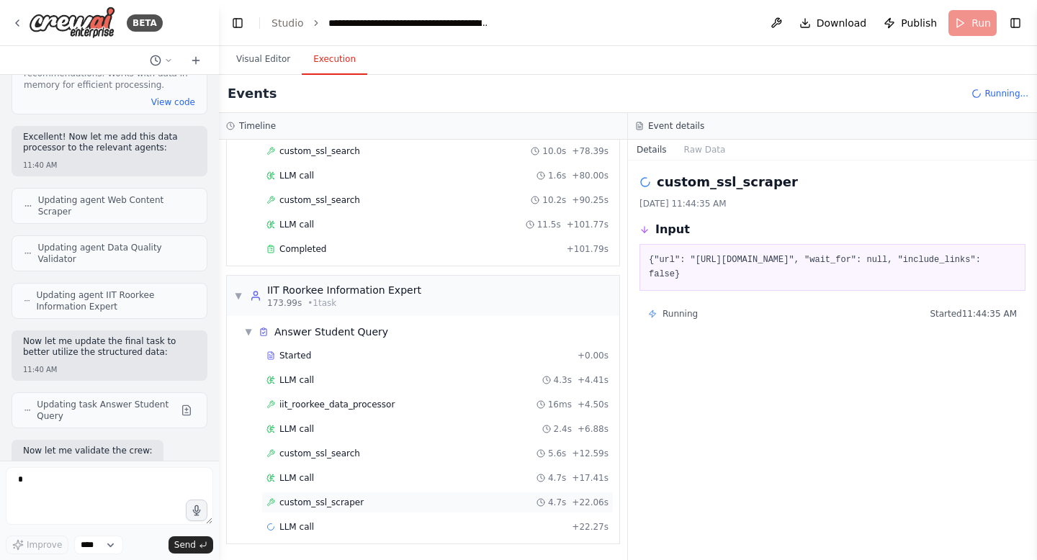
click at [367, 507] on div "custom_ssl_scraper 4.7s + 22.06s" at bounding box center [437, 503] width 342 height 12
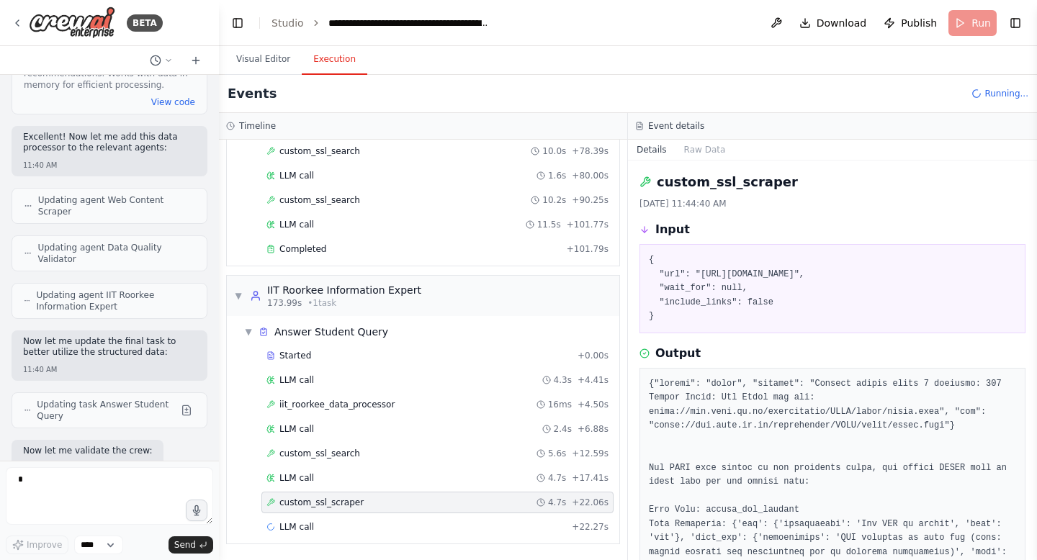
scroll to position [1645, 0]
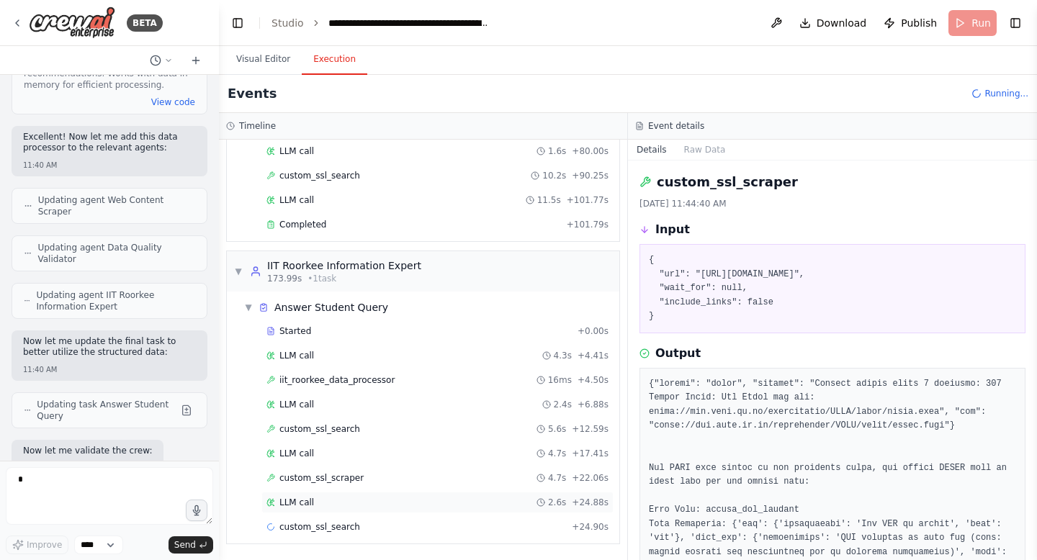
click at [330, 497] on div "LLM call 2.6s + 24.88s" at bounding box center [437, 503] width 342 height 12
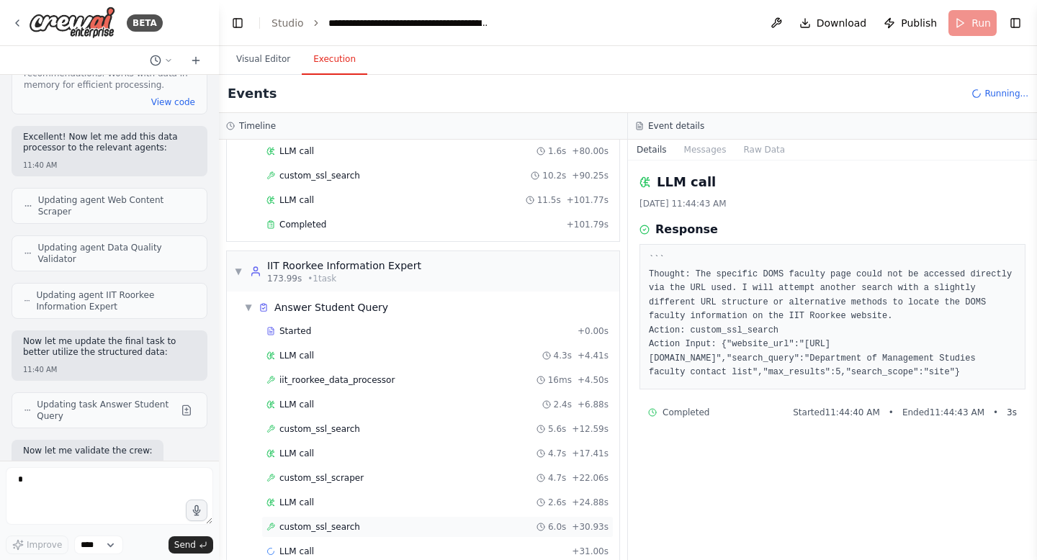
click at [377, 528] on div "custom_ssl_search 6.0s + 30.93s" at bounding box center [437, 527] width 342 height 12
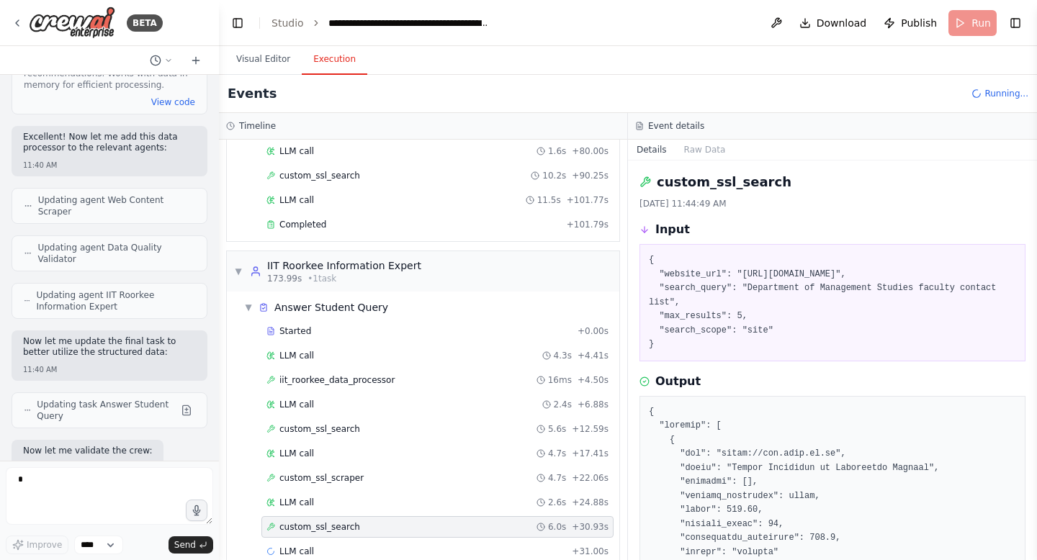
scroll to position [1669, 0]
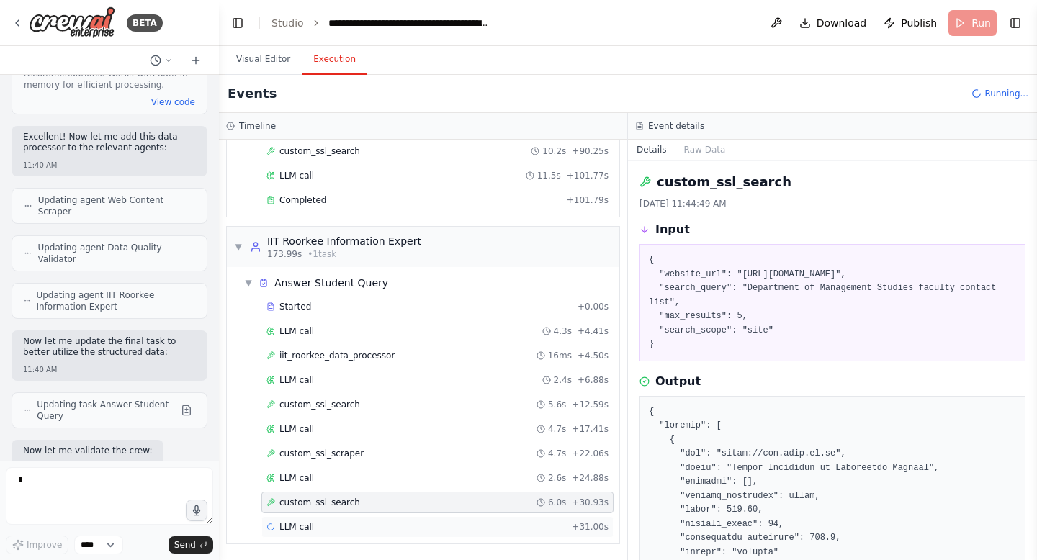
click at [371, 529] on div "LLM call + 31.00s" at bounding box center [437, 527] width 342 height 12
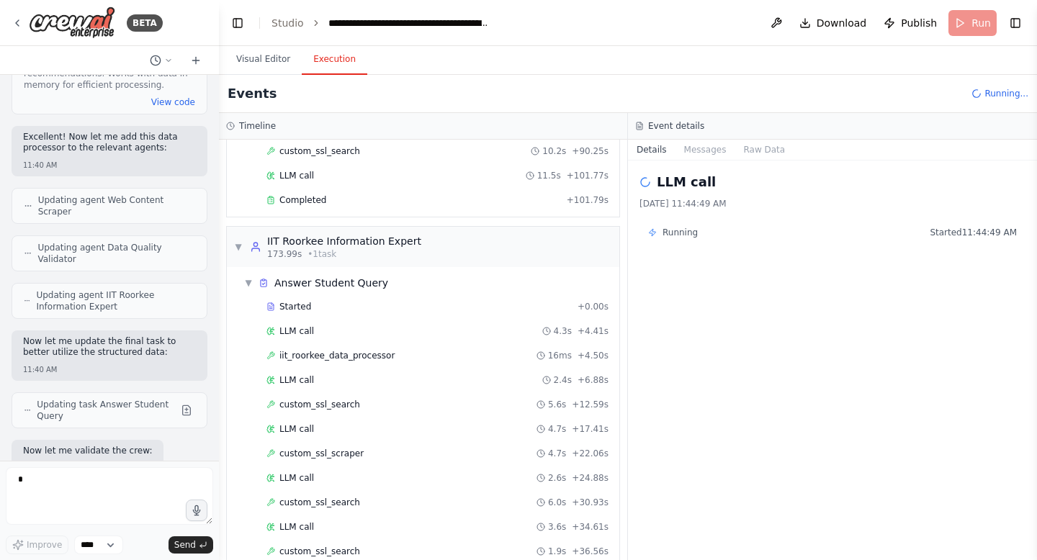
click at [361, 549] on div "custom_ssl_search 1.9s + 36.56s" at bounding box center [437, 552] width 342 height 12
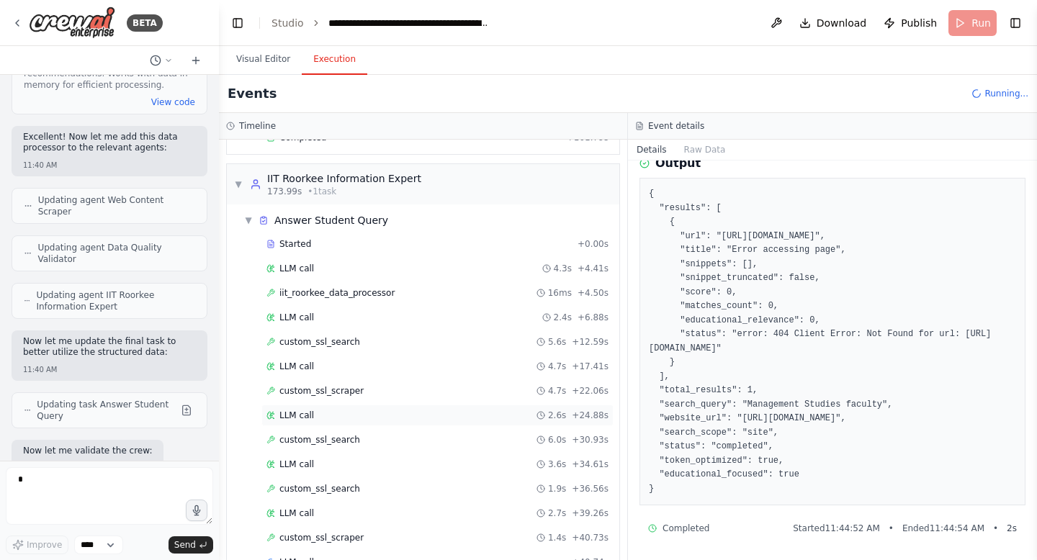
scroll to position [1767, 0]
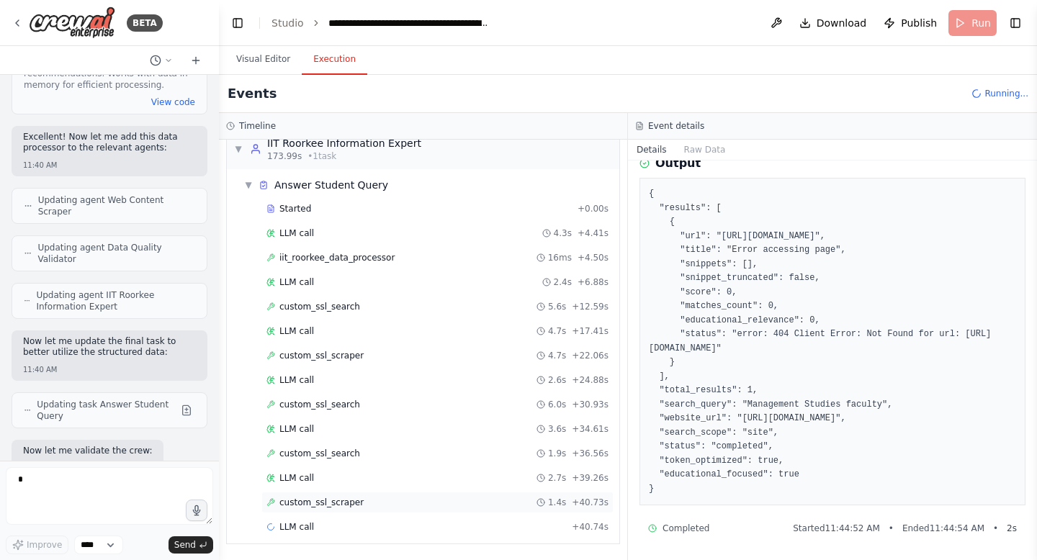
click at [356, 508] on span "custom_ssl_scraper" at bounding box center [321, 503] width 84 height 12
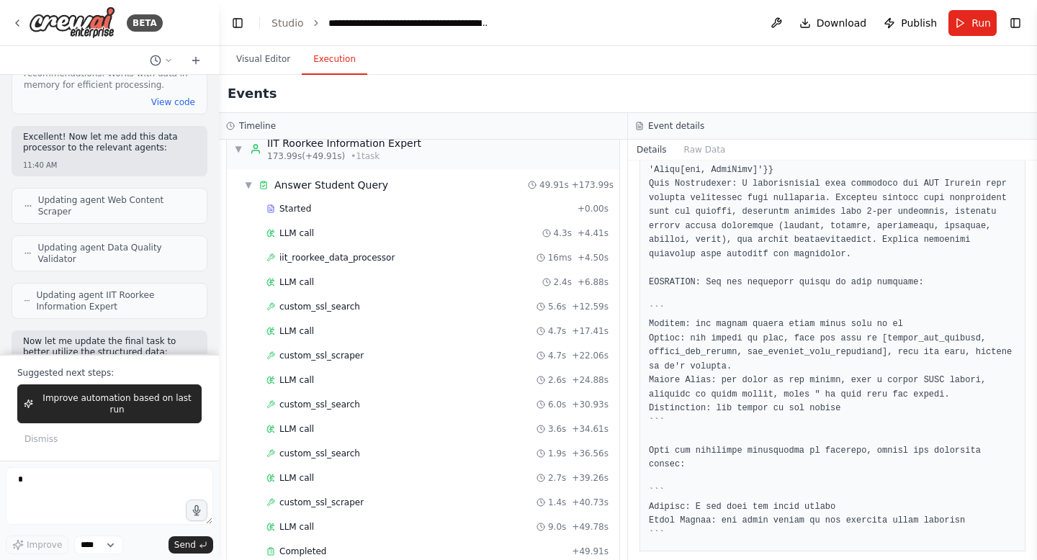
scroll to position [4781, 0]
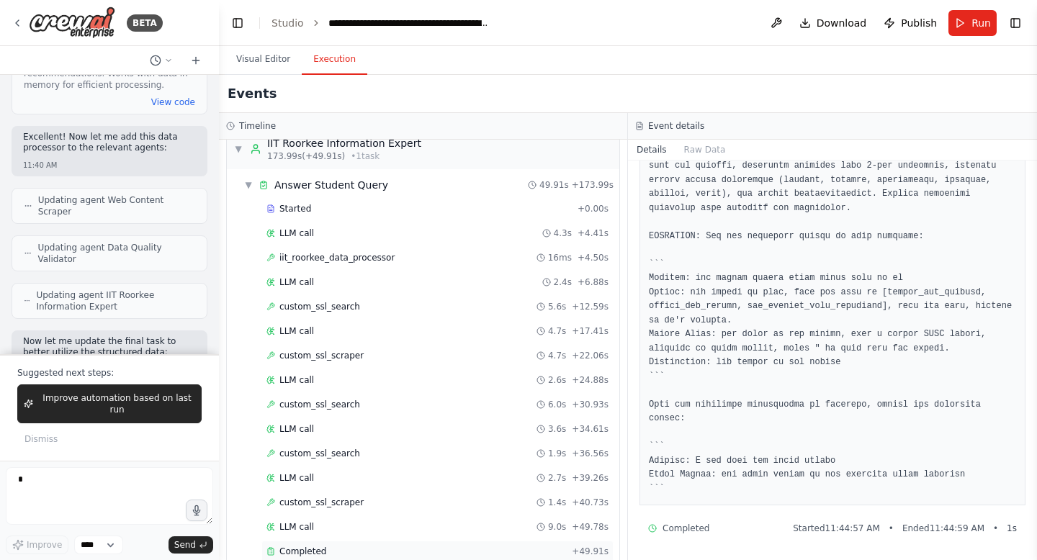
click at [316, 551] on span "Completed" at bounding box center [302, 552] width 47 height 12
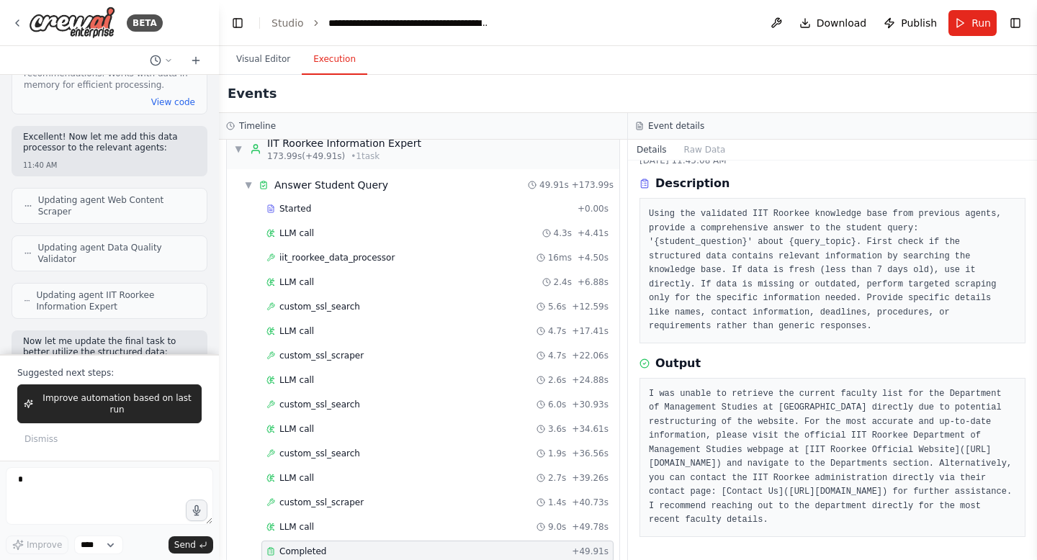
scroll to position [57, 0]
click at [44, 490] on textarea at bounding box center [109, 496] width 207 height 58
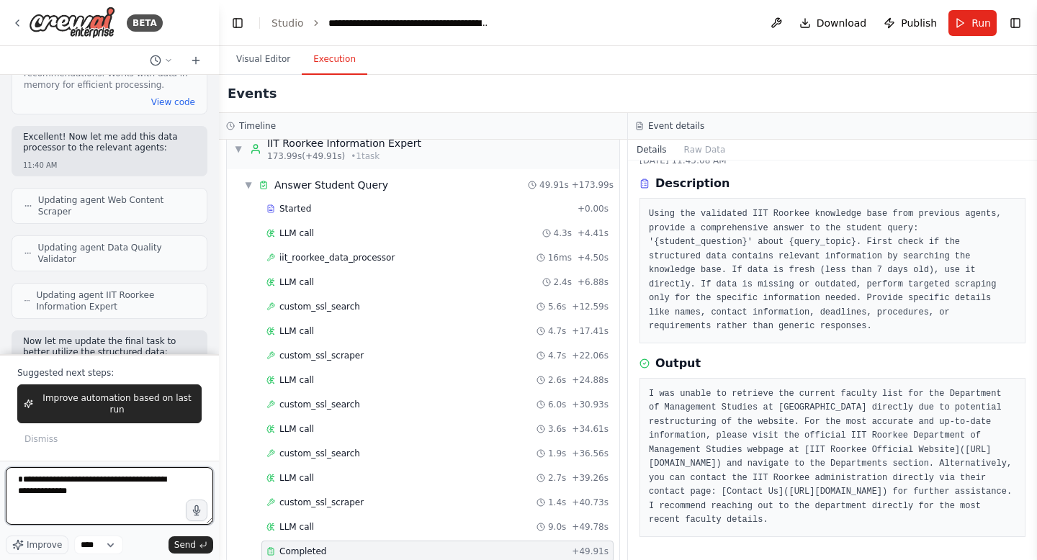
paste textarea "**********"
type textarea "**********"
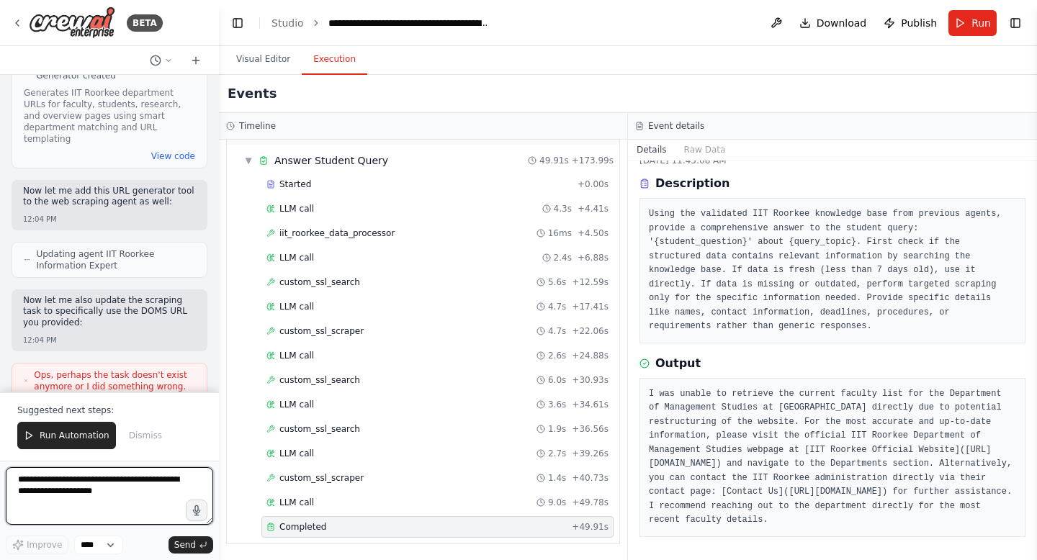
scroll to position [28332, 0]
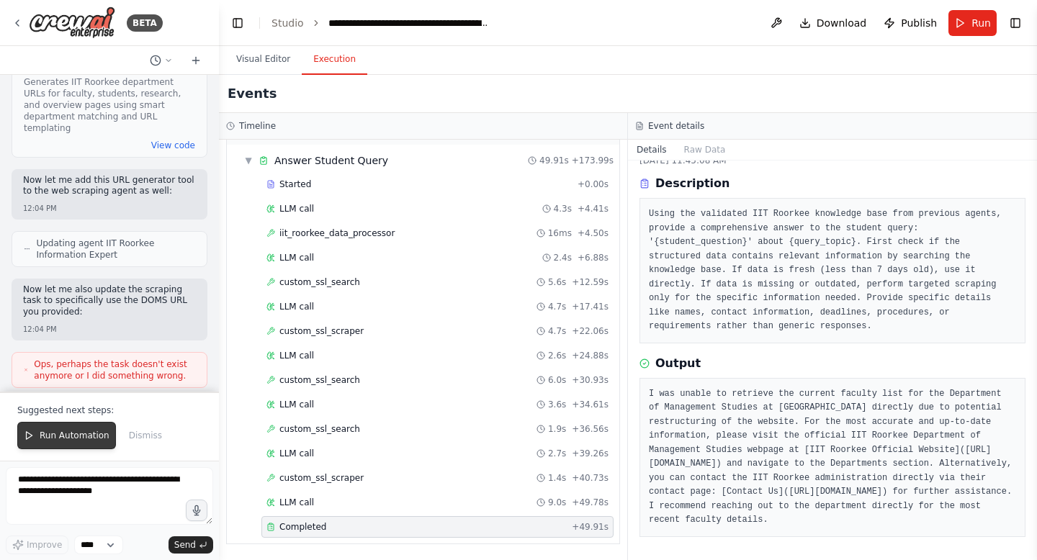
click at [73, 436] on span "Run Automation" at bounding box center [75, 436] width 70 height 12
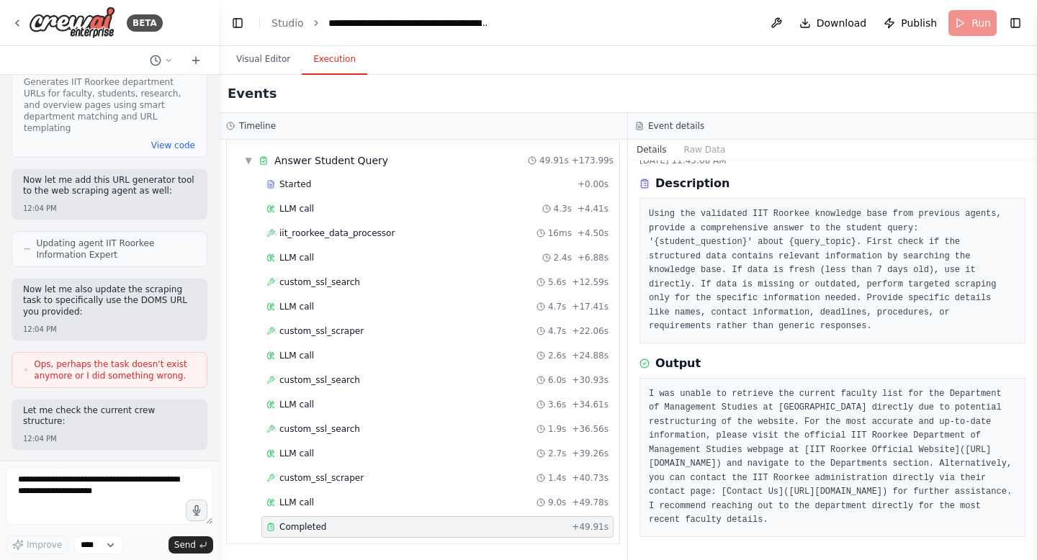
scroll to position [28263, 0]
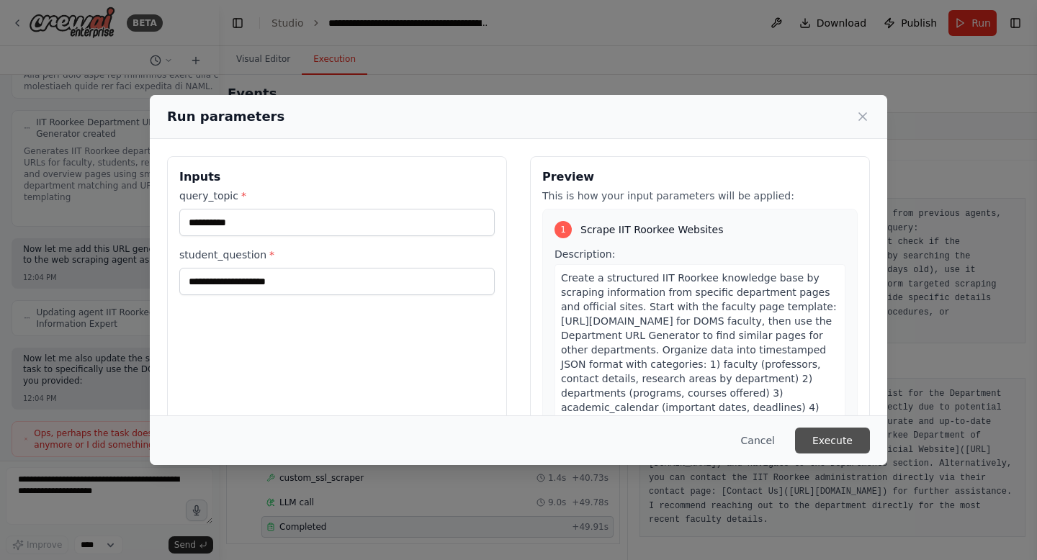
click at [840, 436] on button "Execute" at bounding box center [832, 441] width 75 height 26
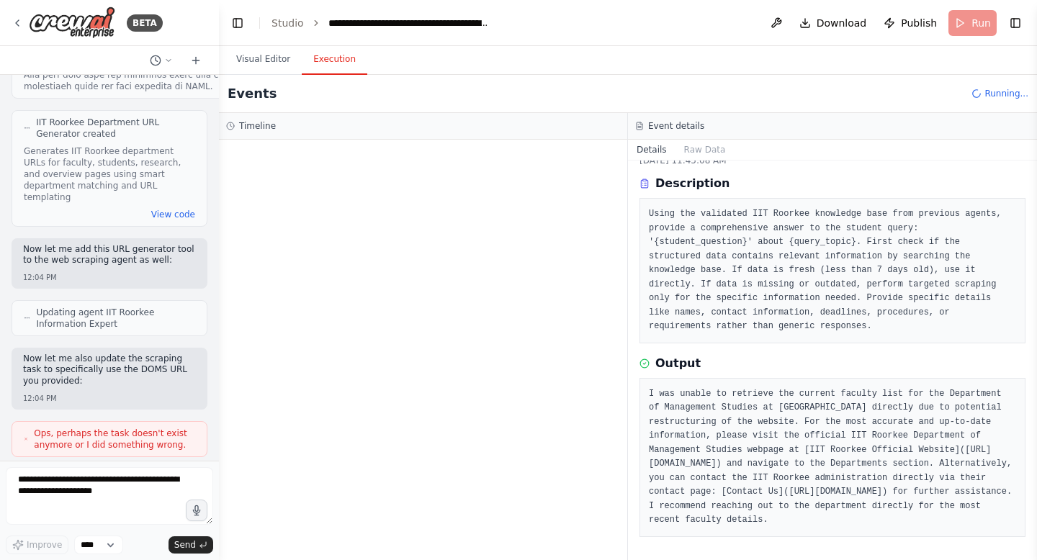
scroll to position [28332, 0]
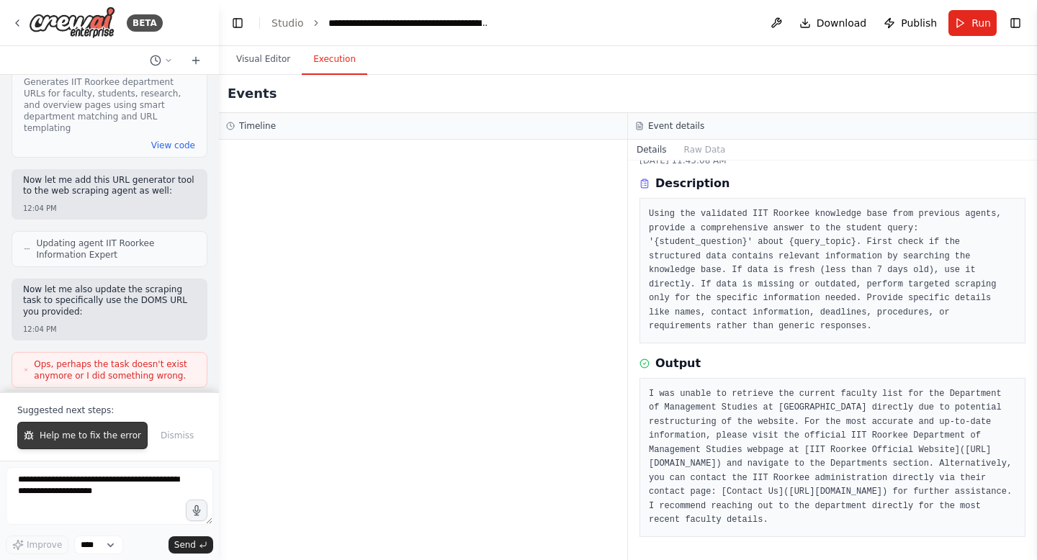
click at [75, 431] on span "Help me to fix the error" at bounding box center [91, 436] width 102 height 12
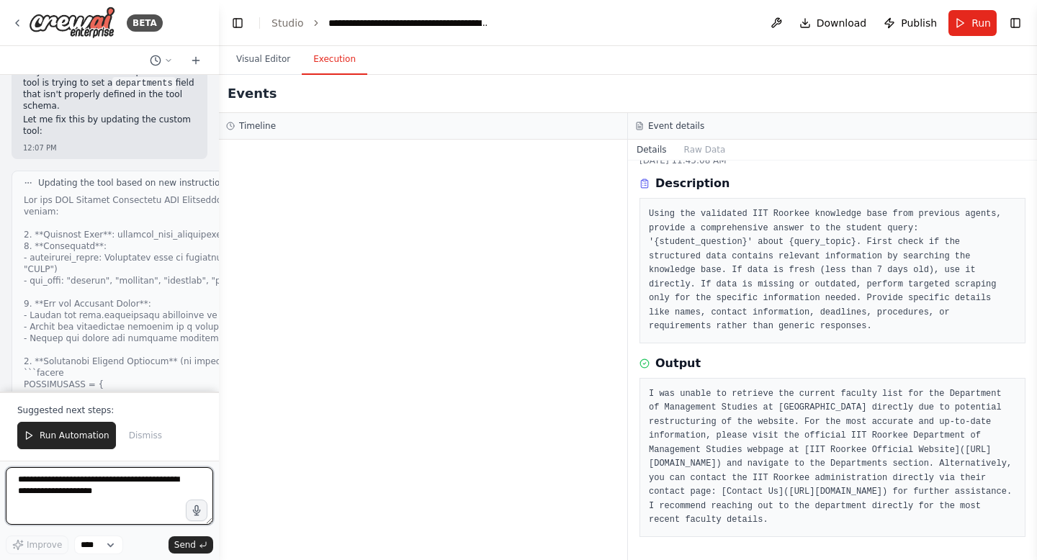
scroll to position [30096, 0]
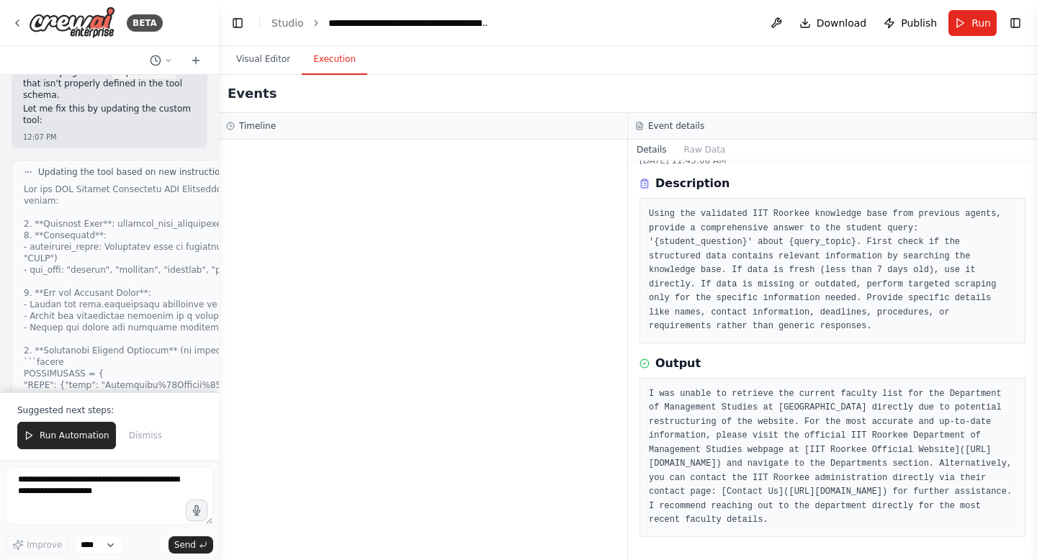
click at [83, 436] on span "Run Automation" at bounding box center [75, 436] width 70 height 12
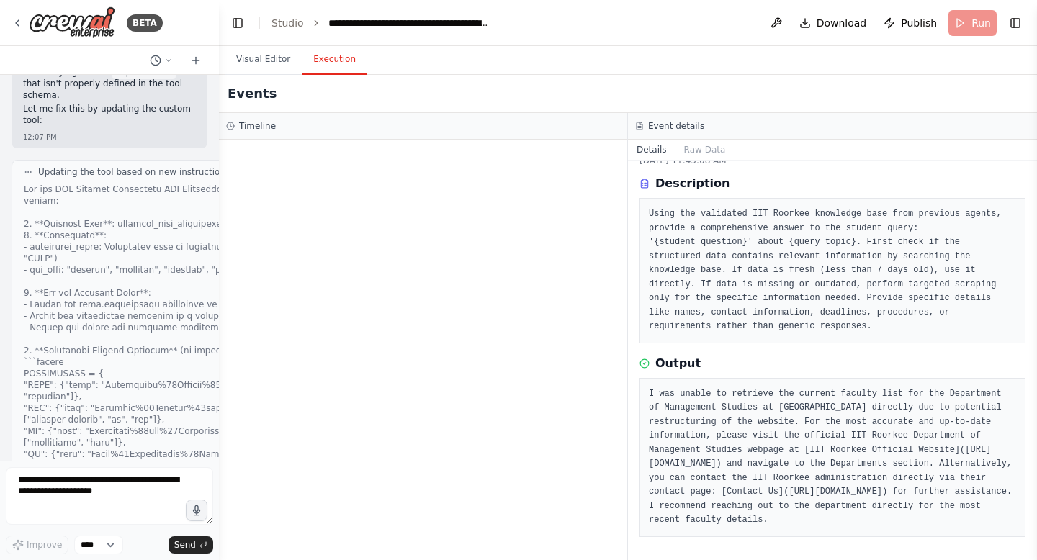
scroll to position [30027, 0]
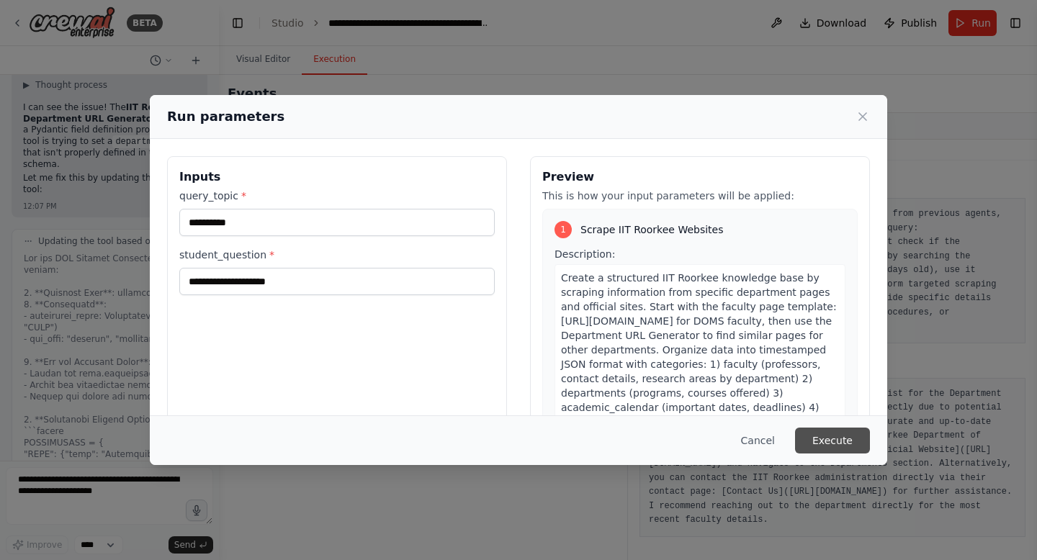
click at [853, 440] on button "Execute" at bounding box center [832, 441] width 75 height 26
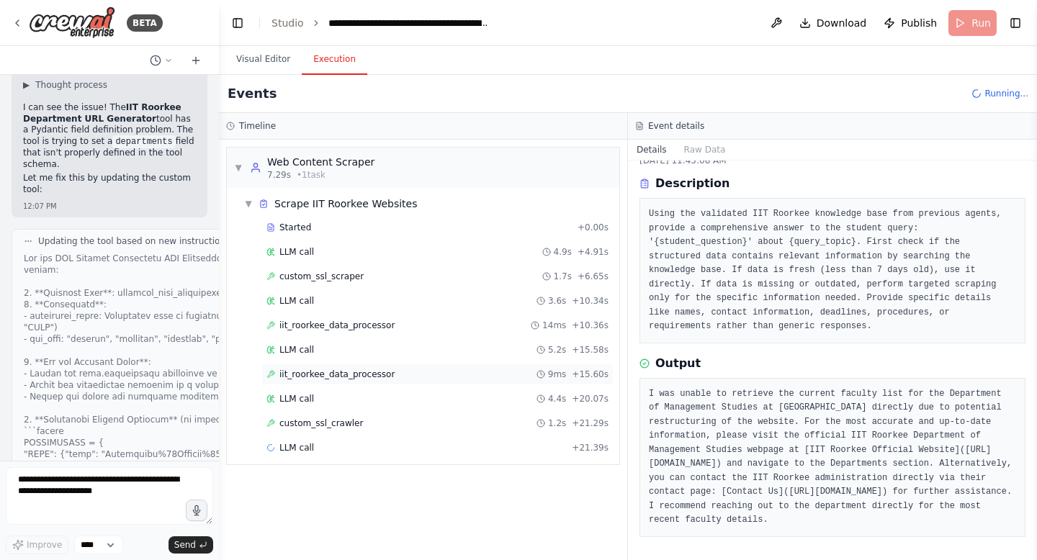
click at [353, 382] on div "iit_roorkee_data_processor 9ms + 15.60s" at bounding box center [437, 375] width 352 height 22
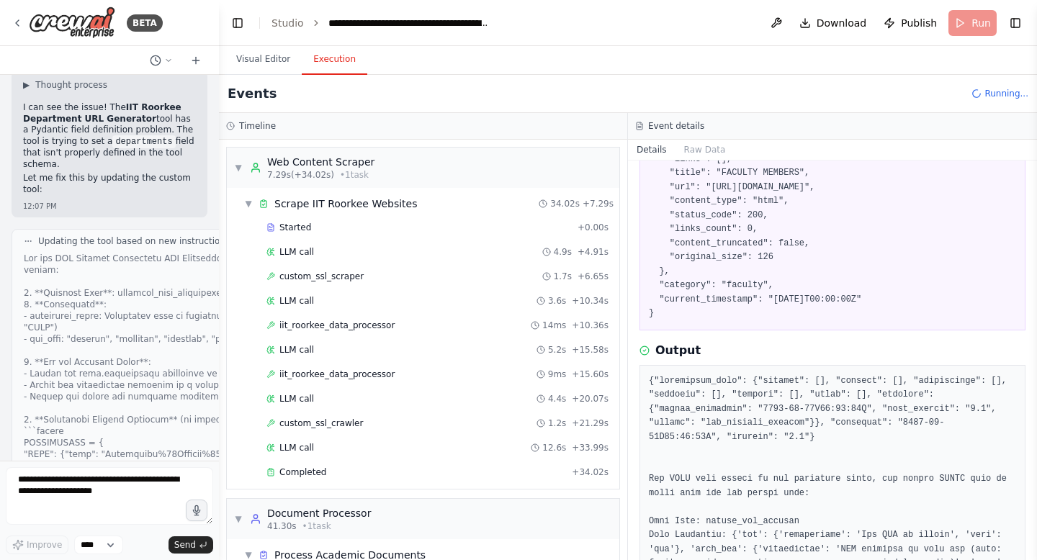
scroll to position [241, 0]
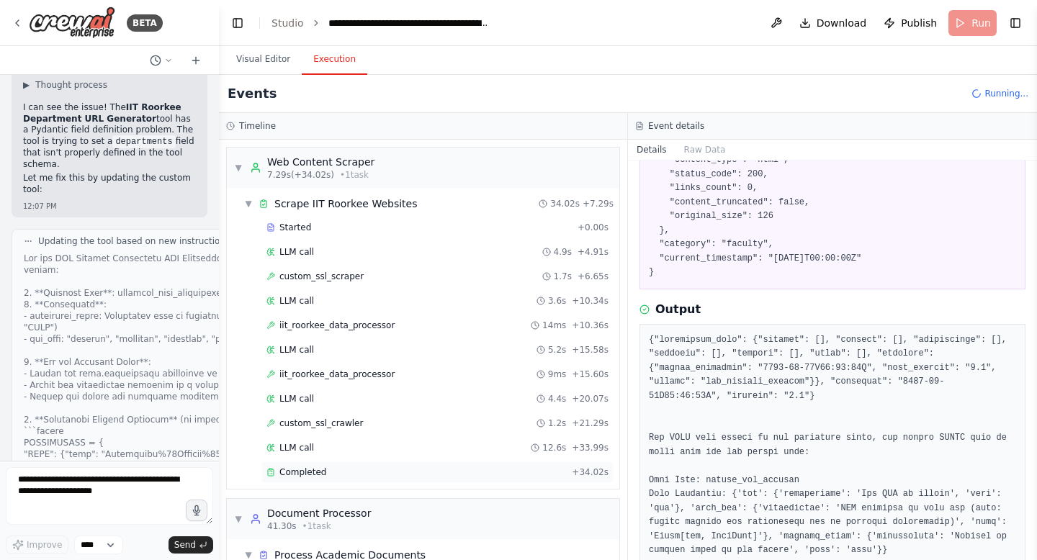
click at [375, 480] on div "Completed + 34.02s" at bounding box center [437, 473] width 352 height 22
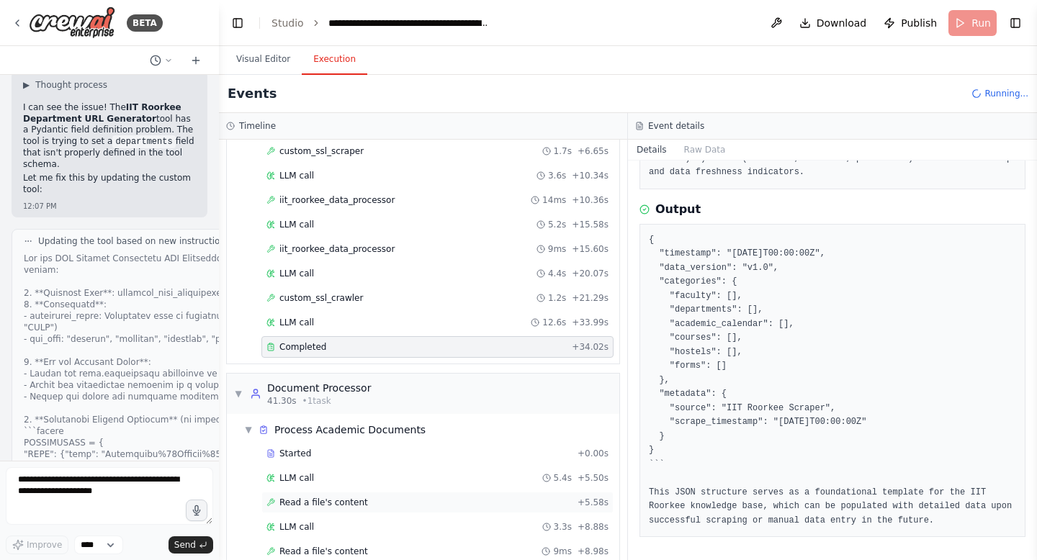
scroll to position [174, 0]
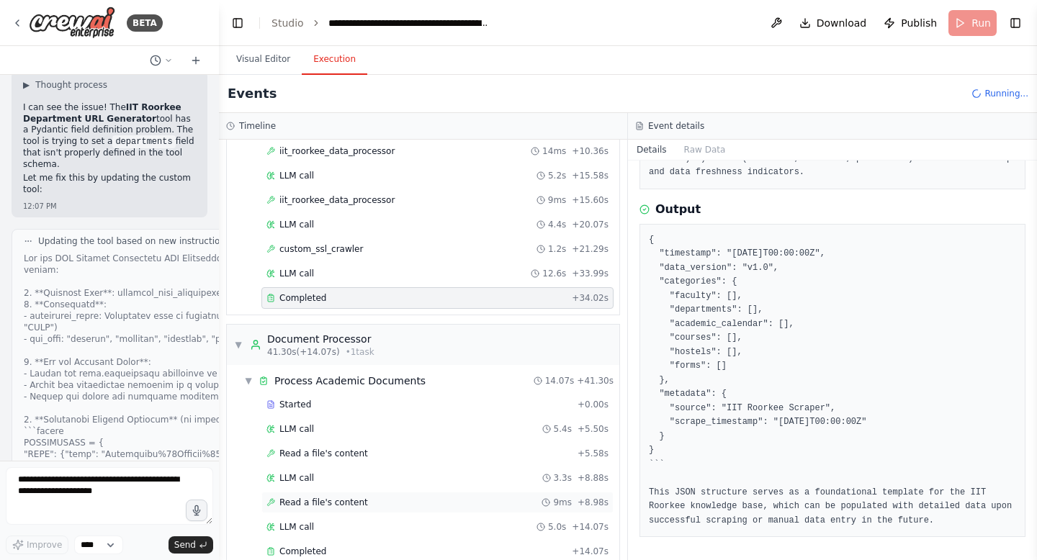
click at [374, 503] on div "Read a file's content 9ms + 8.98s" at bounding box center [437, 503] width 342 height 12
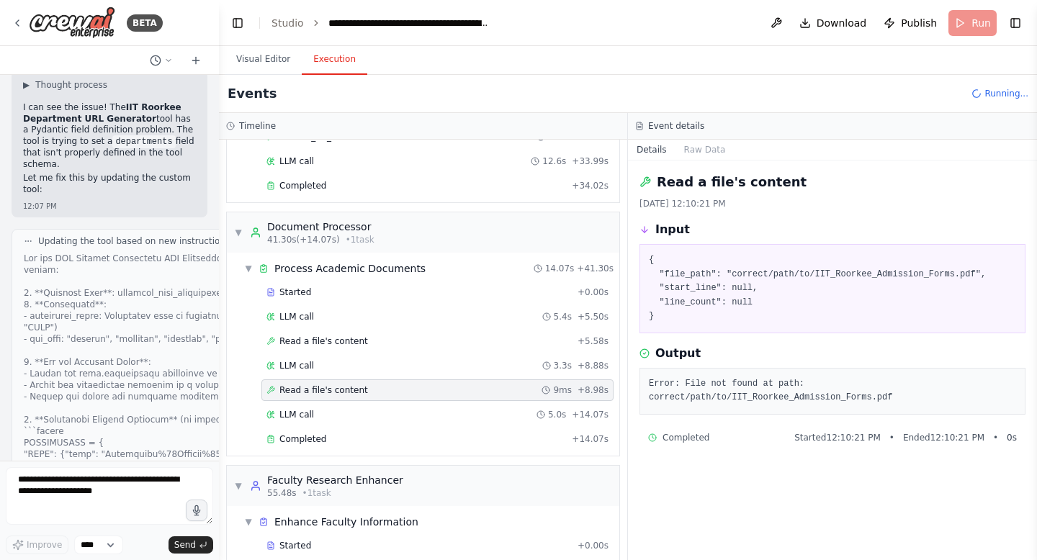
scroll to position [330, 0]
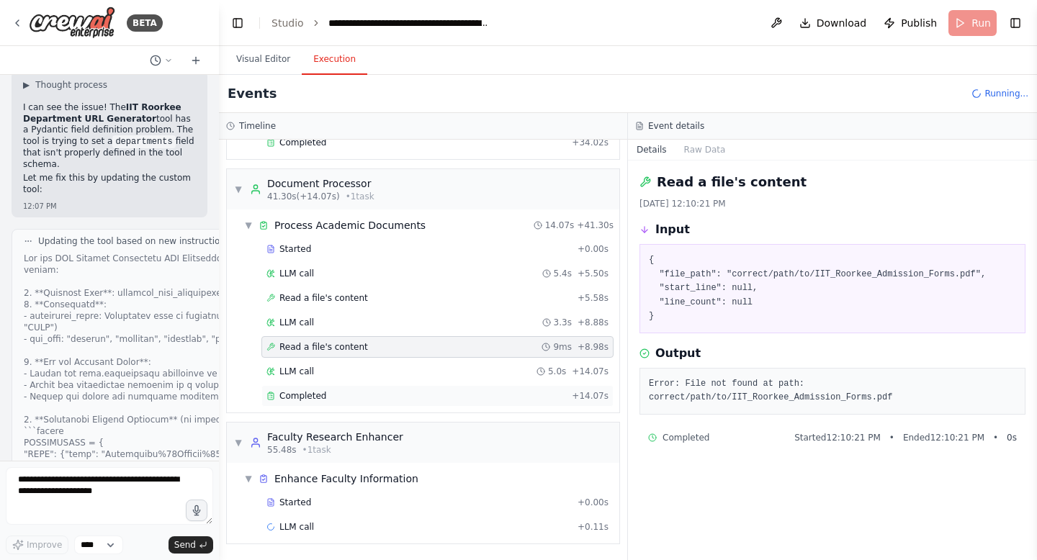
click at [327, 396] on div "Completed" at bounding box center [416, 396] width 300 height 12
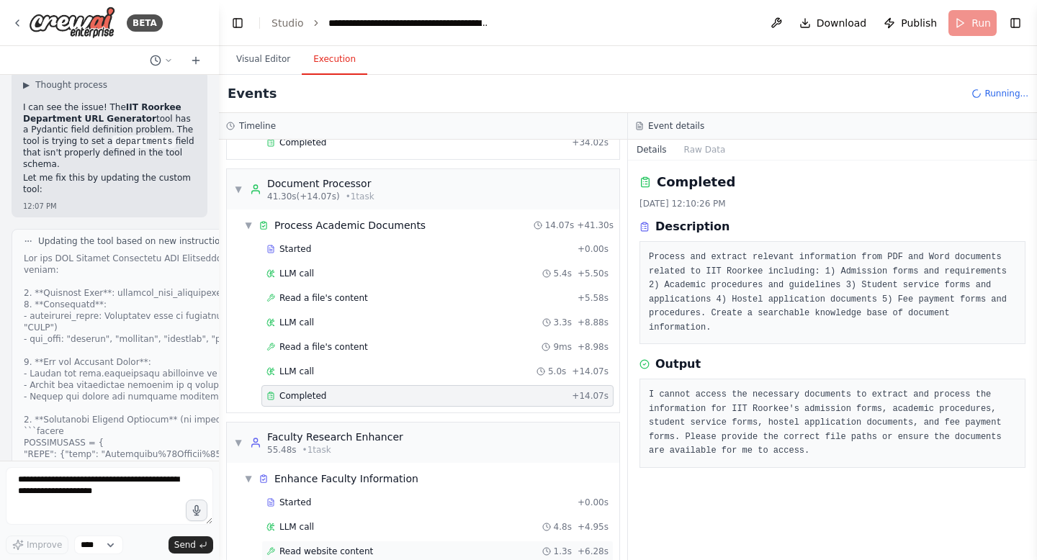
click at [395, 547] on div "Read website content 1.3s + 6.28s" at bounding box center [437, 552] width 342 height 12
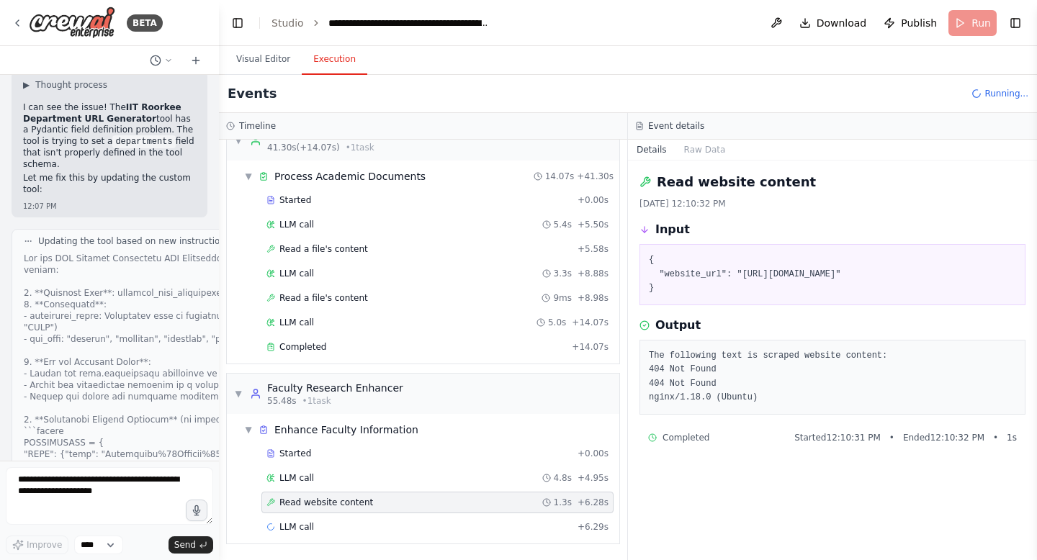
scroll to position [403, 0]
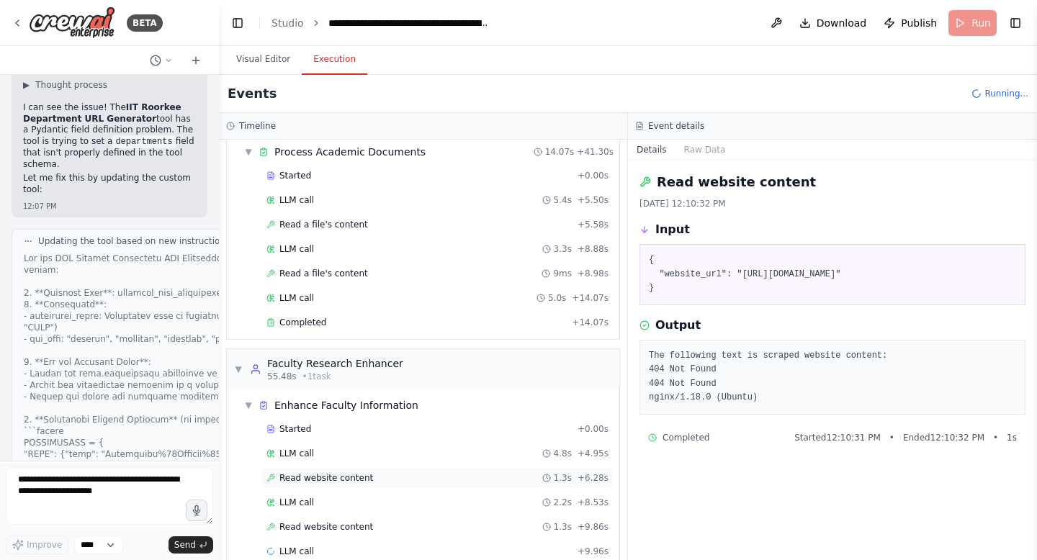
click at [353, 480] on span "Read website content" at bounding box center [326, 478] width 94 height 12
click at [355, 518] on div "Read website content 1.3s + 9.86s" at bounding box center [437, 527] width 352 height 22
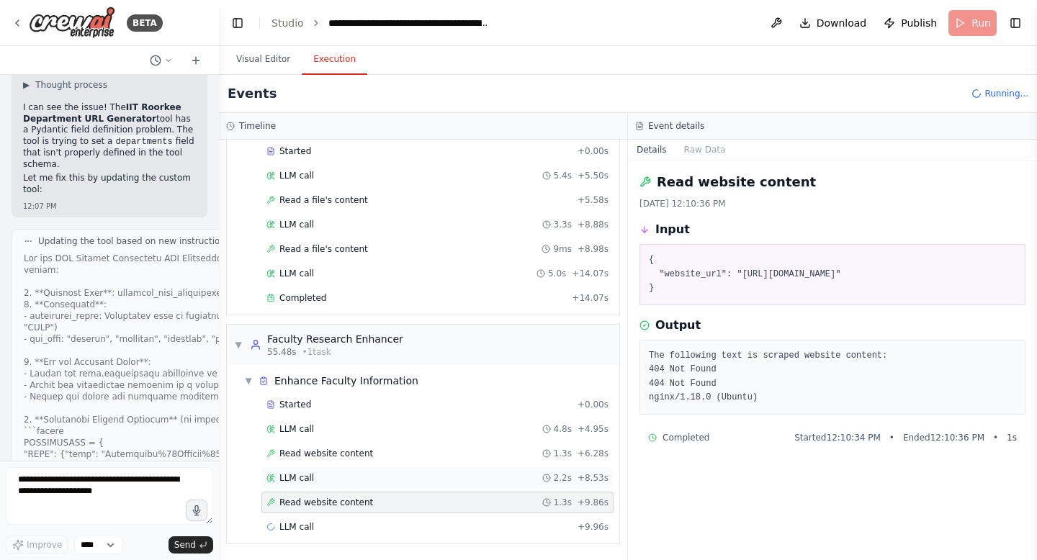
click at [320, 478] on div "LLM call 2.2s + 8.53s" at bounding box center [437, 478] width 342 height 12
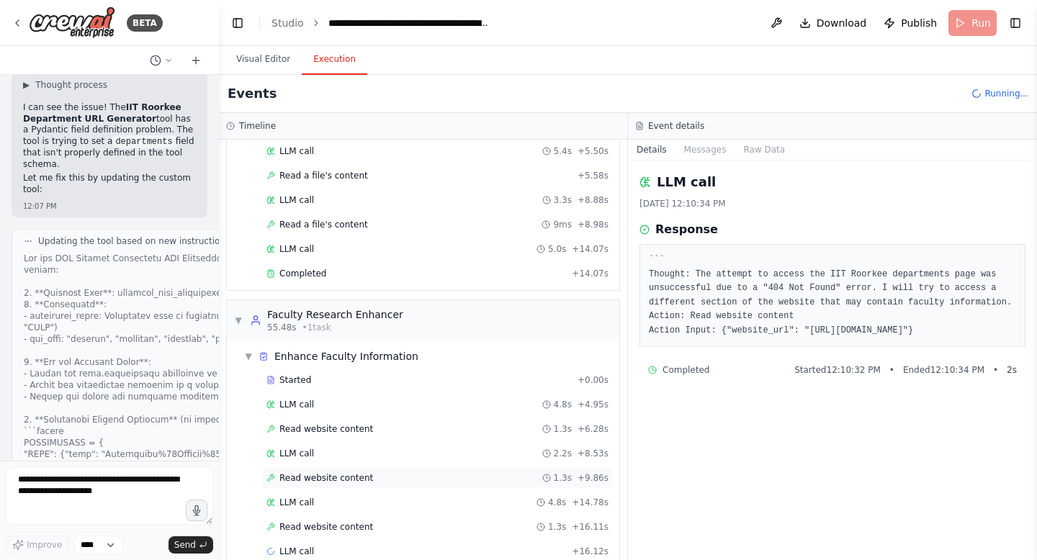
scroll to position [477, 0]
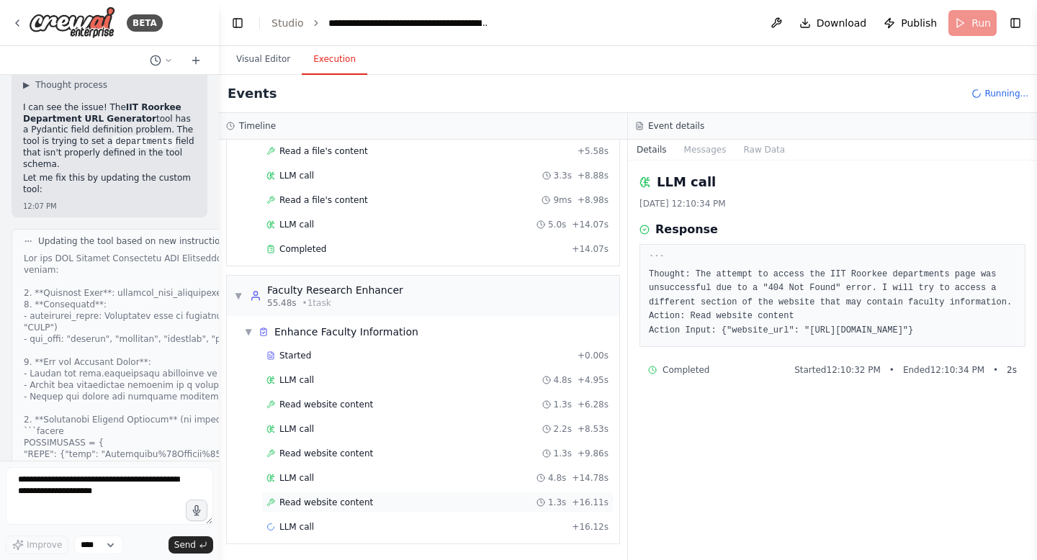
click at [329, 497] on span "Read website content" at bounding box center [326, 503] width 94 height 12
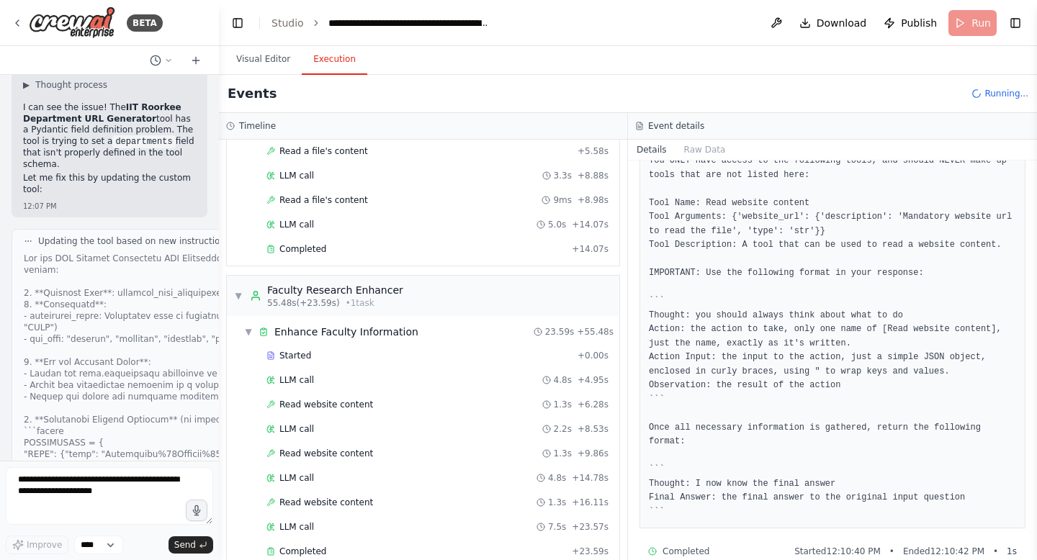
scroll to position [316, 0]
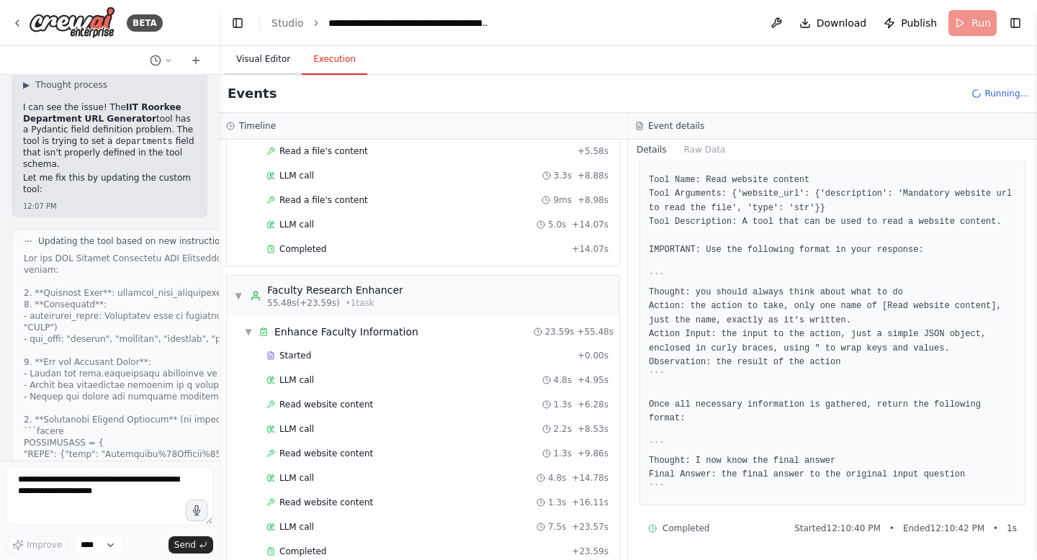
click at [261, 56] on button "Visual Editor" at bounding box center [263, 60] width 77 height 30
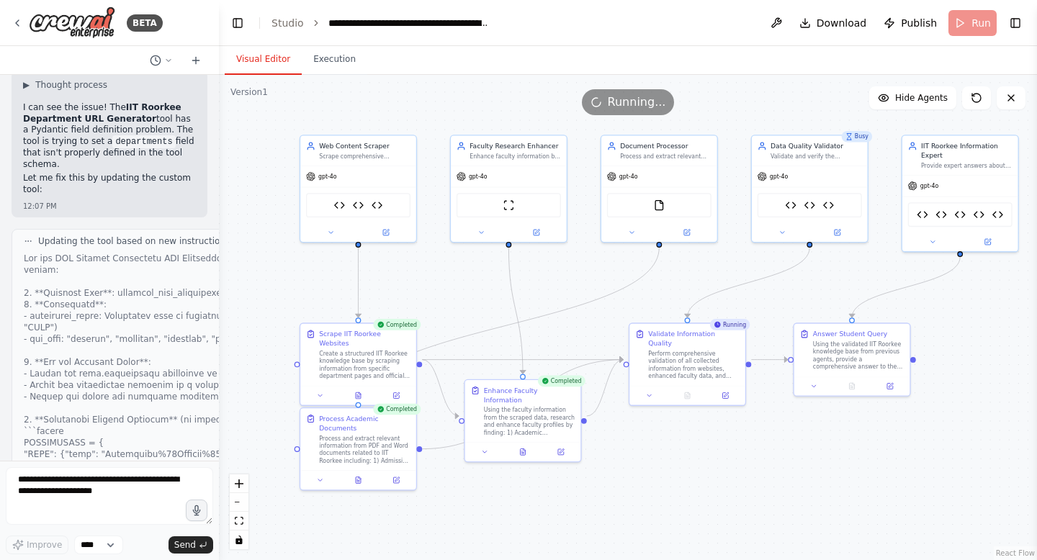
drag, startPoint x: 370, startPoint y: 389, endPoint x: 498, endPoint y: 344, distance: 135.1
click at [498, 344] on div ".deletable-edge-delete-btn { width: 20px; height: 20px; border: 0px solid #ffff…" at bounding box center [628, 317] width 818 height 485
click at [344, 67] on button "Execution" at bounding box center [335, 60] width 66 height 30
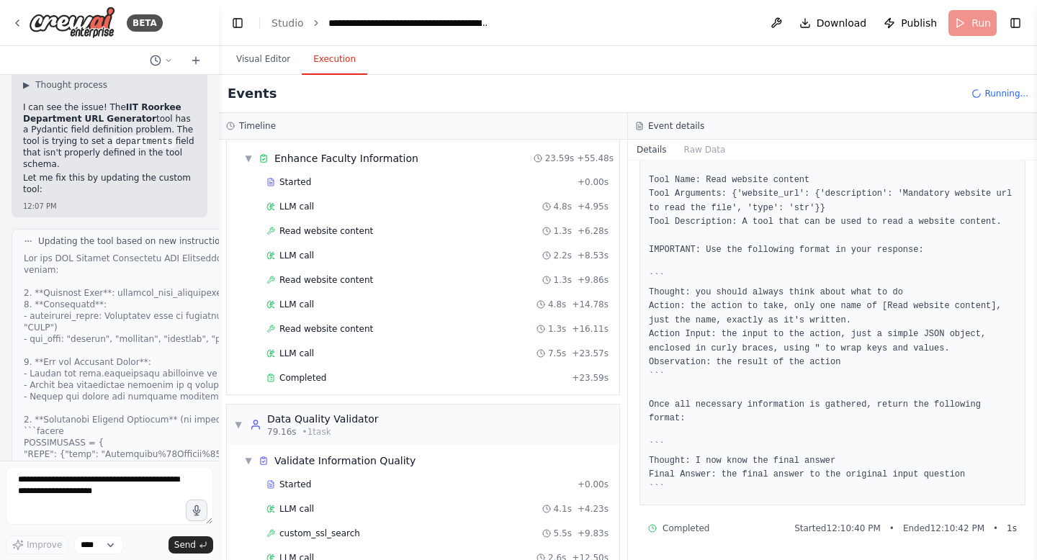
scroll to position [665, 0]
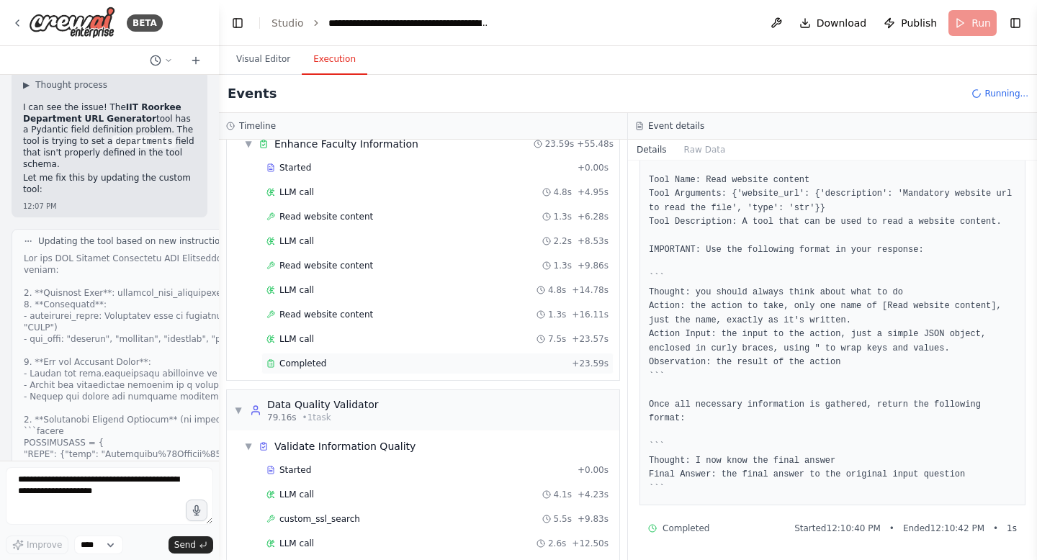
click at [317, 362] on span "Completed" at bounding box center [302, 364] width 47 height 12
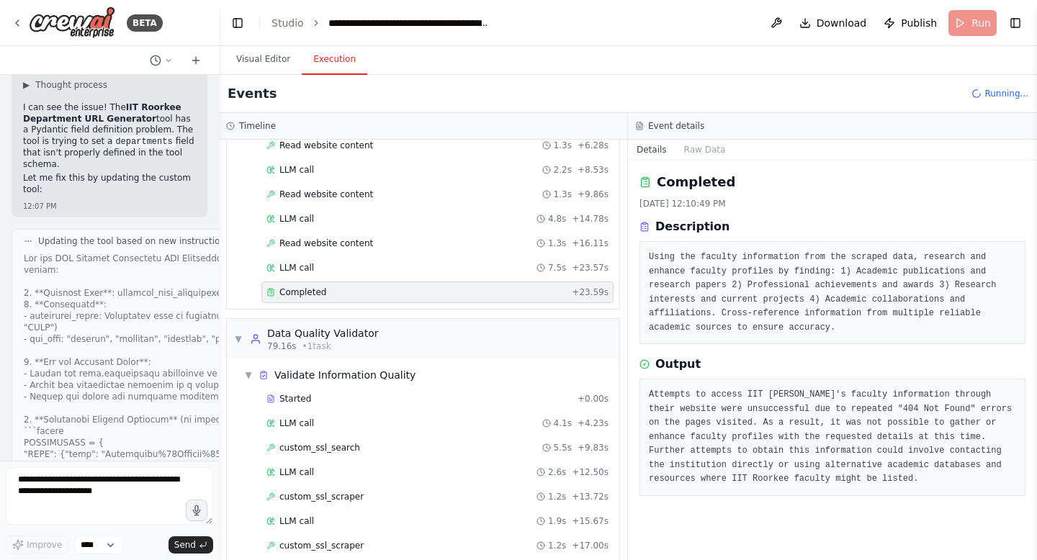
scroll to position [804, 0]
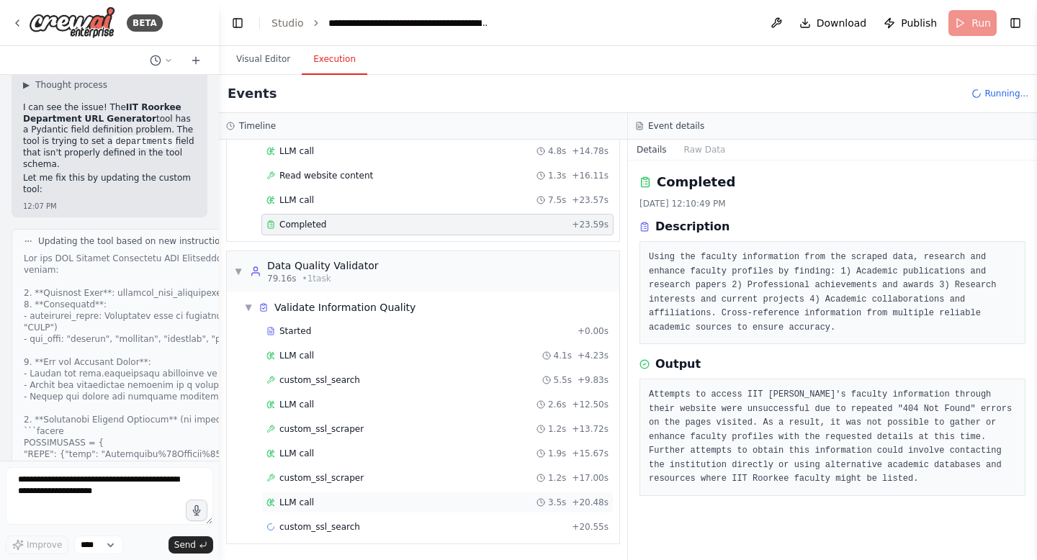
click at [322, 505] on div "LLM call 3.5s + 20.48s" at bounding box center [437, 503] width 342 height 12
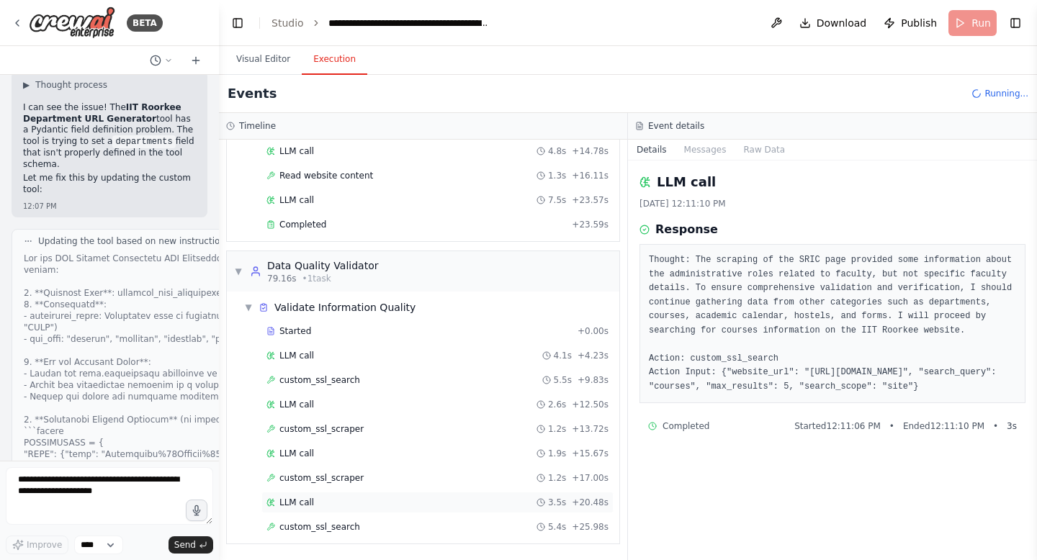
click at [331, 492] on div "LLM call 3.5s + 20.48s" at bounding box center [437, 503] width 352 height 22
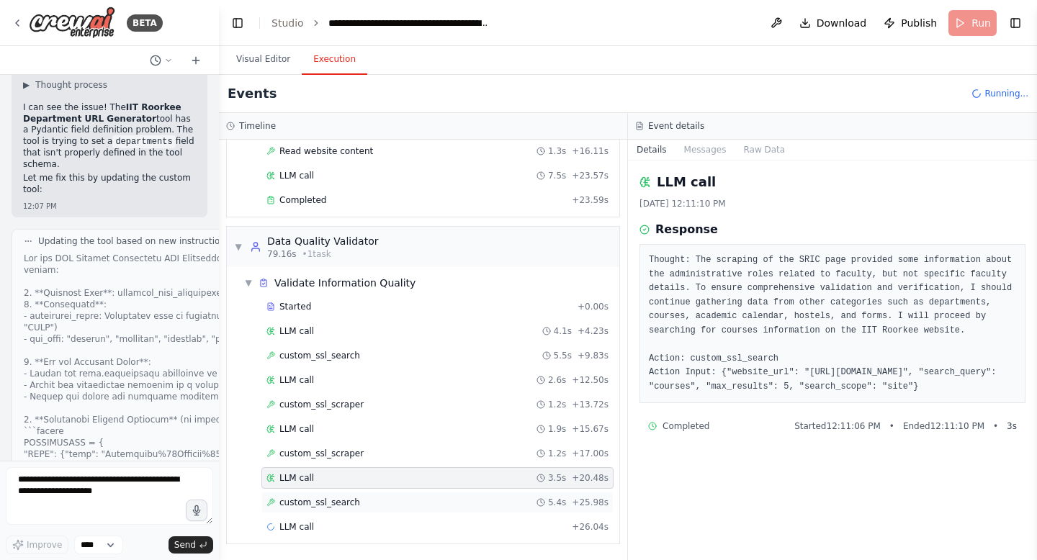
click at [328, 503] on span "custom_ssl_search" at bounding box center [319, 503] width 81 height 12
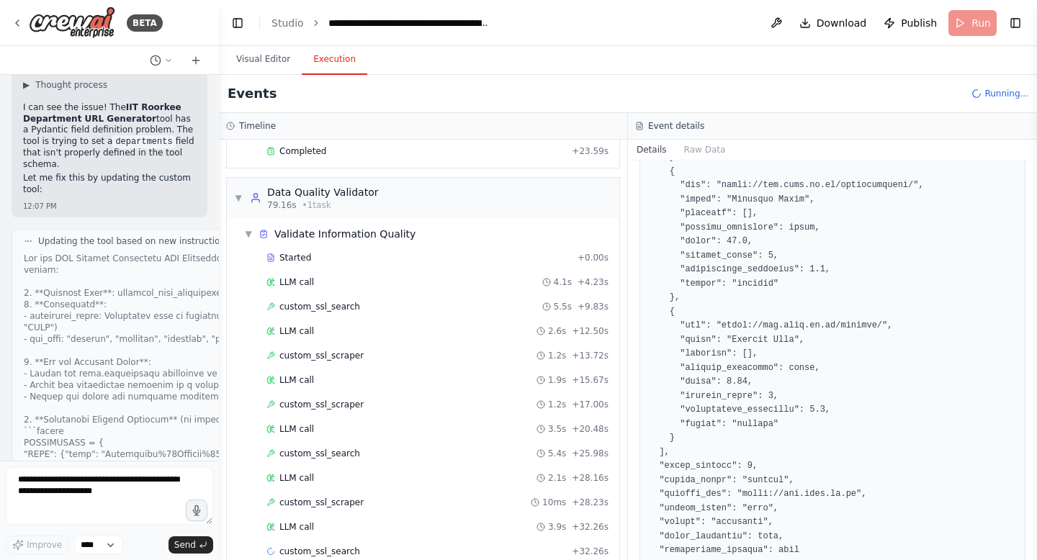
scroll to position [878, 0]
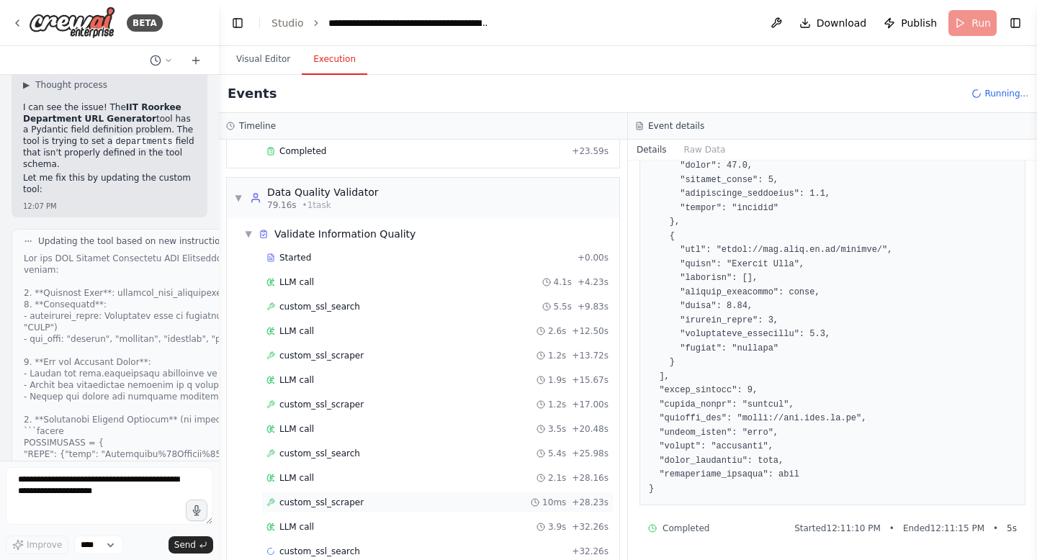
click at [333, 502] on span "custom_ssl_scraper" at bounding box center [321, 503] width 84 height 12
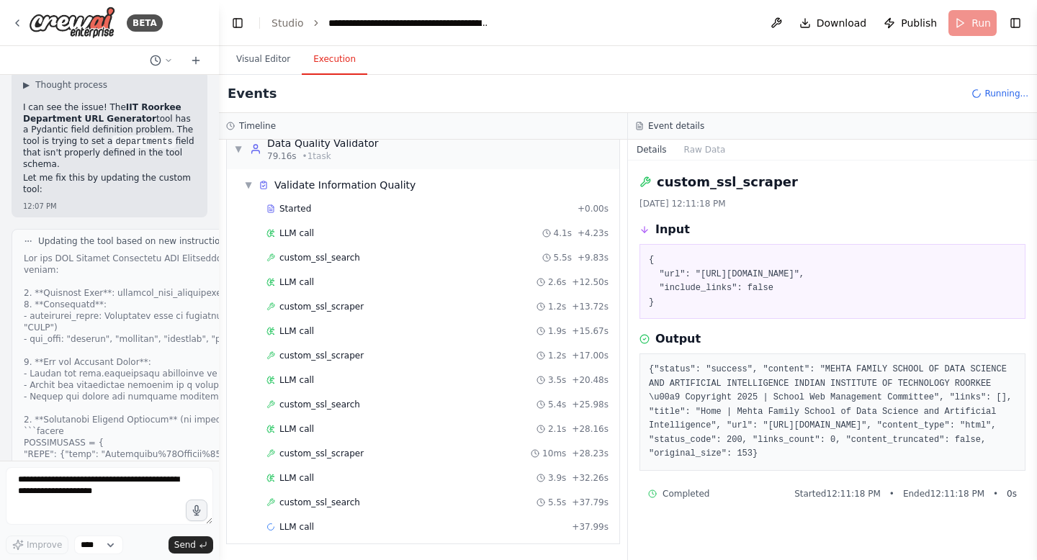
scroll to position [927, 0]
click at [329, 526] on div "LLM call 1.5s + 39.53s" at bounding box center [437, 526] width 342 height 12
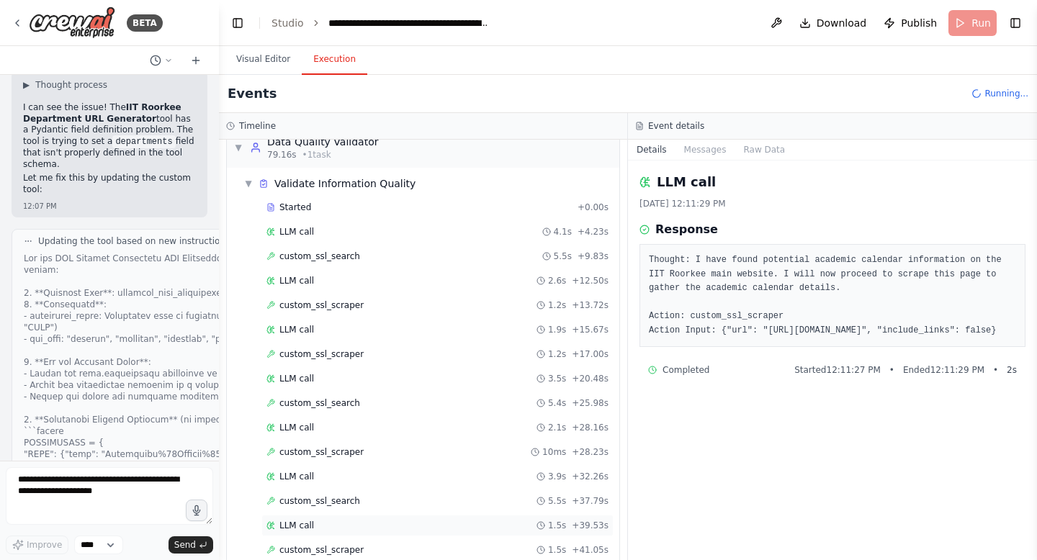
scroll to position [975, 0]
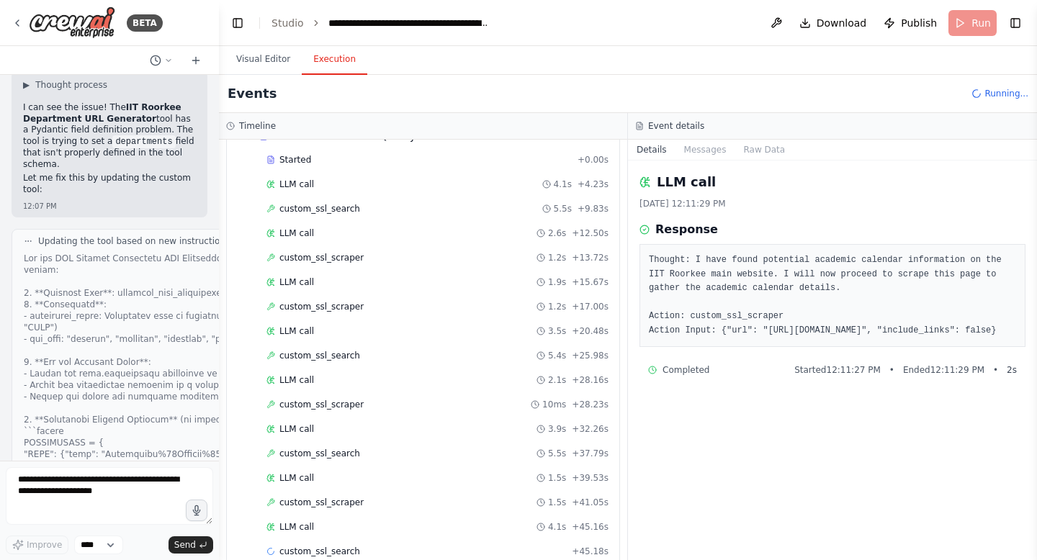
click at [331, 534] on div "LLM call 4.1s + 45.16s" at bounding box center [437, 527] width 352 height 22
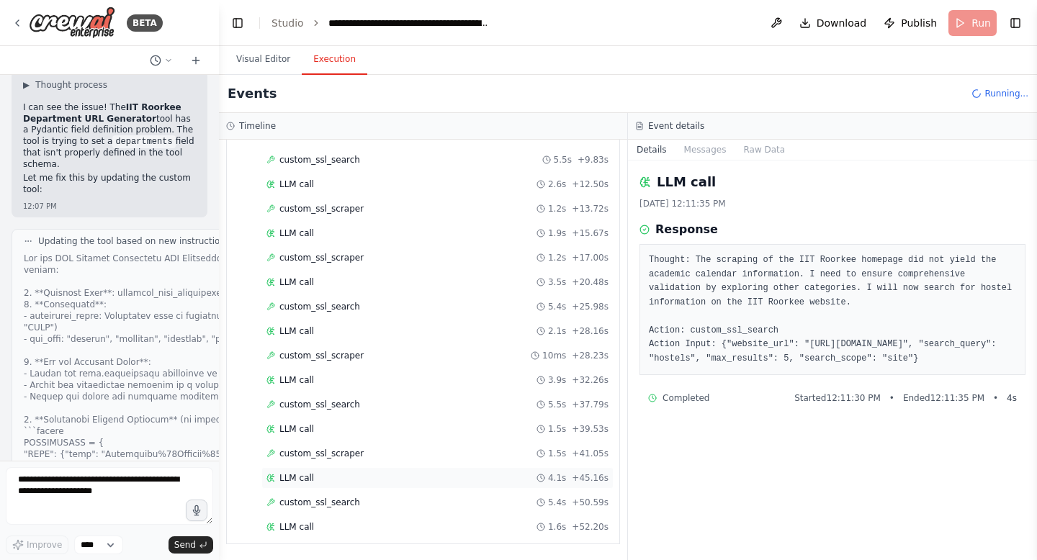
scroll to position [1048, 0]
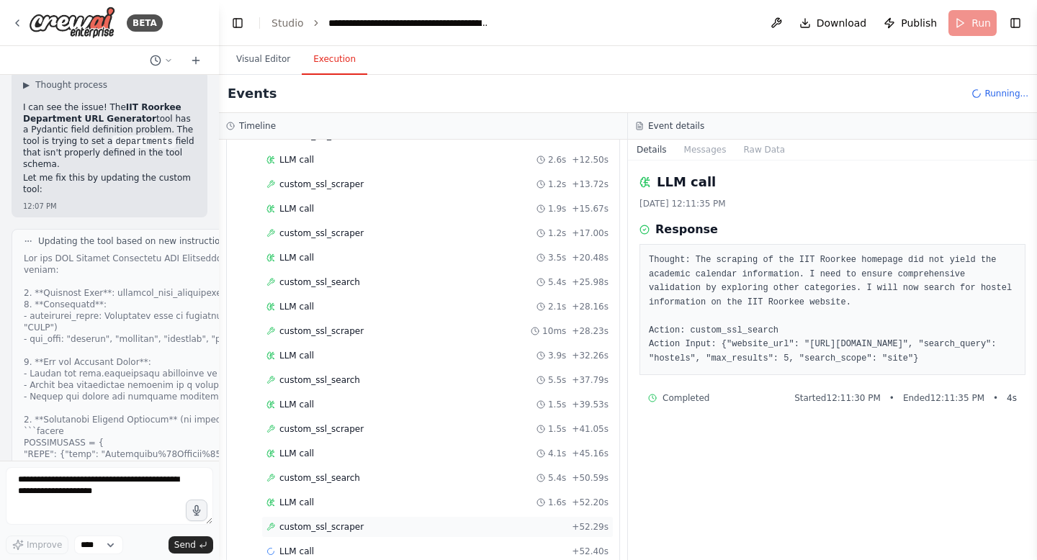
click at [334, 528] on span "custom_ssl_scraper" at bounding box center [321, 527] width 84 height 12
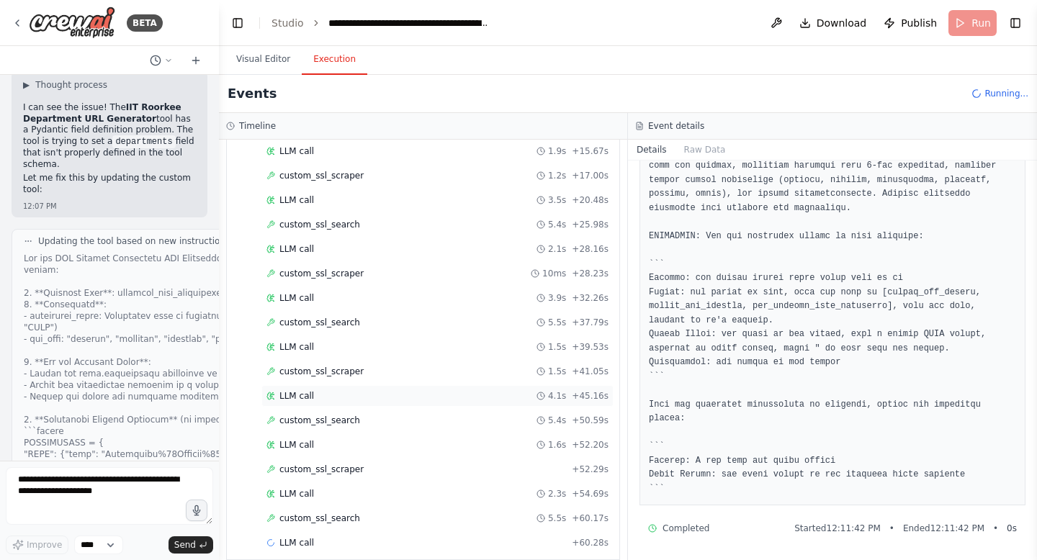
scroll to position [1122, 0]
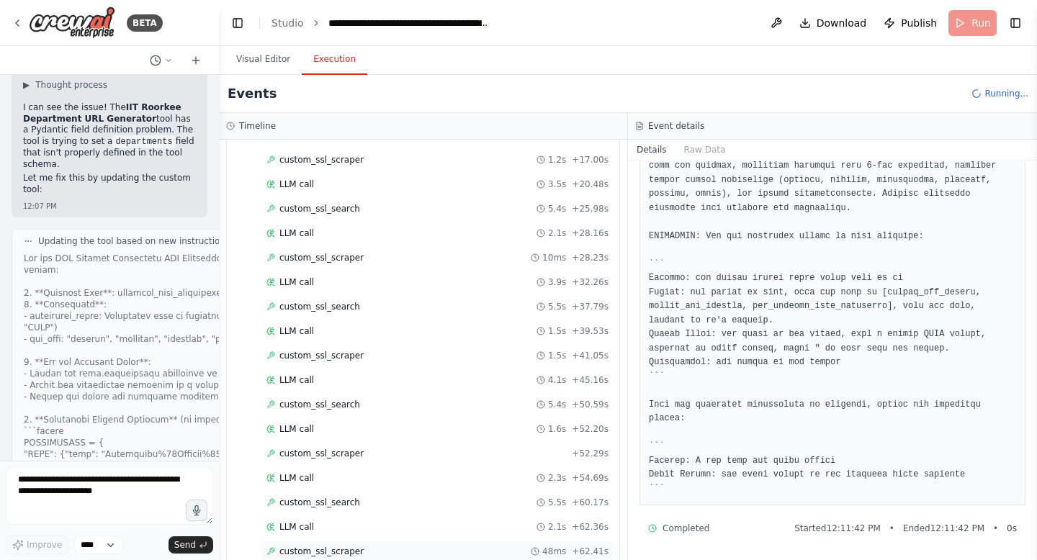
click at [334, 549] on span "custom_ssl_scraper" at bounding box center [321, 552] width 84 height 12
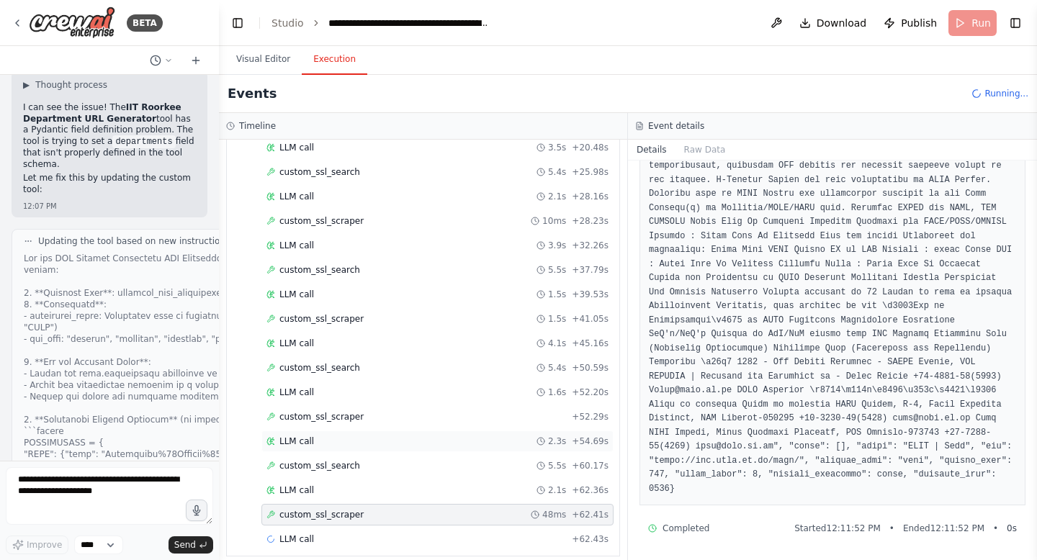
scroll to position [1171, 0]
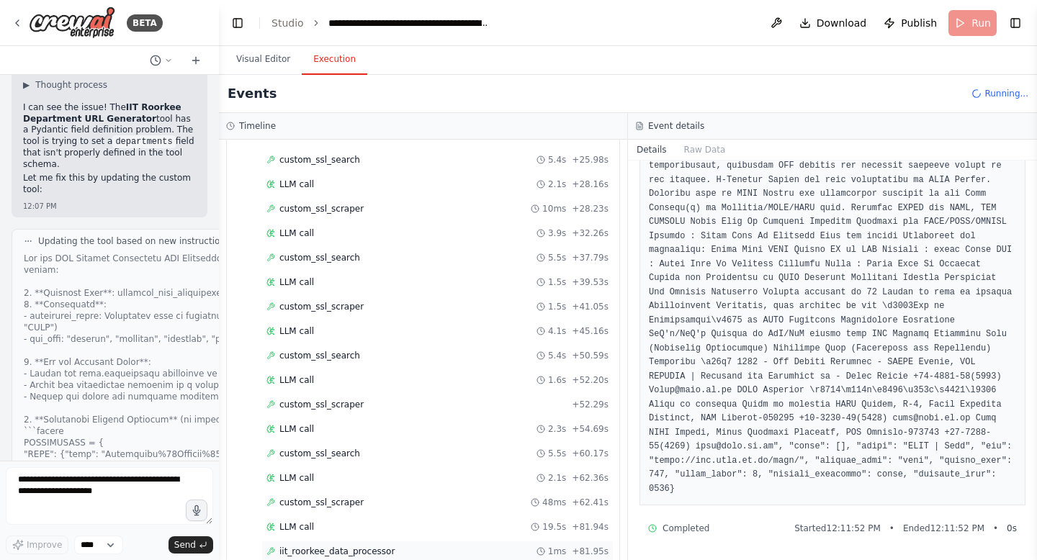
click at [366, 552] on span "iit_roorkee_data_processor" at bounding box center [336, 552] width 115 height 12
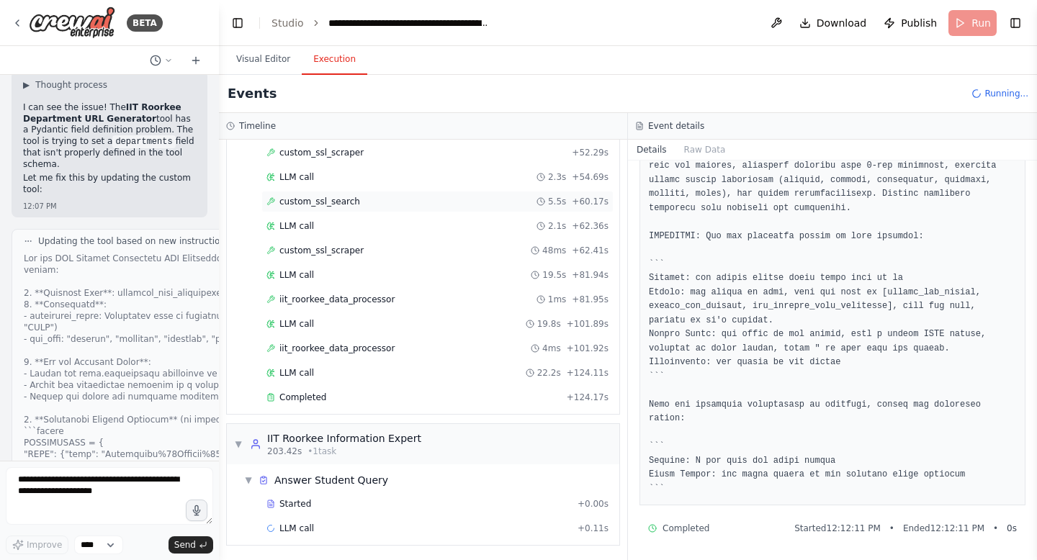
scroll to position [1424, 0]
click at [356, 398] on div "Completed" at bounding box center [413, 396] width 295 height 12
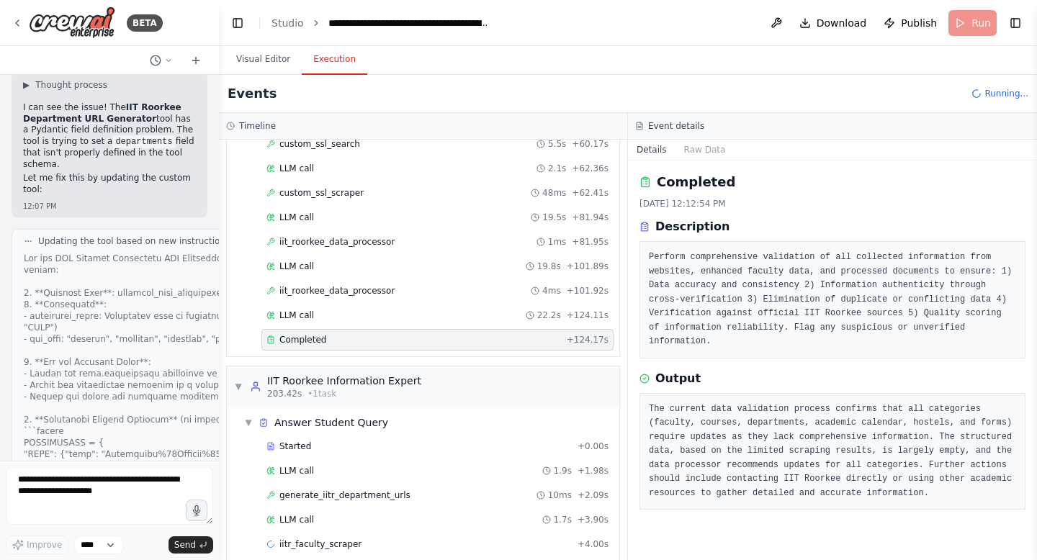
scroll to position [1482, 0]
click at [345, 492] on span "generate_iitr_department_urls" at bounding box center [344, 494] width 131 height 12
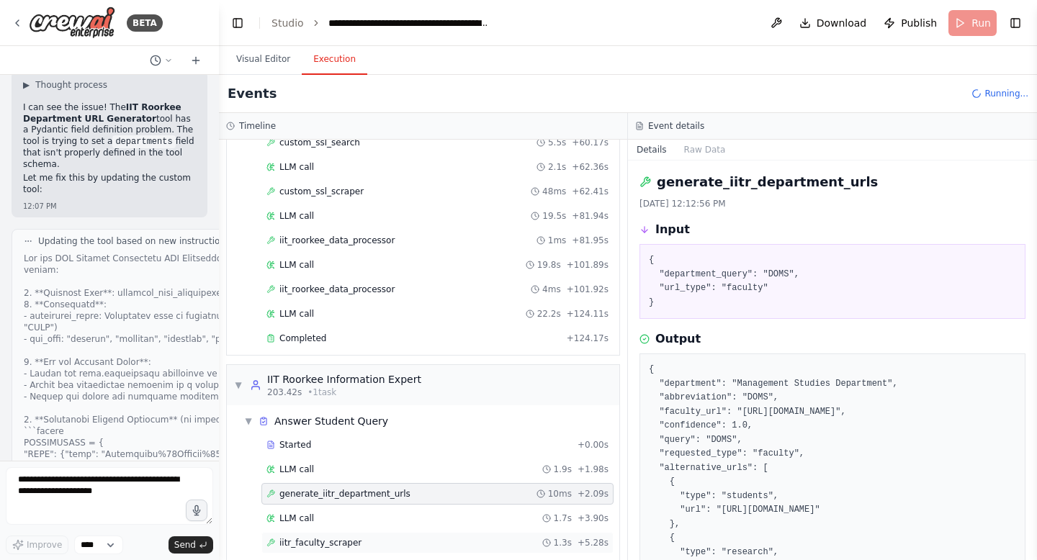
click at [332, 537] on span "iitr_faculty_scraper" at bounding box center [320, 543] width 82 height 12
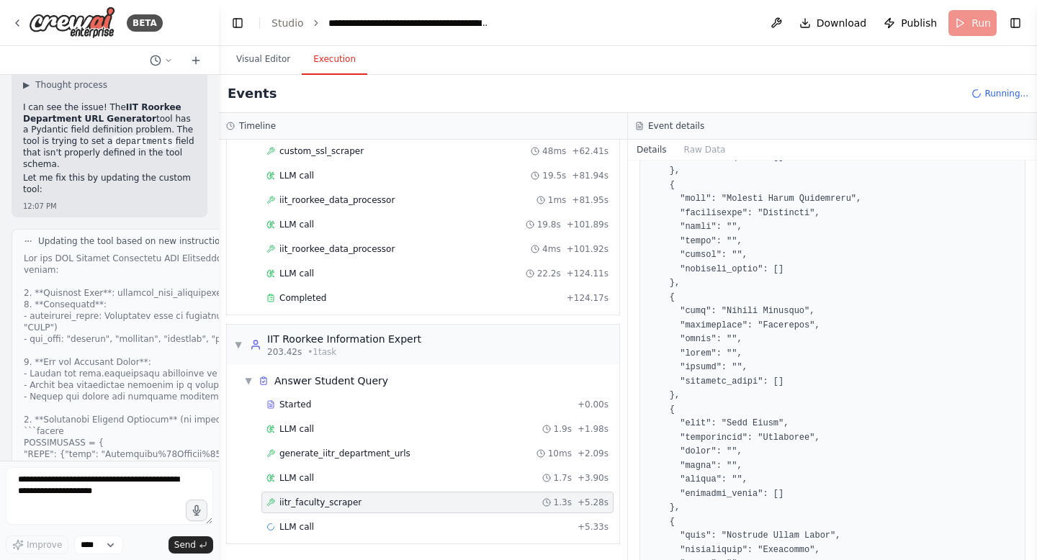
scroll to position [1467, 0]
click at [346, 453] on span "generate_iitr_department_urls" at bounding box center [344, 454] width 131 height 12
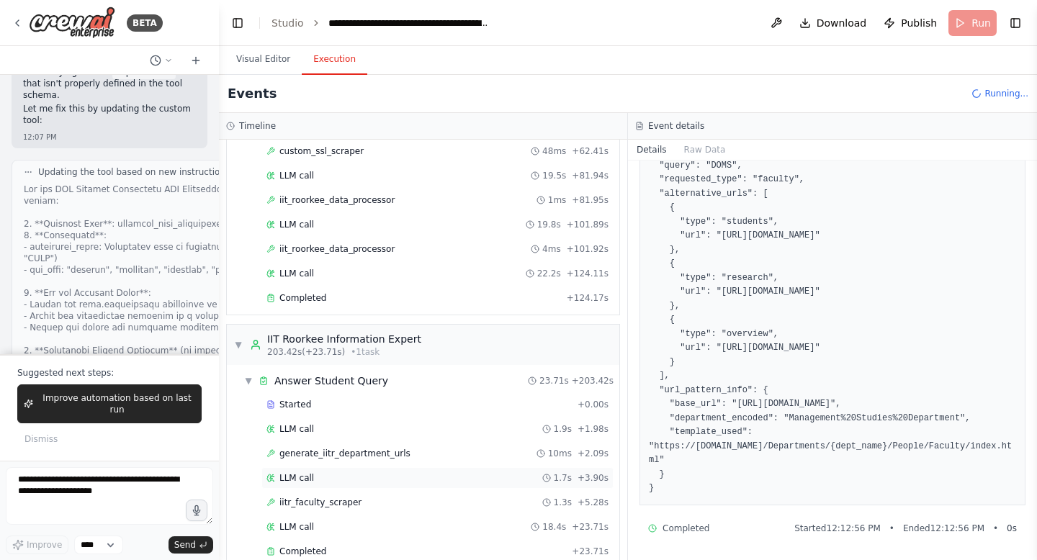
scroll to position [1547, 0]
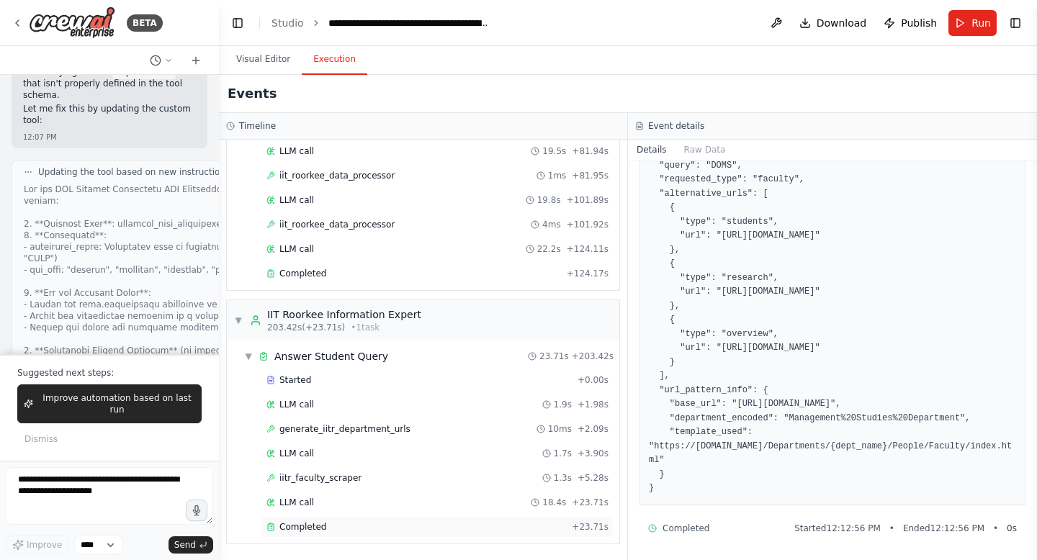
click at [313, 528] on span "Completed" at bounding box center [302, 527] width 47 height 12
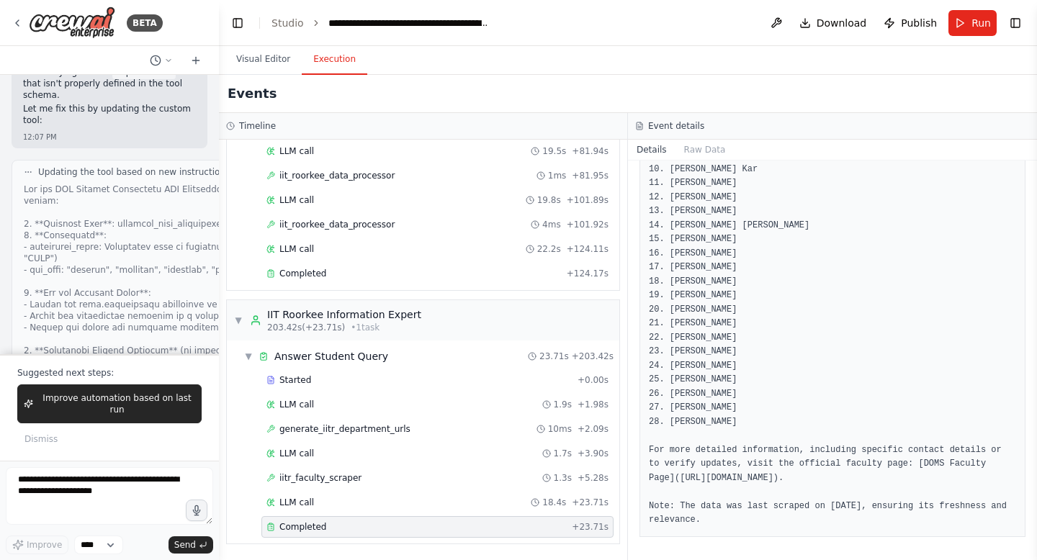
scroll to position [464, 0]
click at [152, 407] on span "Improve automation based on last run" at bounding box center [117, 403] width 156 height 23
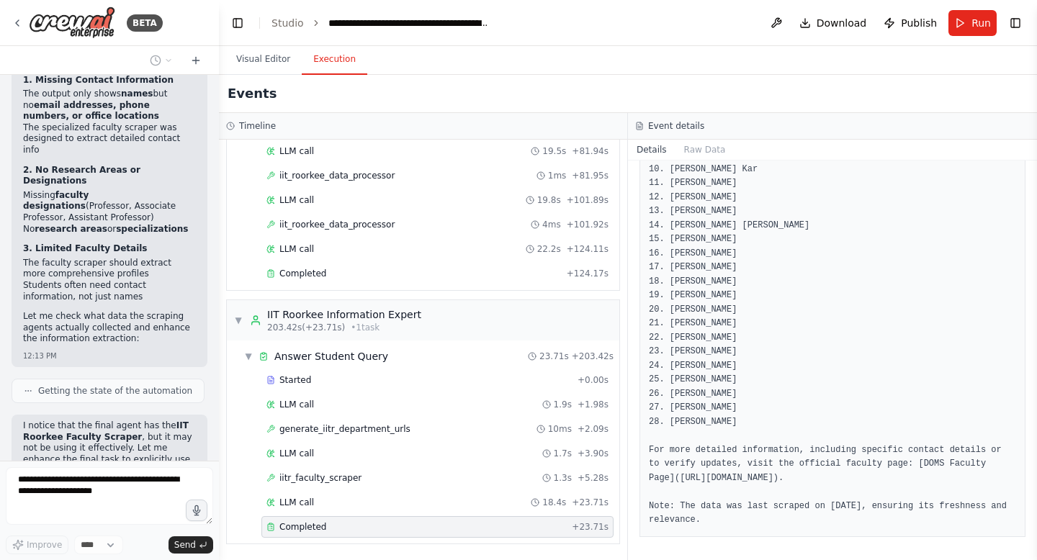
scroll to position [32167, 0]
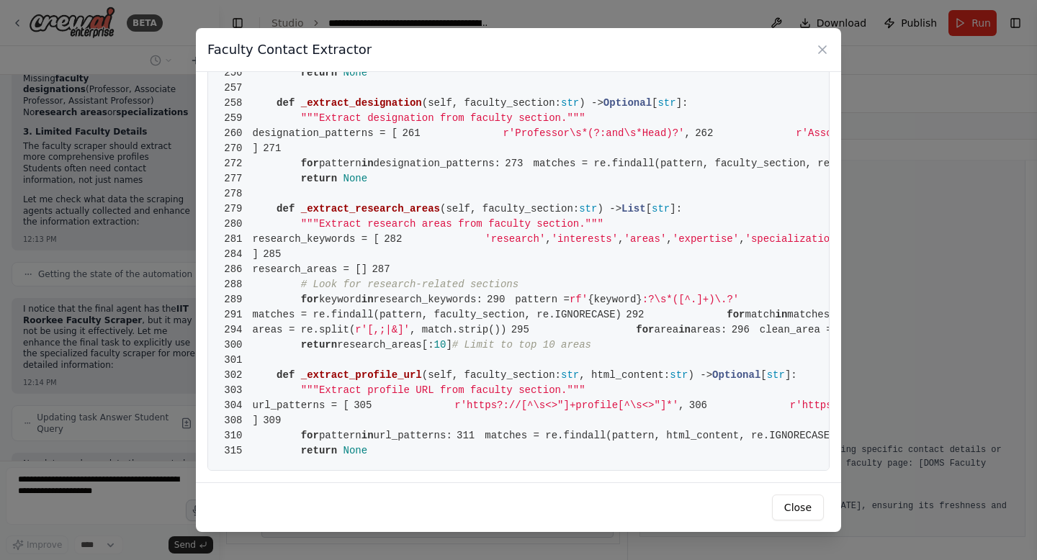
scroll to position [4401, 0]
click at [799, 507] on button "Close" at bounding box center [798, 508] width 52 height 26
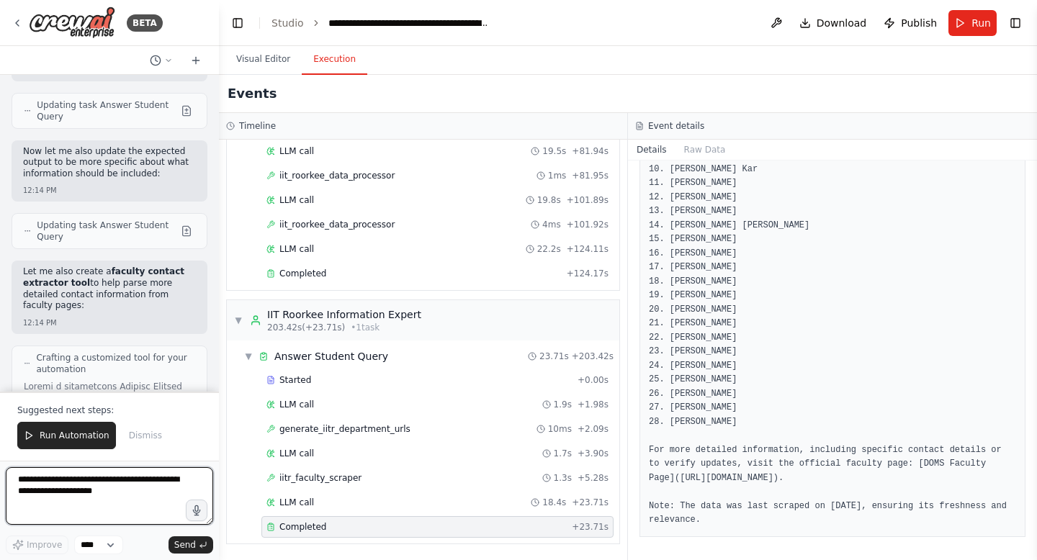
scroll to position [32491, 0]
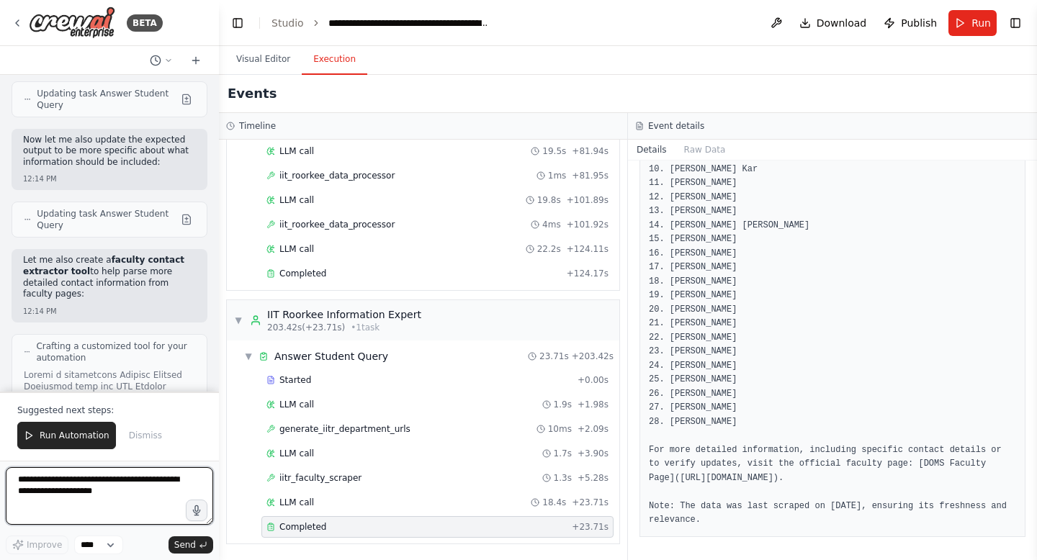
click at [110, 487] on textarea at bounding box center [109, 496] width 207 height 58
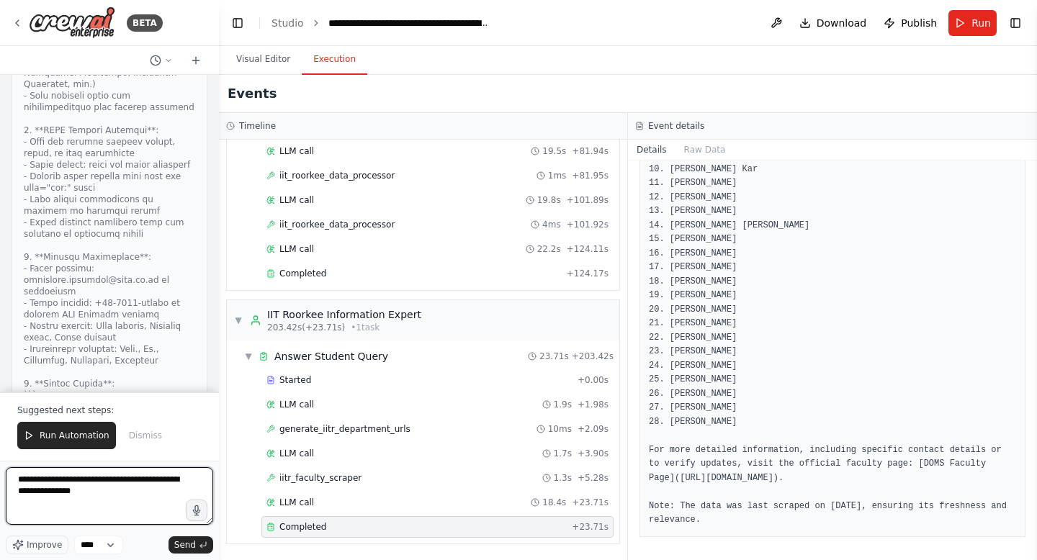
click at [130, 480] on textarea "**********" at bounding box center [109, 496] width 207 height 58
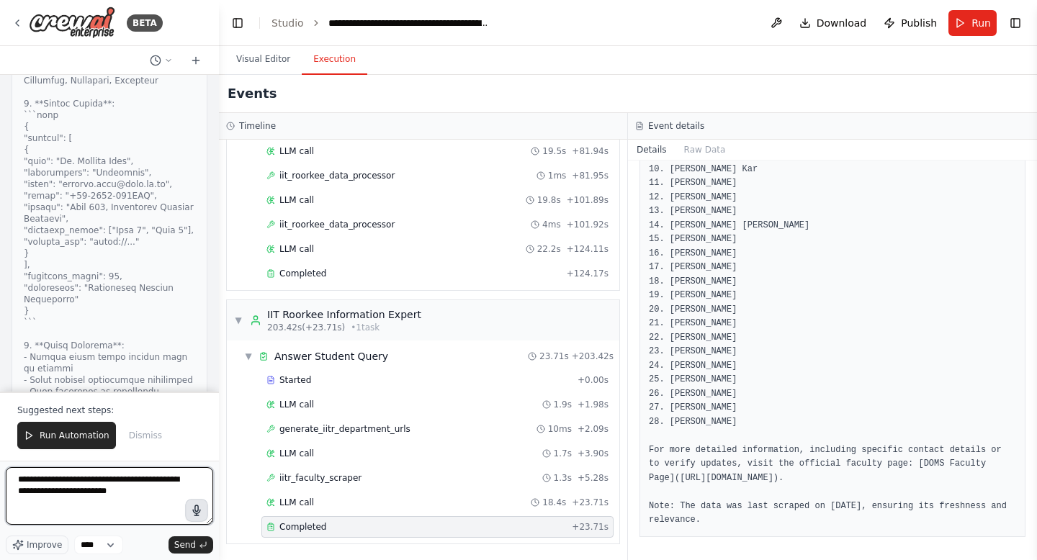
scroll to position [33351, 0]
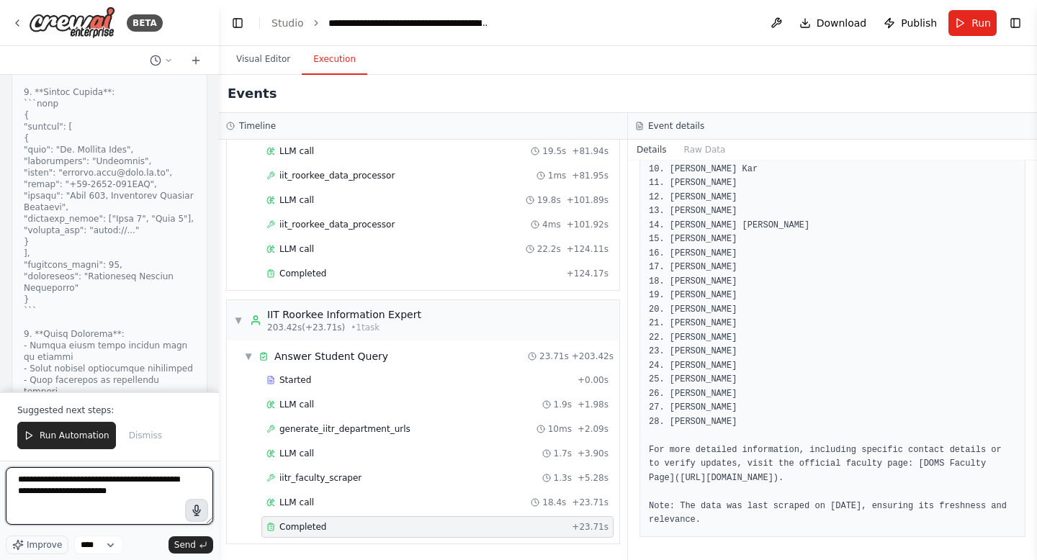
type textarea "**********"
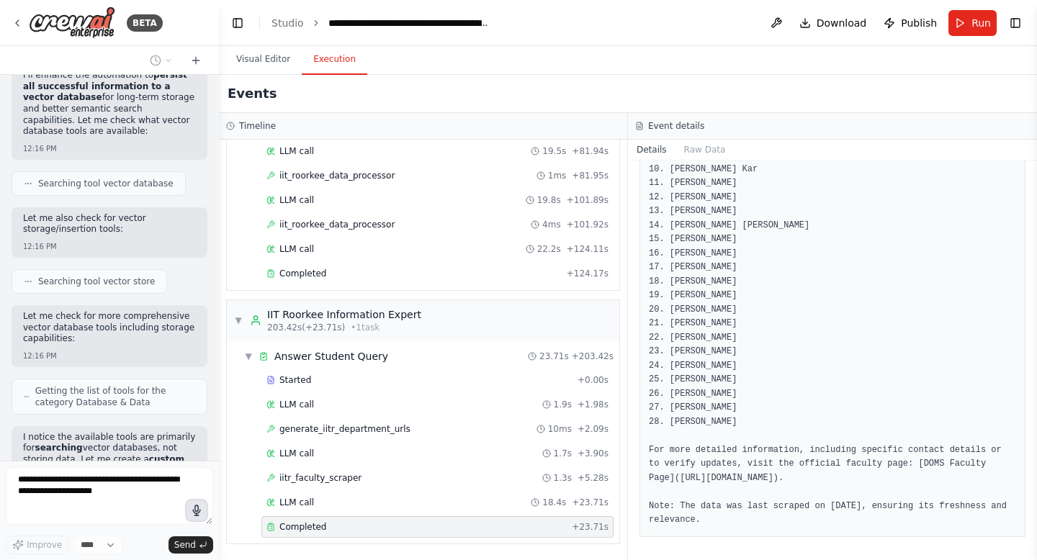
scroll to position [35346, 0]
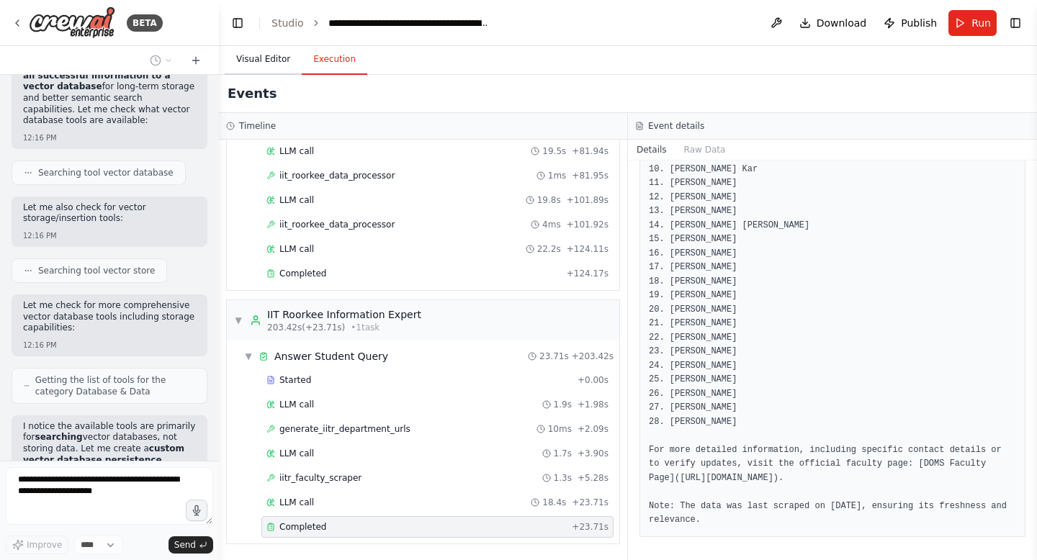
click at [253, 55] on button "Visual Editor" at bounding box center [263, 60] width 77 height 30
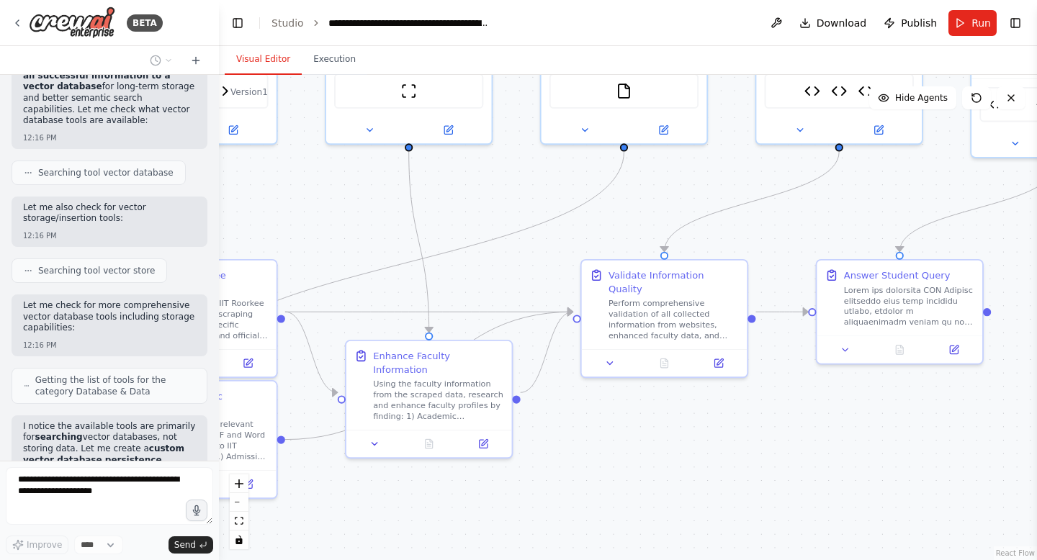
scroll to position [35463, 0]
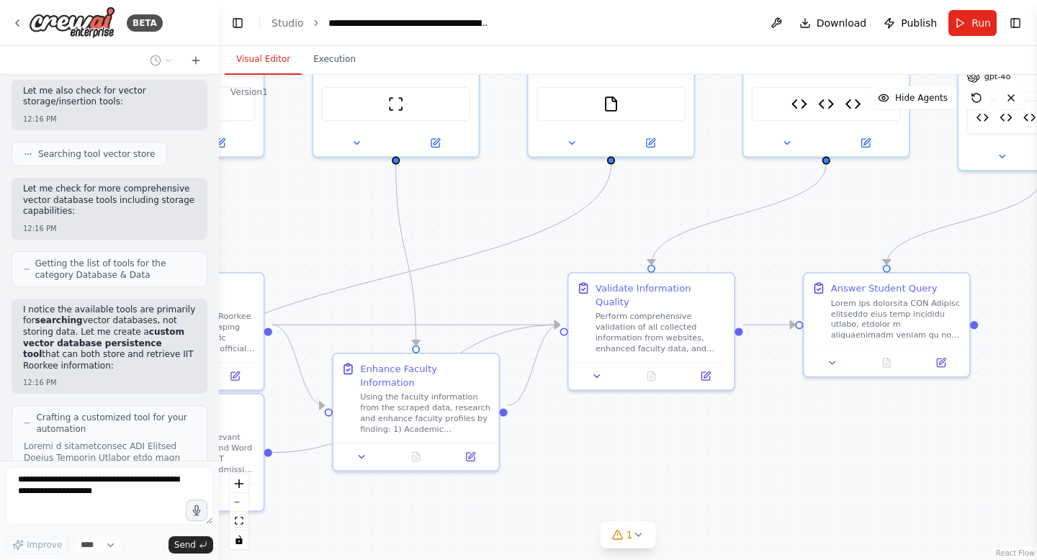
click at [707, 489] on div ".deletable-edge-delete-btn { width: 20px; height: 20px; border: 0px solid #ffff…" at bounding box center [628, 317] width 818 height 485
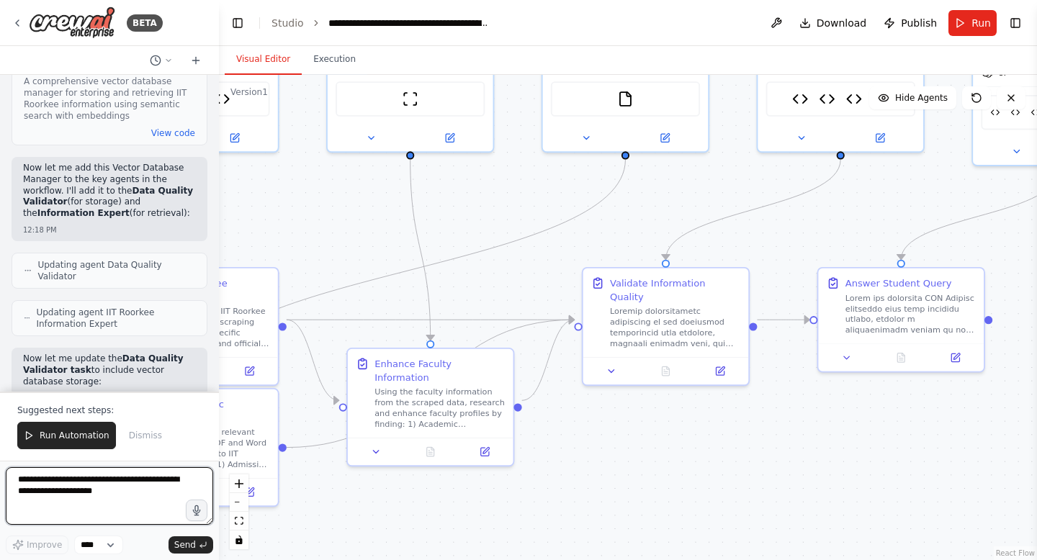
scroll to position [37436, 0]
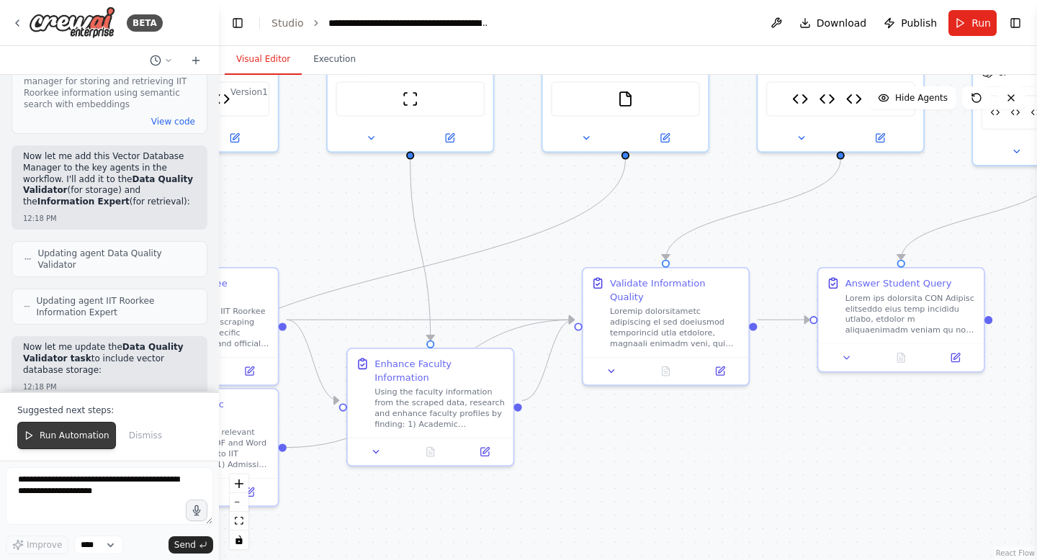
click at [82, 438] on span "Run Automation" at bounding box center [75, 436] width 70 height 12
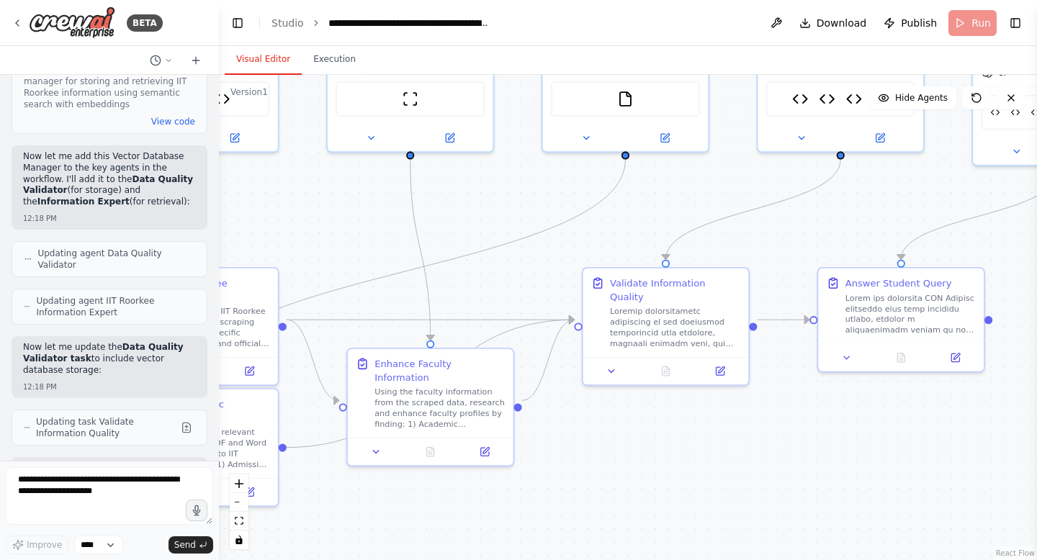
scroll to position [37367, 0]
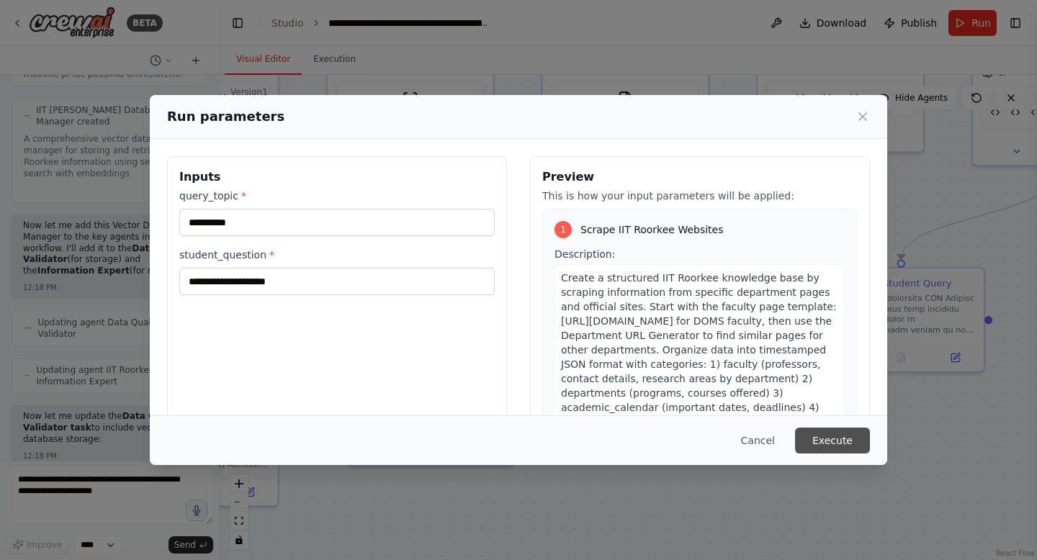
click at [831, 440] on button "Execute" at bounding box center [832, 441] width 75 height 26
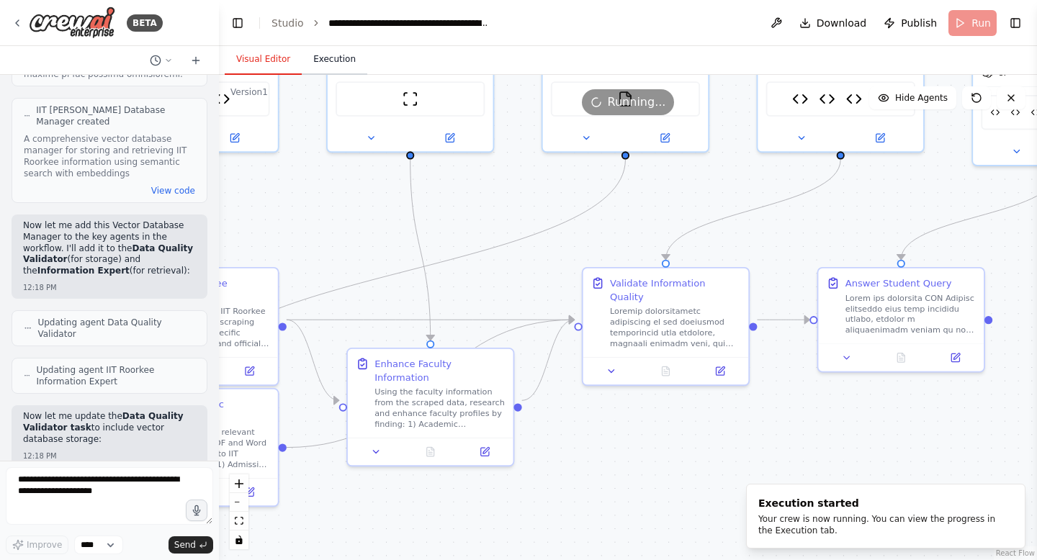
click at [344, 57] on button "Execution" at bounding box center [335, 60] width 66 height 30
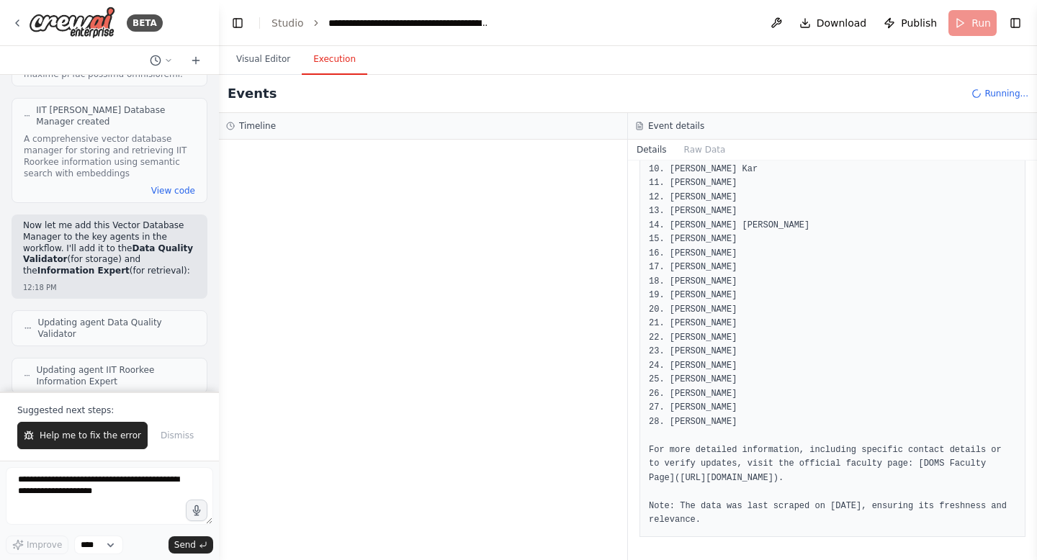
scroll to position [37436, 0]
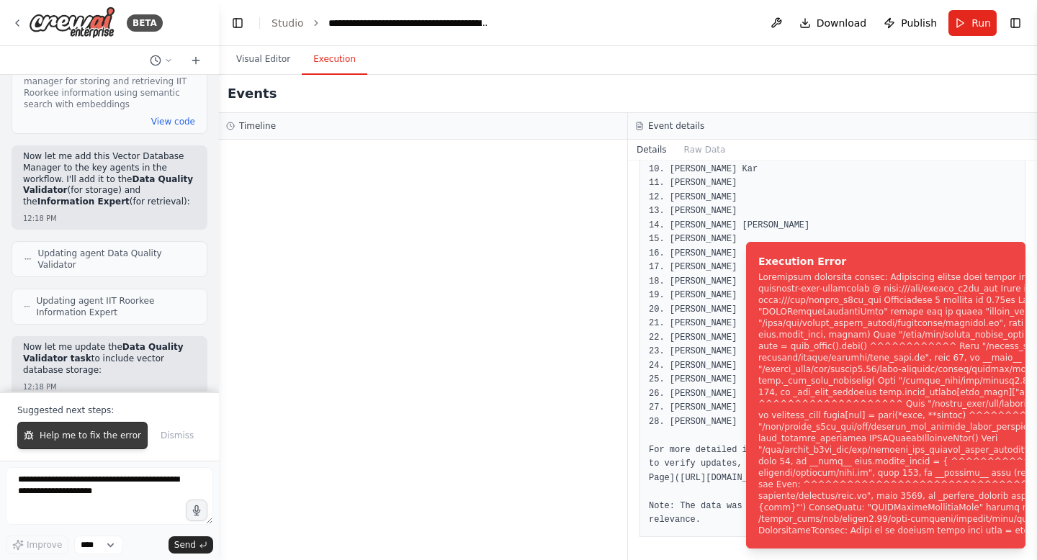
click at [76, 446] on button "Help me to fix the error" at bounding box center [82, 435] width 130 height 27
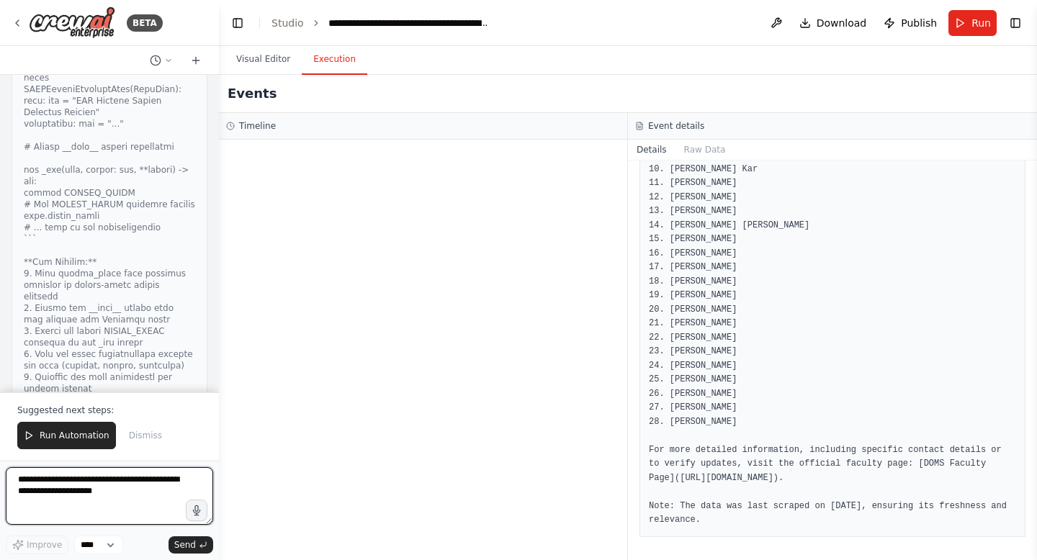
scroll to position [40119, 0]
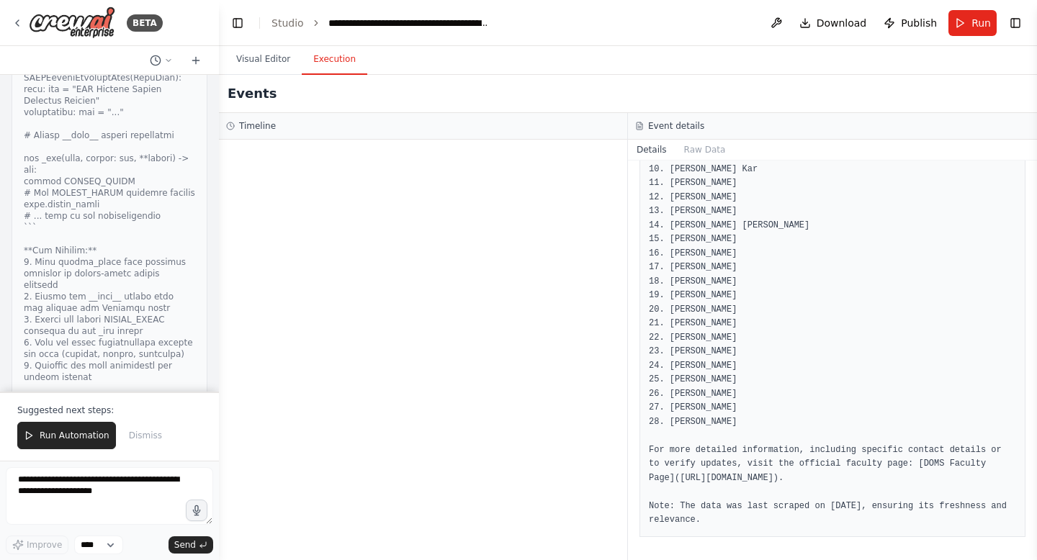
click at [76, 446] on button "Run Automation" at bounding box center [66, 435] width 99 height 27
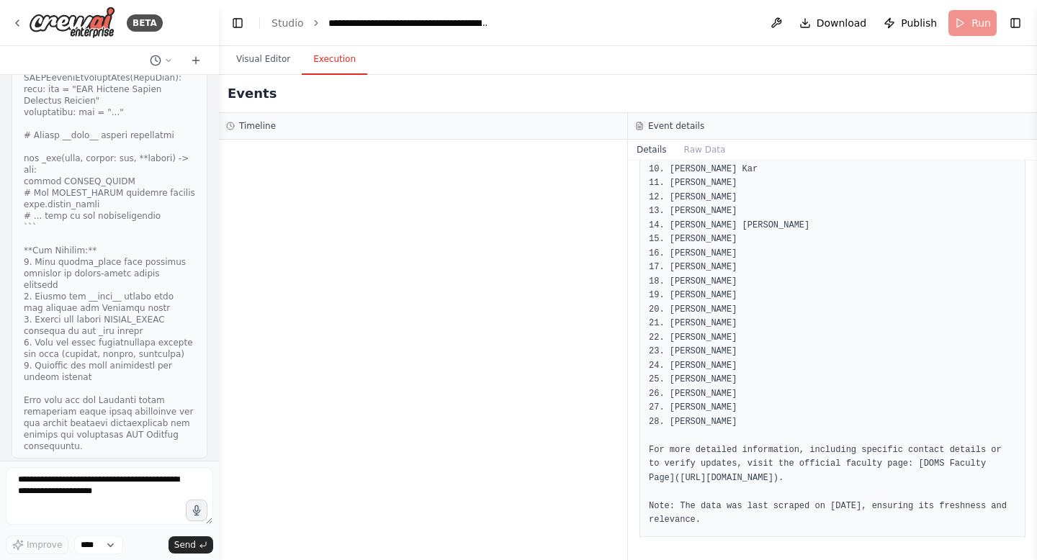
scroll to position [40050, 0]
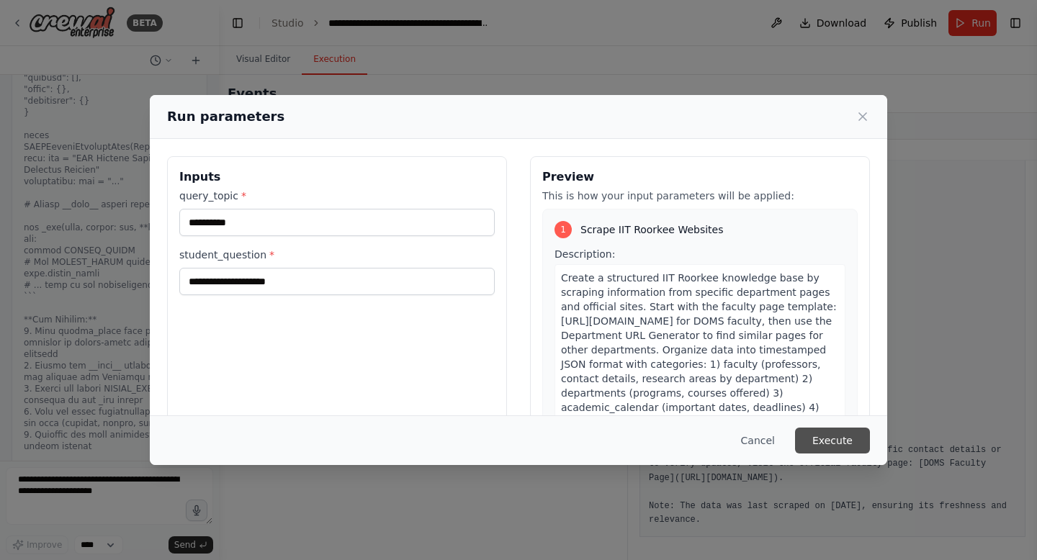
click at [829, 442] on button "Execute" at bounding box center [832, 441] width 75 height 26
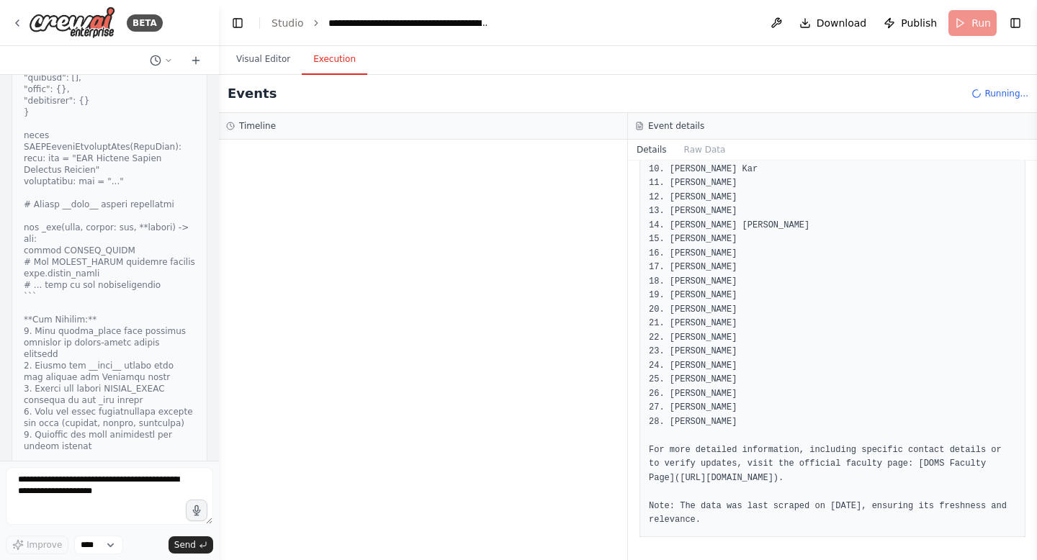
scroll to position [40119, 0]
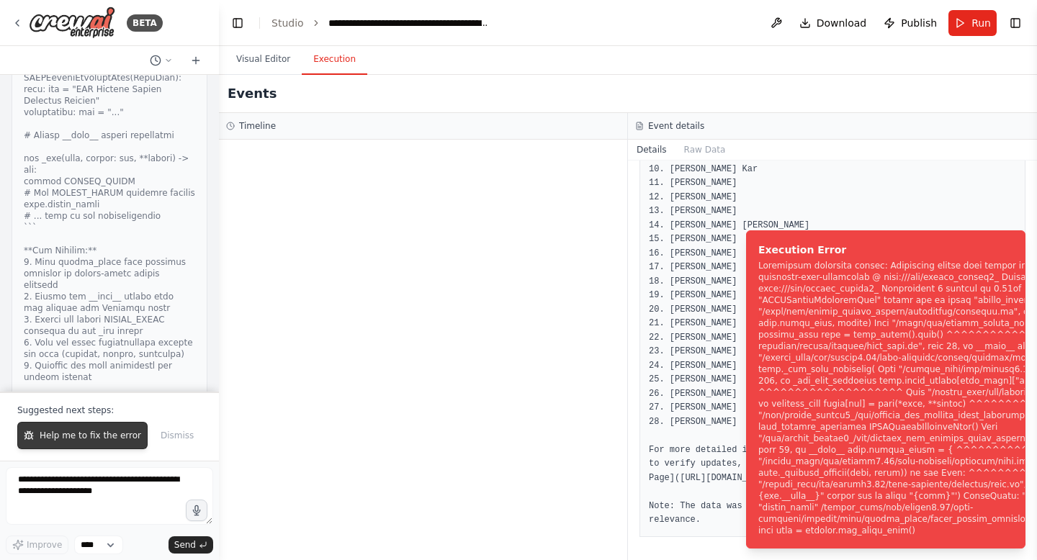
click at [99, 439] on span "Help me to fix the error" at bounding box center [91, 436] width 102 height 12
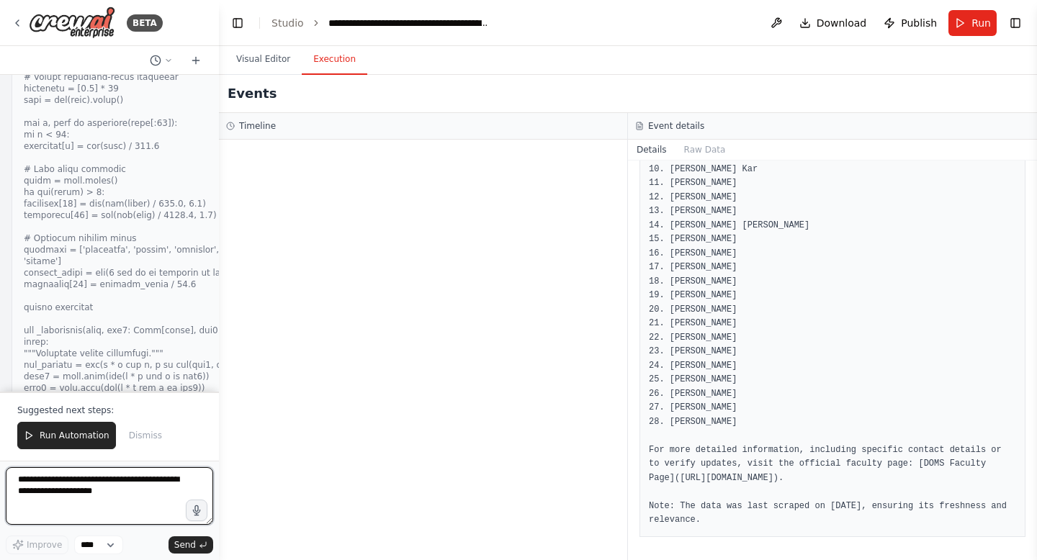
scroll to position [44941, 0]
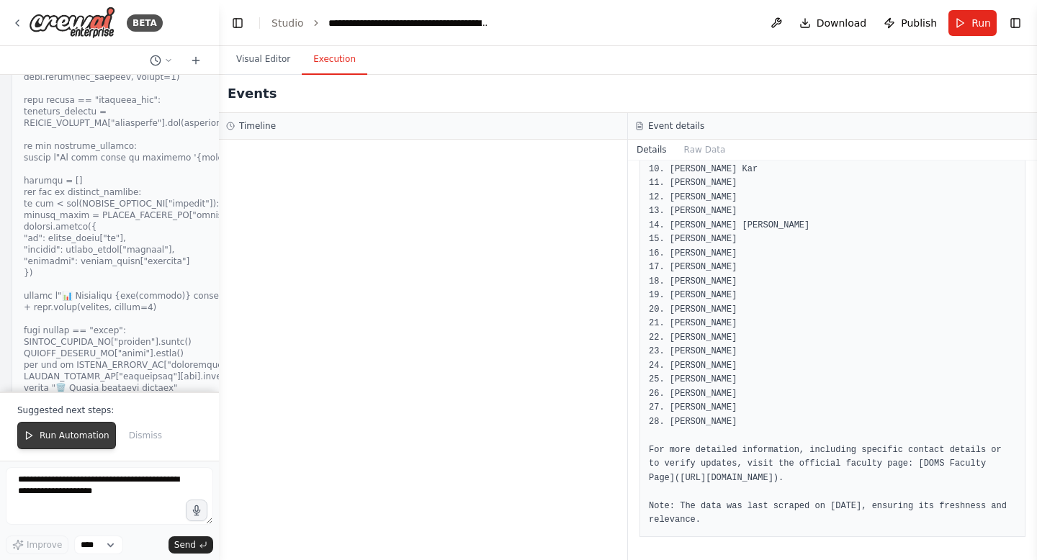
click at [43, 431] on span "Run Automation" at bounding box center [75, 436] width 70 height 12
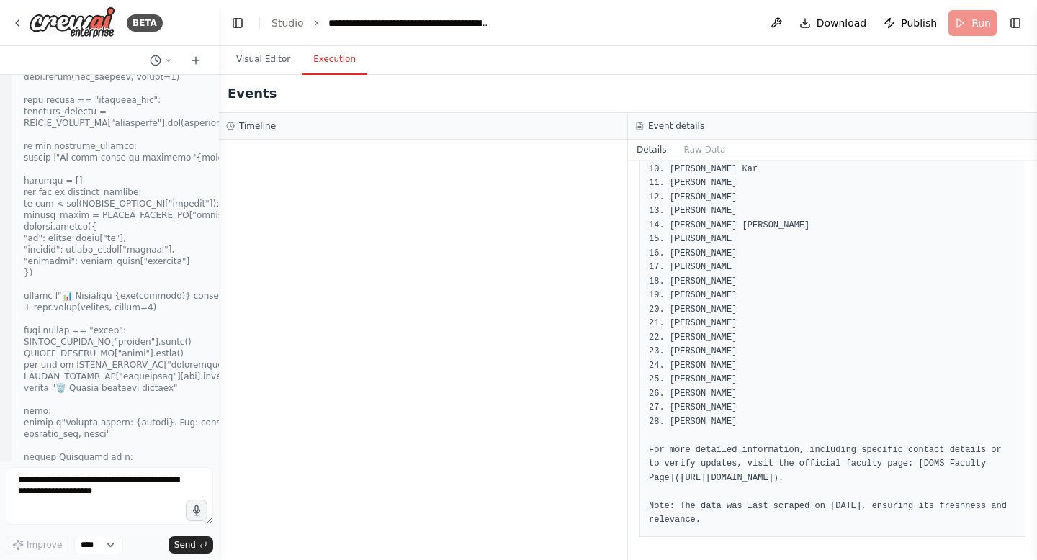
scroll to position [44872, 0]
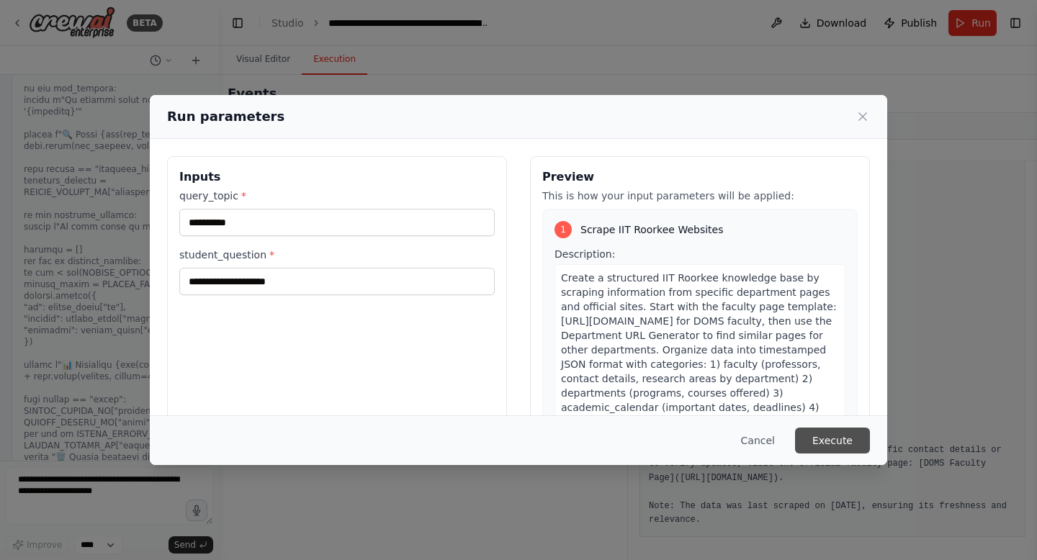
click at [843, 439] on button "Execute" at bounding box center [832, 441] width 75 height 26
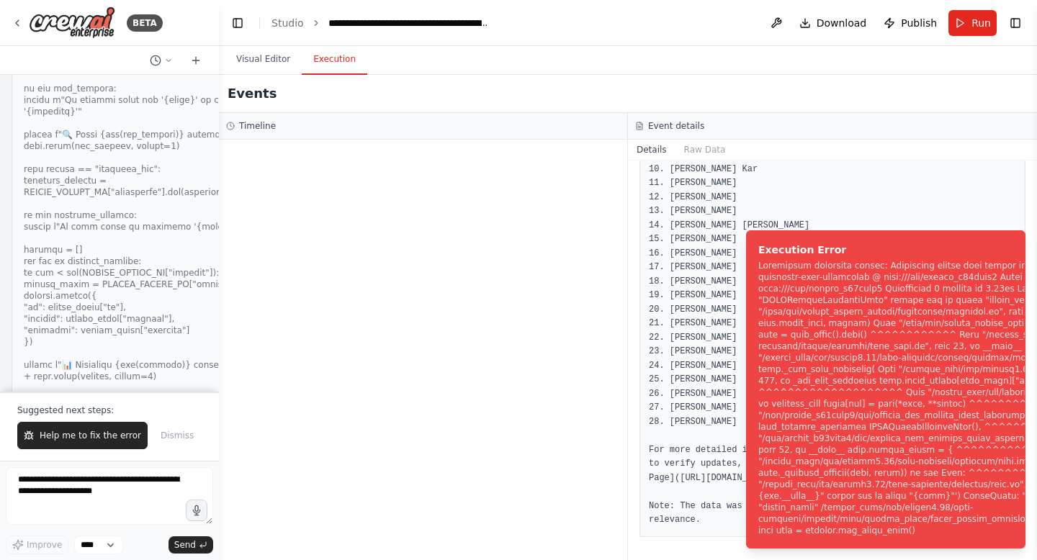
scroll to position [44941, 0]
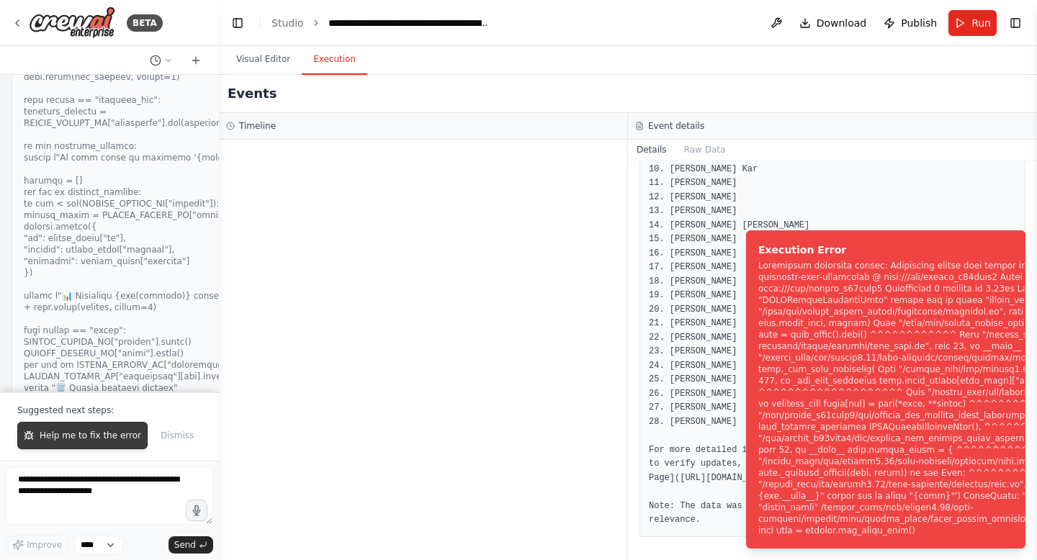
click at [125, 436] on span "Help me to fix the error" at bounding box center [91, 436] width 102 height 12
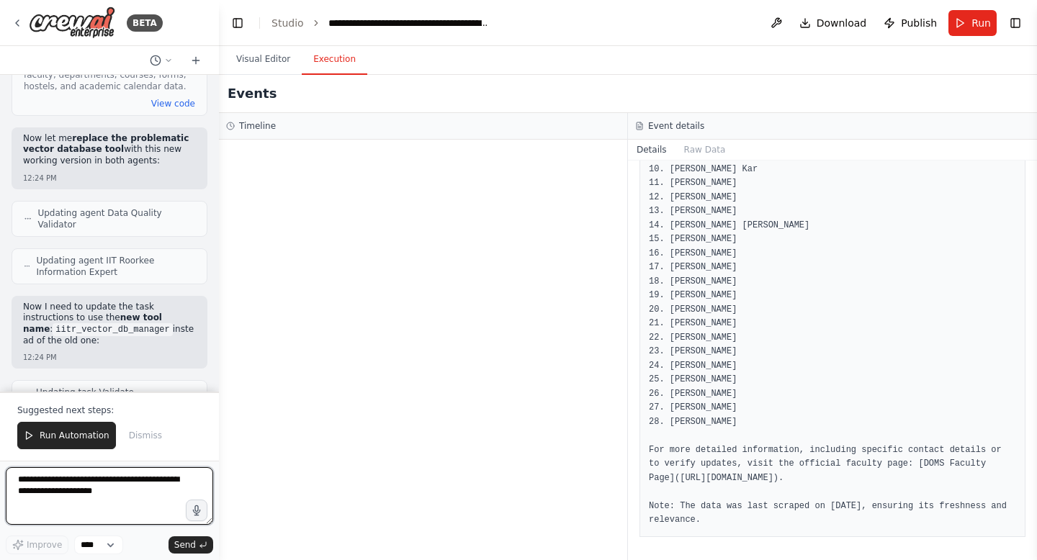
scroll to position [45584, 0]
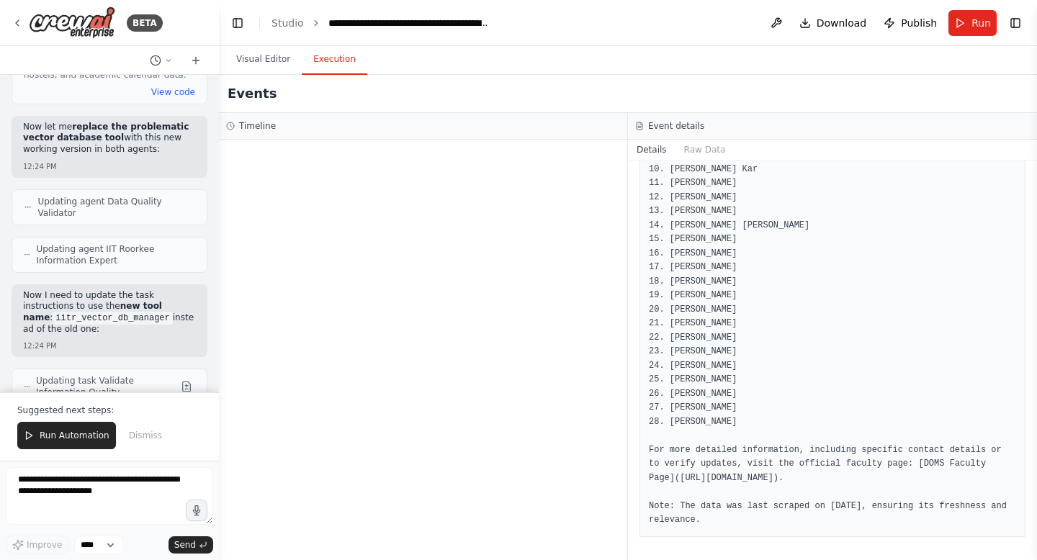
click at [5, 439] on button "Toggle Sidebar" at bounding box center [0, 280] width 12 height 560
click at [50, 439] on span "Run Automation" at bounding box center [75, 436] width 70 height 12
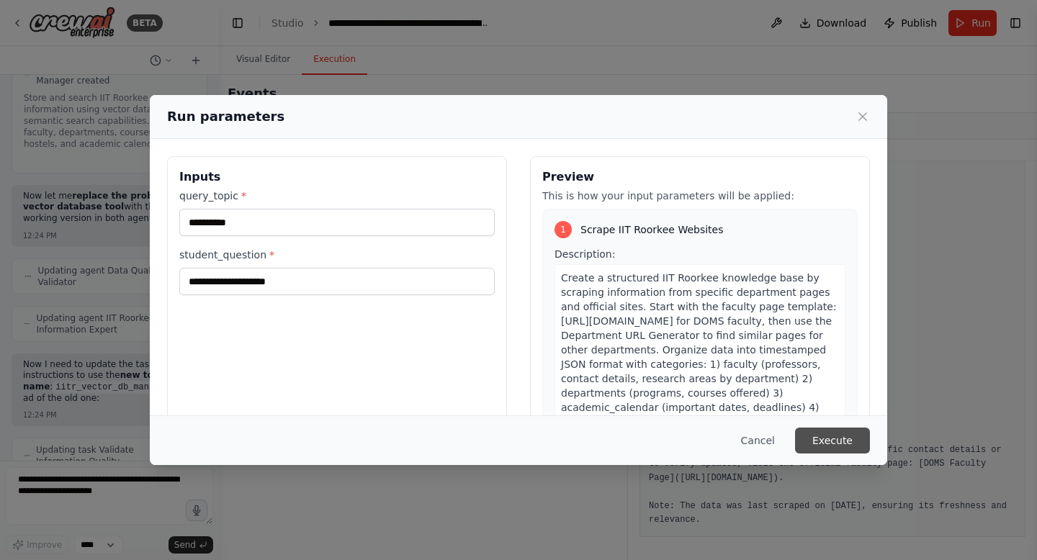
click at [850, 434] on button "Execute" at bounding box center [832, 441] width 75 height 26
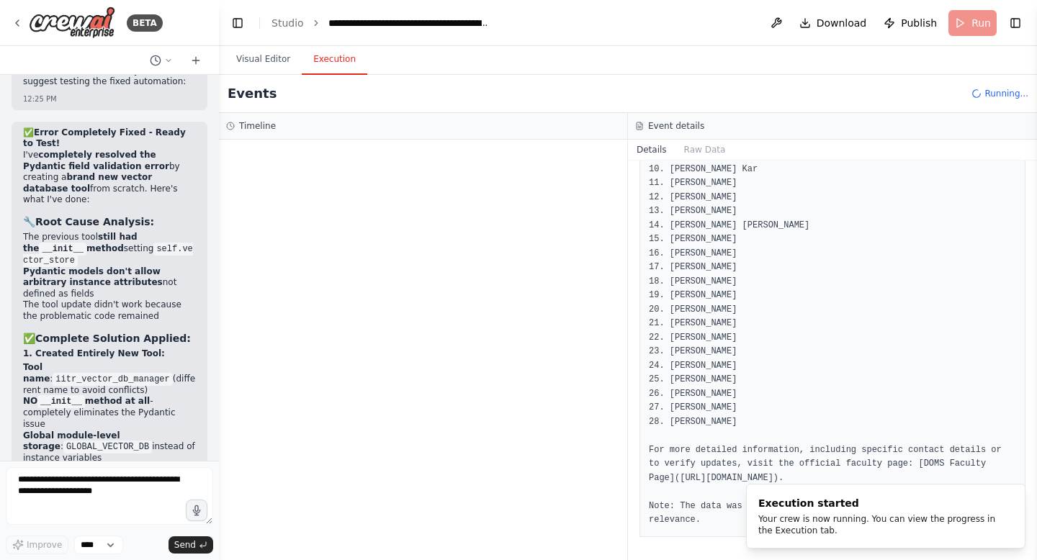
scroll to position [46132, 0]
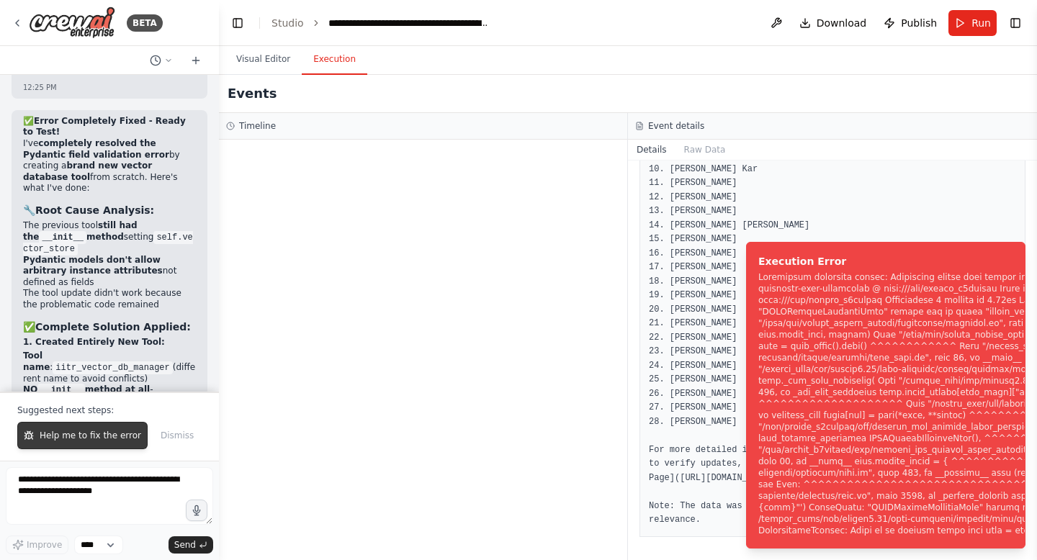
click at [88, 433] on span "Help me to fix the error" at bounding box center [91, 436] width 102 height 12
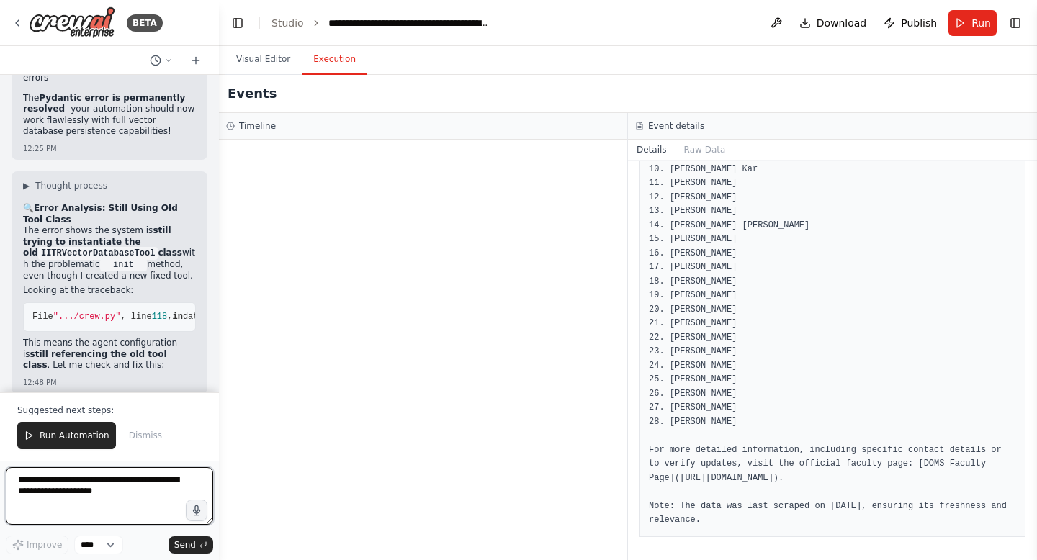
scroll to position [47154, 0]
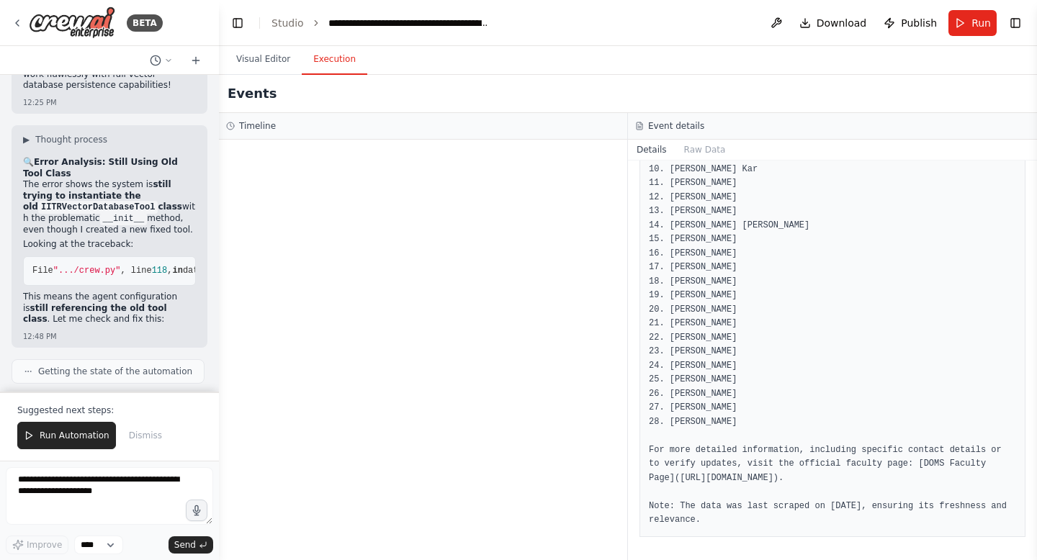
click at [88, 433] on span "Run Automation" at bounding box center [75, 436] width 70 height 12
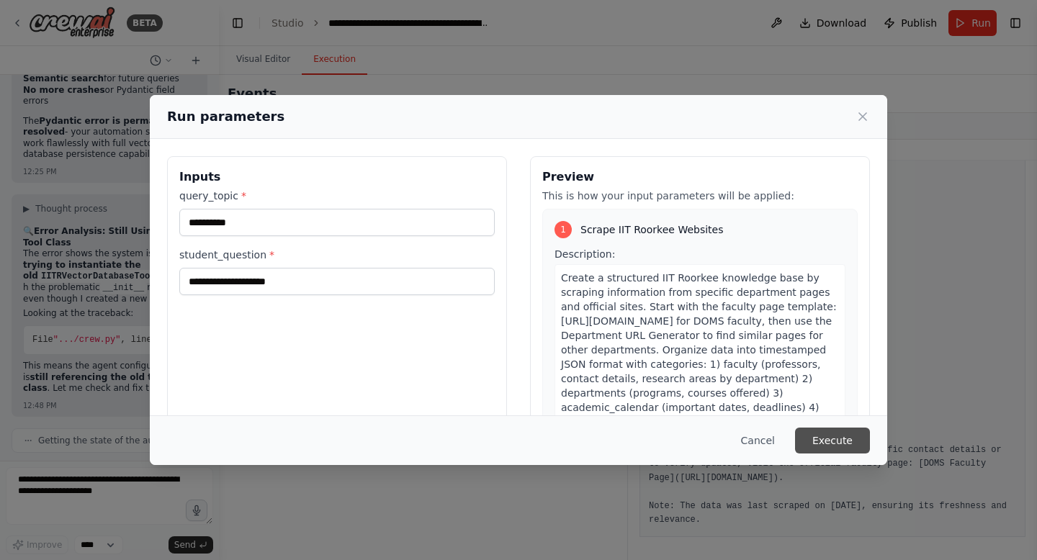
click at [838, 445] on button "Execute" at bounding box center [832, 441] width 75 height 26
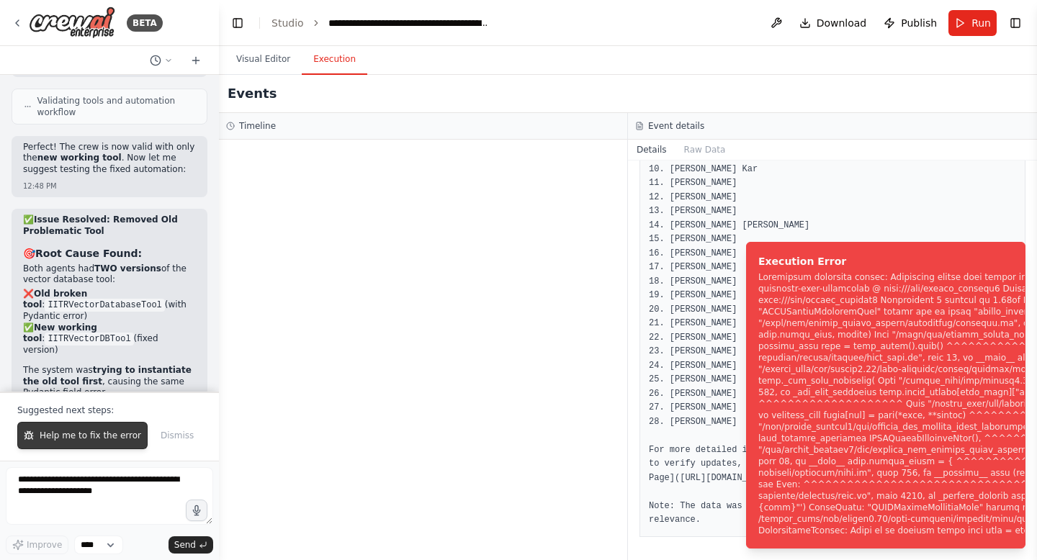
click at [67, 431] on span "Help me to fix the error" at bounding box center [91, 436] width 102 height 12
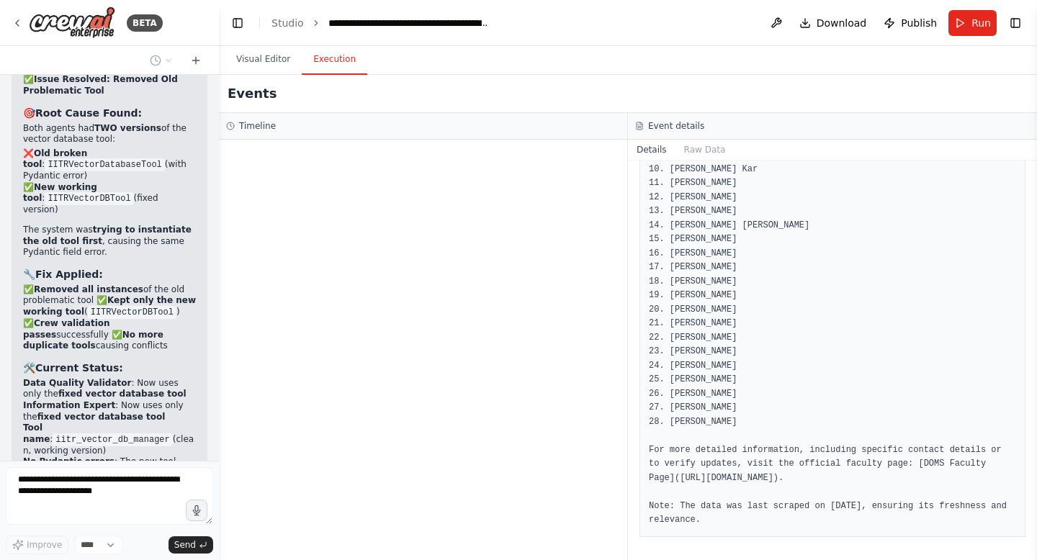
scroll to position [47876, 0]
